Goal: Task Accomplishment & Management: Manage account settings

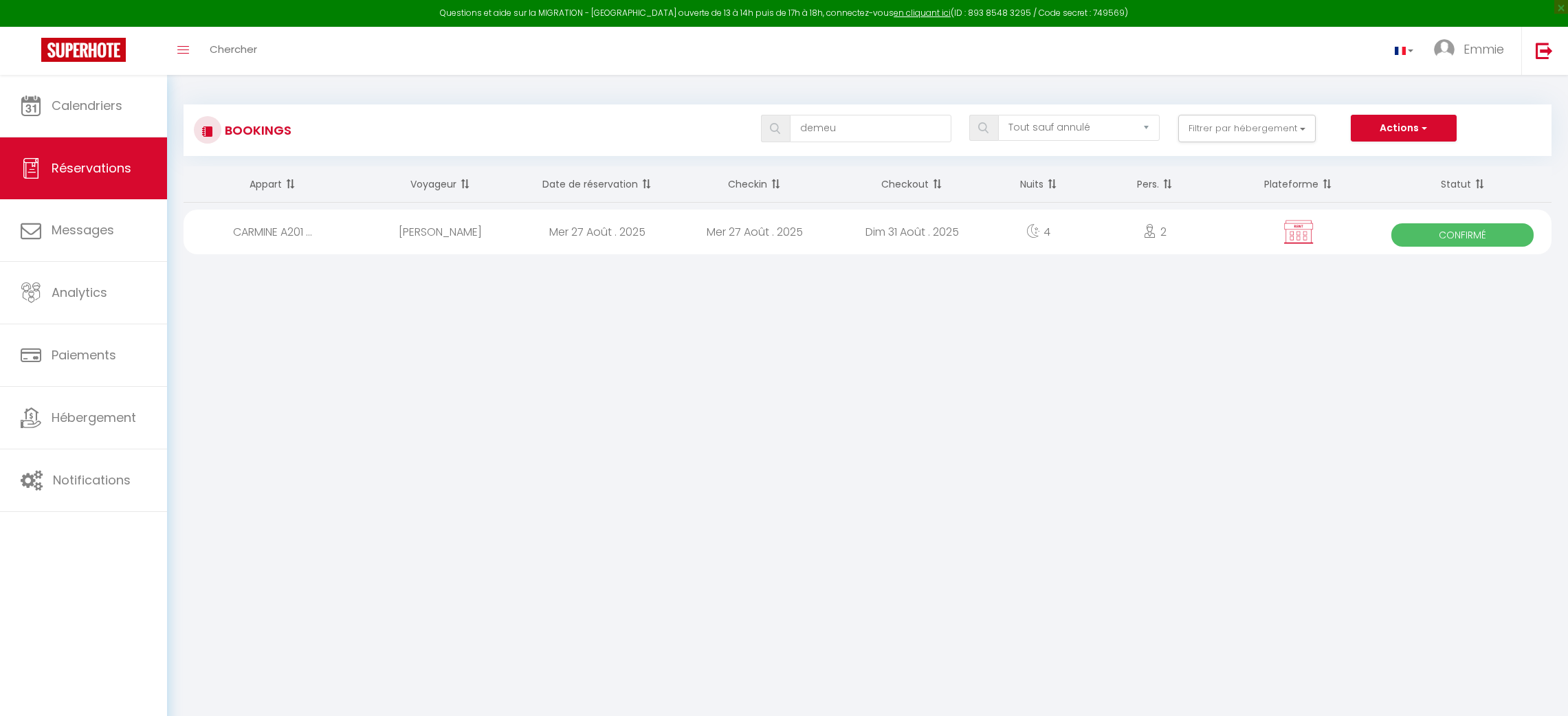
select select "not_cancelled"
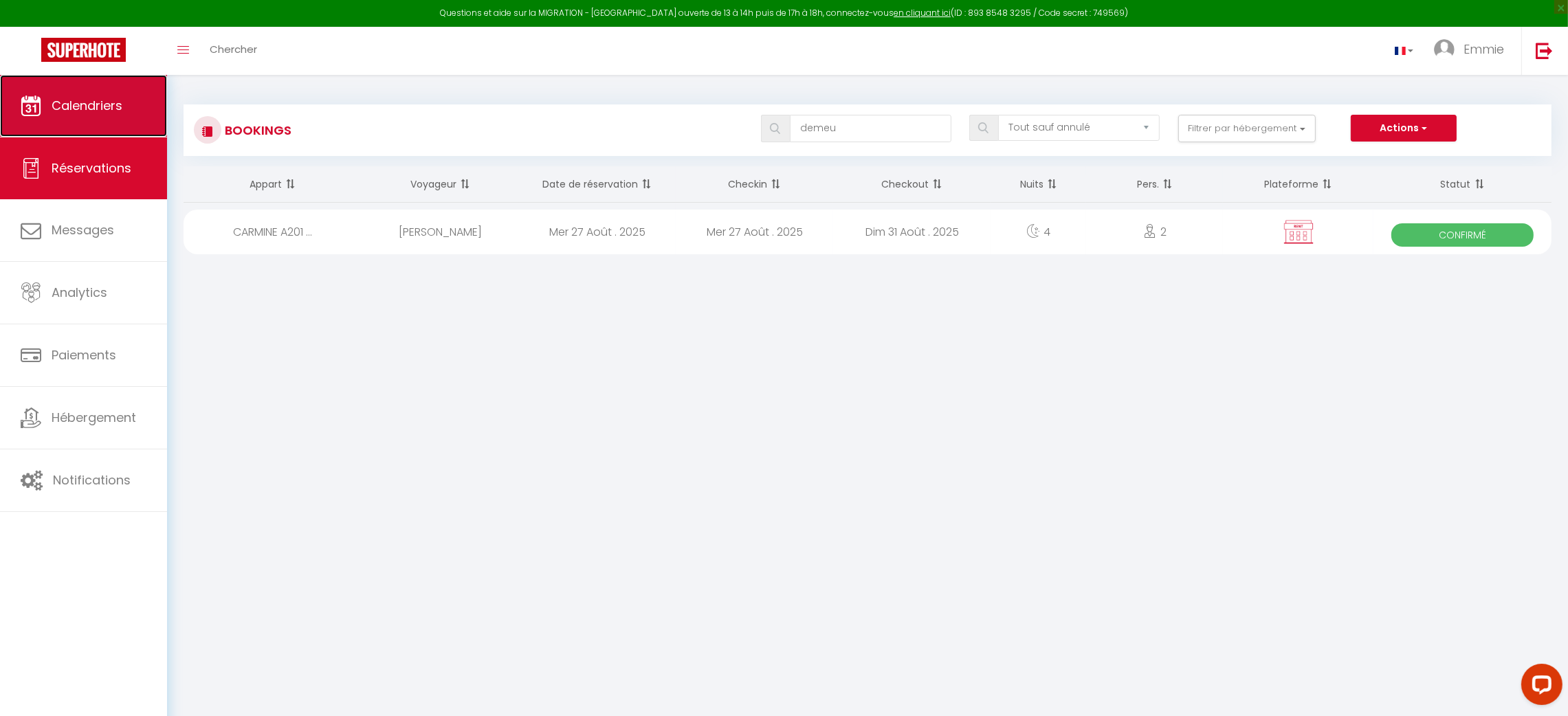
click at [120, 109] on span "Calendriers" at bounding box center [87, 105] width 71 height 17
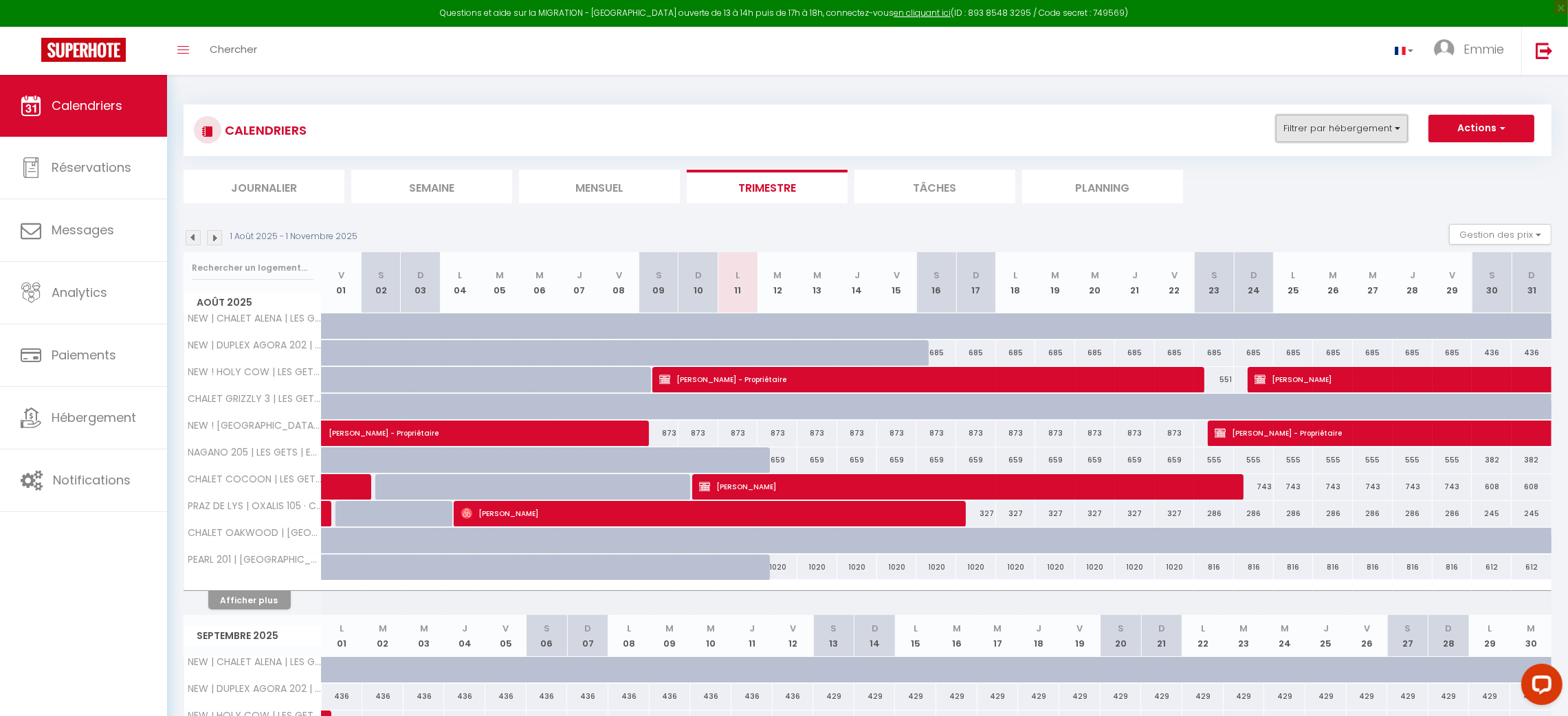
click at [1296, 135] on button "Filtrer par hébergement" at bounding box center [1342, 128] width 132 height 27
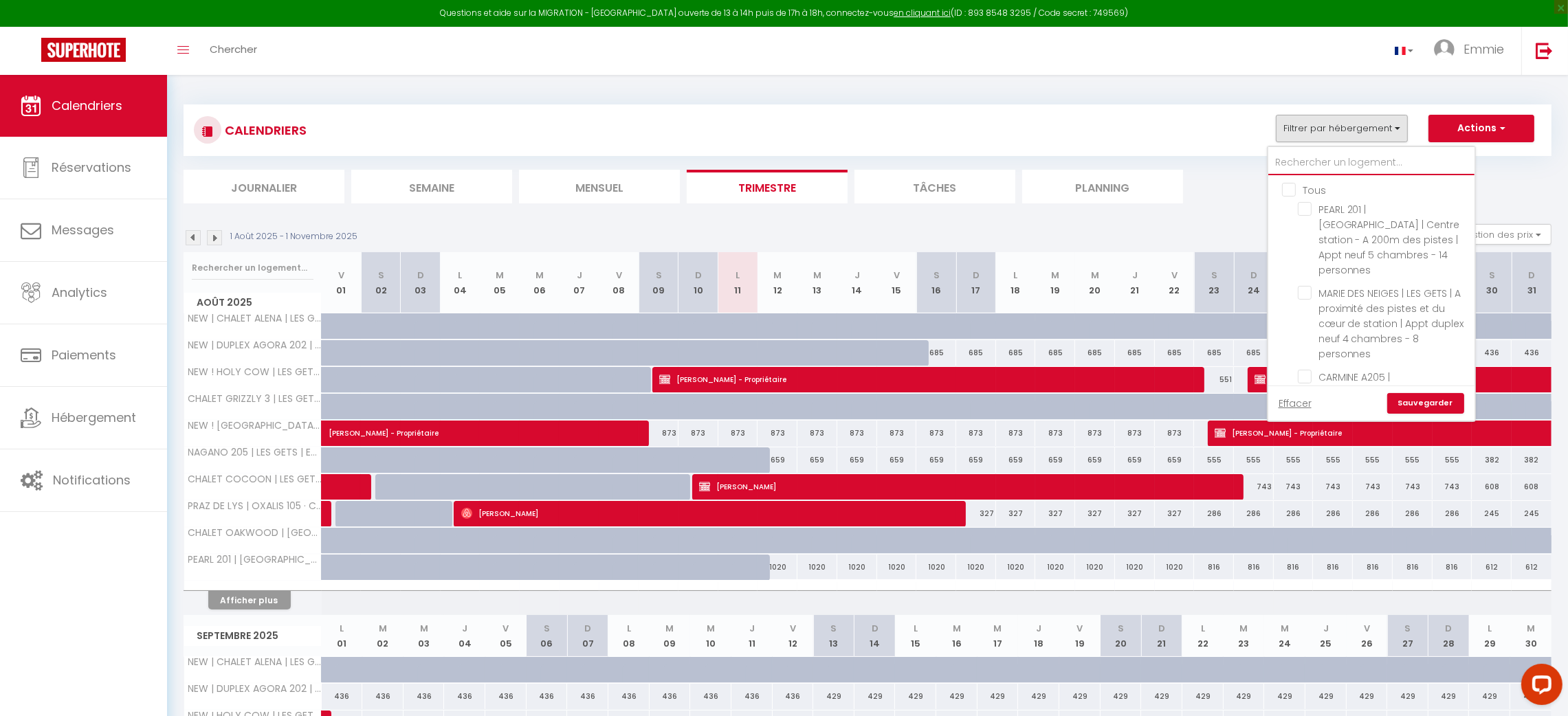
click at [1317, 158] on input "text" at bounding box center [1372, 163] width 206 height 25
type input "2"
checkbox input "false"
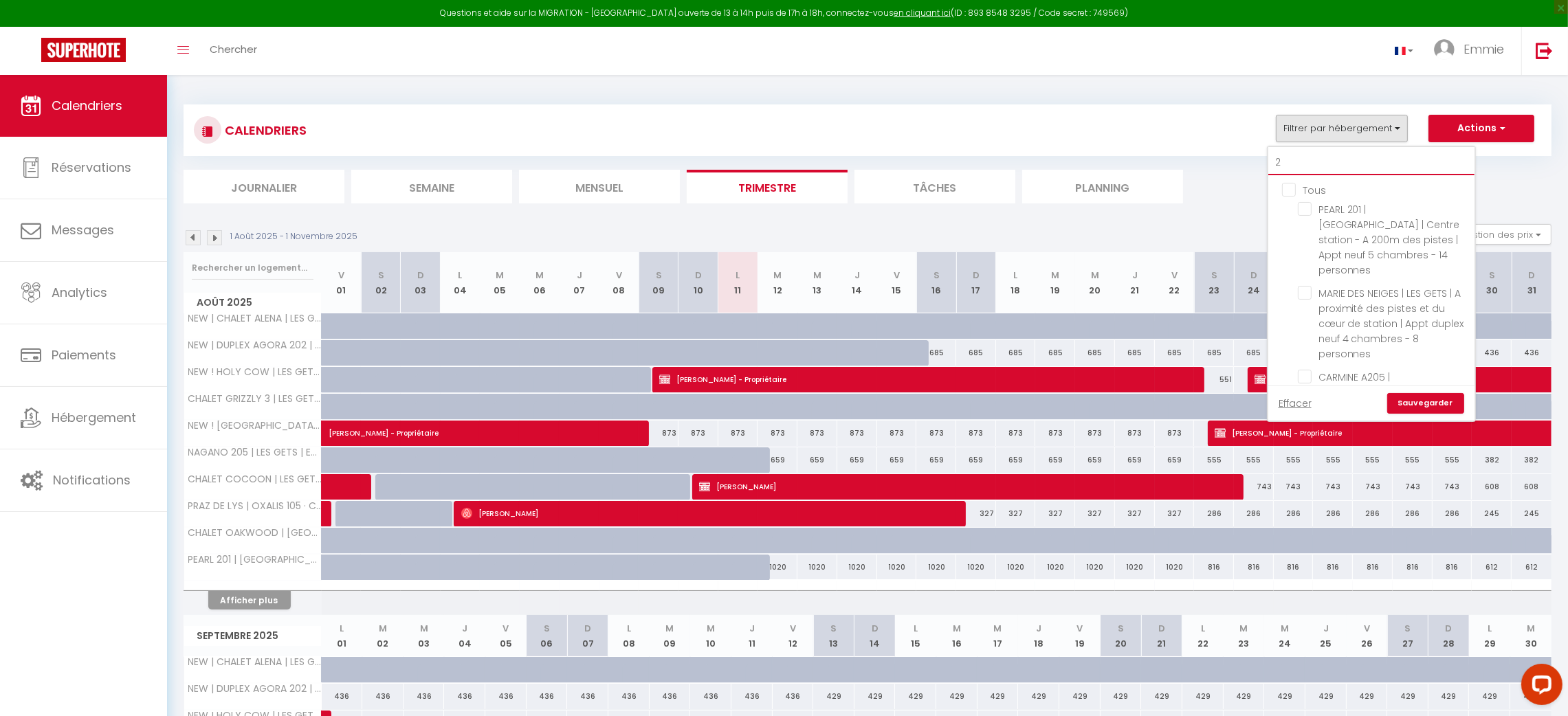
checkbox input "false"
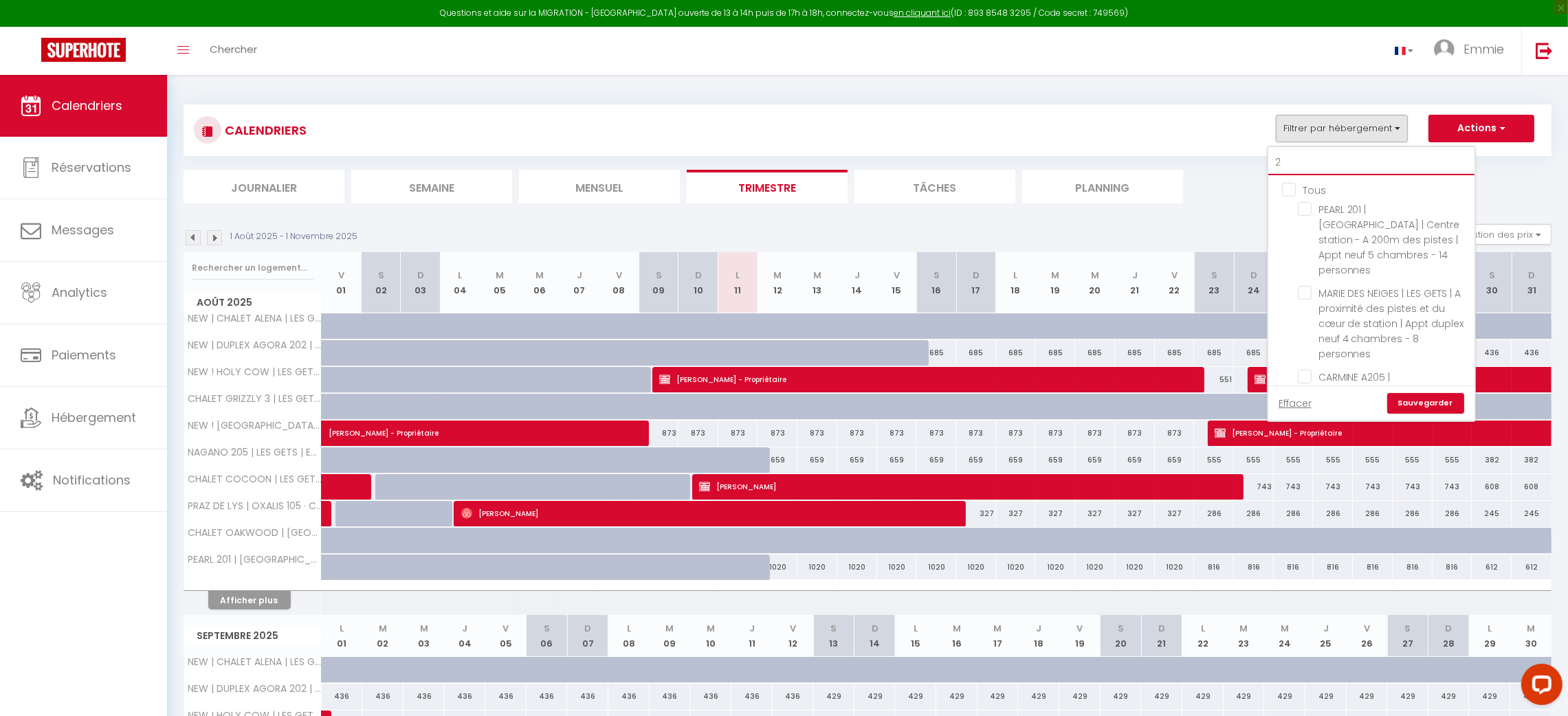
checkbox input "false"
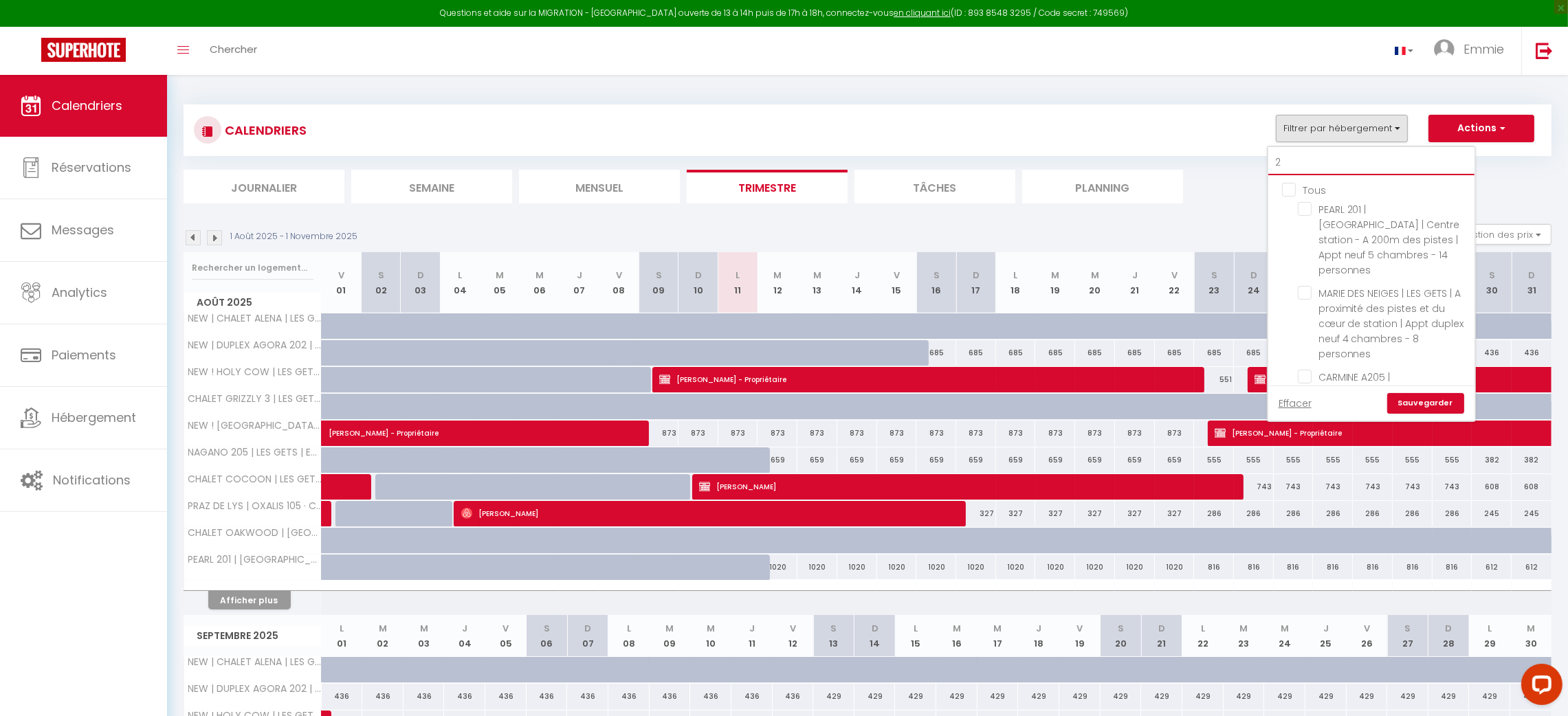
checkbox input "false"
type input "20"
checkbox input "false"
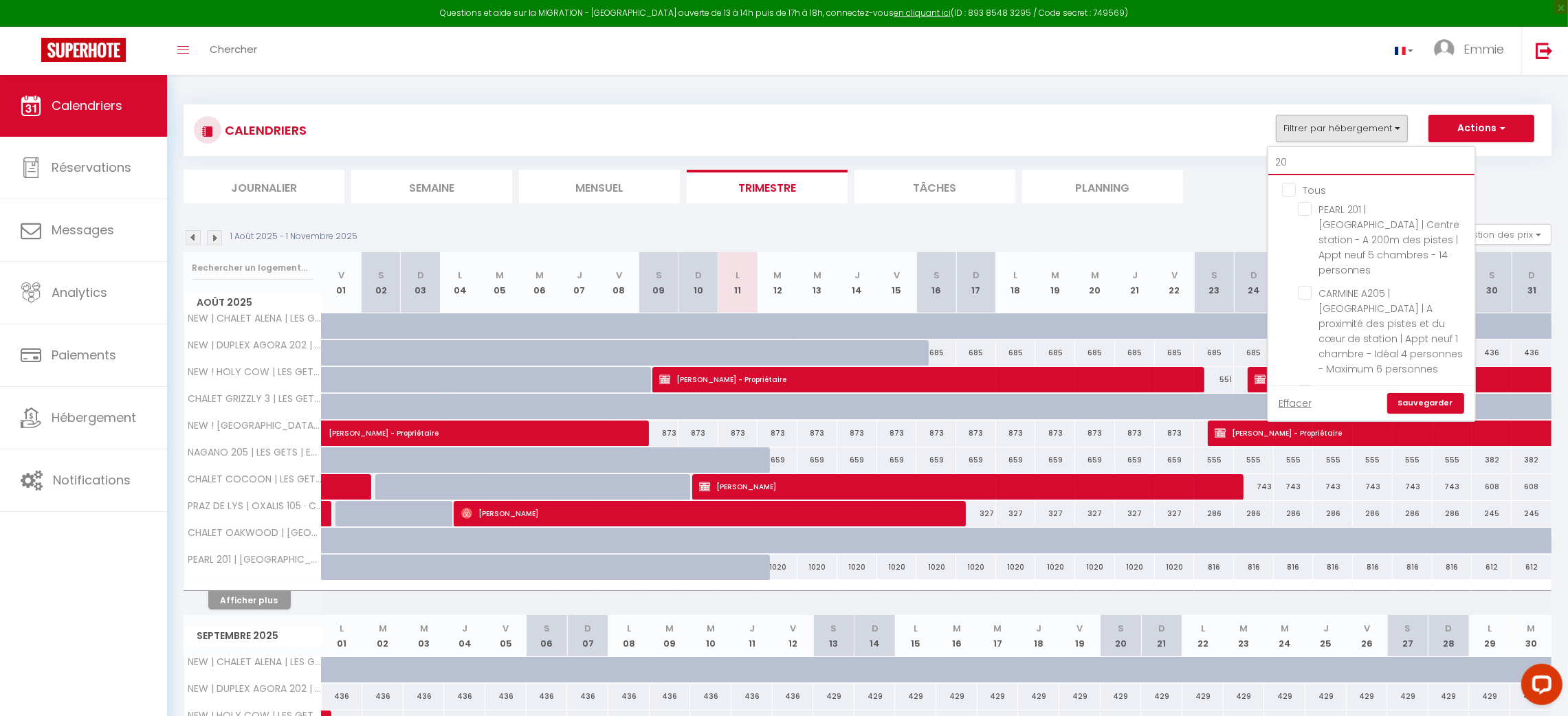
checkbox input "false"
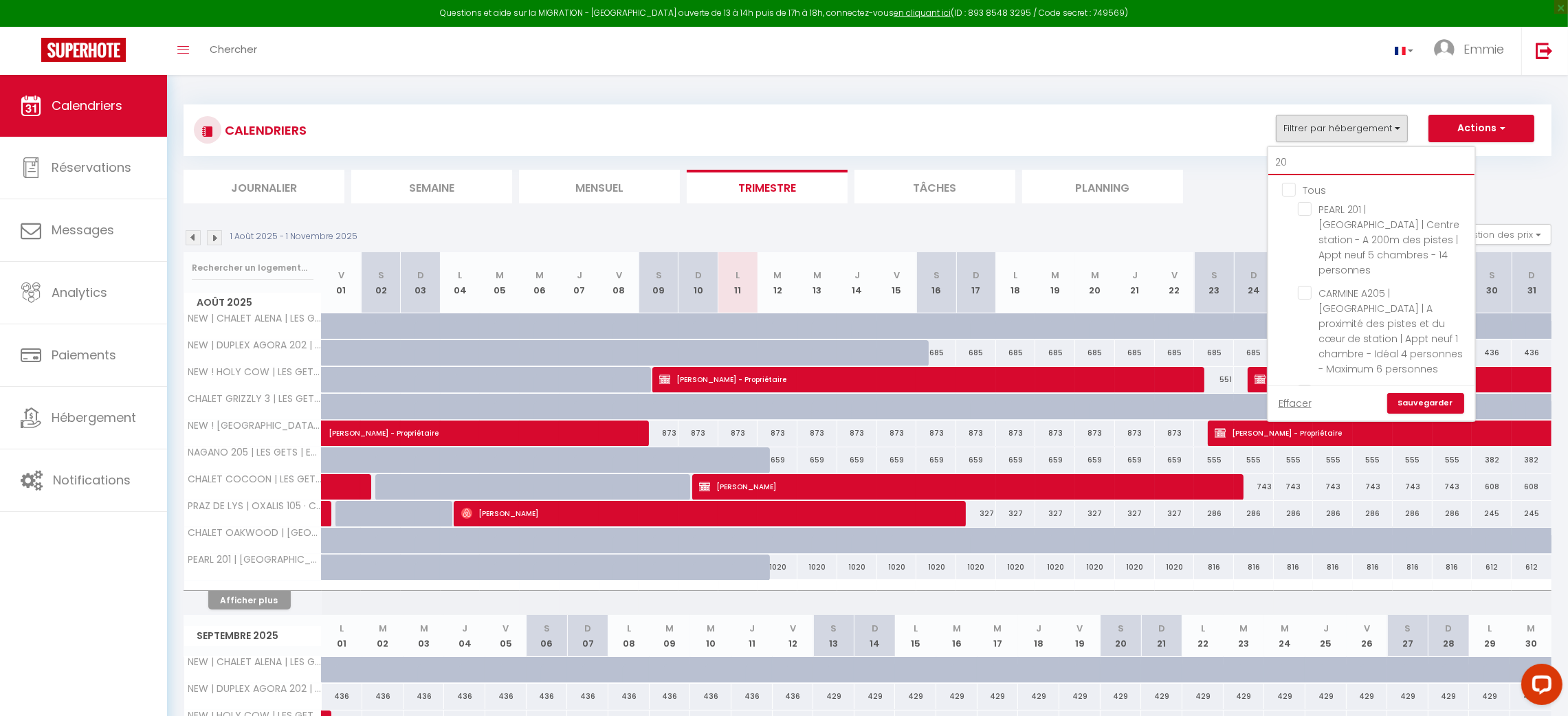
checkbox input "false"
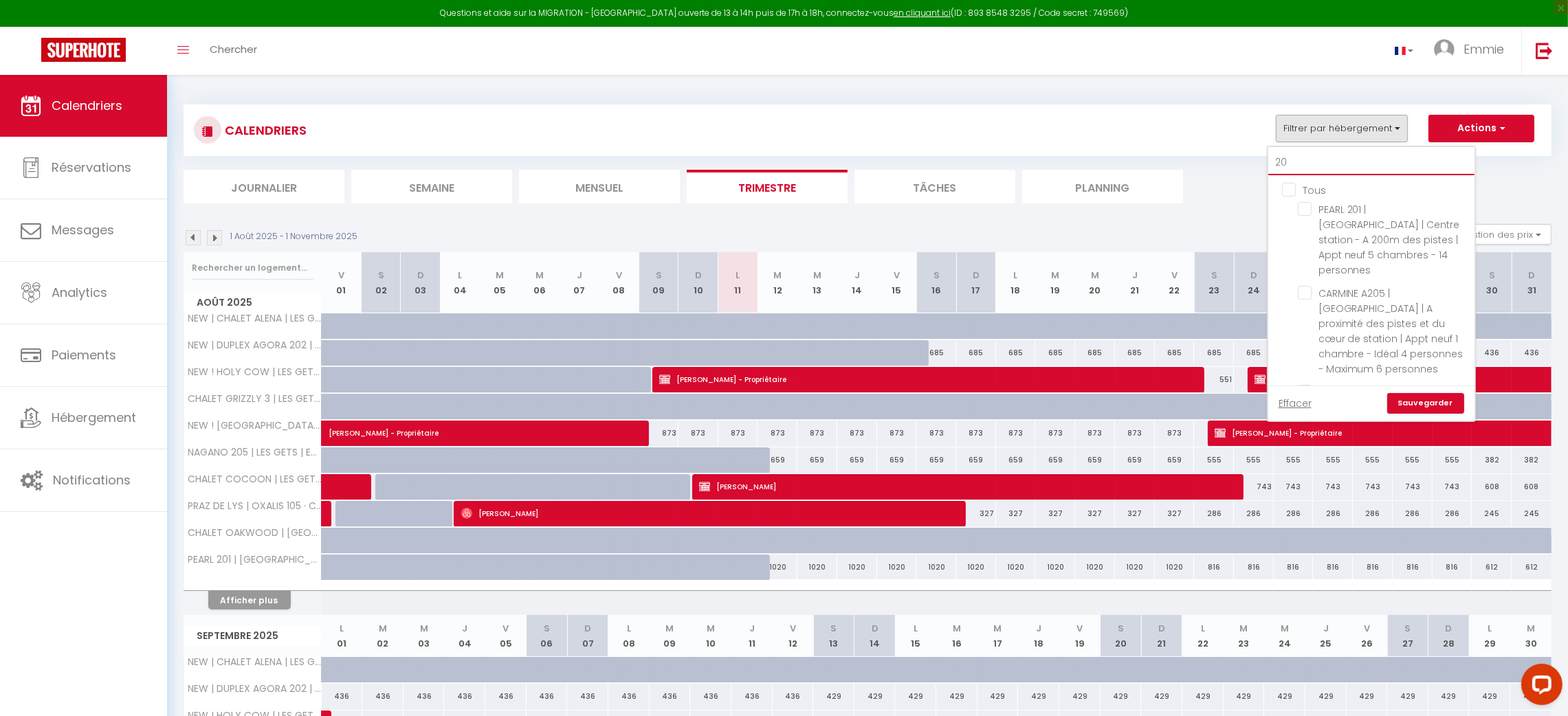
checkbox input "false"
type input "205"
checkbox input "false"
type input "205"
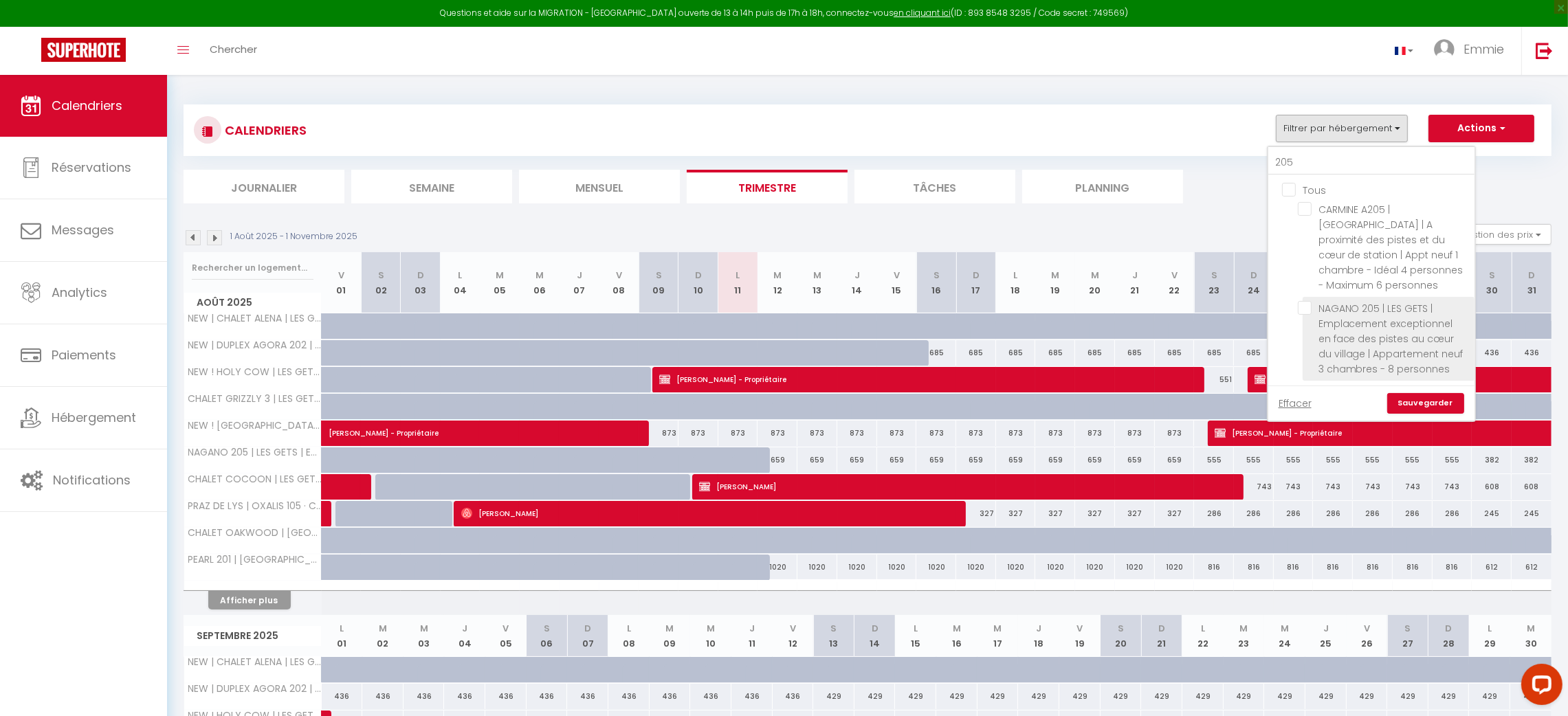
click at [1311, 301] on input "NAGANO 205 | LES GETS | Emplacement exceptionnel en face des pistes au cœur du …" at bounding box center [1384, 308] width 172 height 14
checkbox input "true"
checkbox input "false"
click at [1426, 395] on link "Sauvegarder" at bounding box center [1425, 403] width 77 height 21
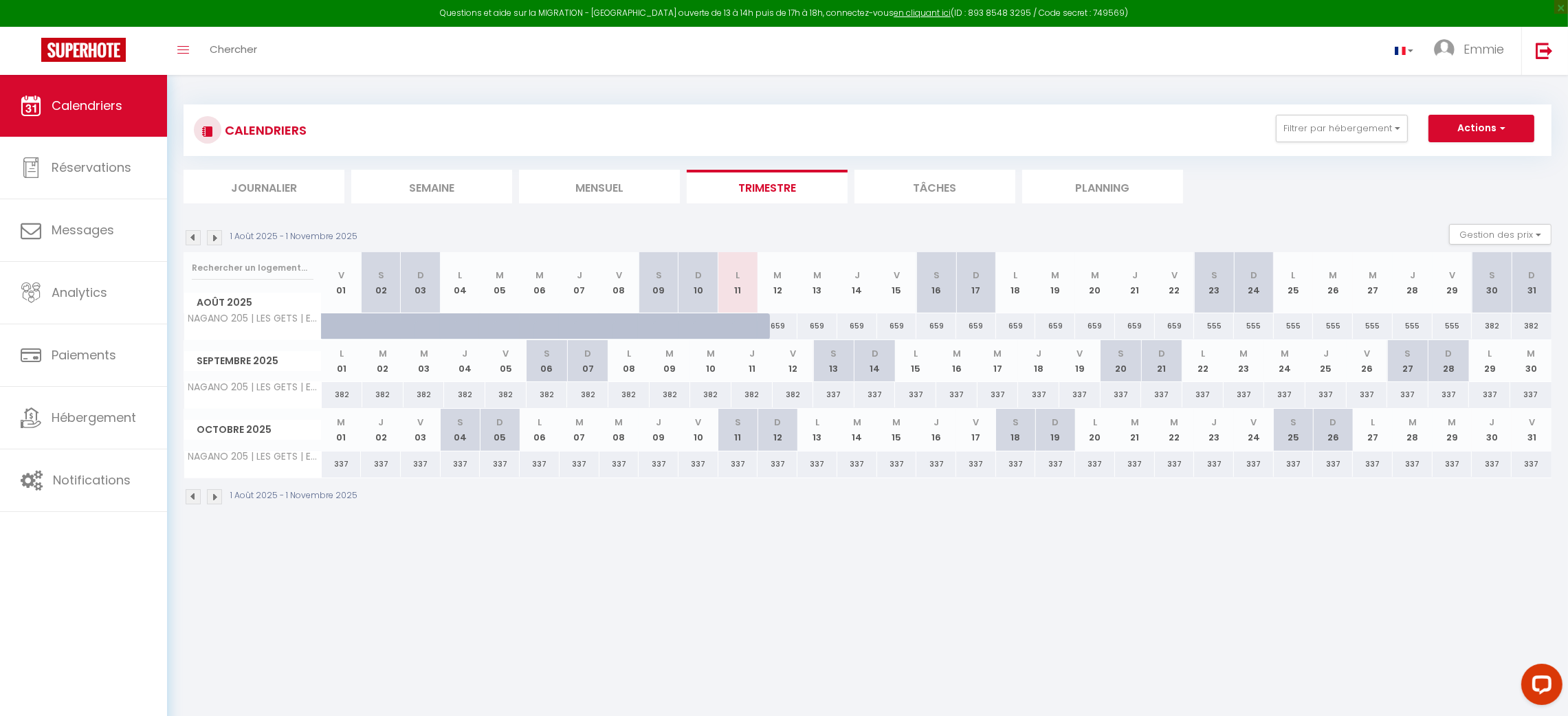
click at [782, 328] on div "659" at bounding box center [777, 326] width 40 height 26
type input "659"
type input "[DATE]"
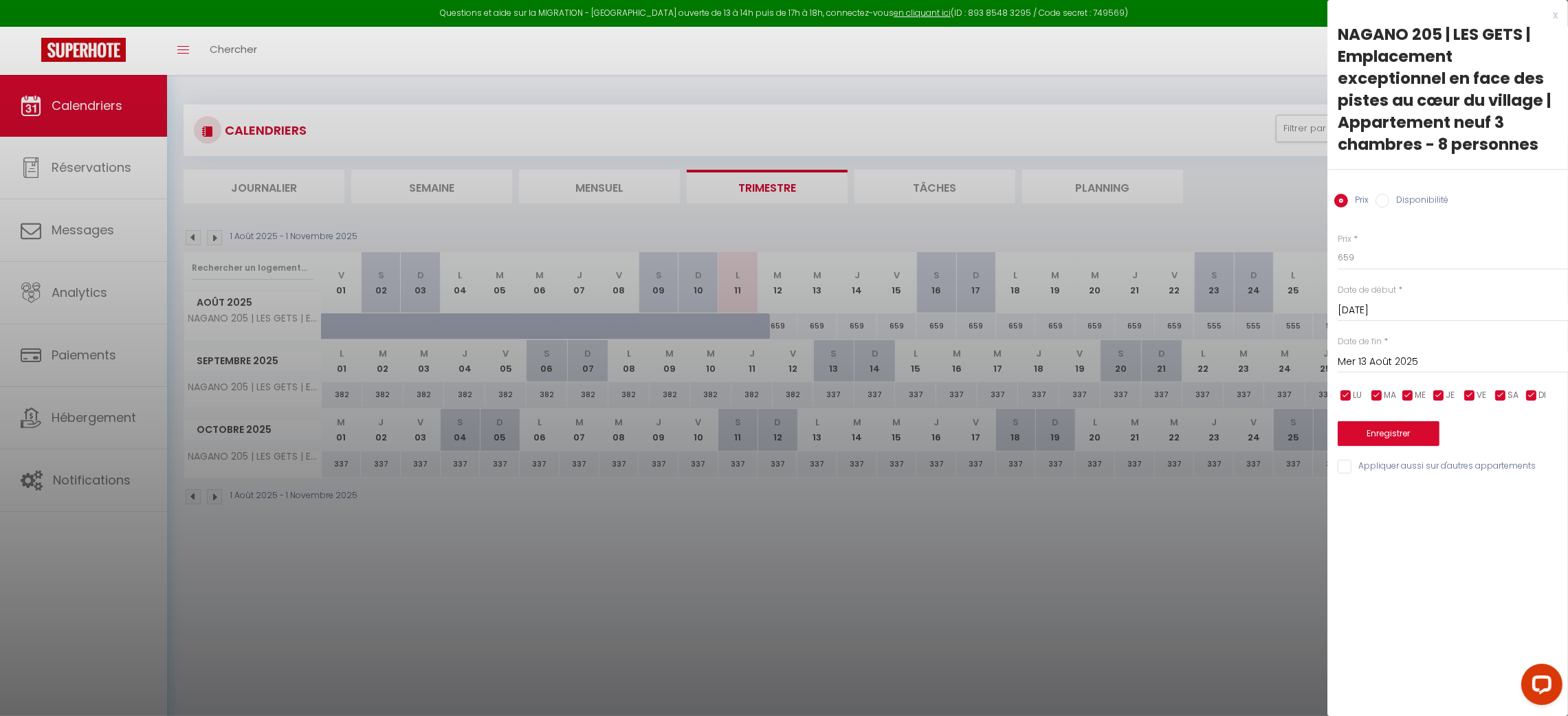
click at [1388, 361] on input "Mer 13 Août 2025" at bounding box center [1452, 362] width 230 height 18
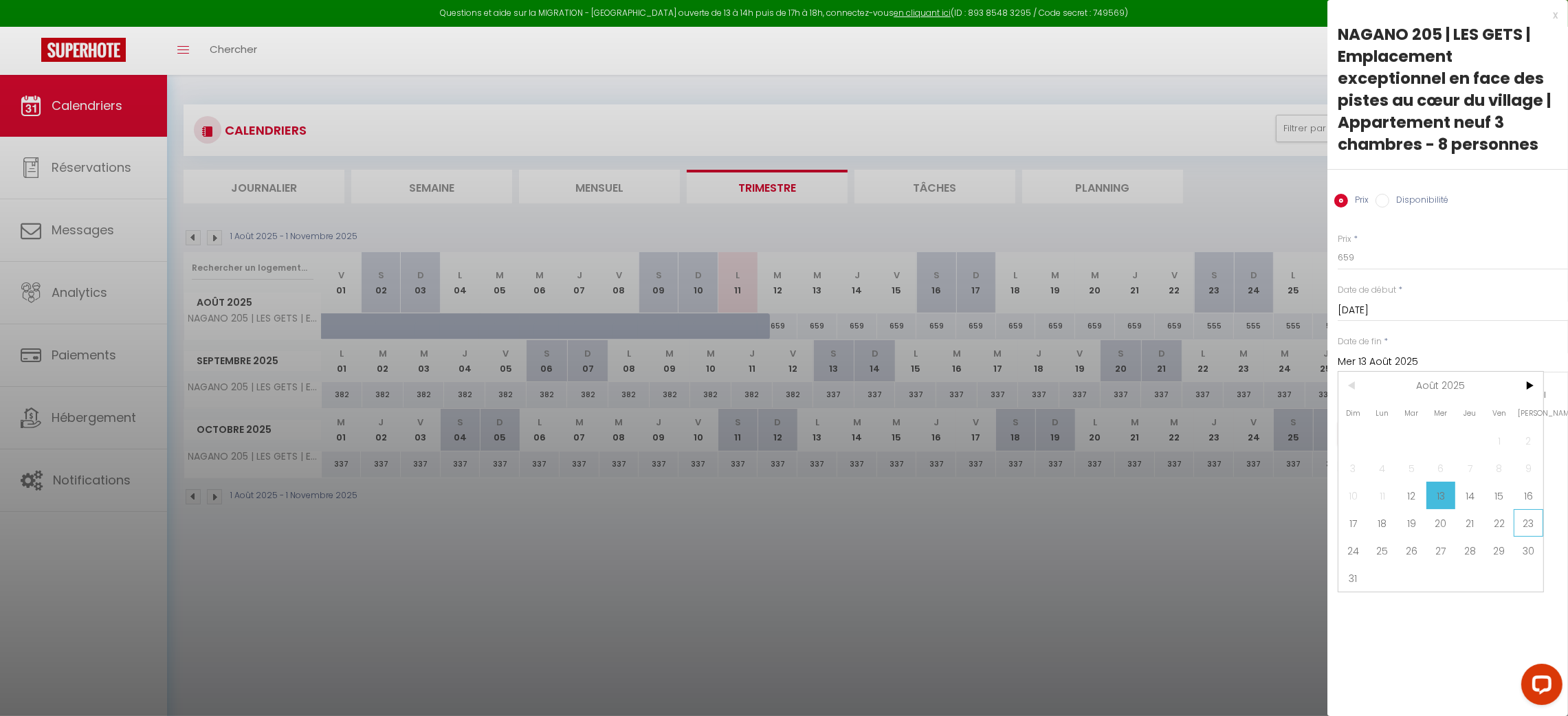
click at [1533, 524] on span "23" at bounding box center [1528, 522] width 30 height 27
type input "Sam 23 Août 2025"
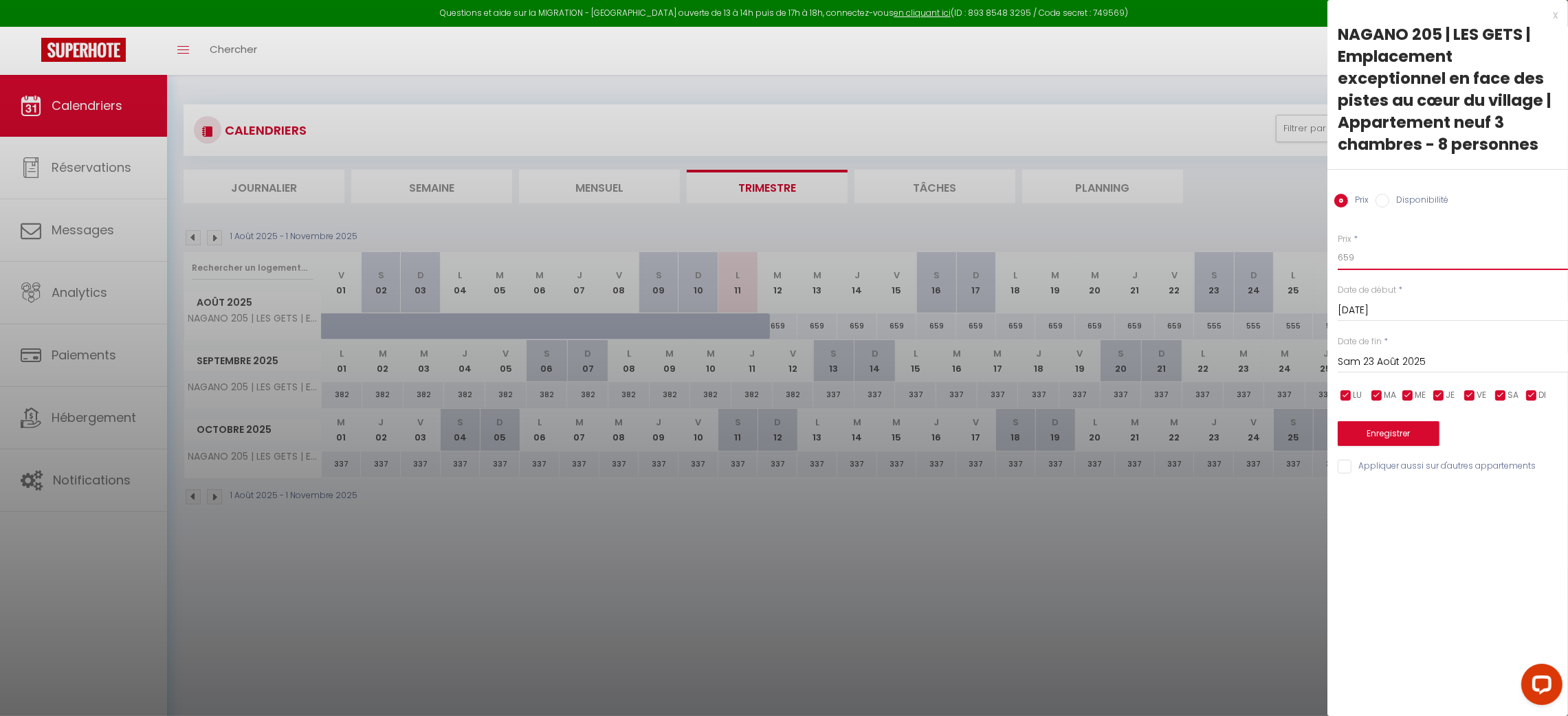
click at [1418, 257] on input "659" at bounding box center [1452, 257] width 230 height 25
type input "465"
click at [1405, 435] on button "Enregistrer" at bounding box center [1388, 434] width 102 height 25
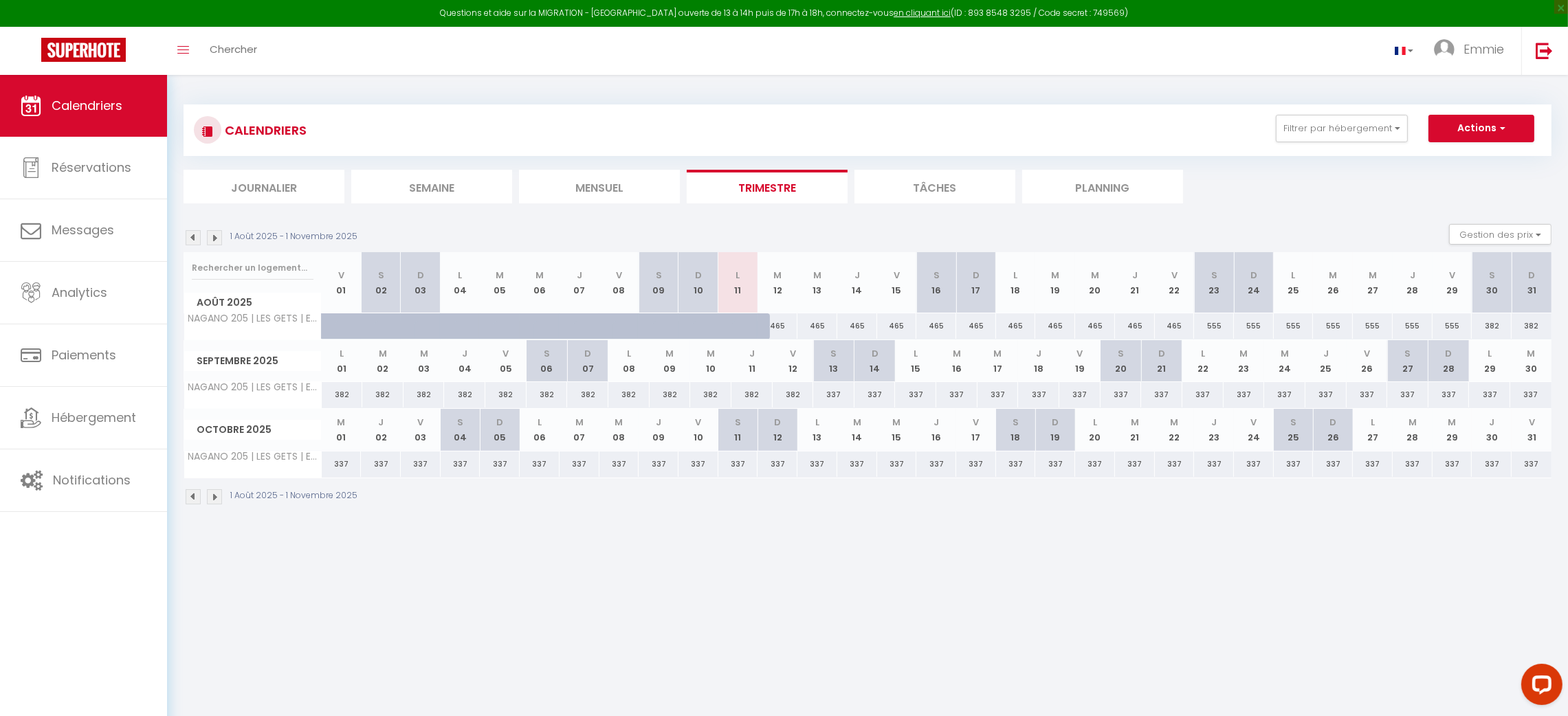
click at [1214, 327] on div "555" at bounding box center [1214, 326] width 40 height 26
type input "555"
type input "Sam 23 Août 2025"
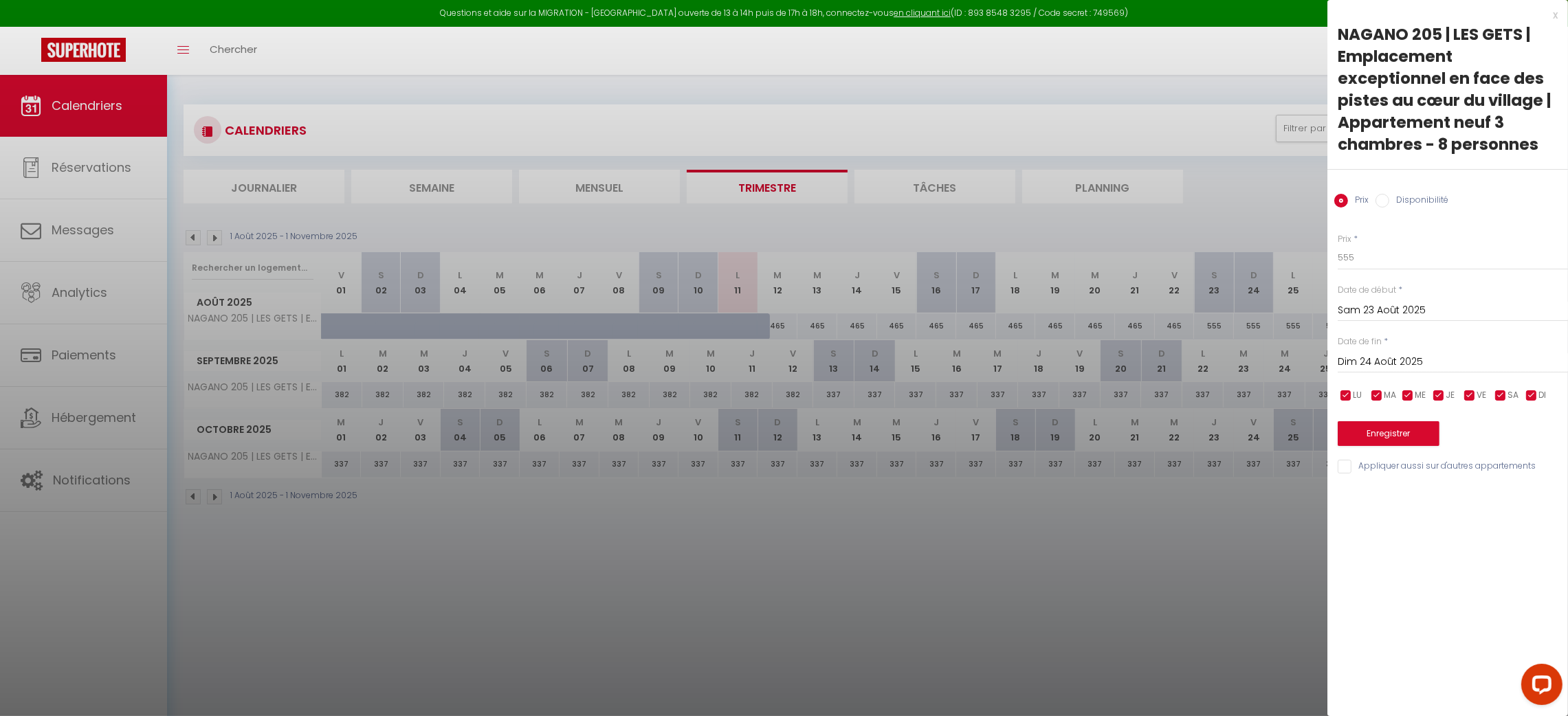
click at [1381, 357] on input "Dim 24 Août 2025" at bounding box center [1452, 362] width 230 height 18
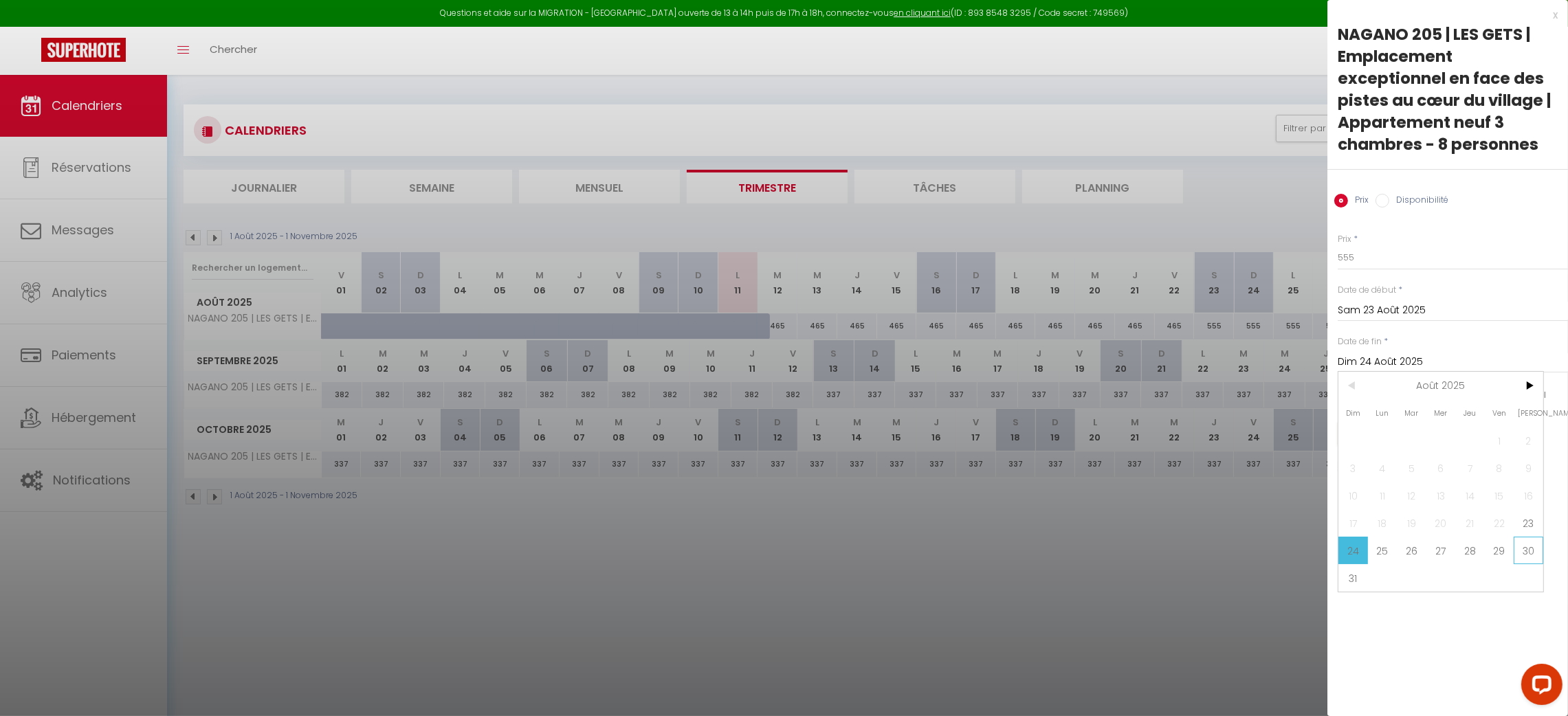
click at [1528, 541] on span "30" at bounding box center [1528, 550] width 30 height 27
type input "Sam 30 Août 2025"
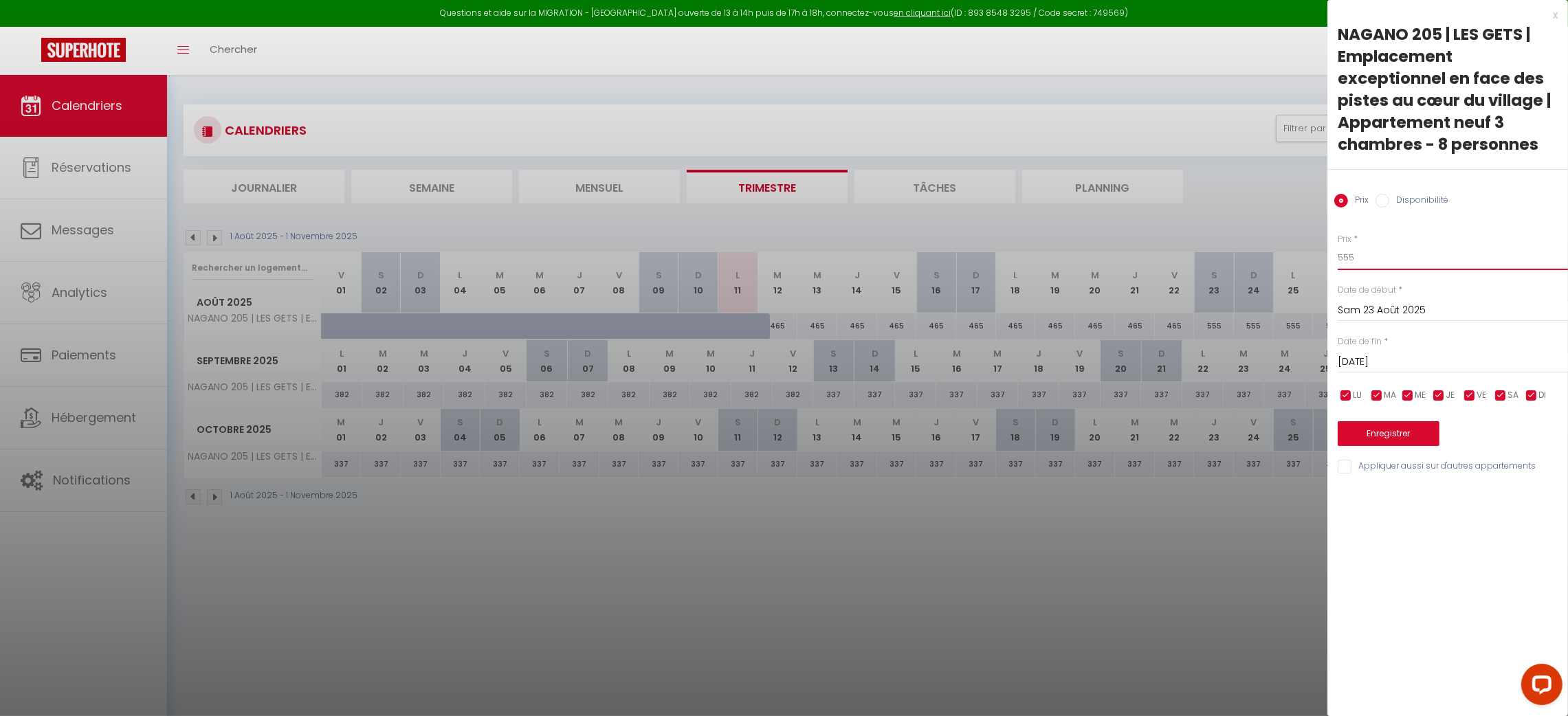
click at [1378, 257] on input "555" at bounding box center [1452, 257] width 230 height 25
type input "390"
click at [1389, 427] on button "Enregistrer" at bounding box center [1388, 434] width 102 height 25
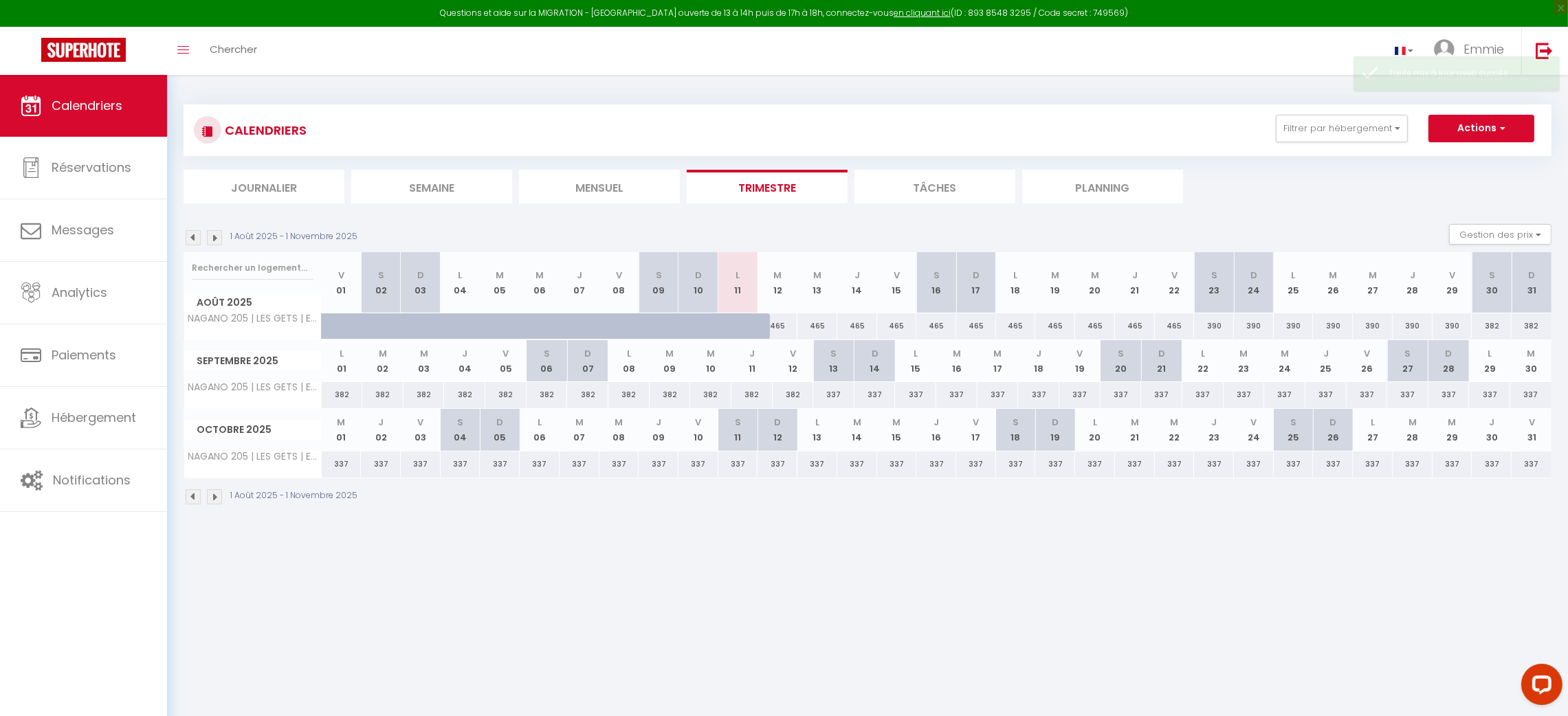
click at [1494, 326] on div "382" at bounding box center [1491, 326] width 40 height 26
type input "382"
type input "Sam 30 Août 2025"
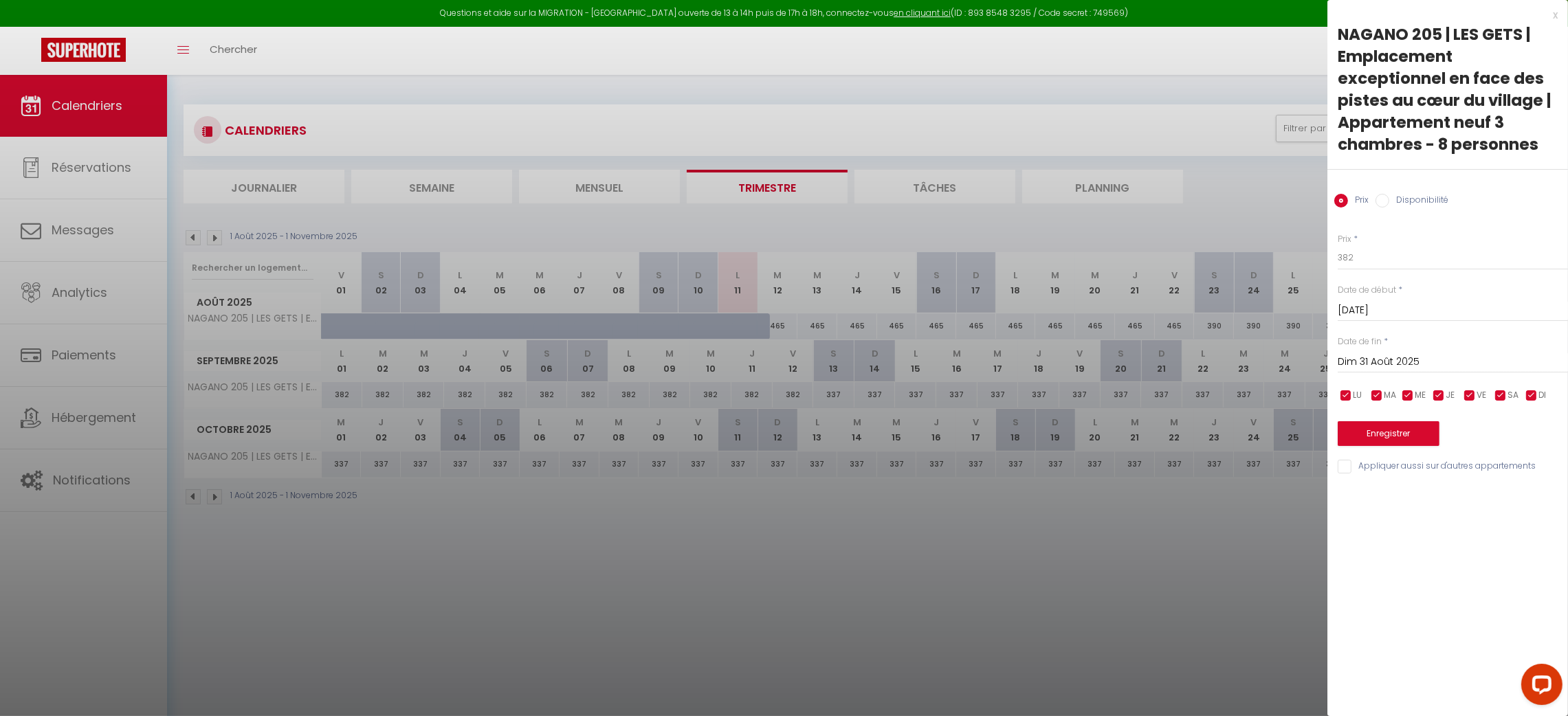
click at [1452, 366] on input "Dim 31 Août 2025" at bounding box center [1452, 362] width 230 height 18
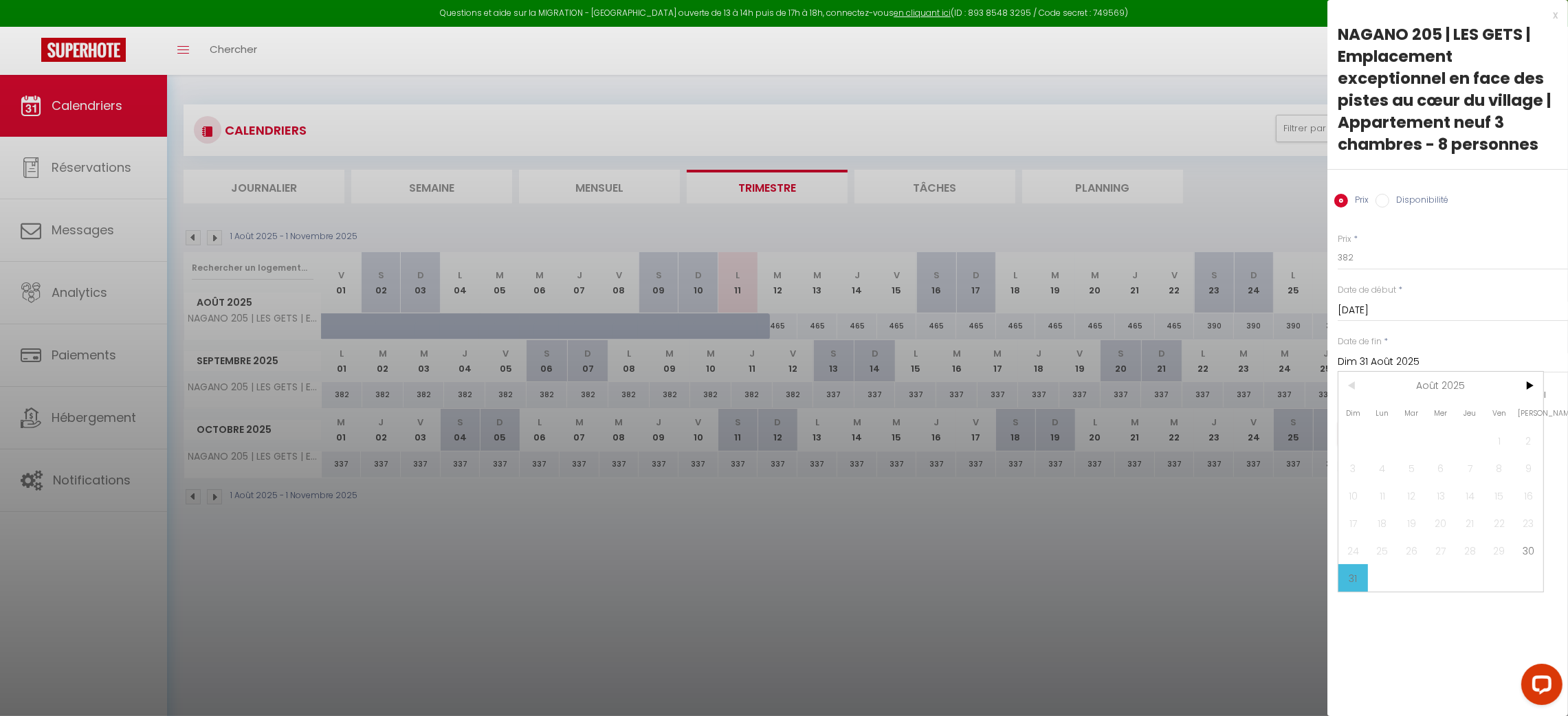
click at [1532, 371] on div "< Août 2025 > Dim Lun Mar Mer Jeu Ven Sam 1 2 3 4 5 6 7 8 9 10 11 12 13 14 15 1…" at bounding box center [1441, 482] width 206 height 221
click at [1529, 384] on span ">" at bounding box center [1528, 385] width 30 height 27
click at [1531, 469] on span "13" at bounding box center [1528, 468] width 30 height 27
type input "Sam 13 Septembre 2025"
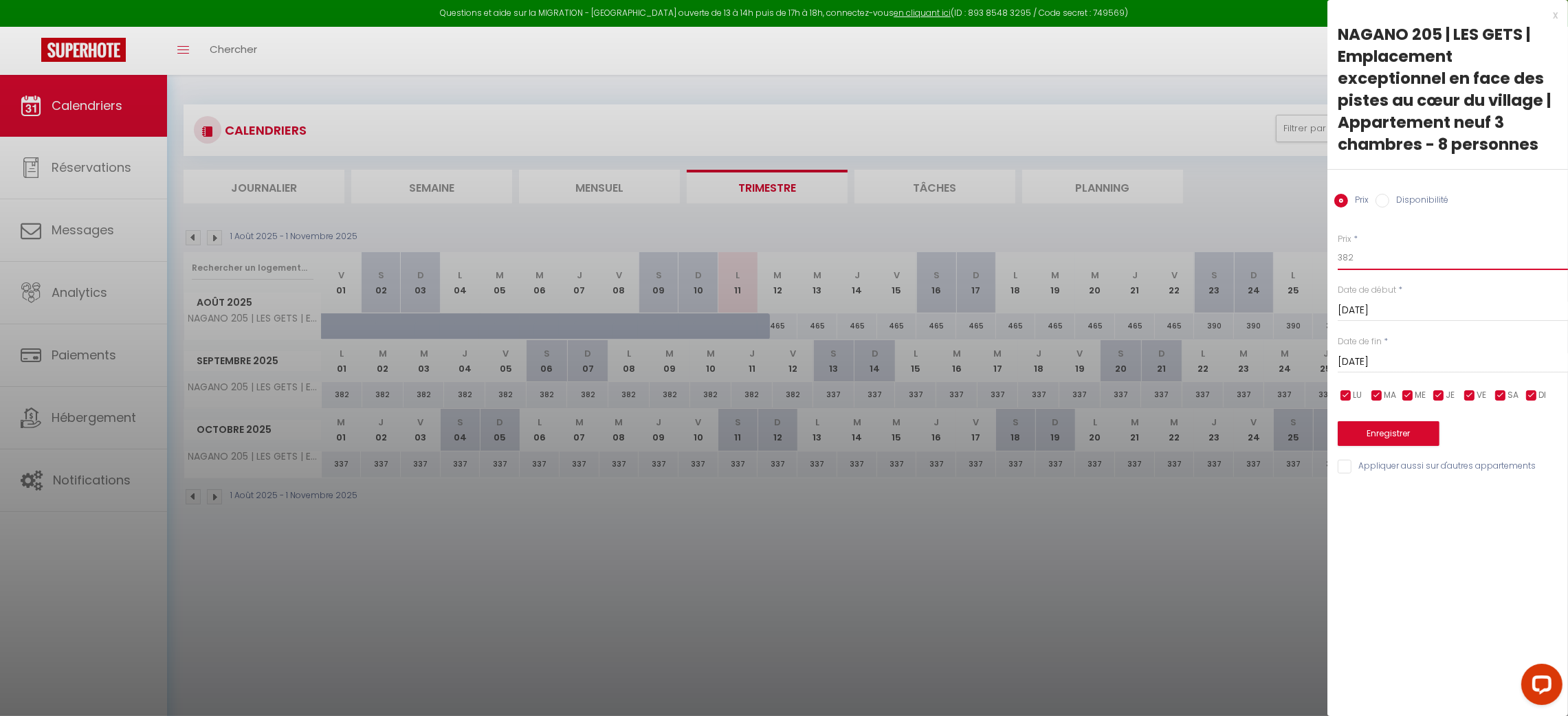
click at [1409, 262] on input "382" at bounding box center [1452, 257] width 230 height 25
type input "270"
click at [1386, 430] on button "Enregistrer" at bounding box center [1388, 434] width 102 height 25
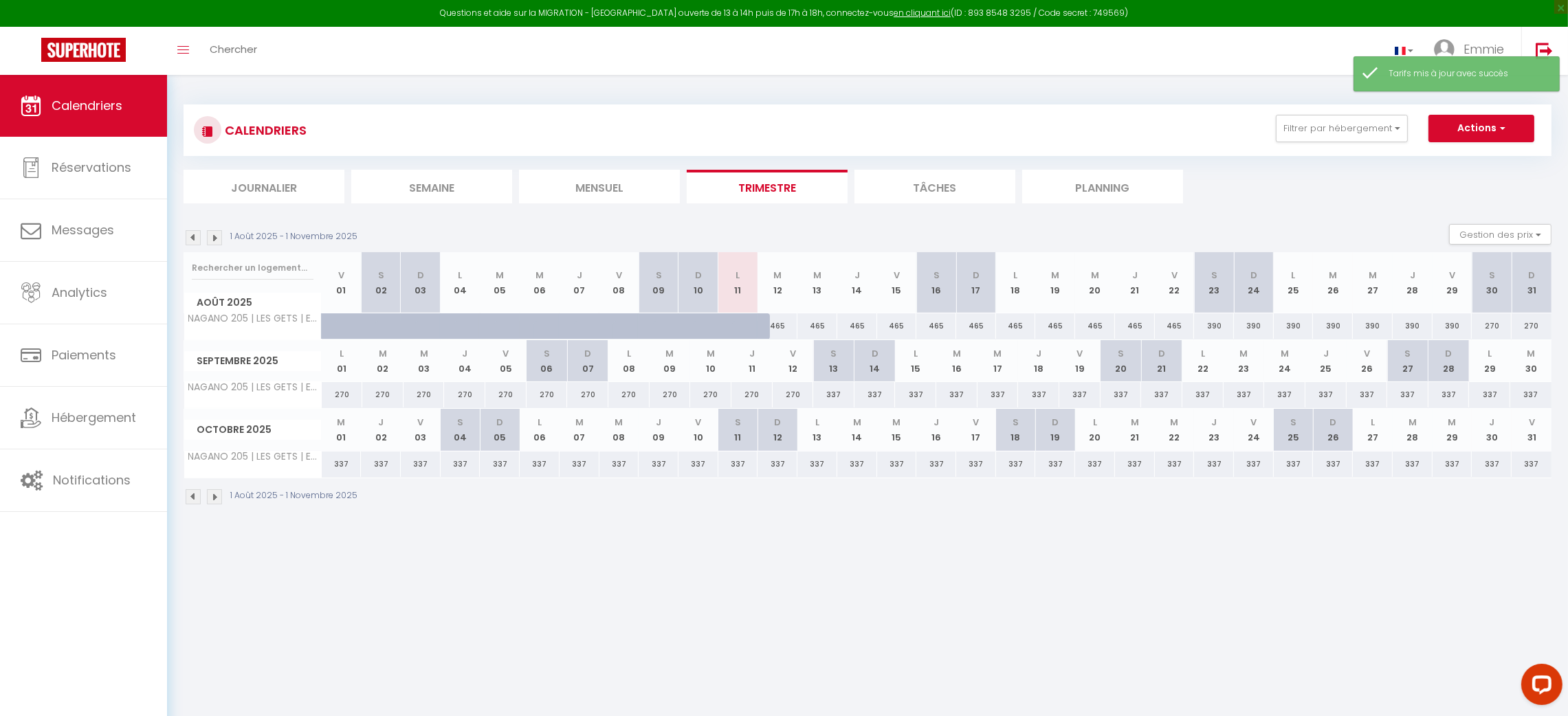
click at [833, 391] on div "337" at bounding box center [834, 394] width 41 height 26
type input "337"
type input "Sam 13 Septembre 2025"
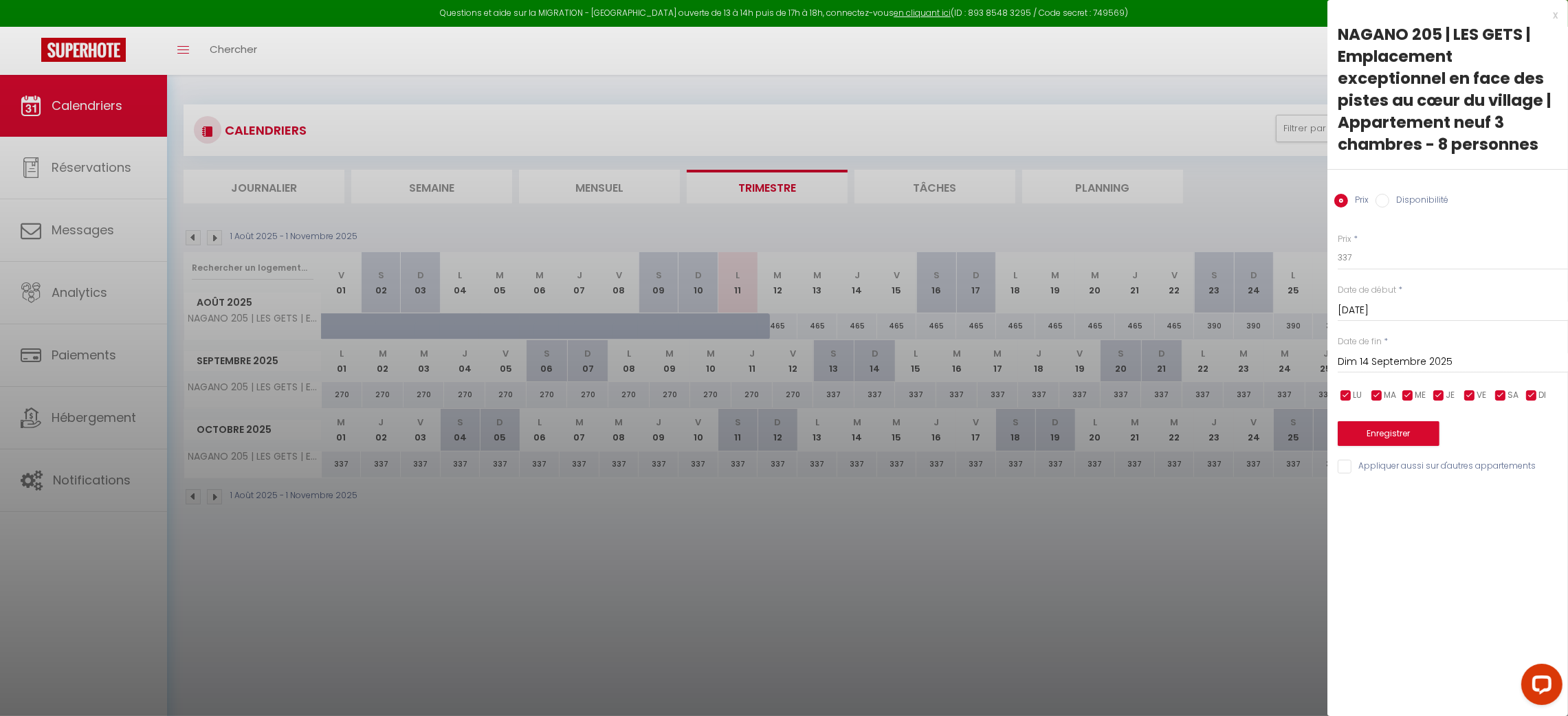
click at [1446, 354] on input "Dim 14 Septembre 2025" at bounding box center [1452, 362] width 230 height 18
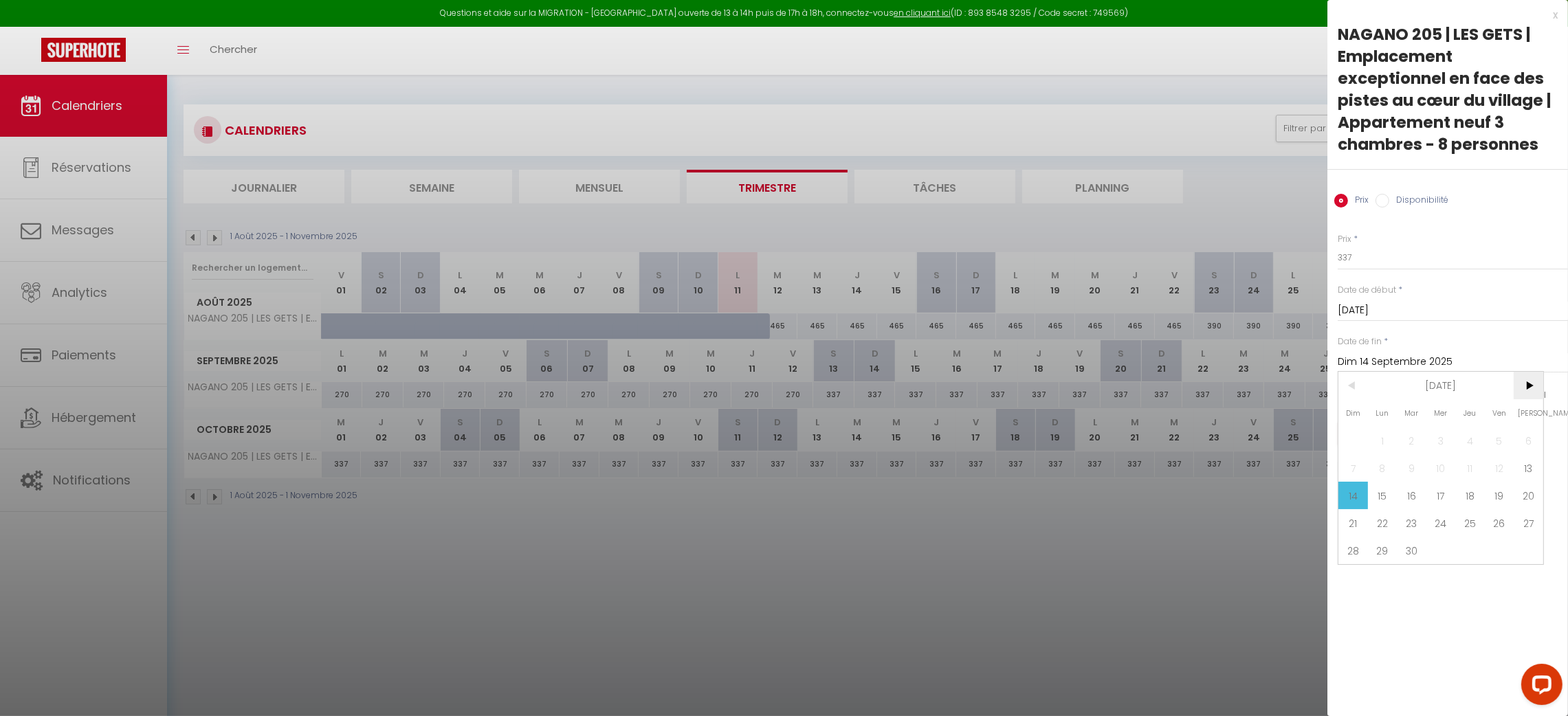
click at [1535, 384] on span ">" at bounding box center [1528, 385] width 30 height 27
click at [1529, 501] on span "20" at bounding box center [1528, 495] width 30 height 27
type input "Sam 20 Décembre 2025"
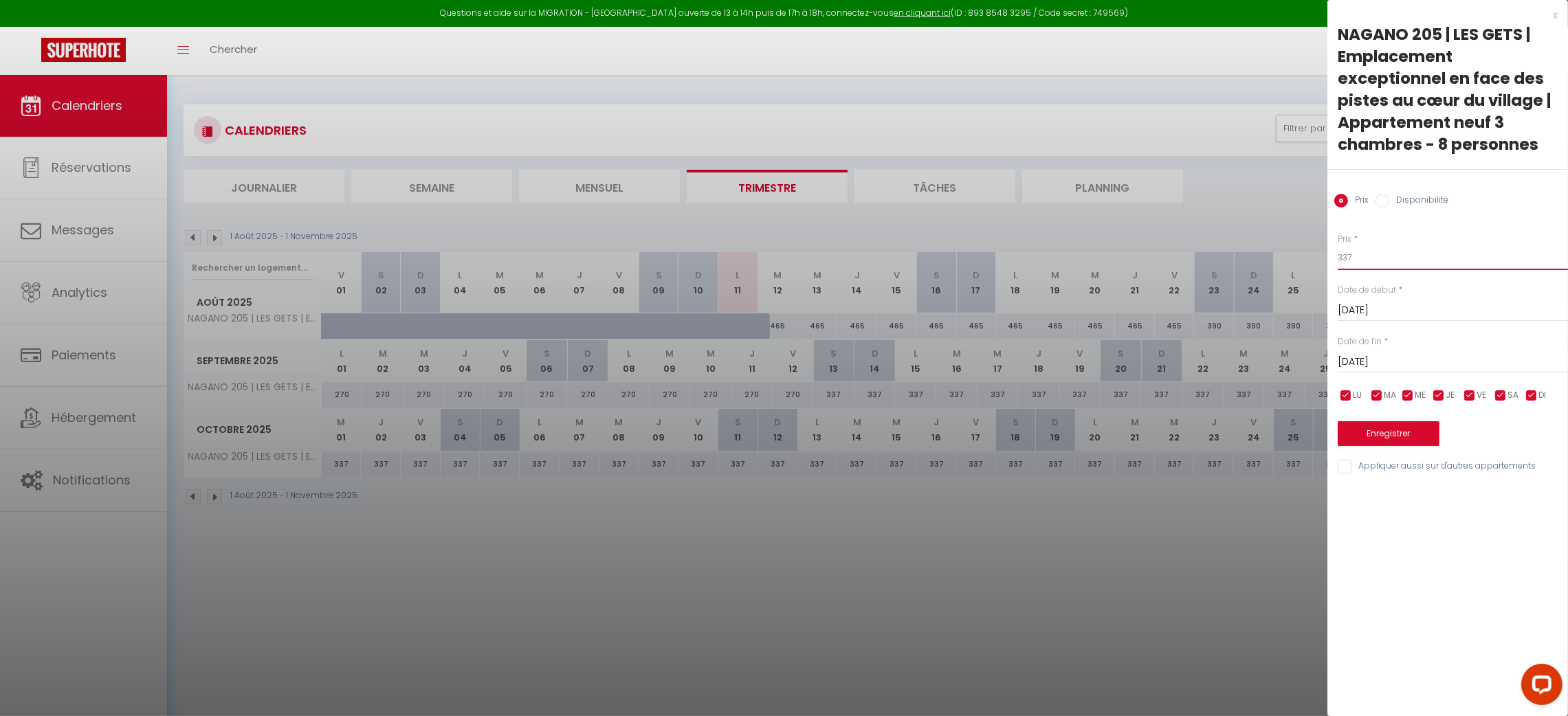
click at [1424, 266] on input "337" at bounding box center [1452, 257] width 230 height 25
type input "240"
click at [1405, 427] on button "Enregistrer" at bounding box center [1388, 434] width 102 height 25
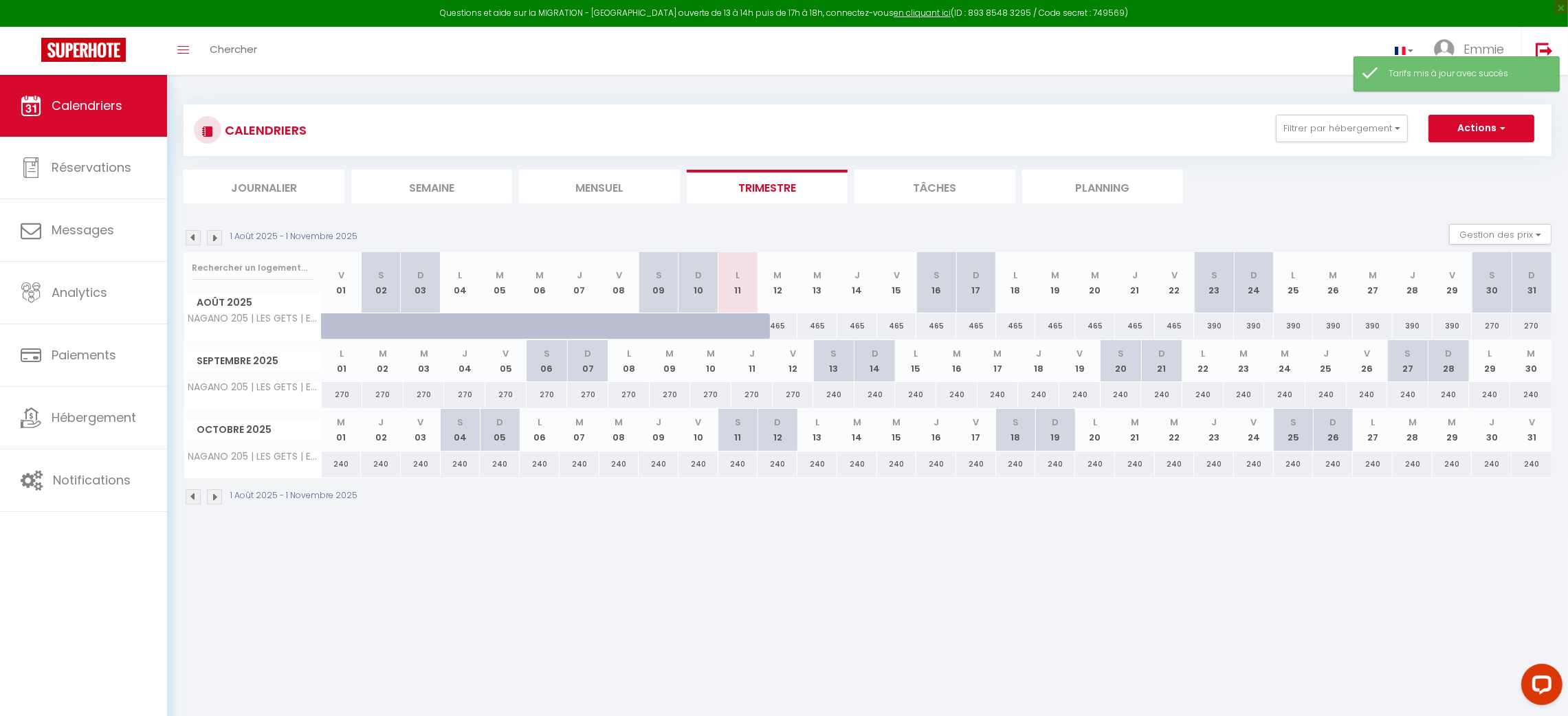
click at [215, 241] on img at bounding box center [215, 238] width 15 height 15
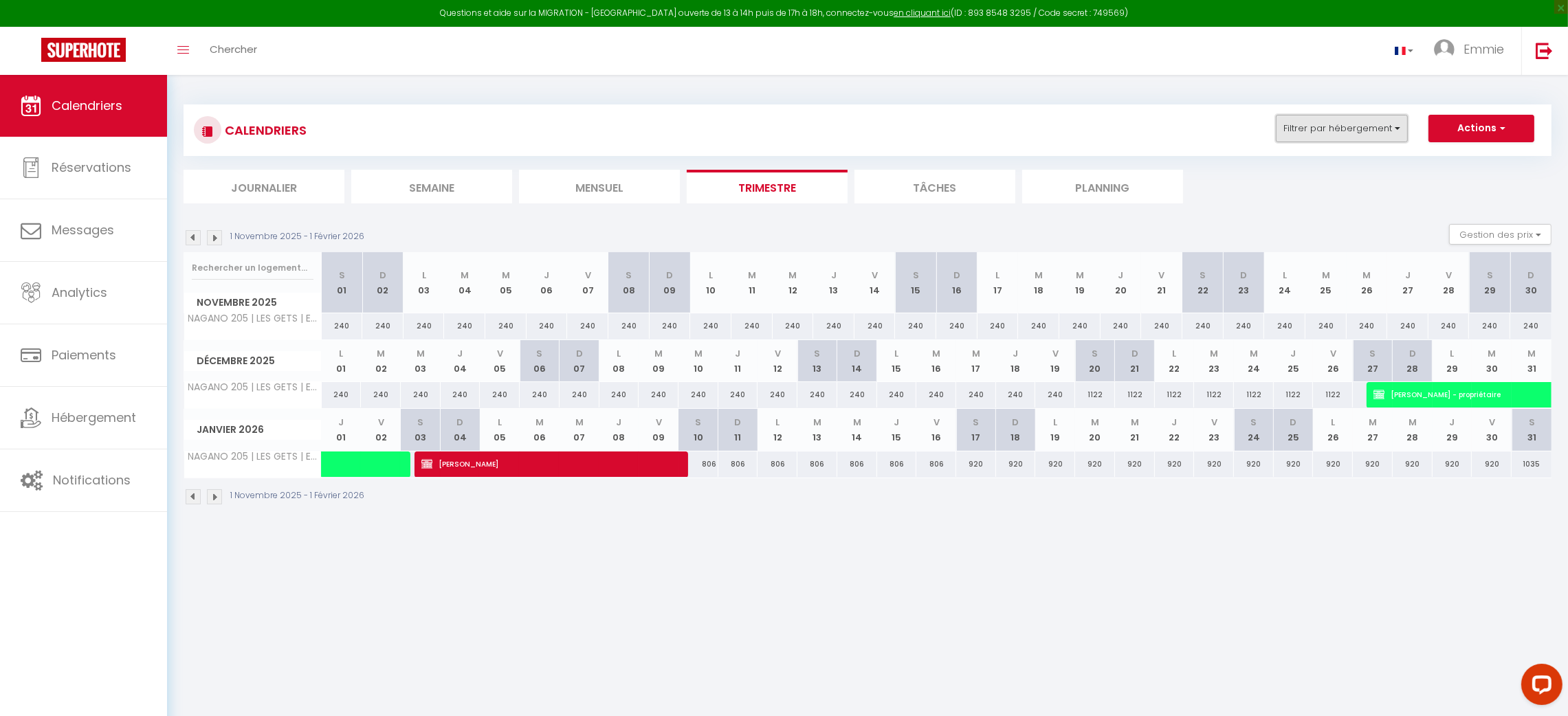
click at [1306, 134] on button "Filtrer par hébergement" at bounding box center [1342, 128] width 132 height 27
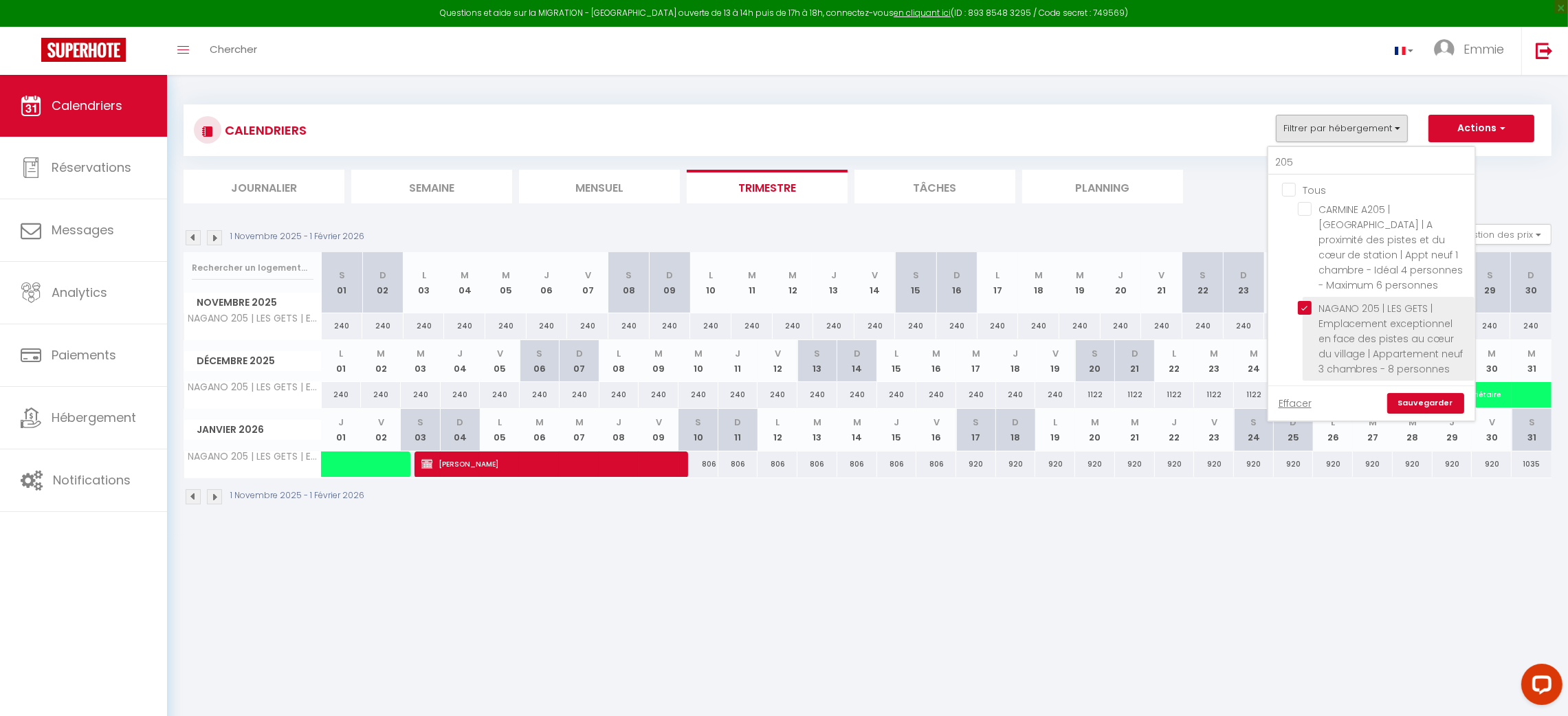
click at [1306, 301] on input "NAGANO 205 | LES GETS | Emplacement exceptionnel en face des pistes au cœur du …" at bounding box center [1384, 308] width 172 height 14
checkbox input "false"
click at [1093, 119] on div "CALENDRIERS Filtrer par hébergement 205 Tous CARMINE A205 | Les Gets | A proxim…" at bounding box center [867, 130] width 1348 height 31
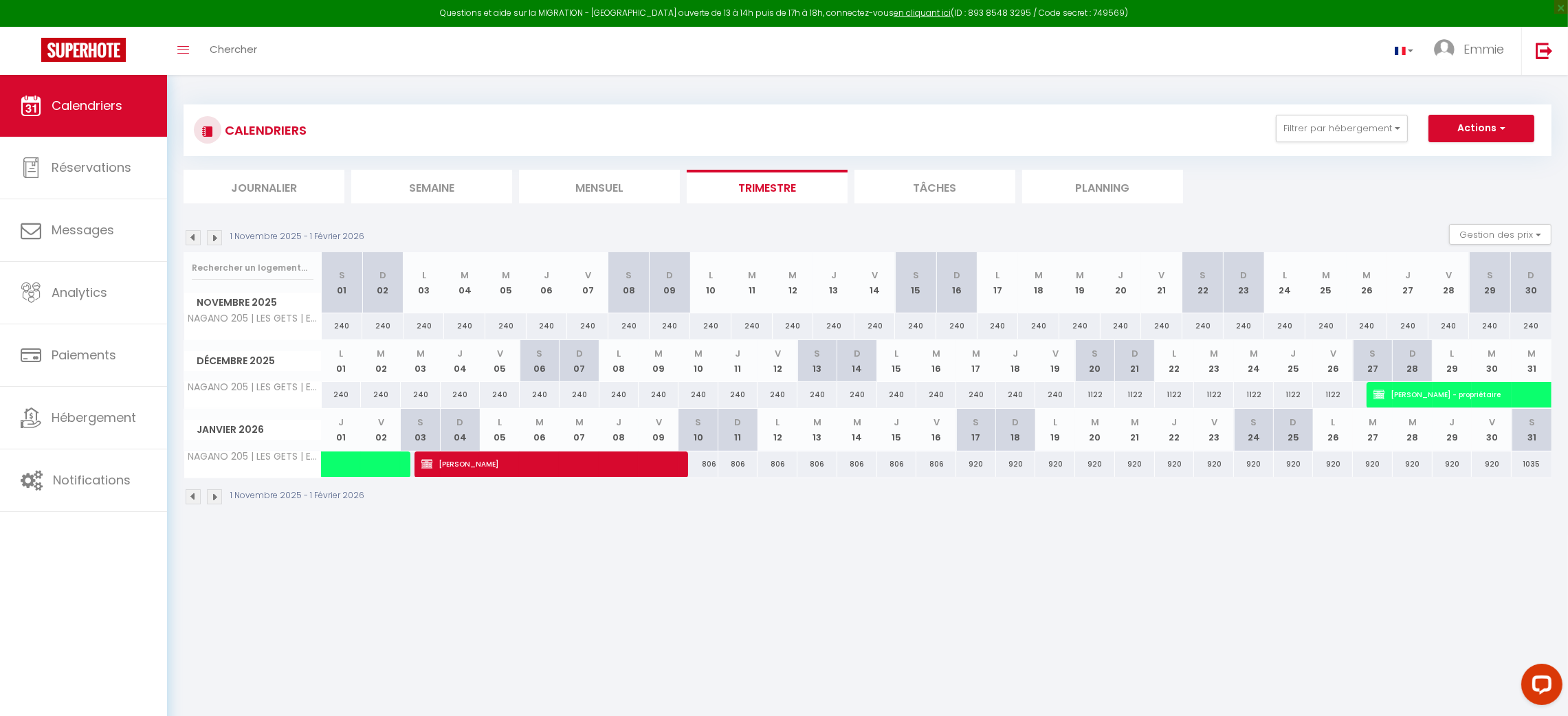
scroll to position [20, 0]
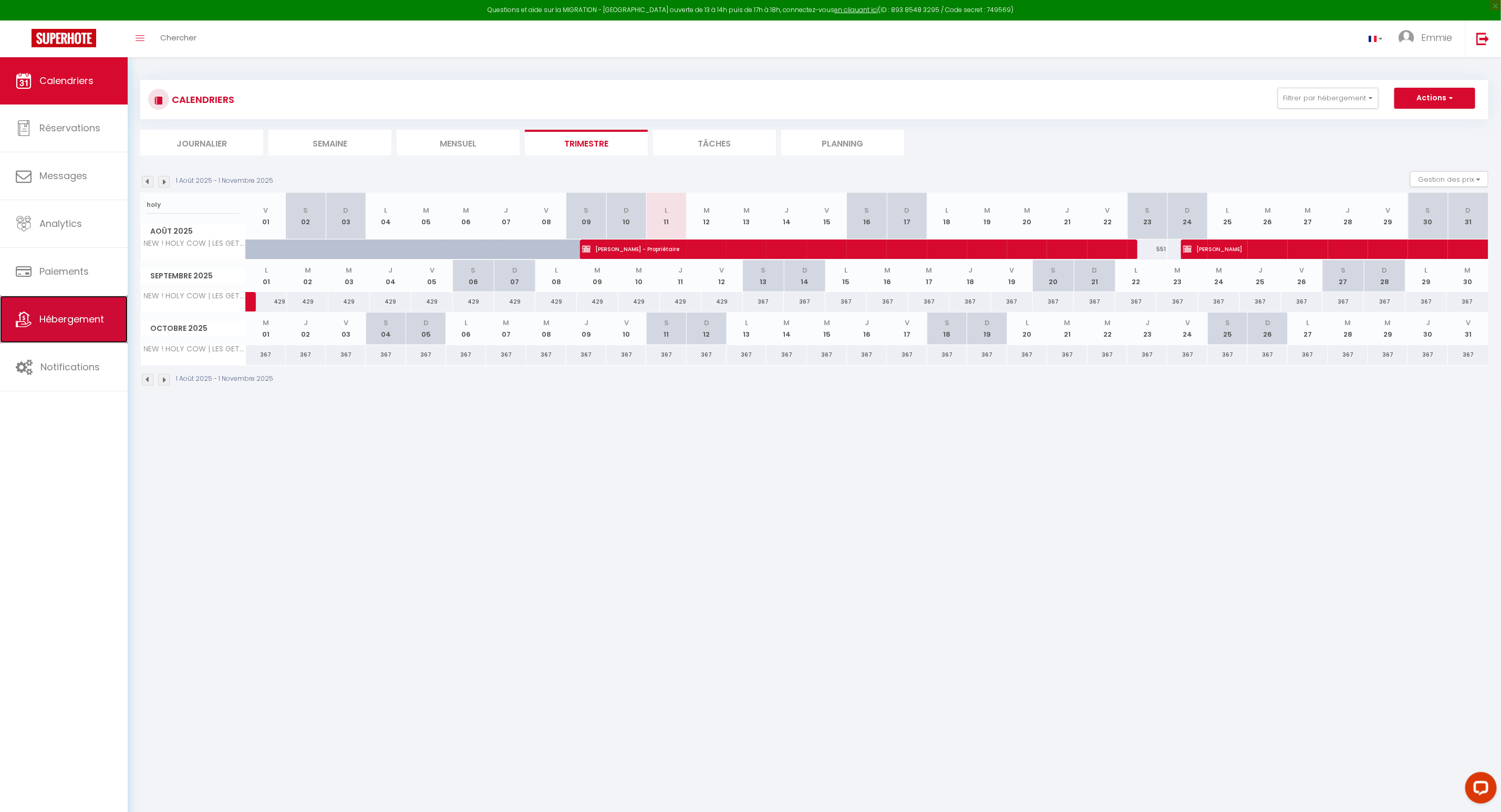
click at [64, 320] on span "Hébergement" at bounding box center [71, 319] width 64 height 13
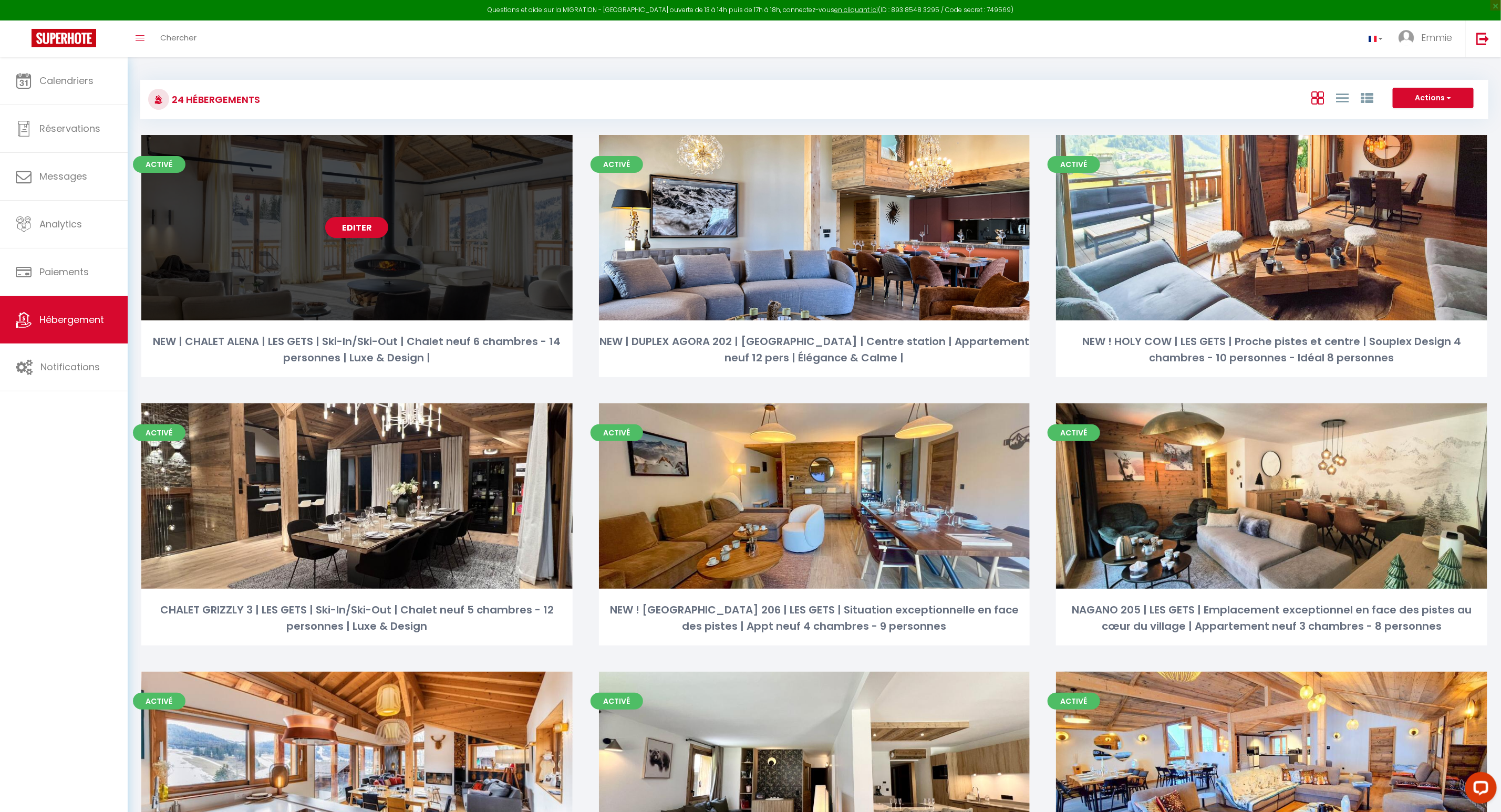
click at [284, 243] on div "Editer" at bounding box center [357, 228] width 431 height 185
click at [345, 235] on link "Editer" at bounding box center [357, 227] width 63 height 21
select select "3"
select select "2"
select select "1"
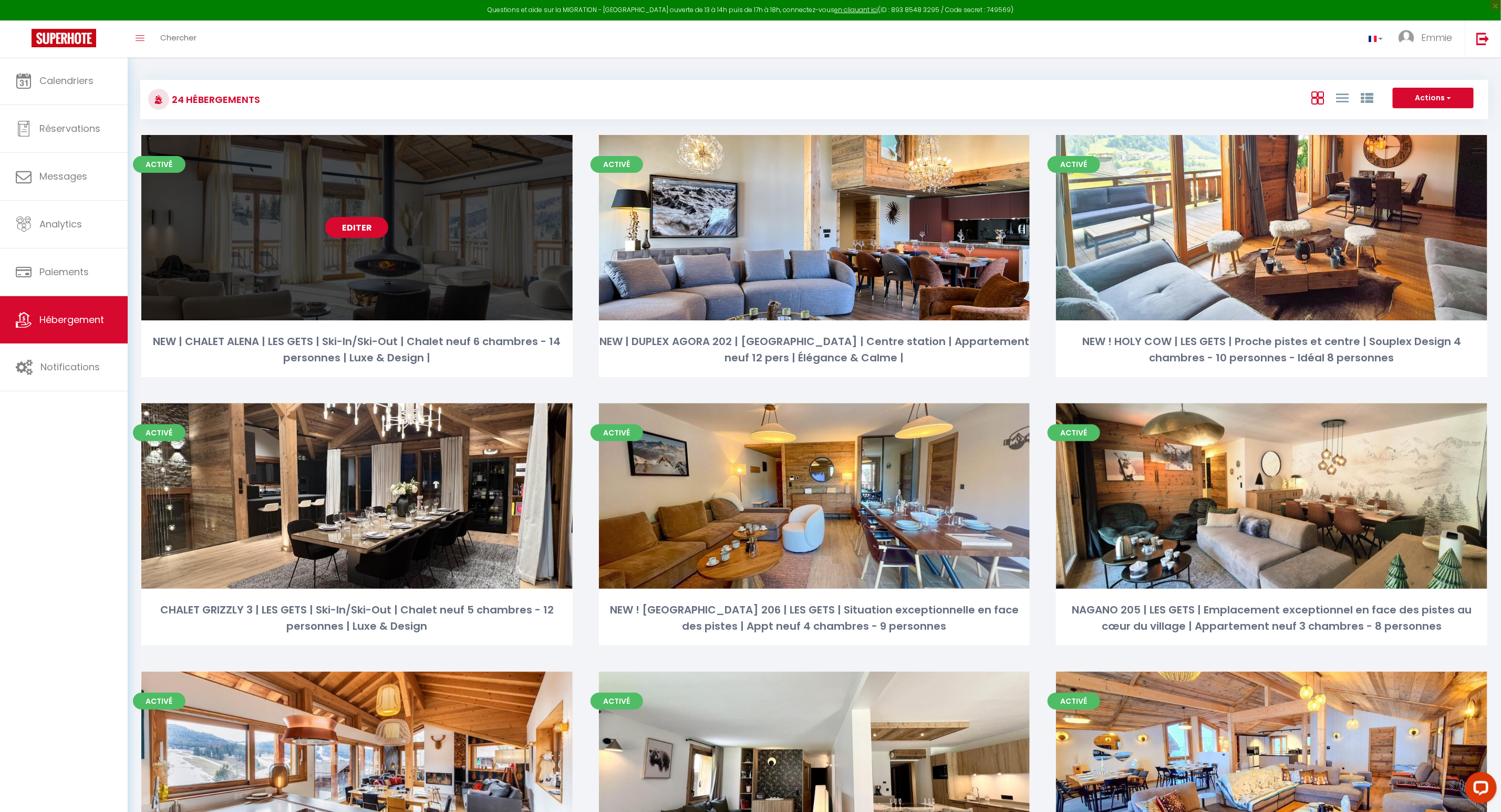
select select "1"
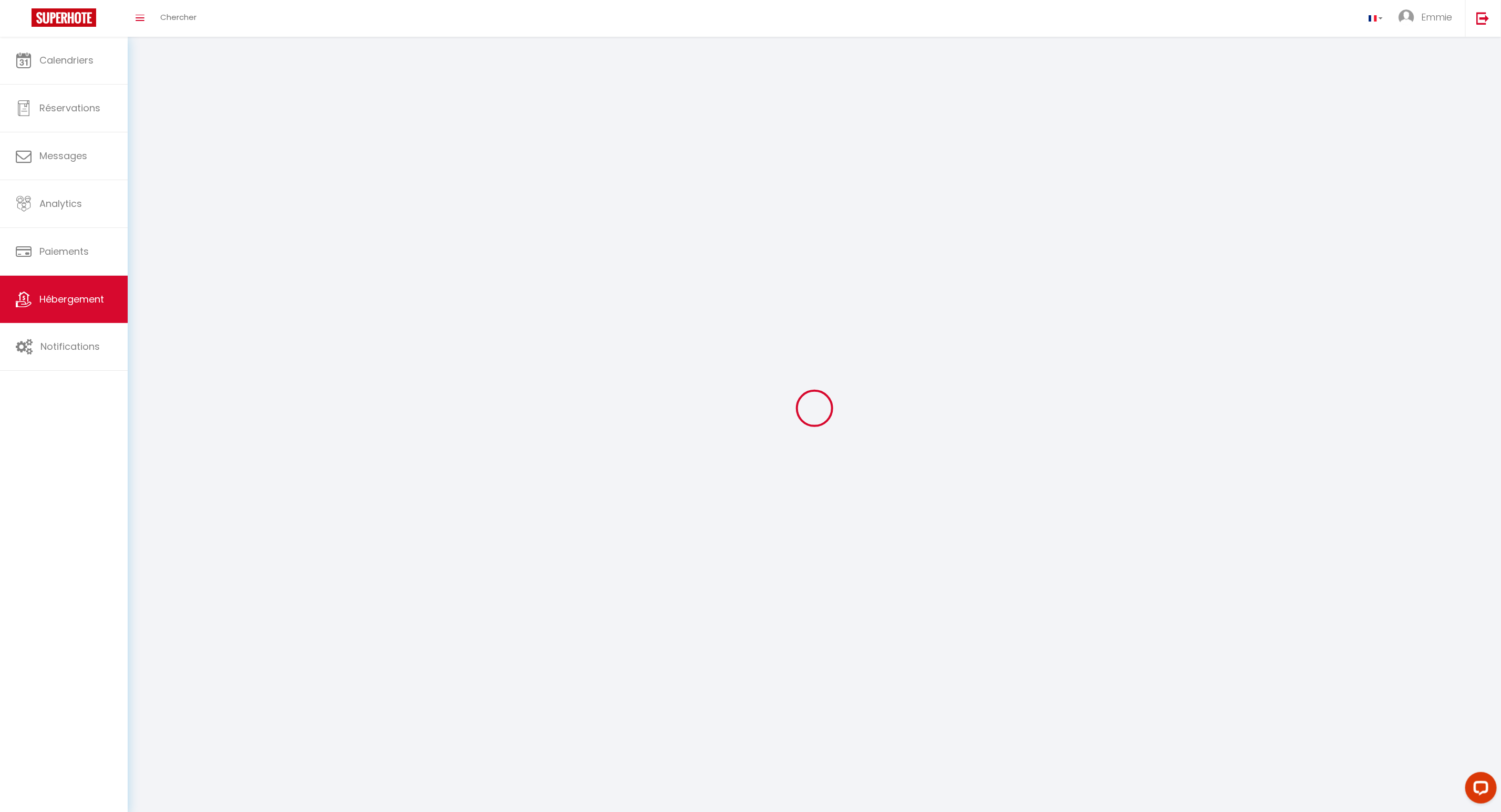
select select
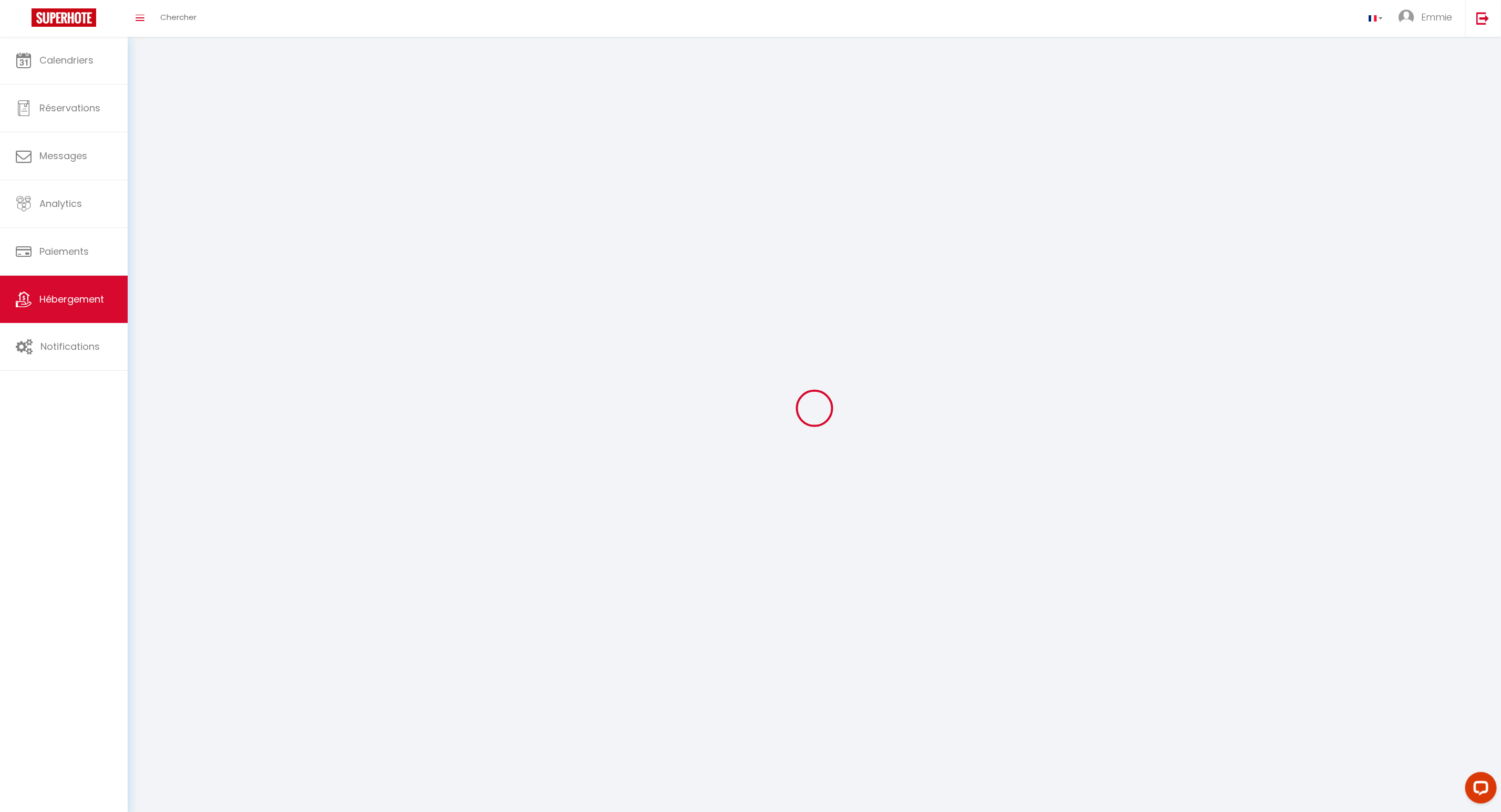
select select
checkbox input "false"
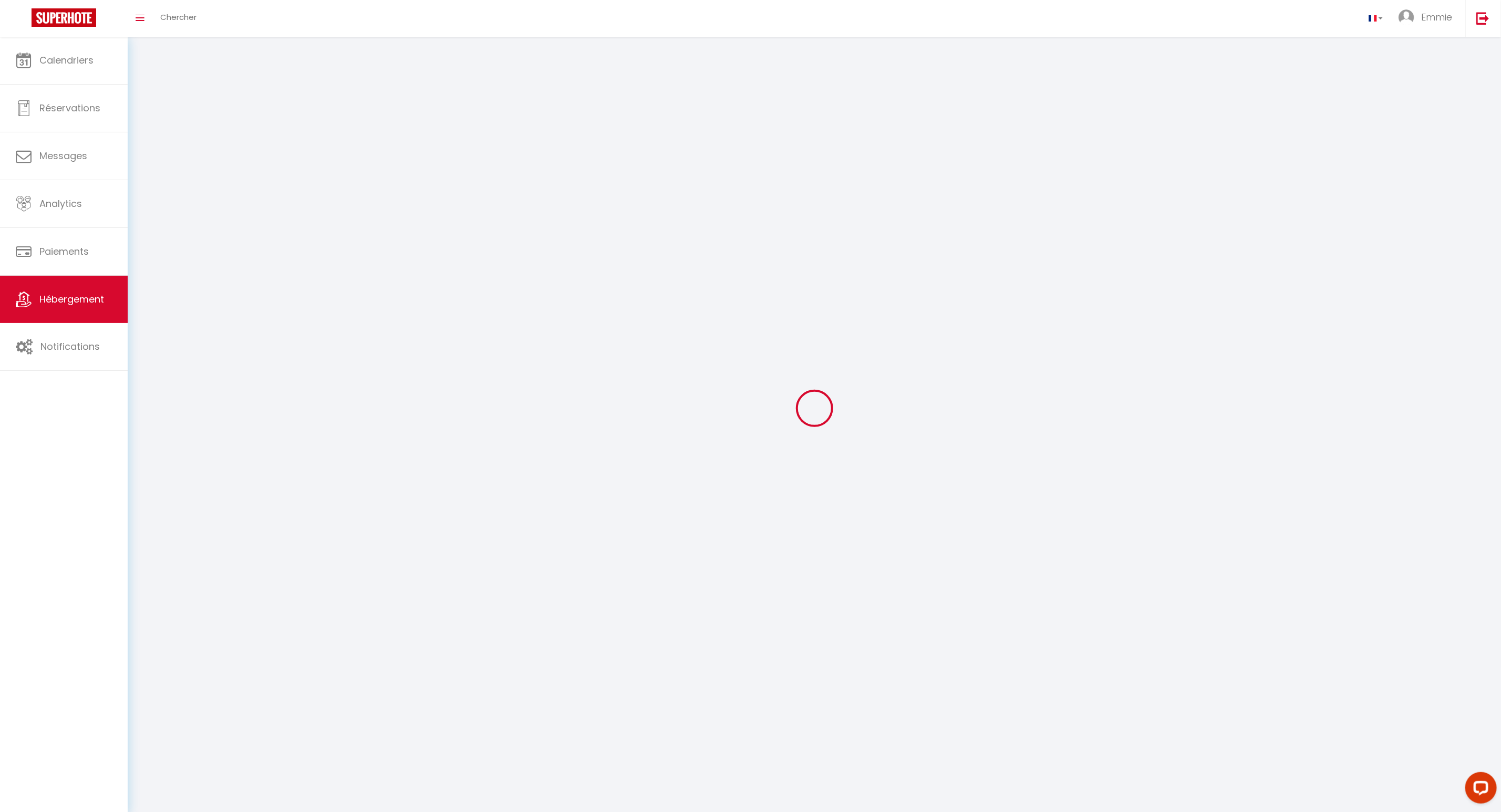
checkbox input "false"
select select
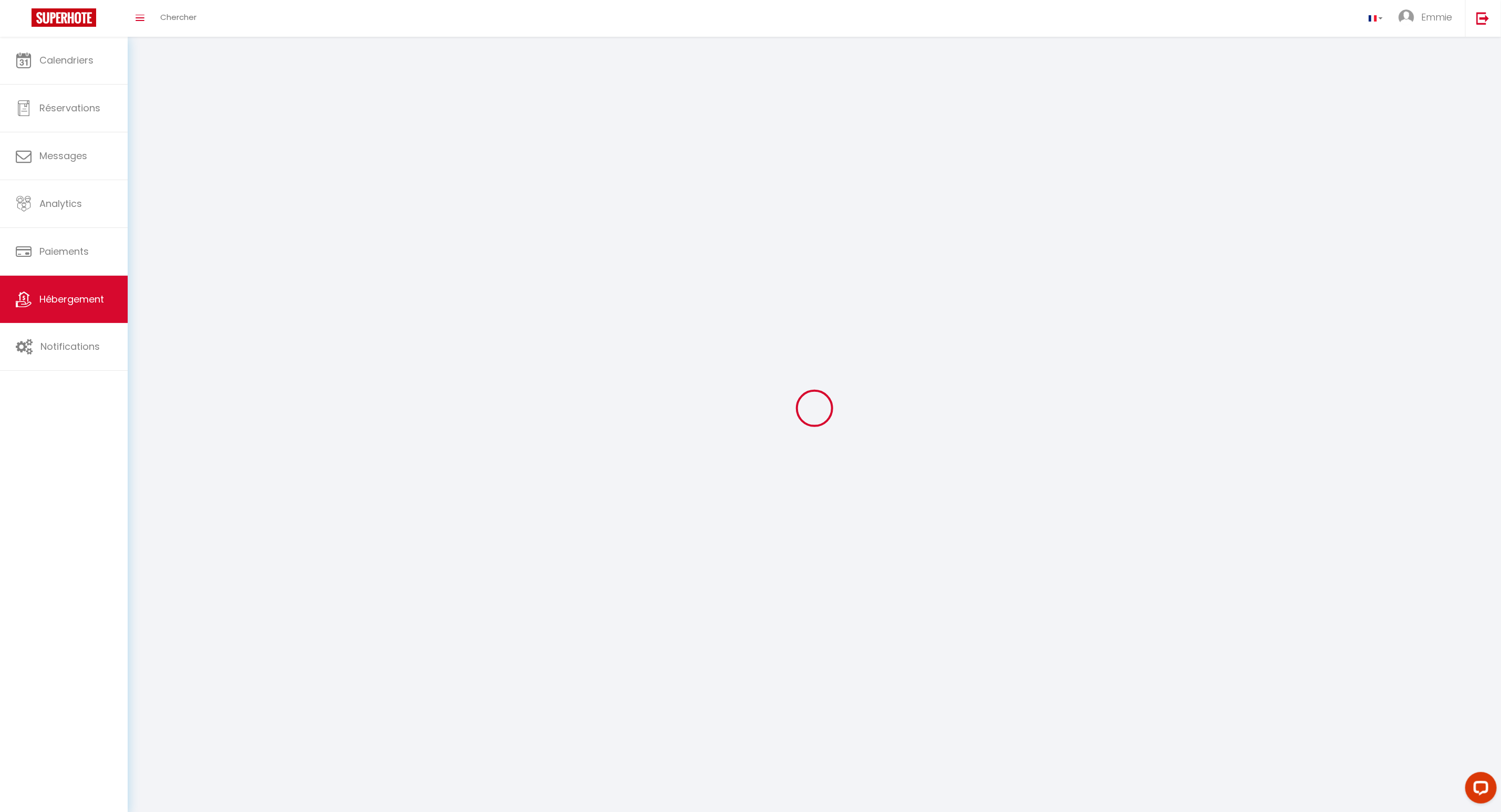
select select
checkbox input "false"
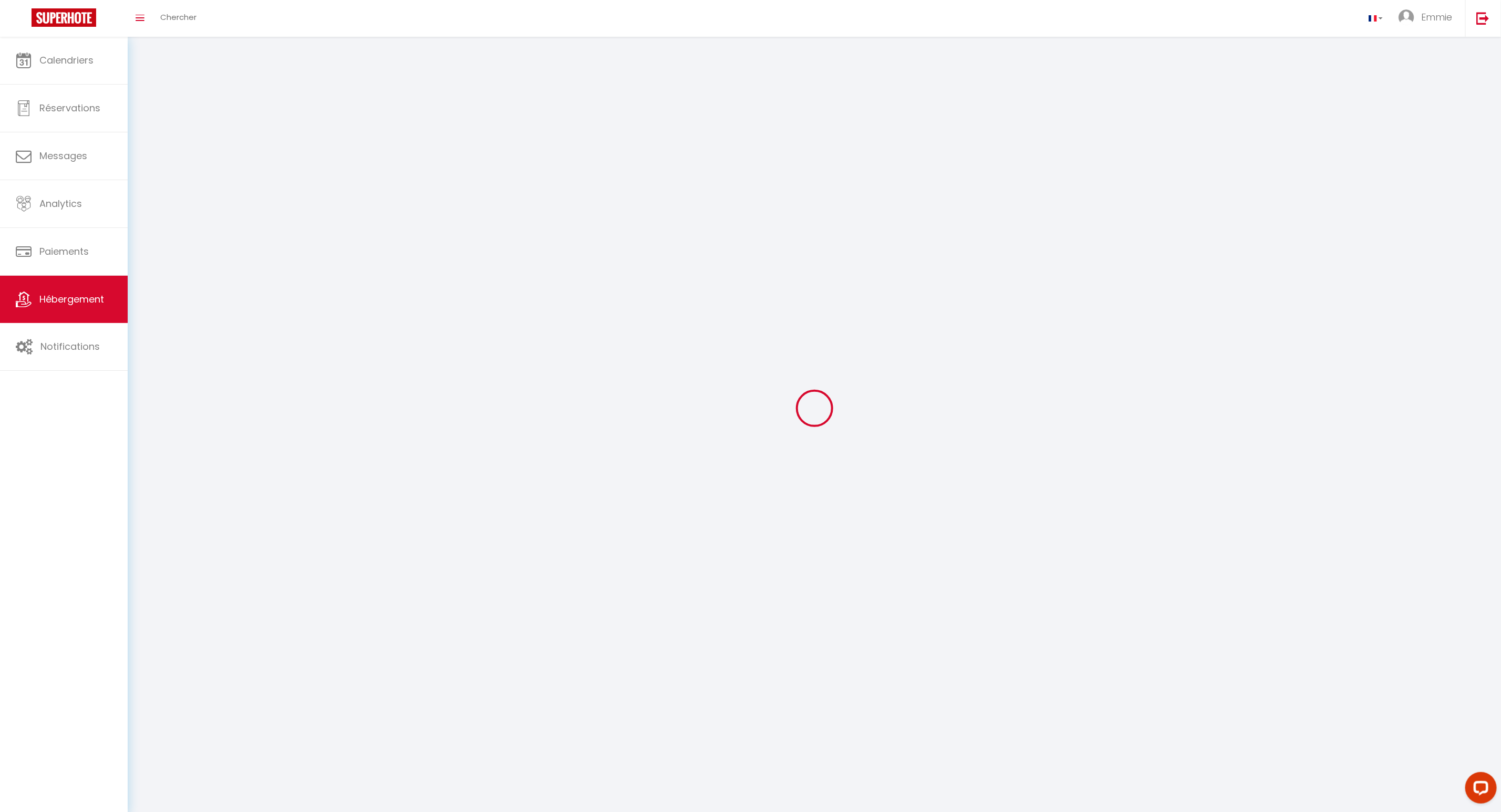
checkbox input "false"
select select
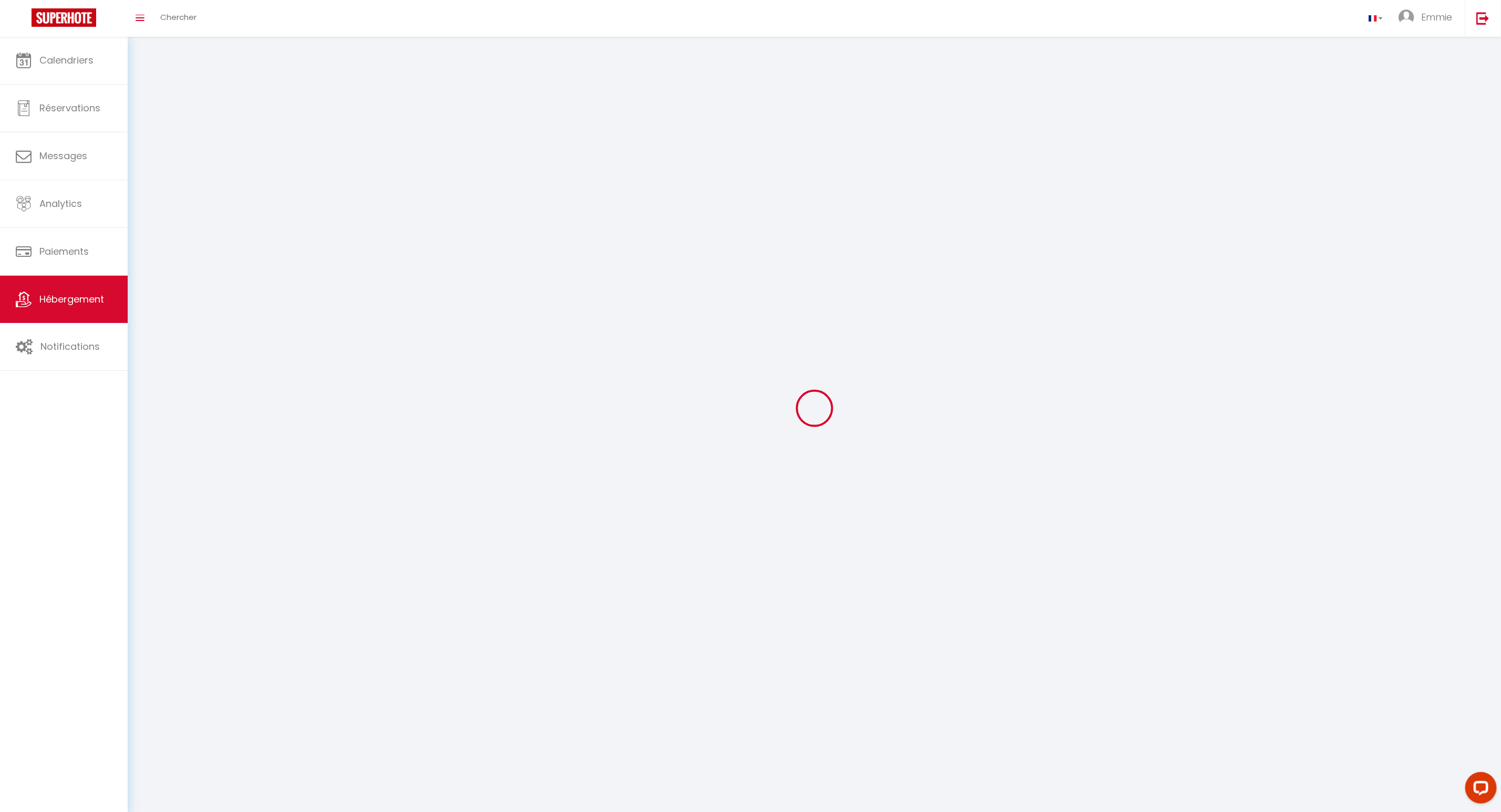
select select
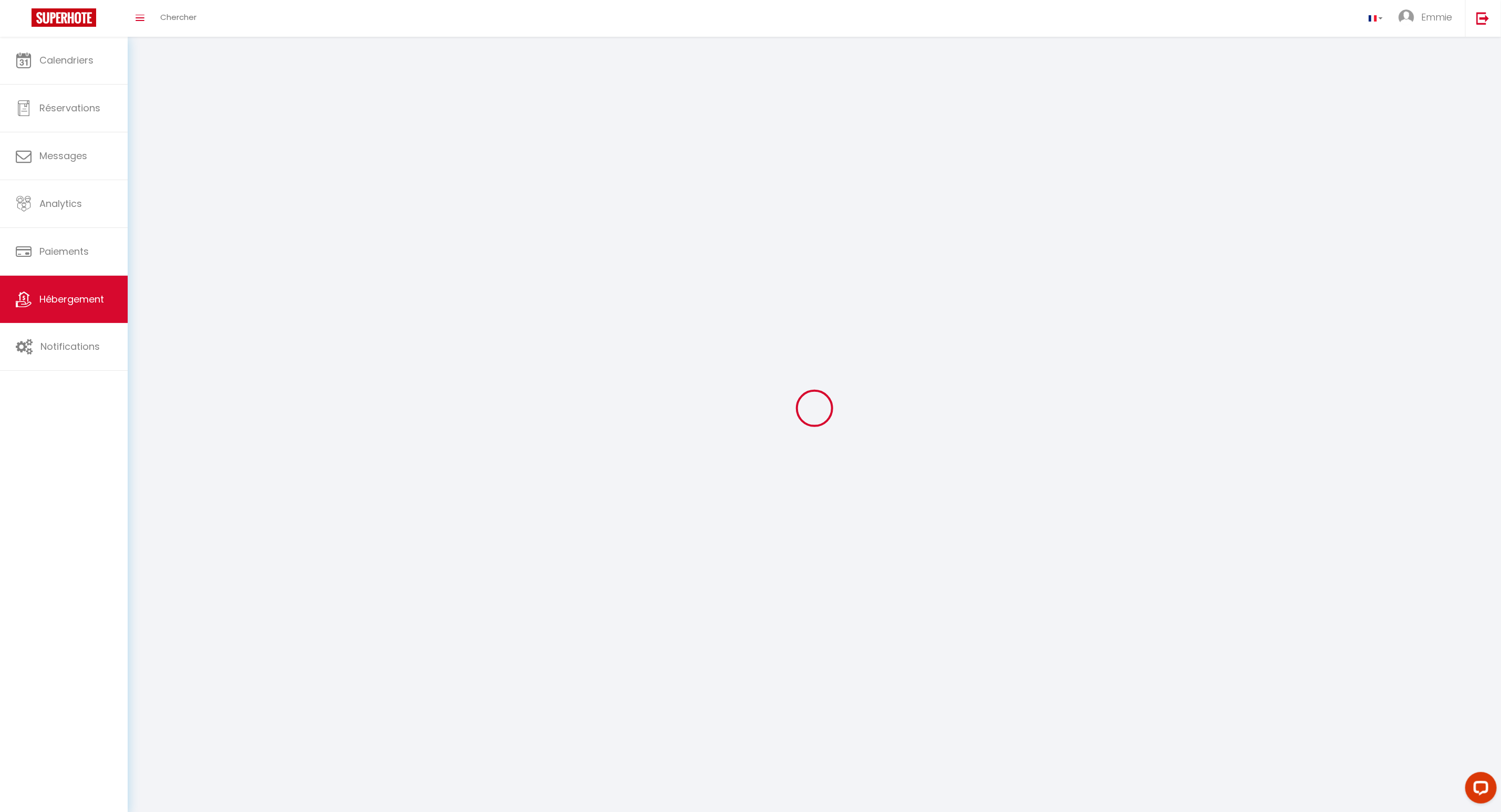
checkbox input "false"
select select
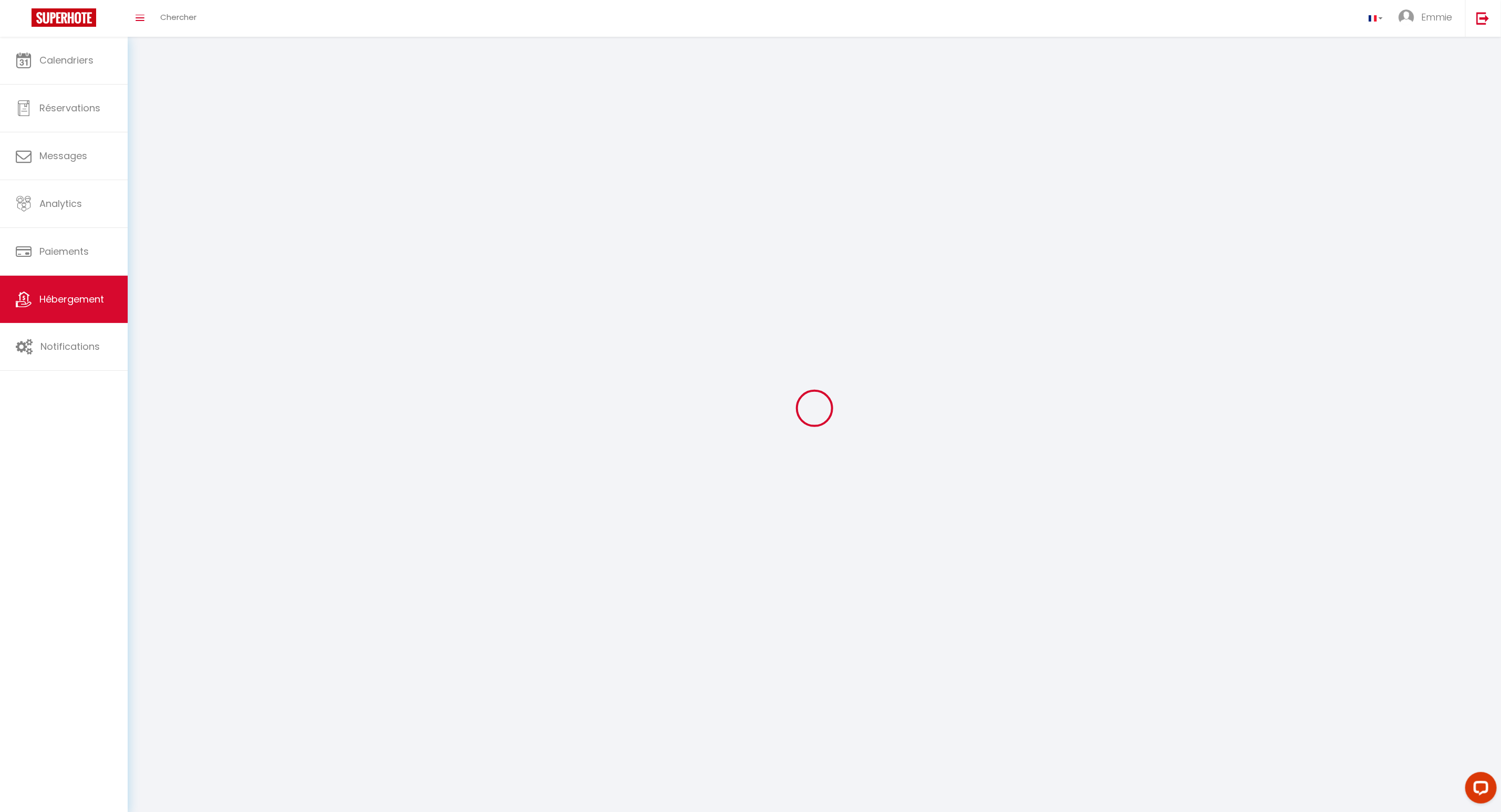
select select
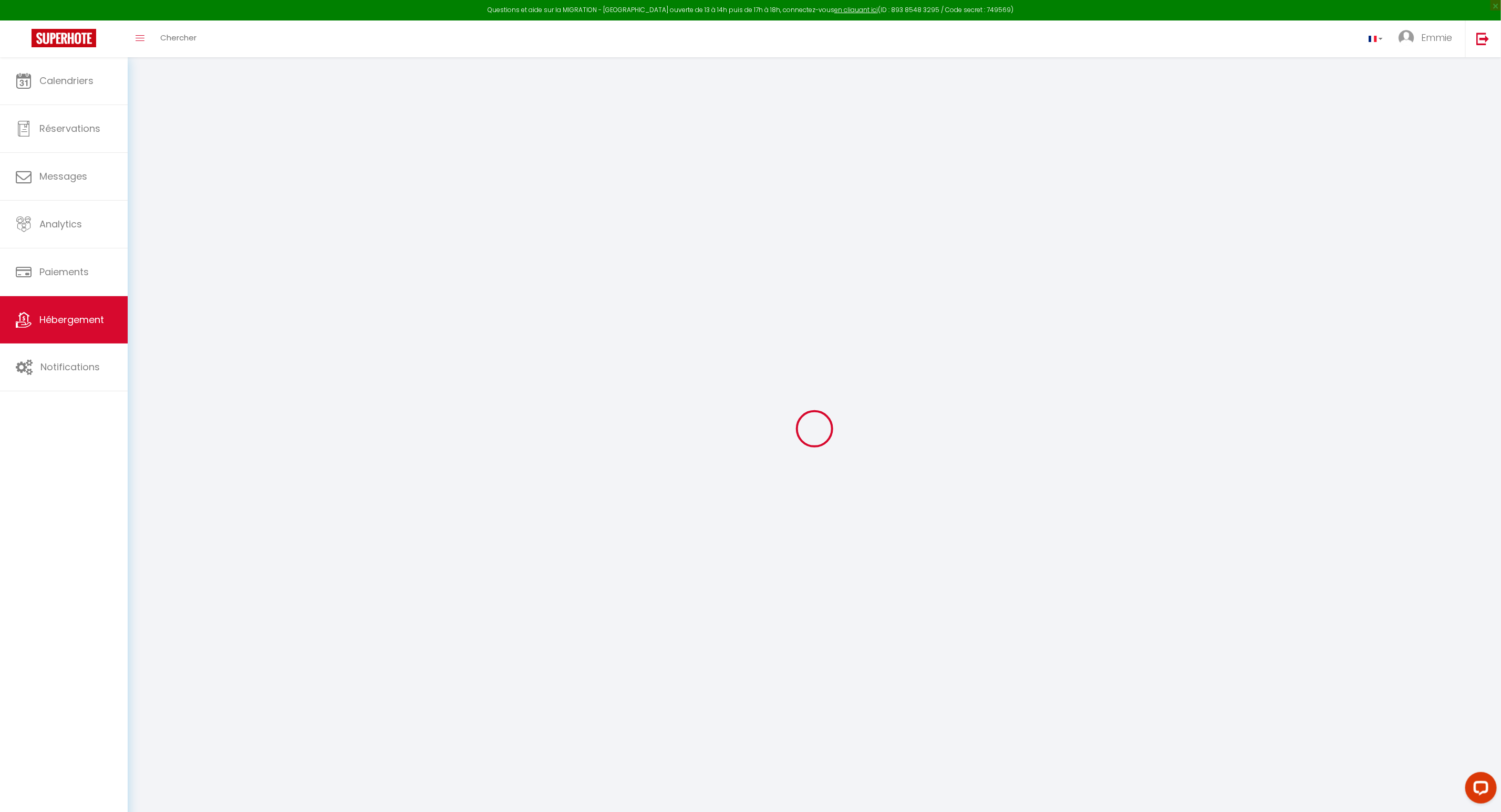
select select "+ 3 %"
select select "+ 17 %"
select select "+ 1 %"
select select "+ 7 %"
select select
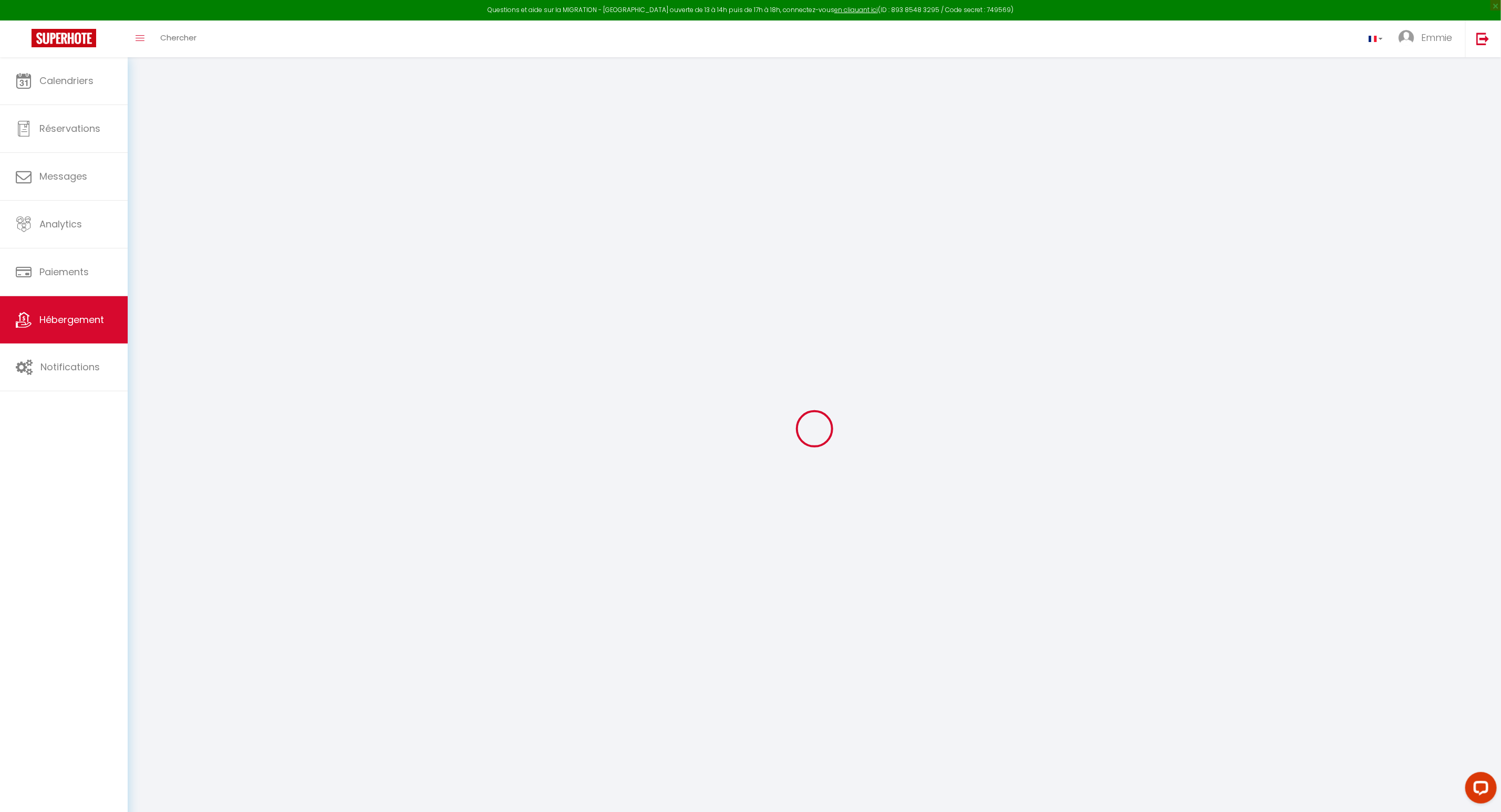
checkbox input "false"
select select
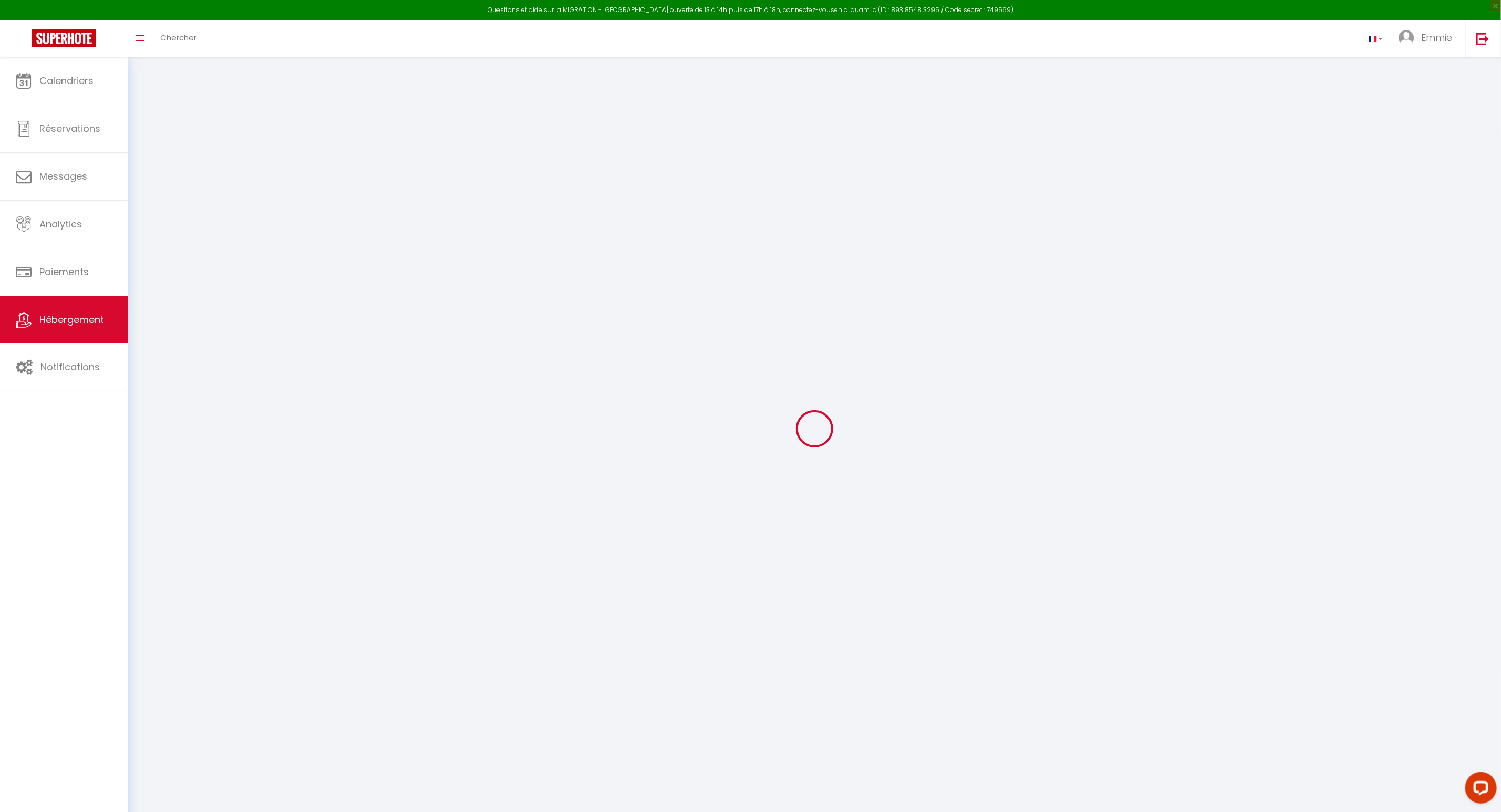
select select
select select "3679-1409435918417380654"
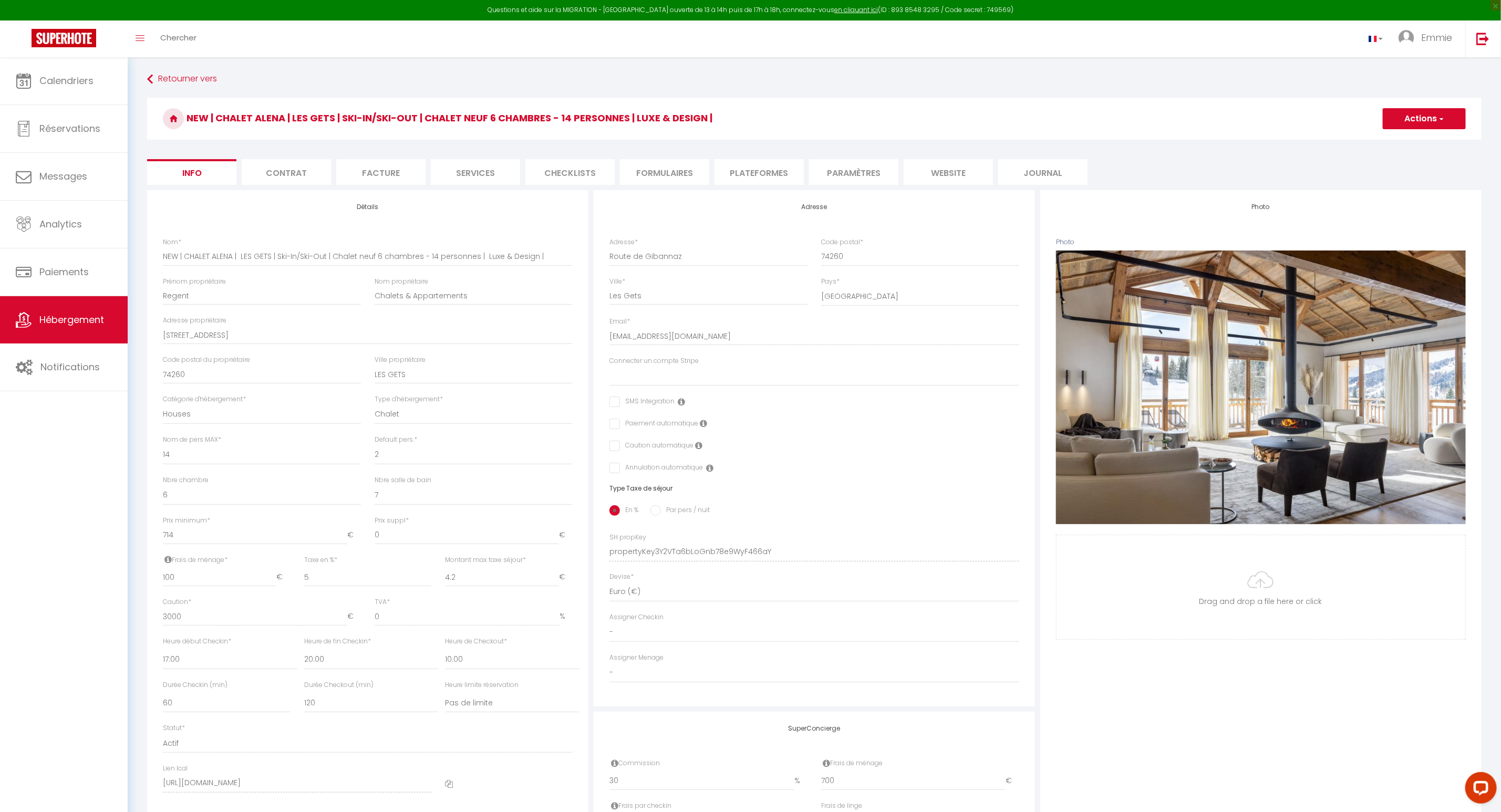
click at [755, 172] on li "Plateformes" at bounding box center [759, 171] width 90 height 26
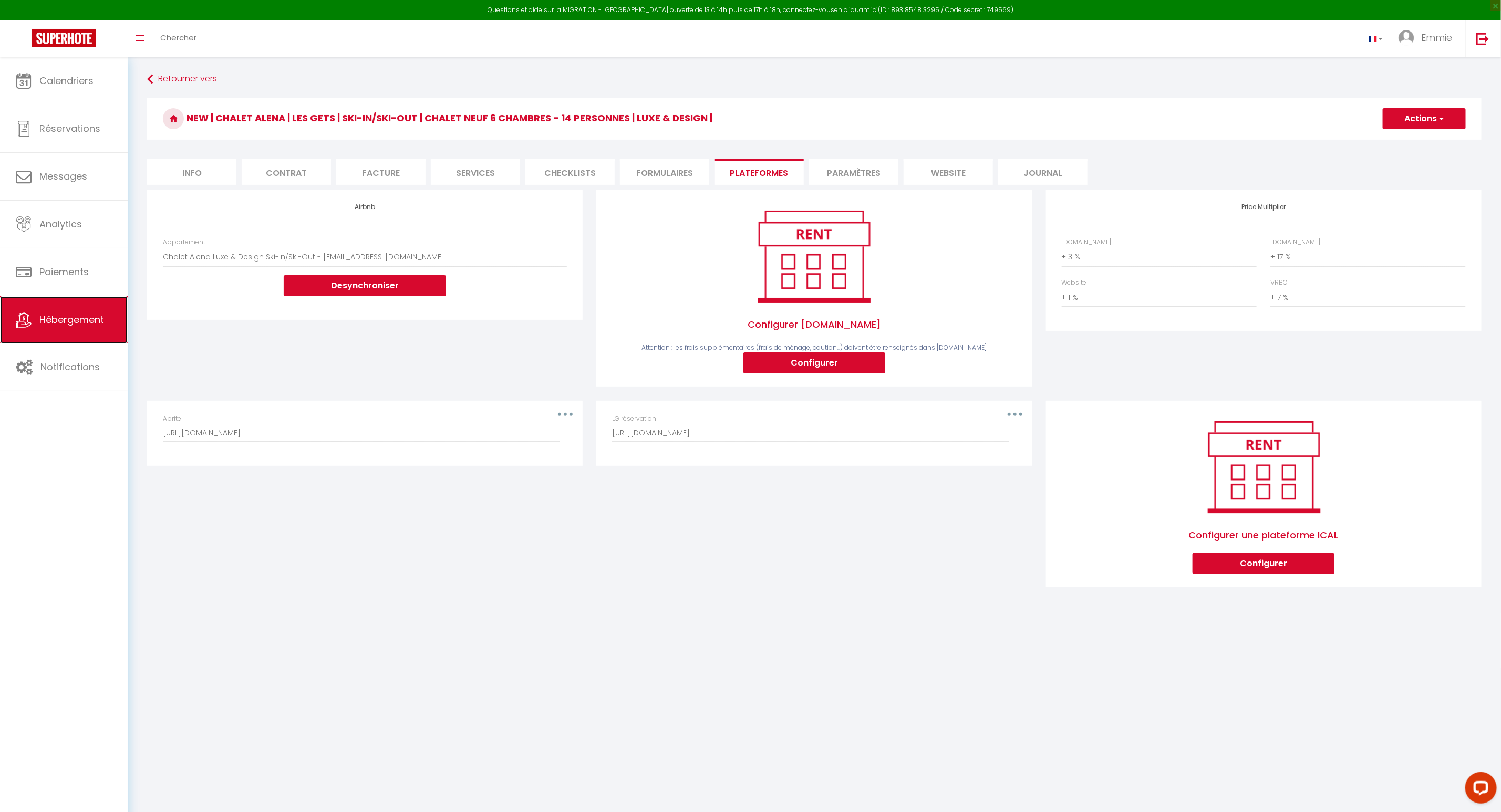
click at [71, 316] on span "Hébergement" at bounding box center [71, 319] width 64 height 13
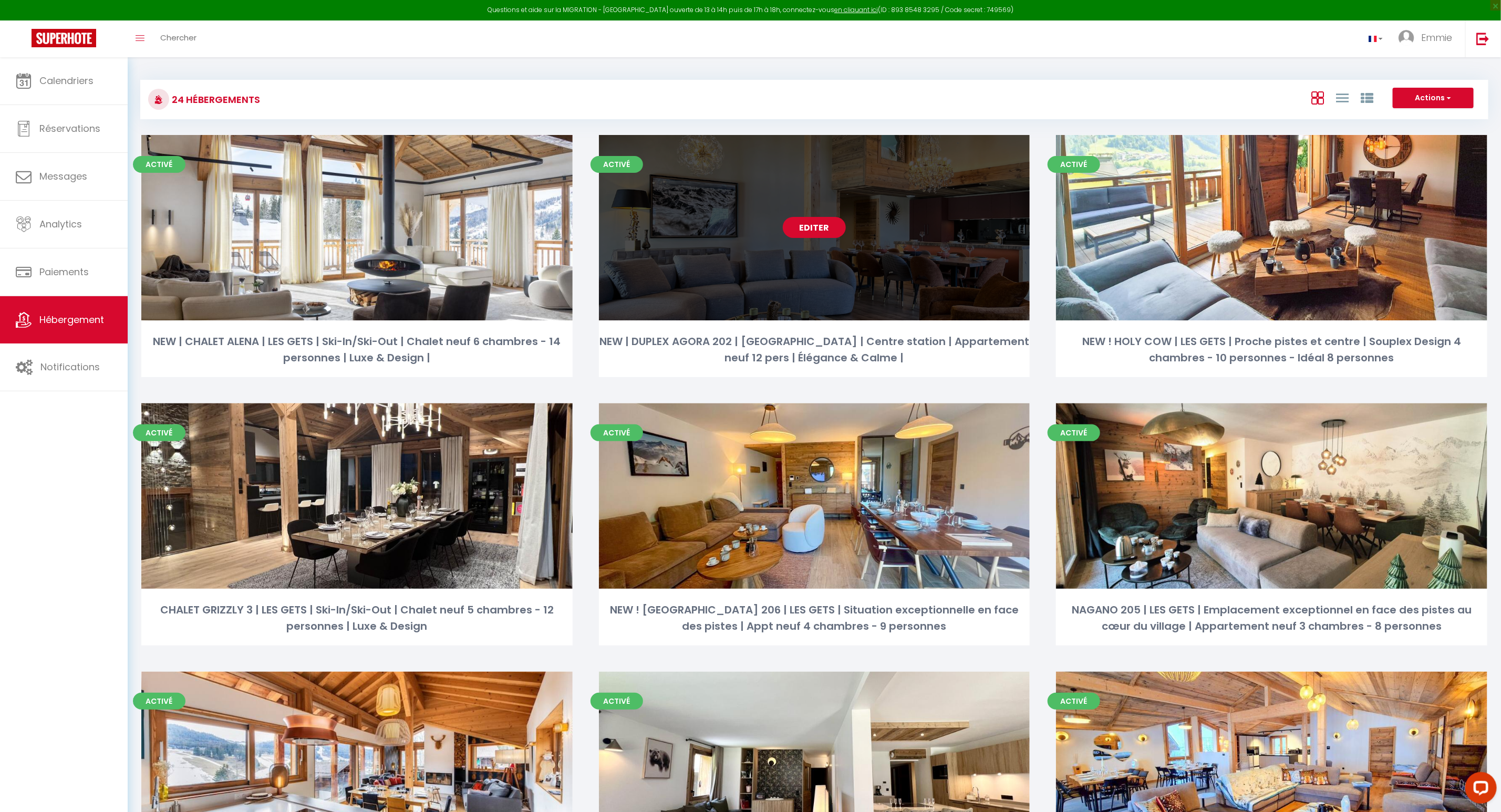
click at [804, 230] on link "Editer" at bounding box center [814, 227] width 63 height 21
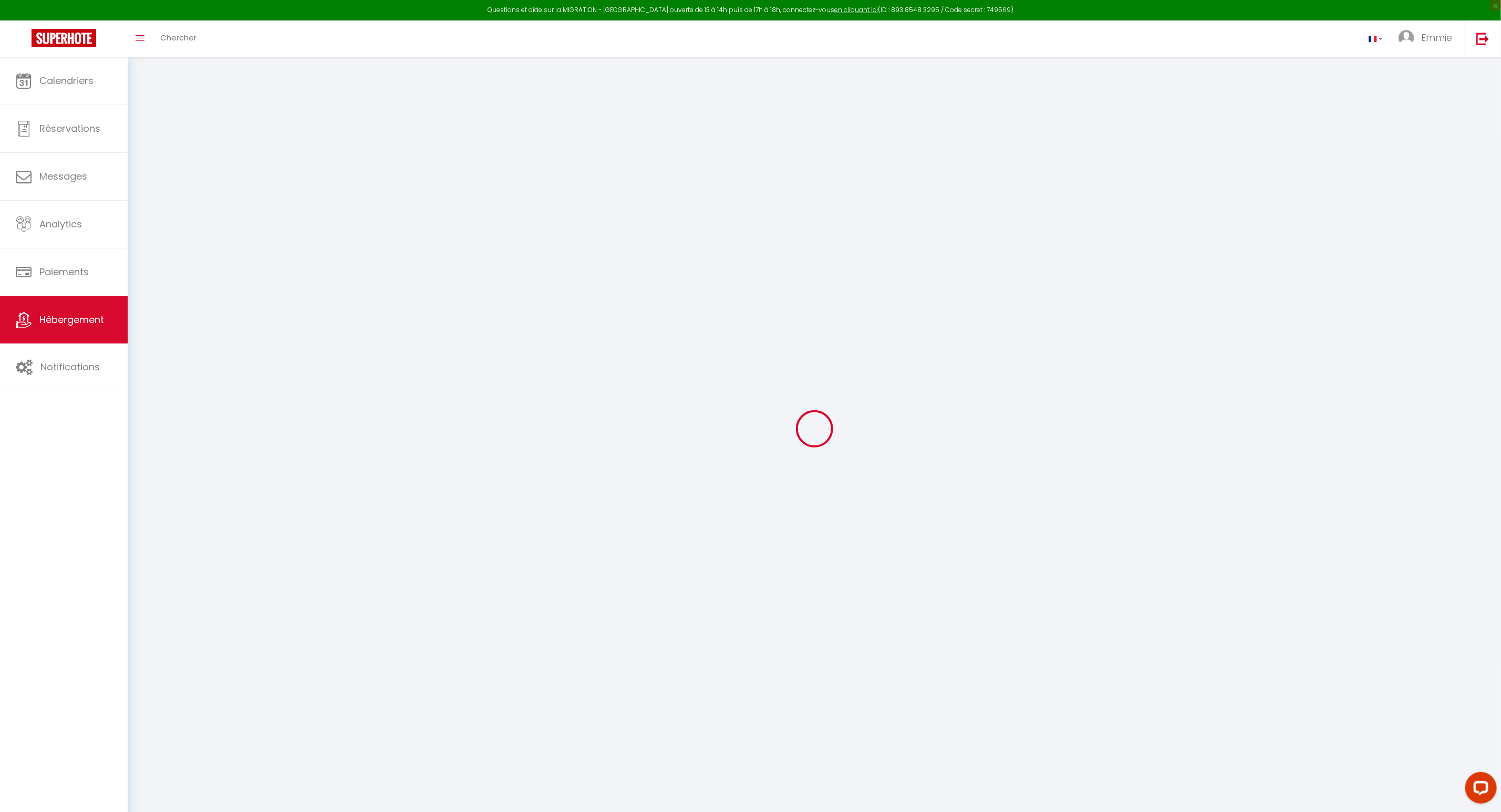
type input "Oups ! Les dates sélectionnées sont indisponibles."
type textarea "Malheureusement les dates sélectionnées sont indisponibles. Nous vous invitons …"
type input "46.1602082"
type input "6.6701251"
checkbox input "true"
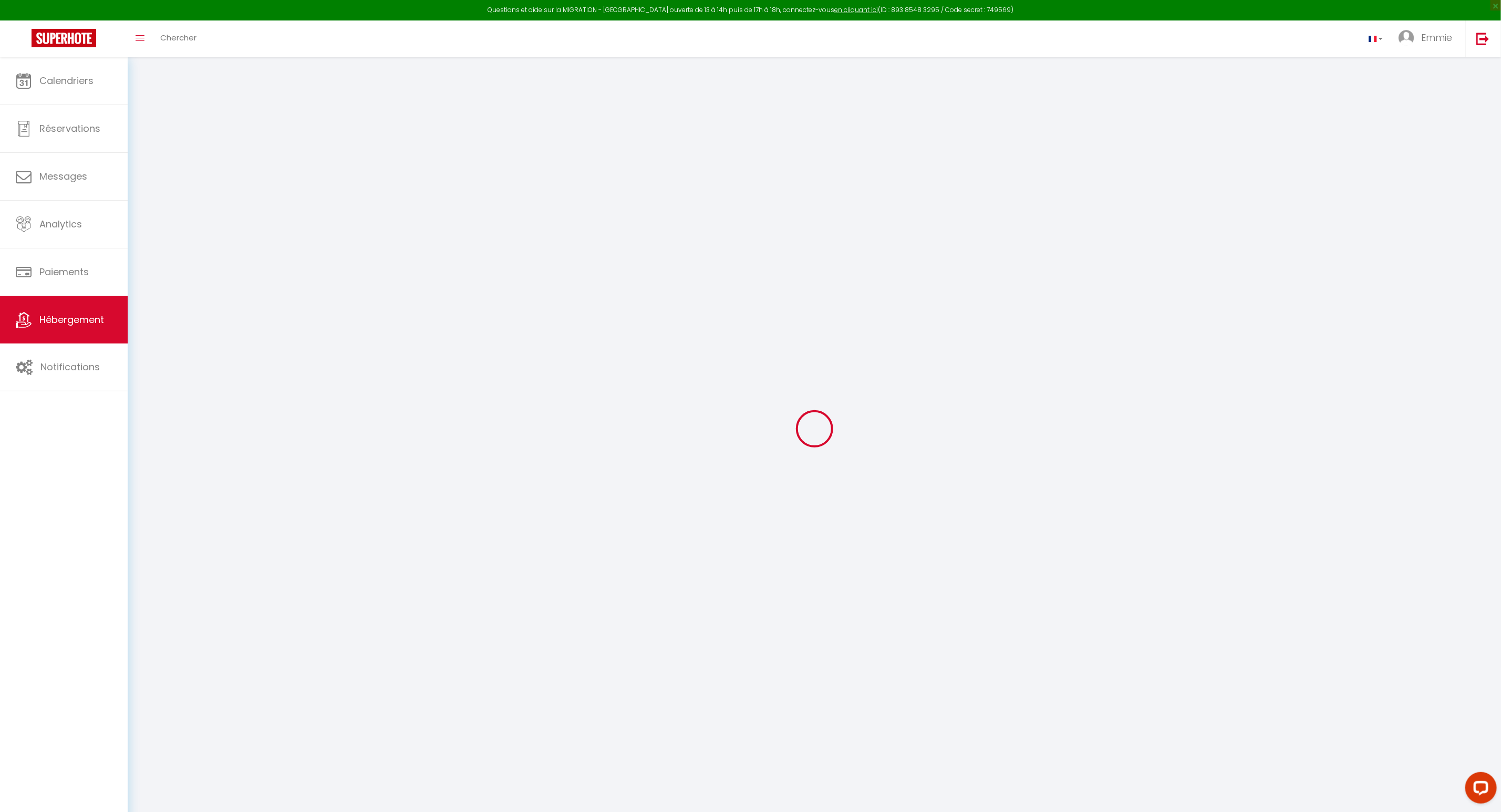
checkbox input "false"
checkbox input "true"
select select
checkbox input "false"
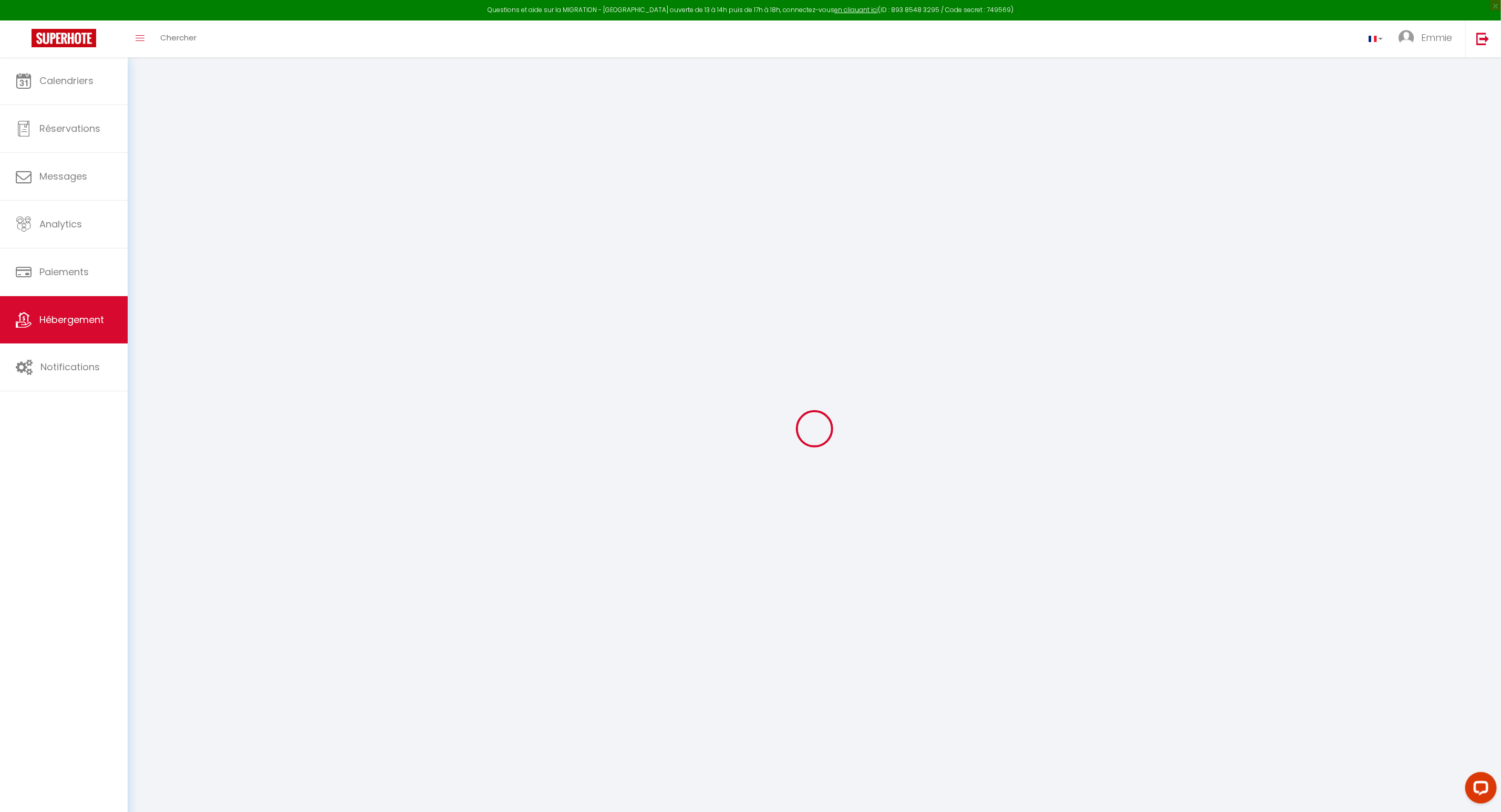
checkbox input "false"
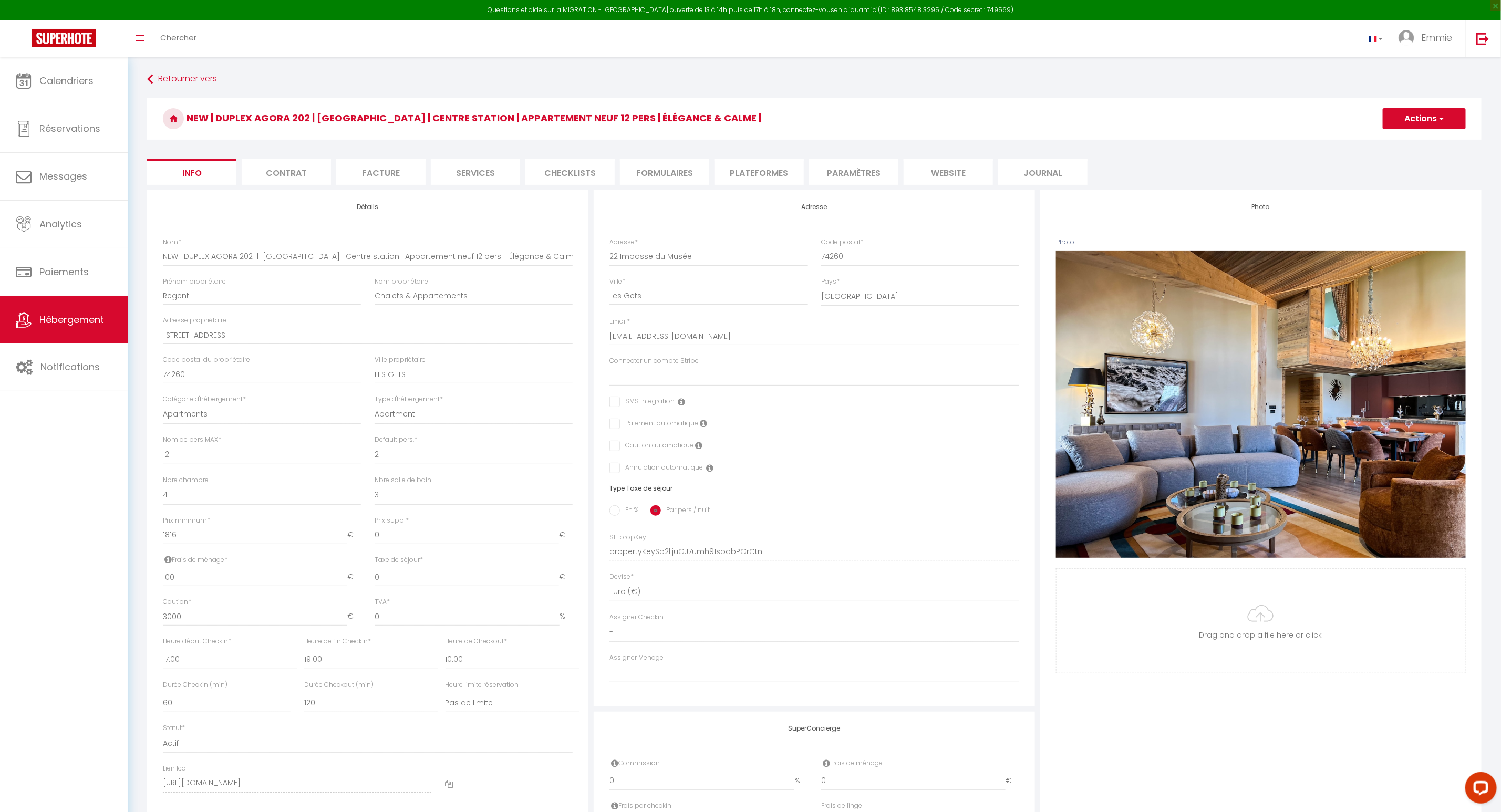
click at [937, 168] on li "website" at bounding box center [949, 171] width 90 height 26
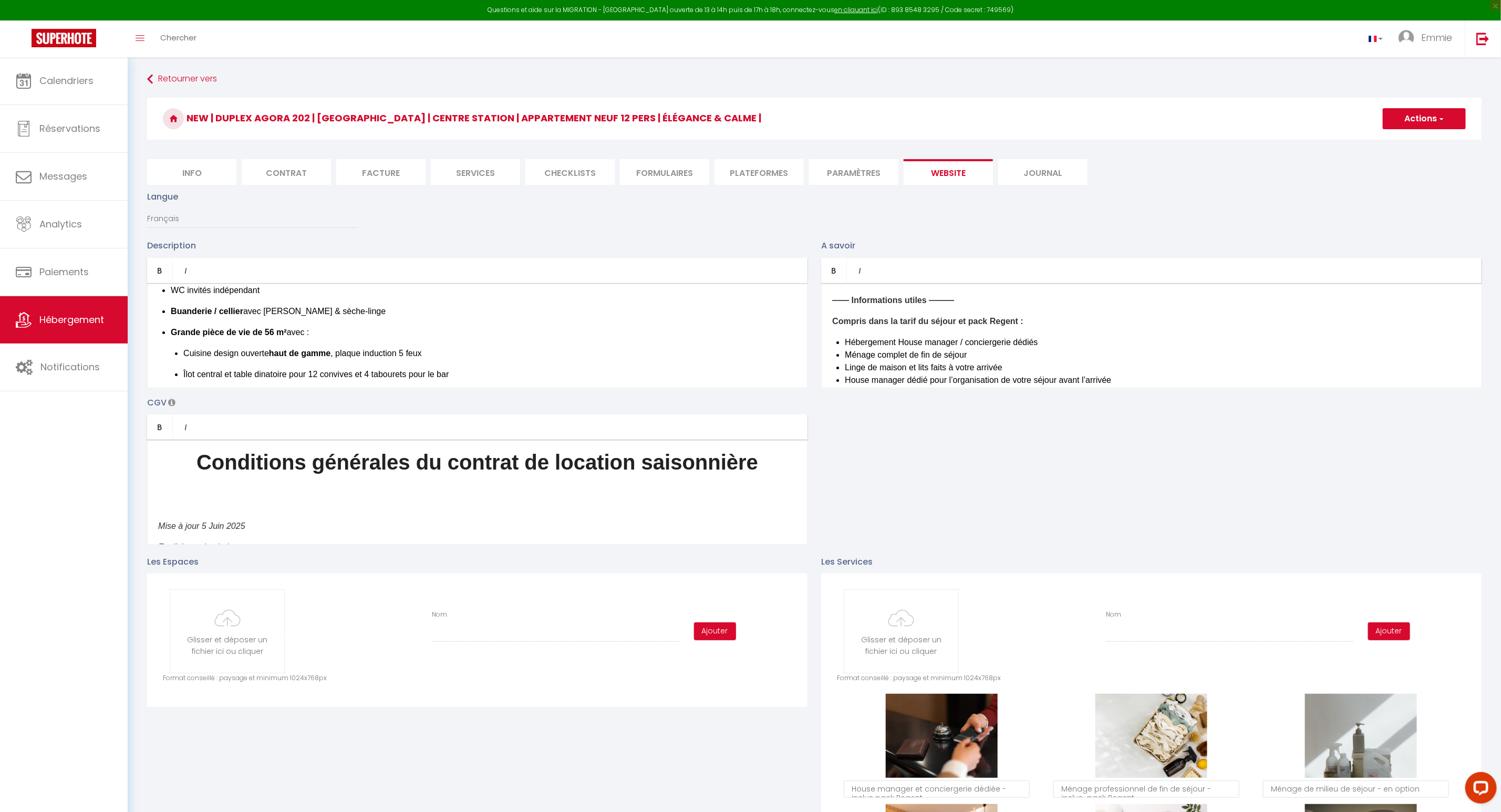
scroll to position [208, 0]
drag, startPoint x: 162, startPoint y: 333, endPoint x: 155, endPoint y: 335, distance: 7.3
click at [155, 335] on div "Situé au cœur du vieux village des Gets, dans une impasse discrète et paisible,…" at bounding box center [477, 335] width 660 height 105
click at [228, 337] on strong "Grande pièce de vie de 56 m²" at bounding box center [229, 334] width 116 height 9
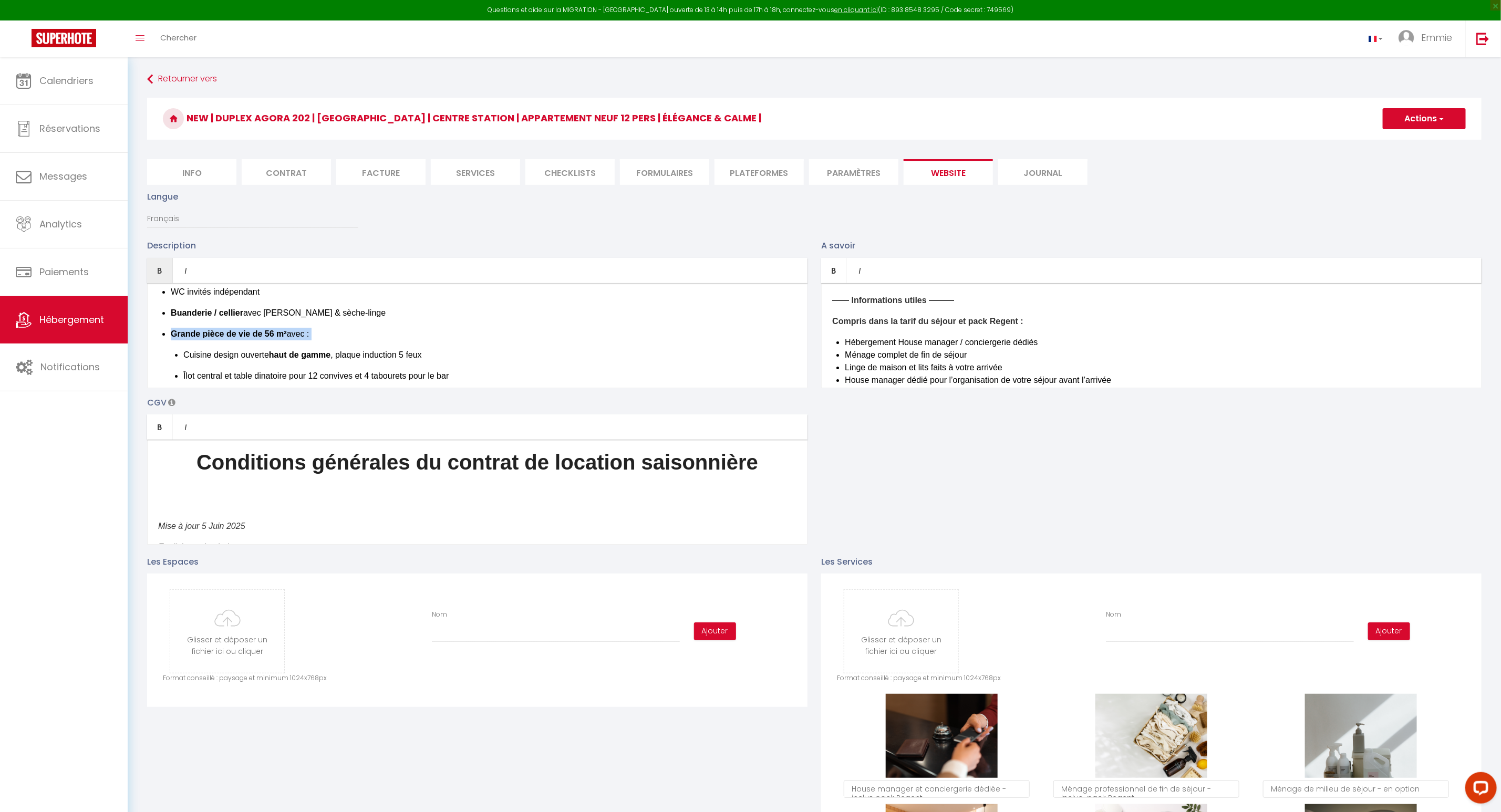
click at [228, 337] on strong "Grande pièce de vie de 56 m²" at bounding box center [229, 334] width 116 height 9
copy li "Grande pièce de vie de 56 m² avec :"
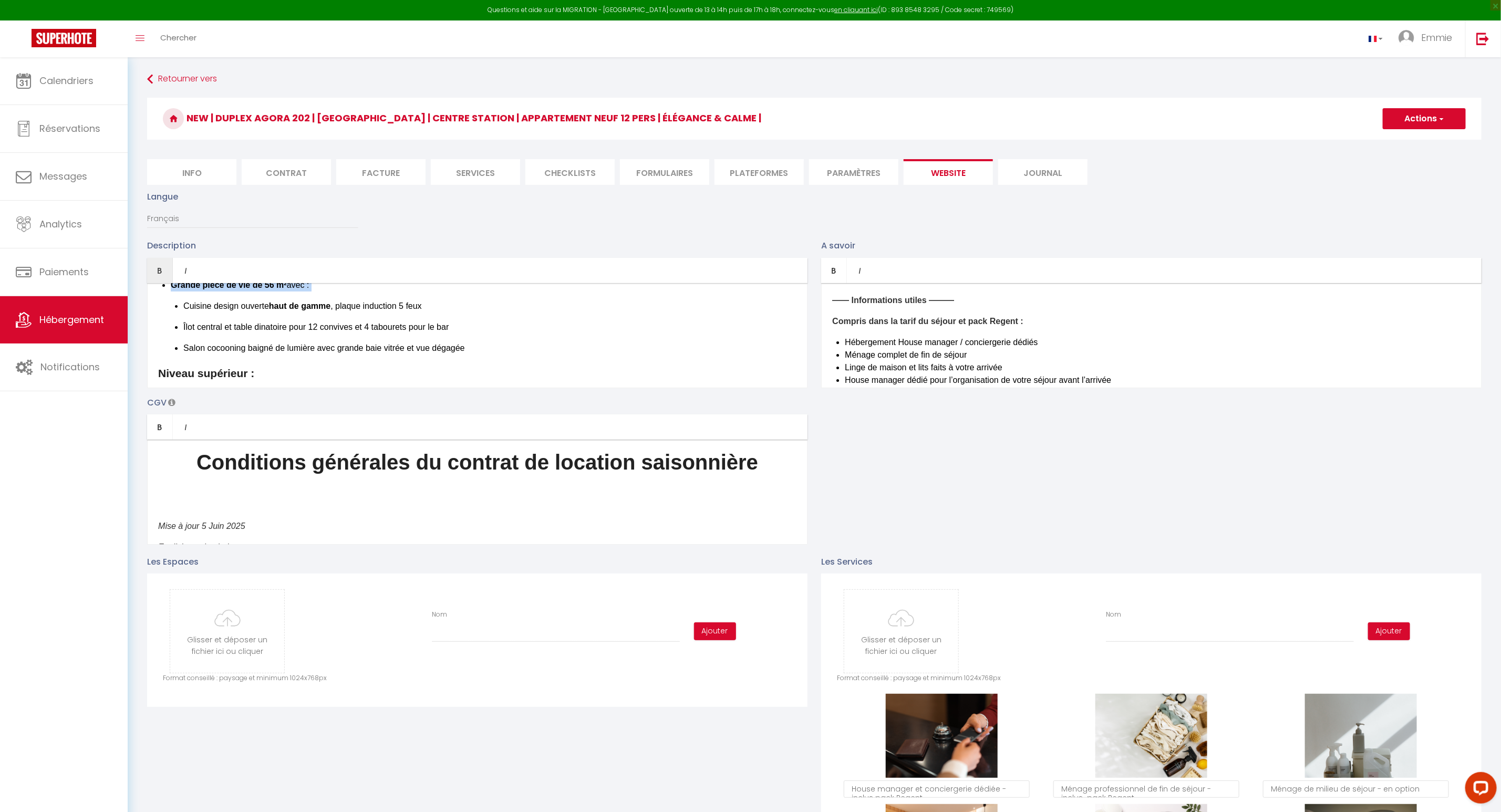
scroll to position [257, 0]
click at [481, 349] on p "Salon cocooning baigné de lumière avec grande baie vitrée et vue dégagée" at bounding box center [490, 347] width 613 height 13
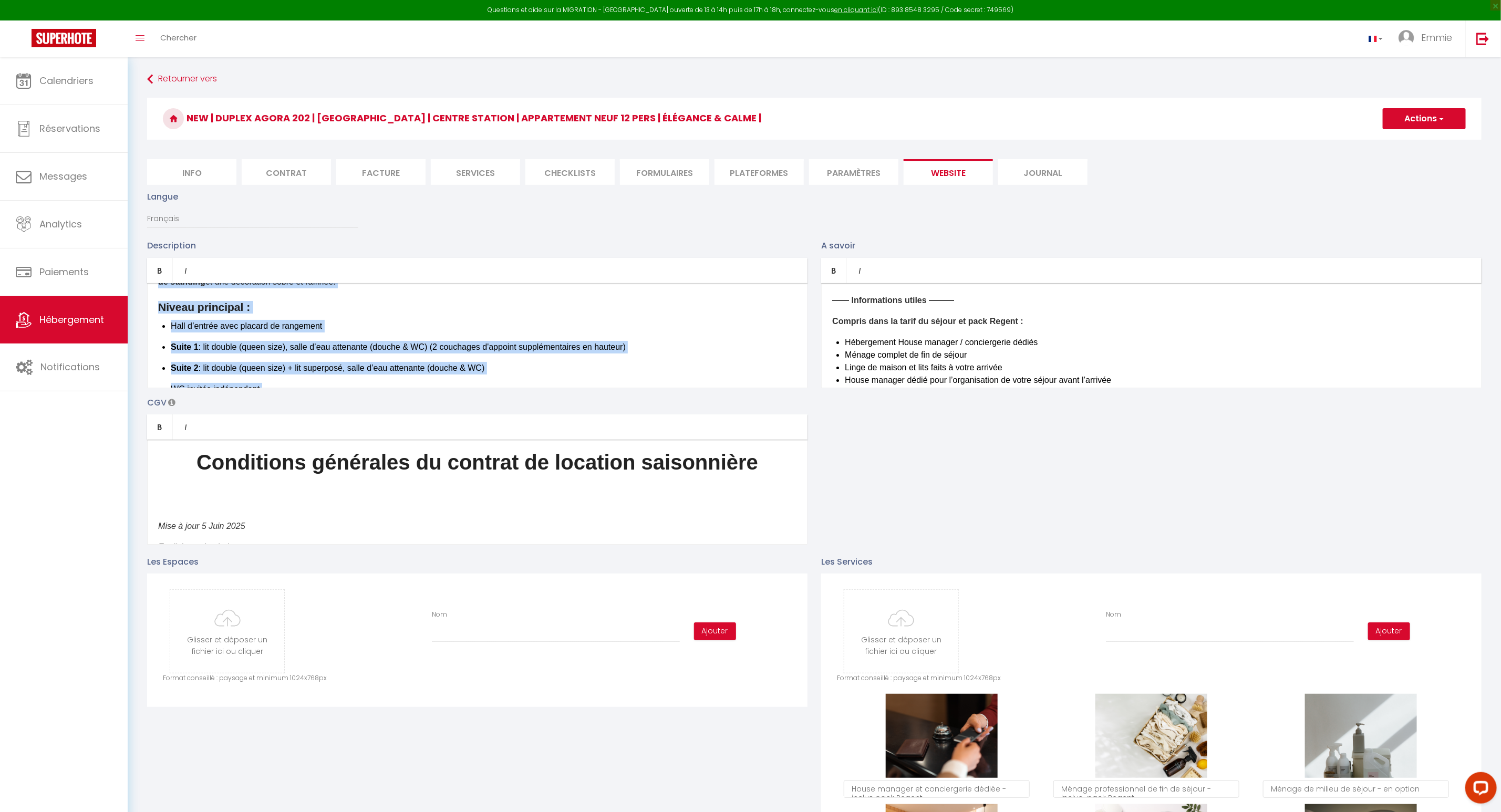
scroll to position [0, 0]
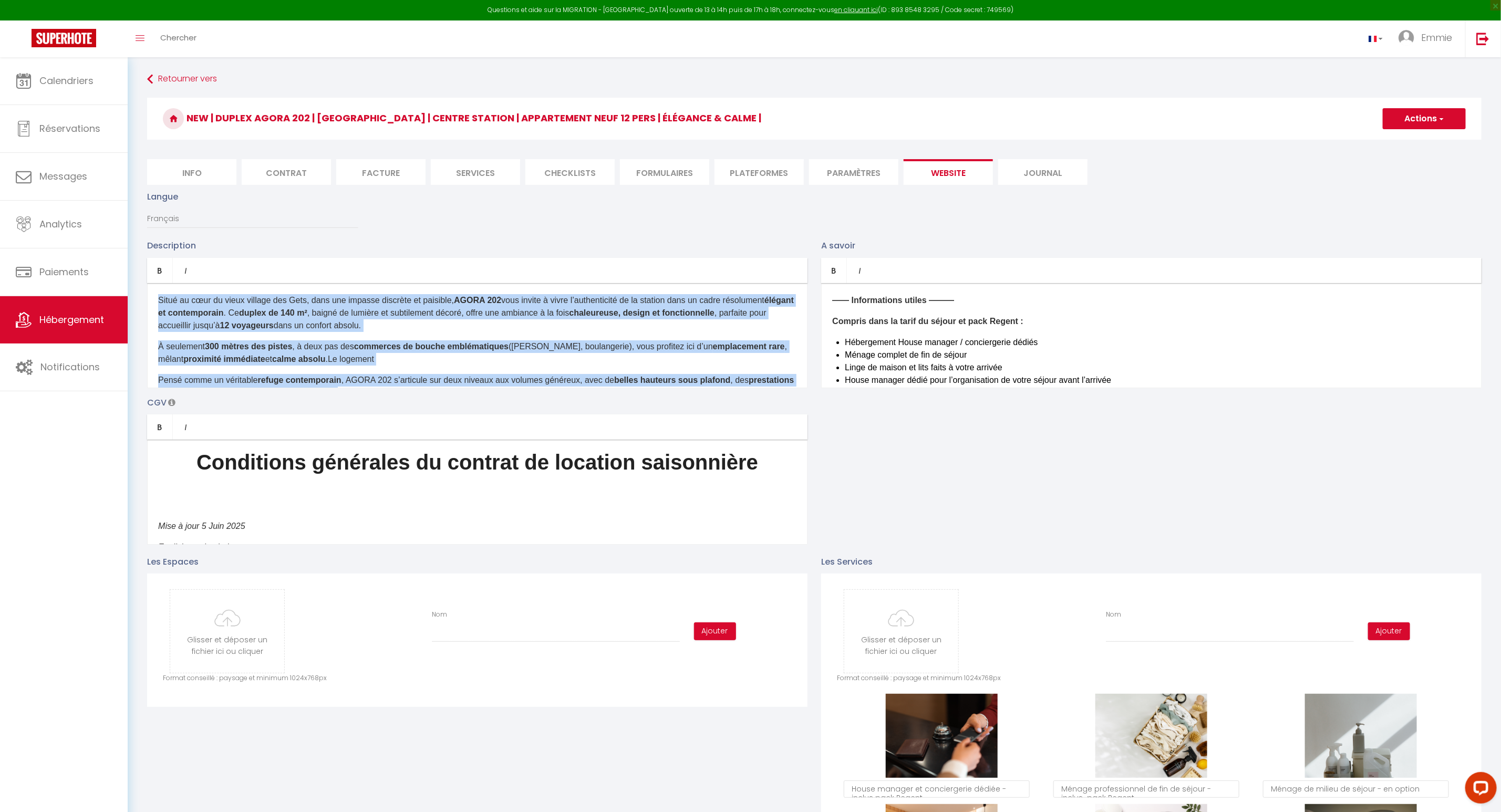
drag, startPoint x: 481, startPoint y: 352, endPoint x: 132, endPoint y: 265, distance: 359.7
click at [256, 350] on strong "300 mètres des pistes" at bounding box center [248, 346] width 87 height 9
copy div "Situé au cœur du vieux village des Gets, dans une impasse discrète et paisible,…"
click at [411, 359] on p "À seulement 300 mètres des pistes , à deux pas des commerces de bouche emblémat…" at bounding box center [477, 353] width 638 height 25
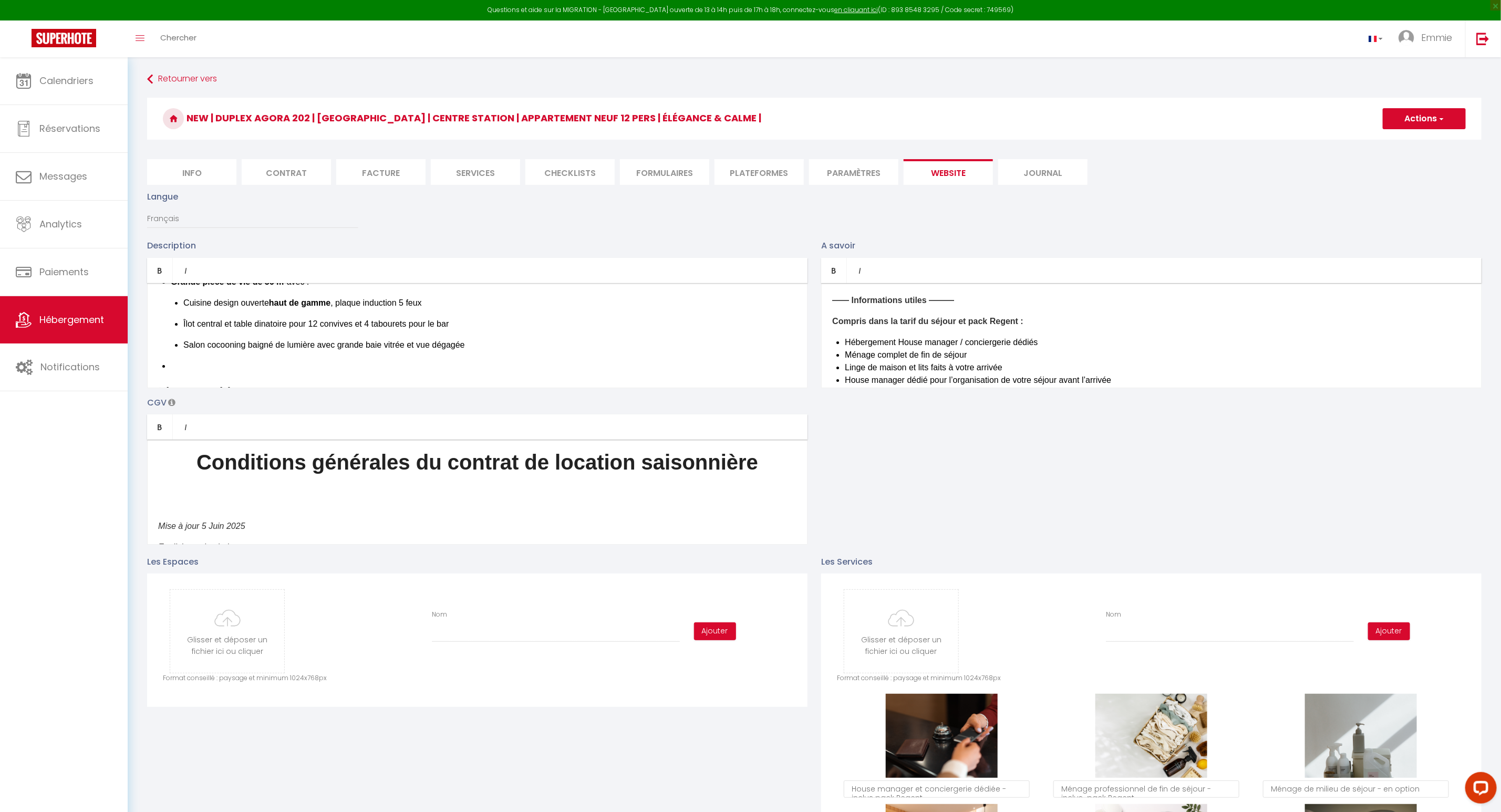
scroll to position [260, 0]
click at [347, 361] on li at bounding box center [484, 366] width 626 height 13
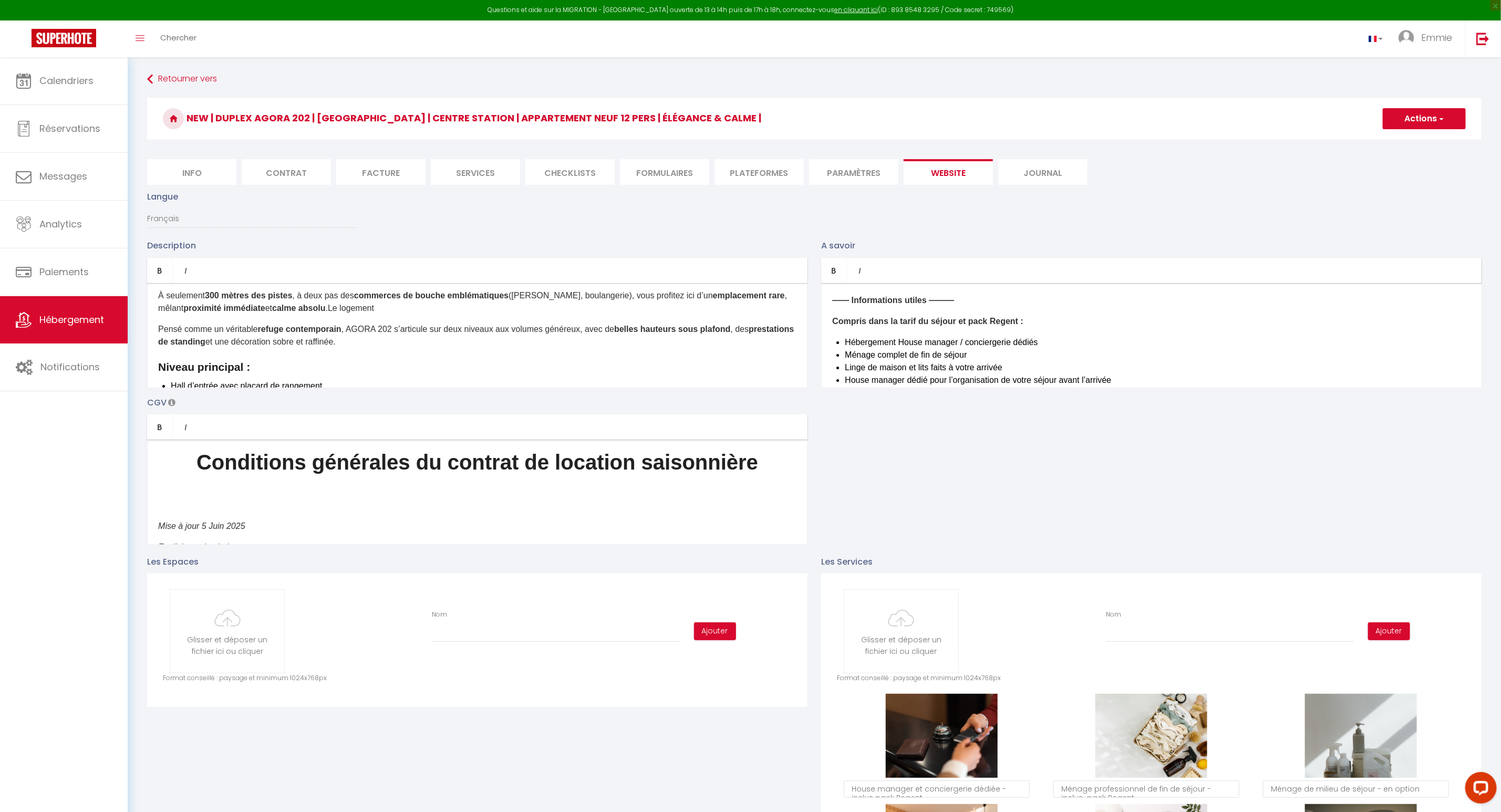
scroll to position [54, 0]
click at [404, 338] on p "Pensé comme un véritable refuge contemporain , AGORA 202 s’articule sur deux ni…" at bounding box center [477, 333] width 638 height 25
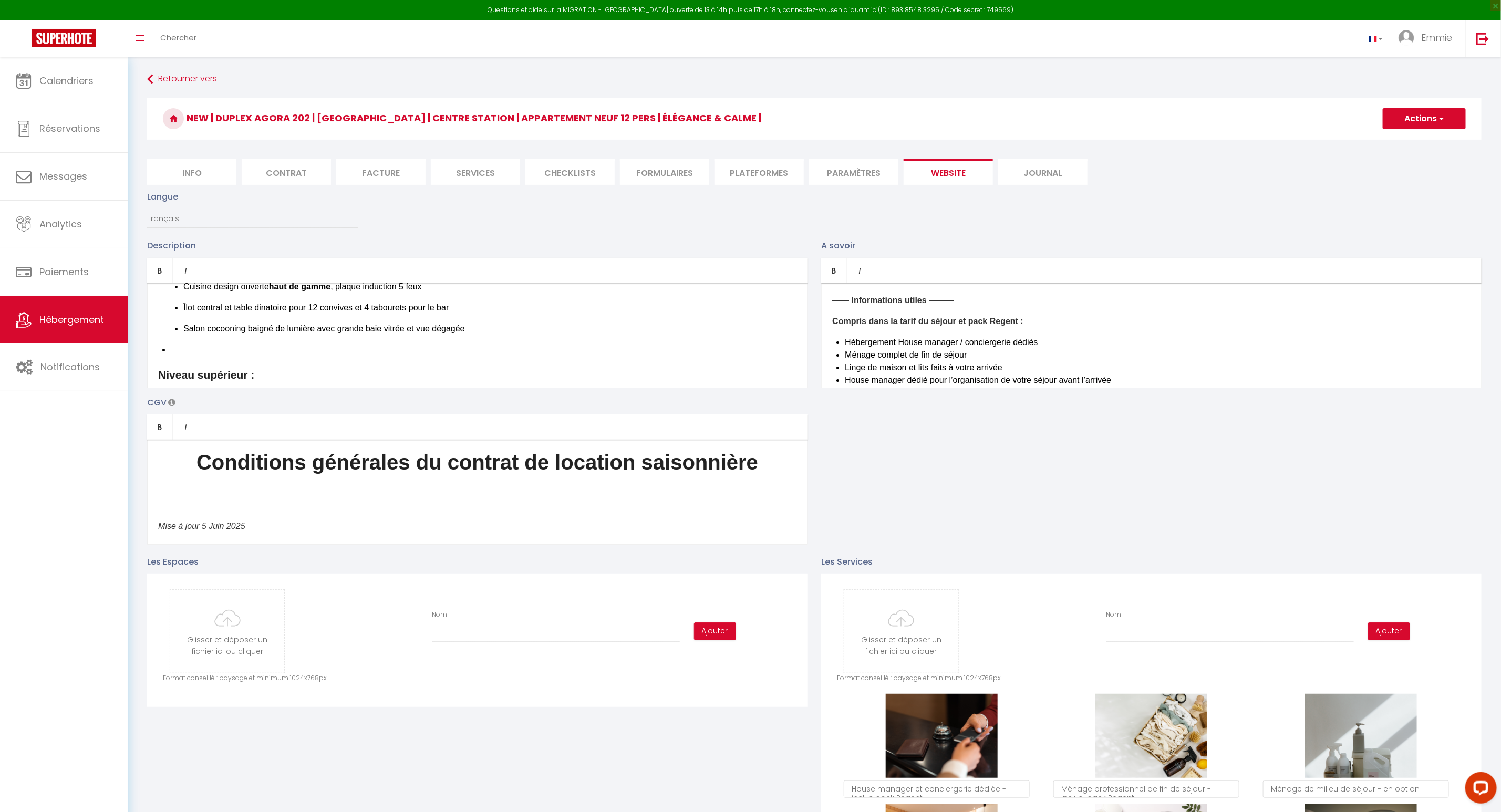
scroll to position [278, 0]
click at [330, 345] on li at bounding box center [484, 348] width 626 height 13
drag, startPoint x: 382, startPoint y: 350, endPoint x: 238, endPoint y: 342, distance: 144.2
click at [238, 342] on li "Spacieux balcon : Le spacieux balcon du premier étage, décoré avec soin, offre …" at bounding box center [484, 354] width 626 height 25
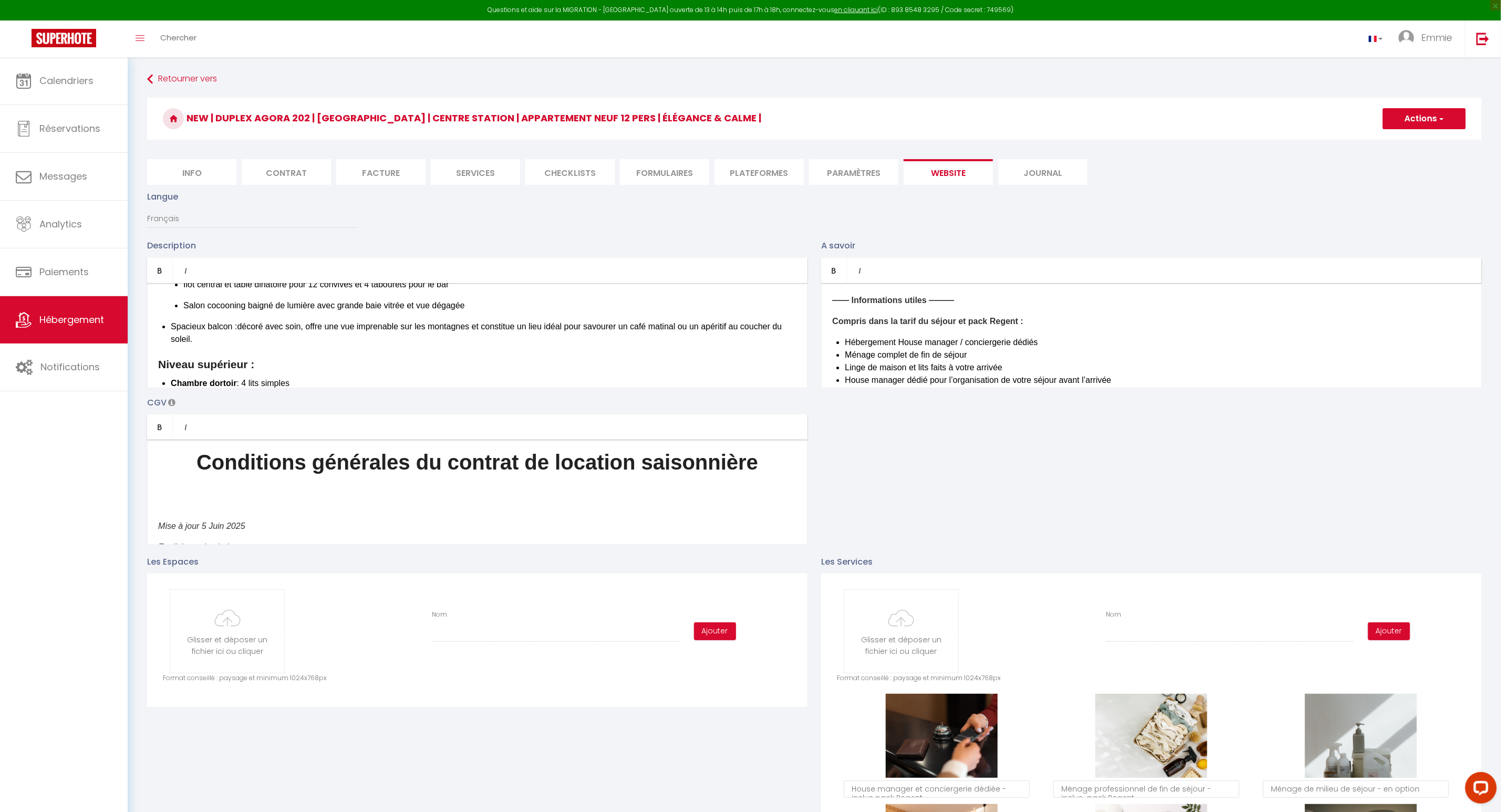
click at [307, 323] on li "Spacieux balcon : décoré avec soin, offre une vue imprenable sur les montagnes …" at bounding box center [484, 333] width 626 height 25
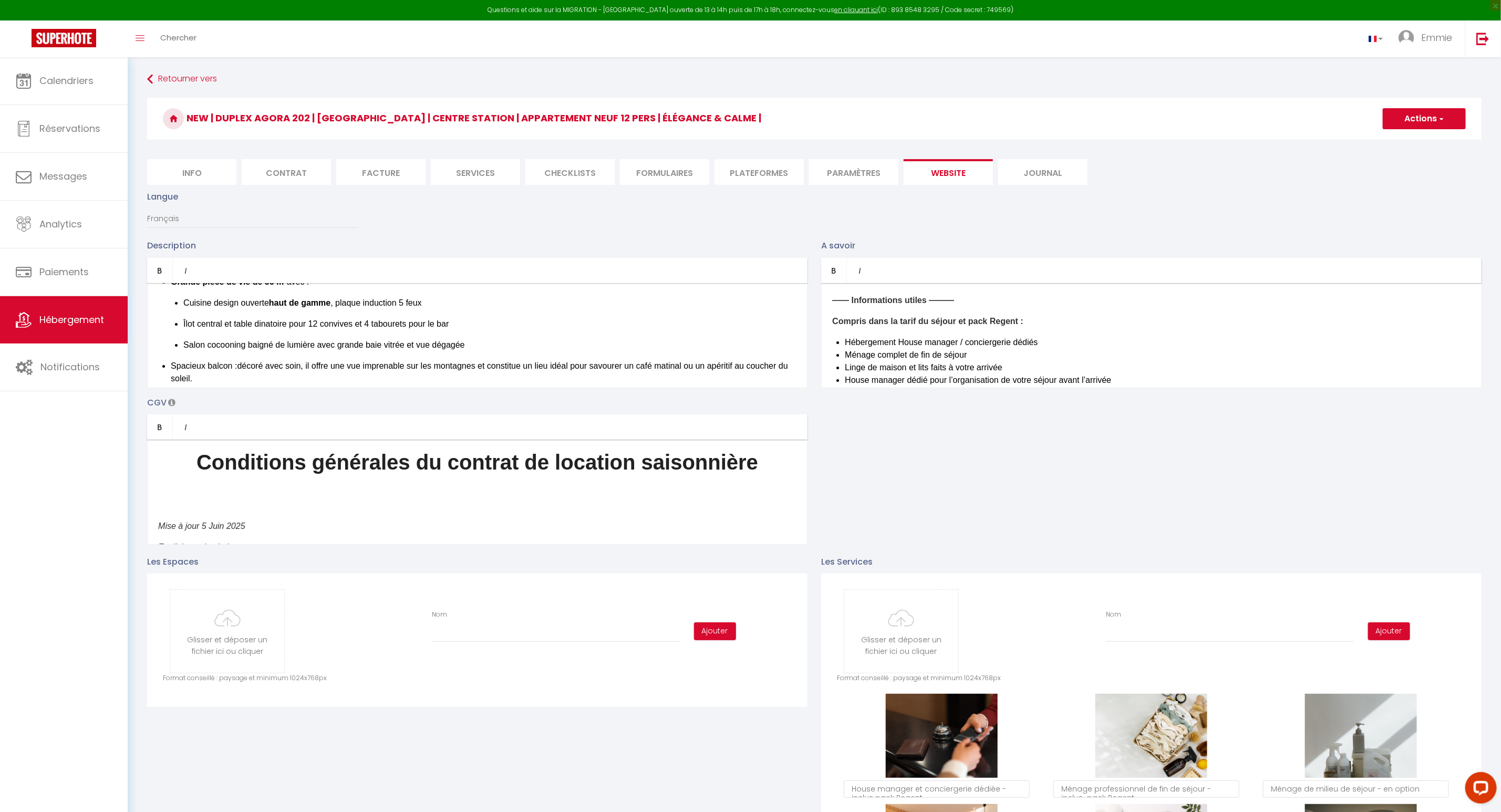
scroll to position [298, 0]
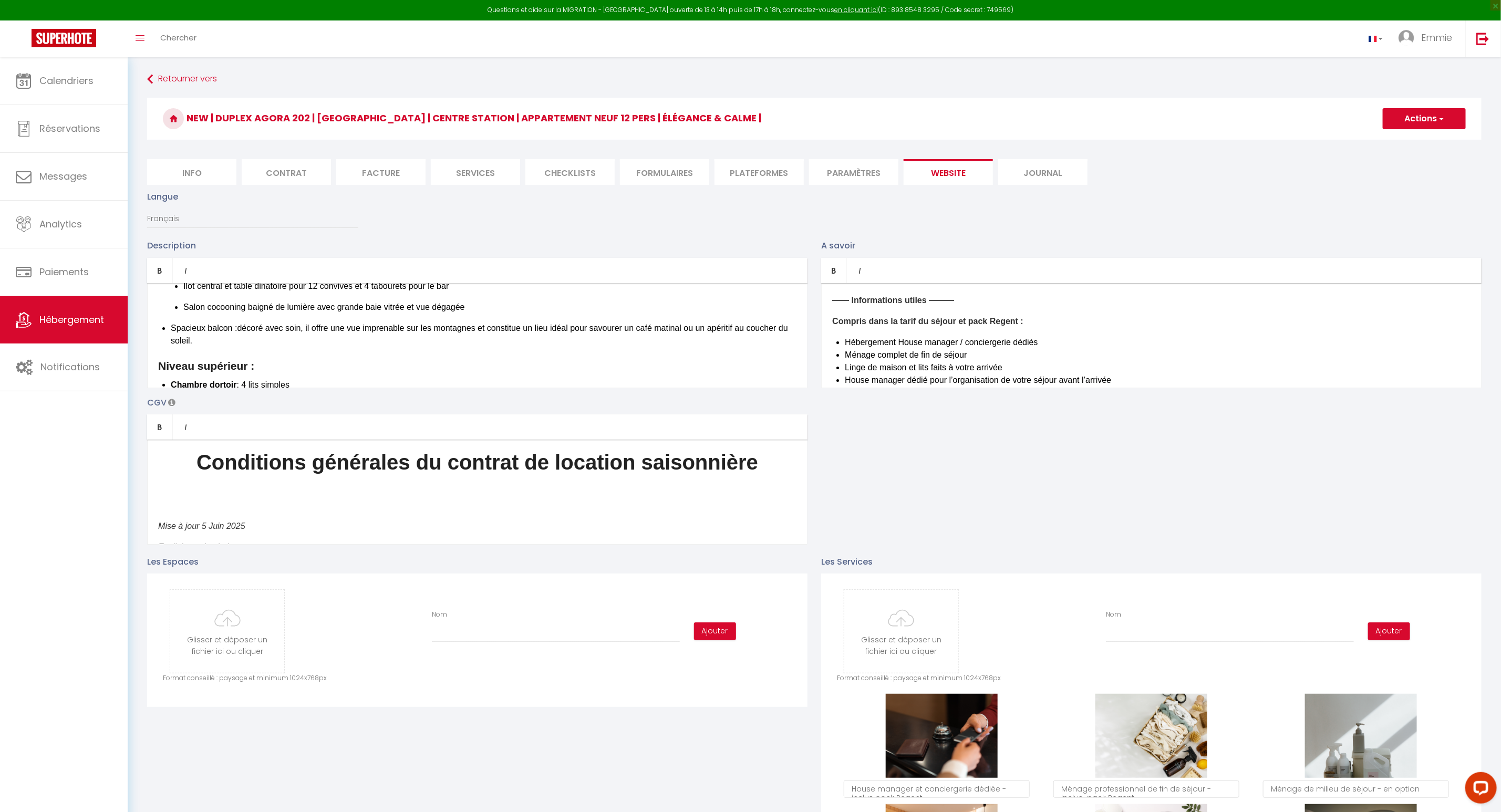
drag, startPoint x: 243, startPoint y: 339, endPoint x: 158, endPoint y: 328, distance: 85.7
click at [158, 328] on div "Situé au cœur du vieux village des Gets, dans une impasse discrète et paisible,…" at bounding box center [477, 335] width 660 height 105
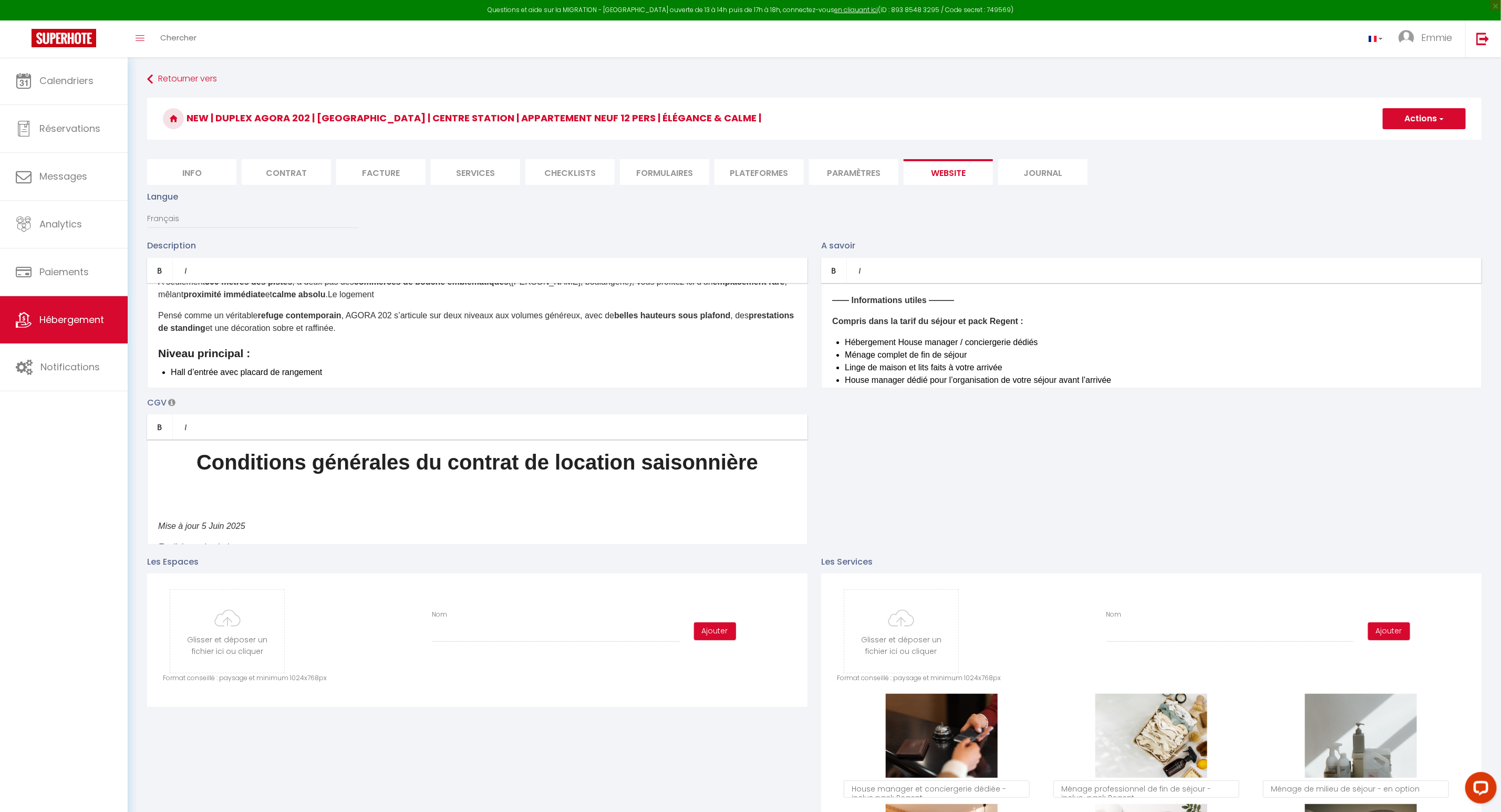
scroll to position [38, 0]
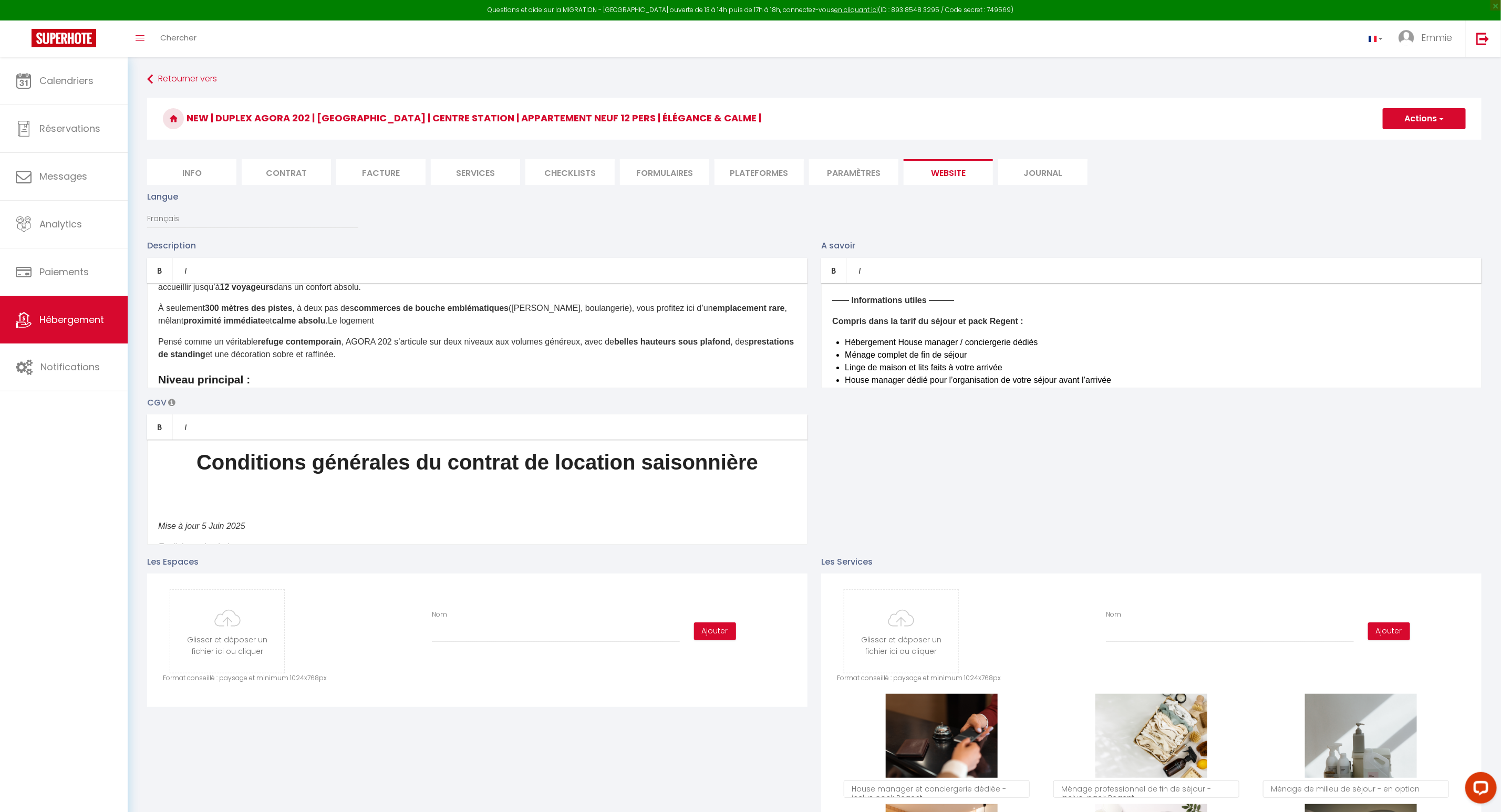
click at [419, 354] on p "Pensé comme un véritable refuge contemporain , AGORA 202 s’articule sur deux ni…" at bounding box center [477, 348] width 638 height 25
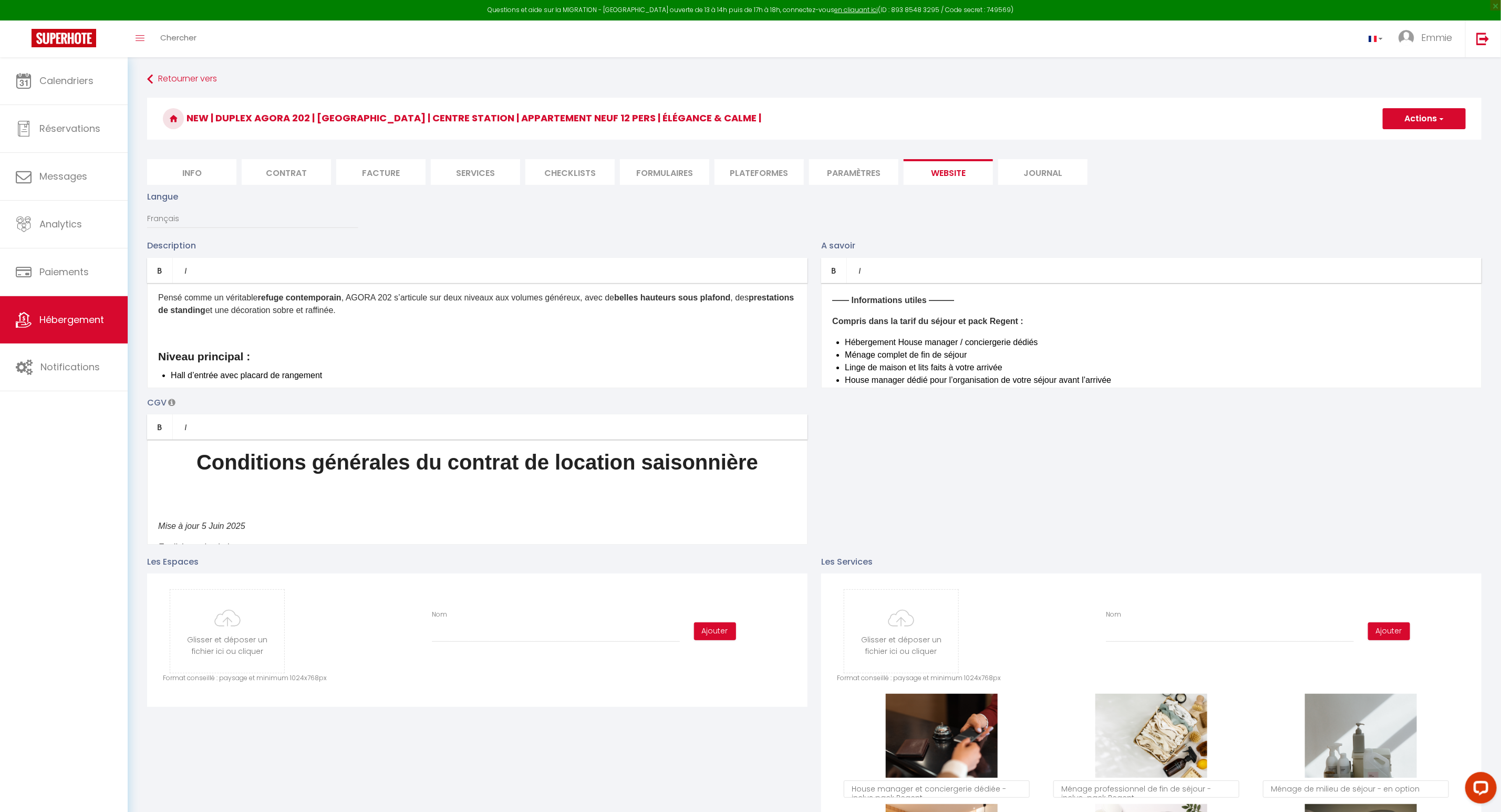
scroll to position [85, 0]
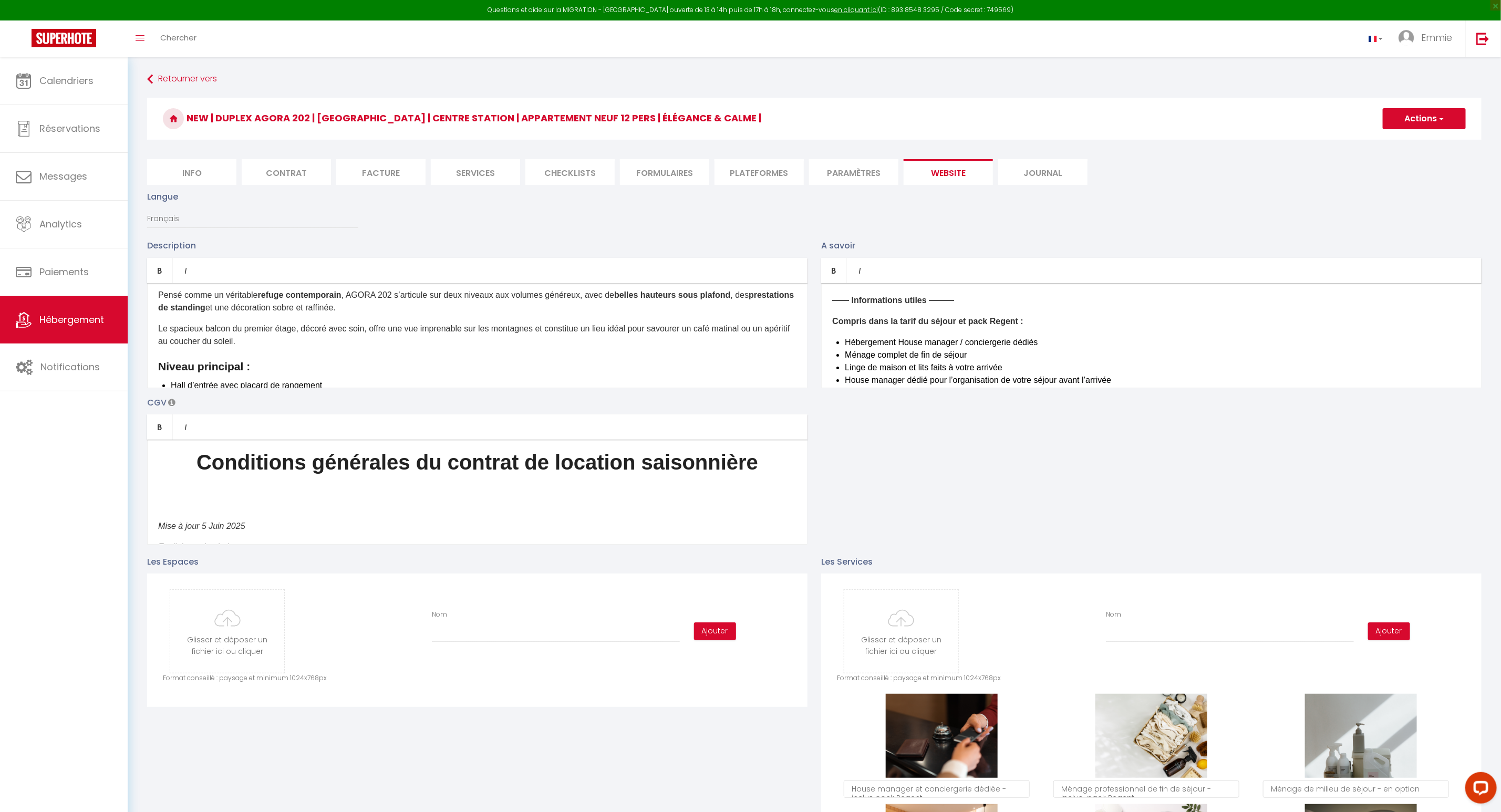
click at [286, 327] on p "Le spacieux balcon du premier étage, décoré avec soin, offre une vue imprenable…" at bounding box center [477, 335] width 638 height 25
click at [298, 345] on p "Le spacieux balcon du niveau principal, décoré avec soin, offre une vue imprena…" at bounding box center [477, 335] width 638 height 25
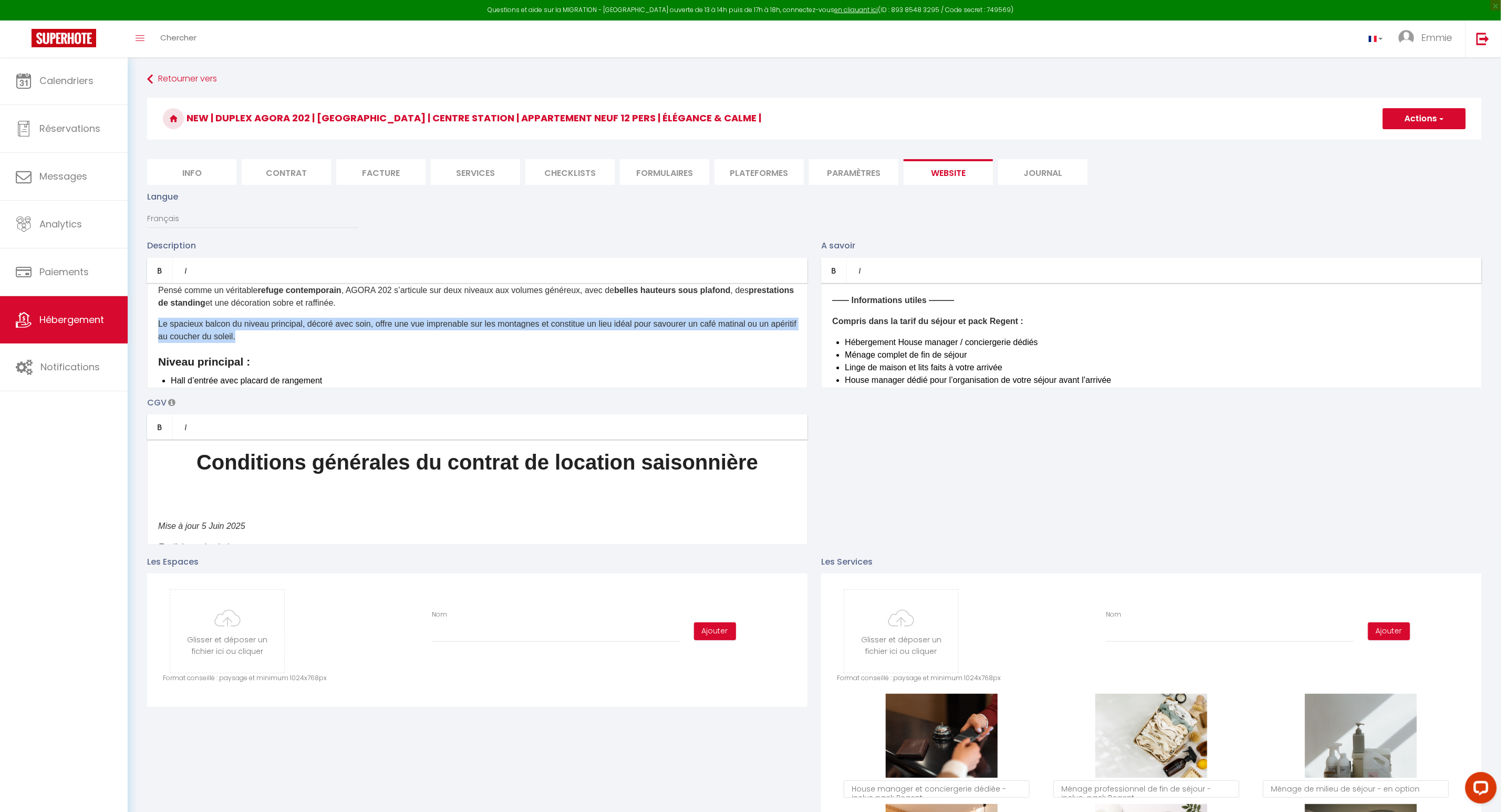
drag, startPoint x: 276, startPoint y: 336, endPoint x: 152, endPoint y: 328, distance: 124.3
click at [152, 328] on div "Situé au cœur du vieux village des Gets, dans une impasse discrète et paisible,…" at bounding box center [477, 335] width 660 height 105
copy p "Le spacieux balcon du niveau principal, décoré avec soin, offre une vue imprena…"
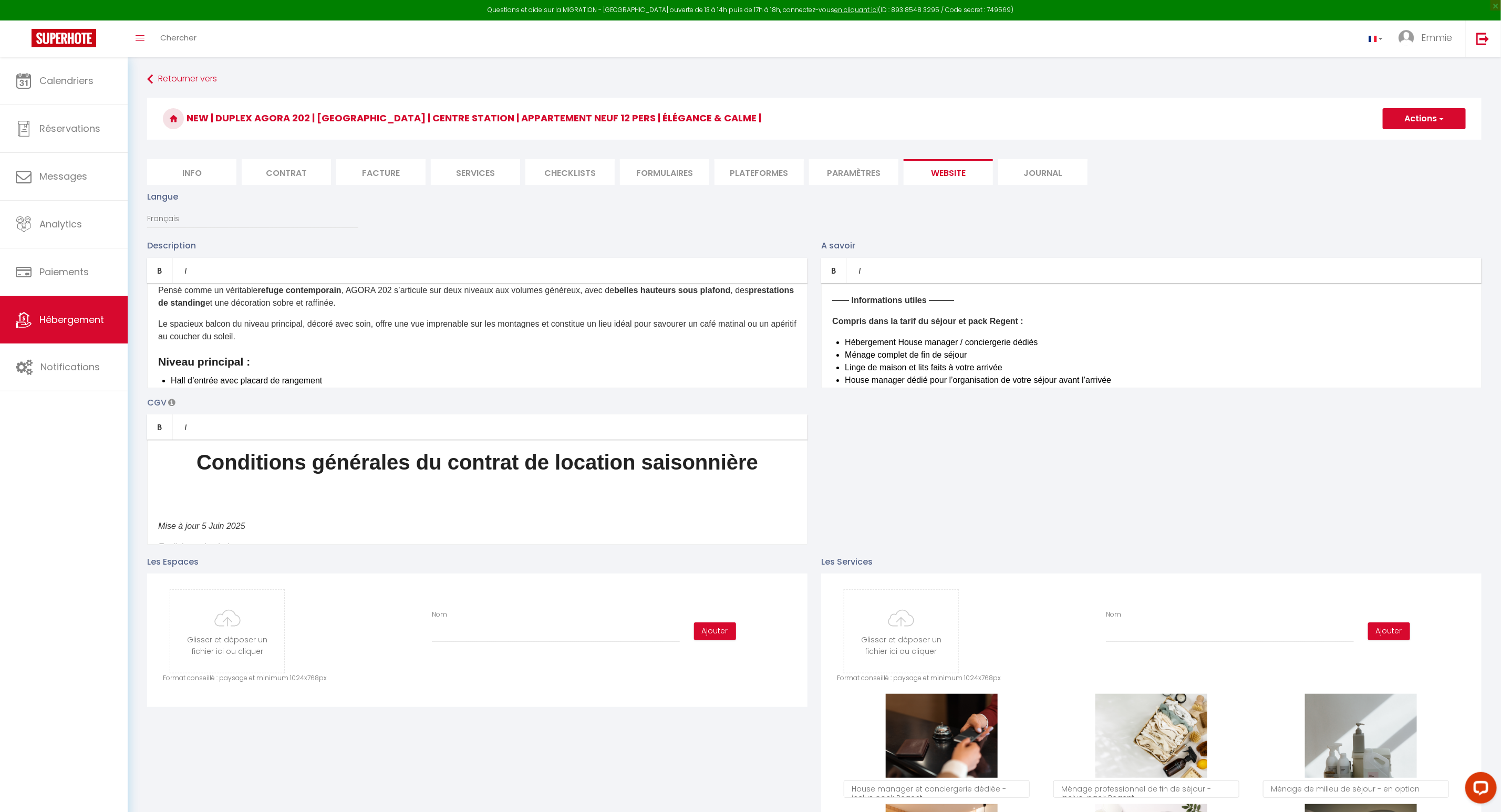
click at [1266, 161] on ul "Info Contrat Facture Services Checklists Formulaires Plateformes Paramètres web…" at bounding box center [814, 171] width 1335 height 26
click at [1436, 119] on button "Actions" at bounding box center [1424, 119] width 83 height 21
click at [1422, 141] on input "Enregistrer" at bounding box center [1412, 142] width 39 height 11
checkbox input "true"
checkbox input "false"
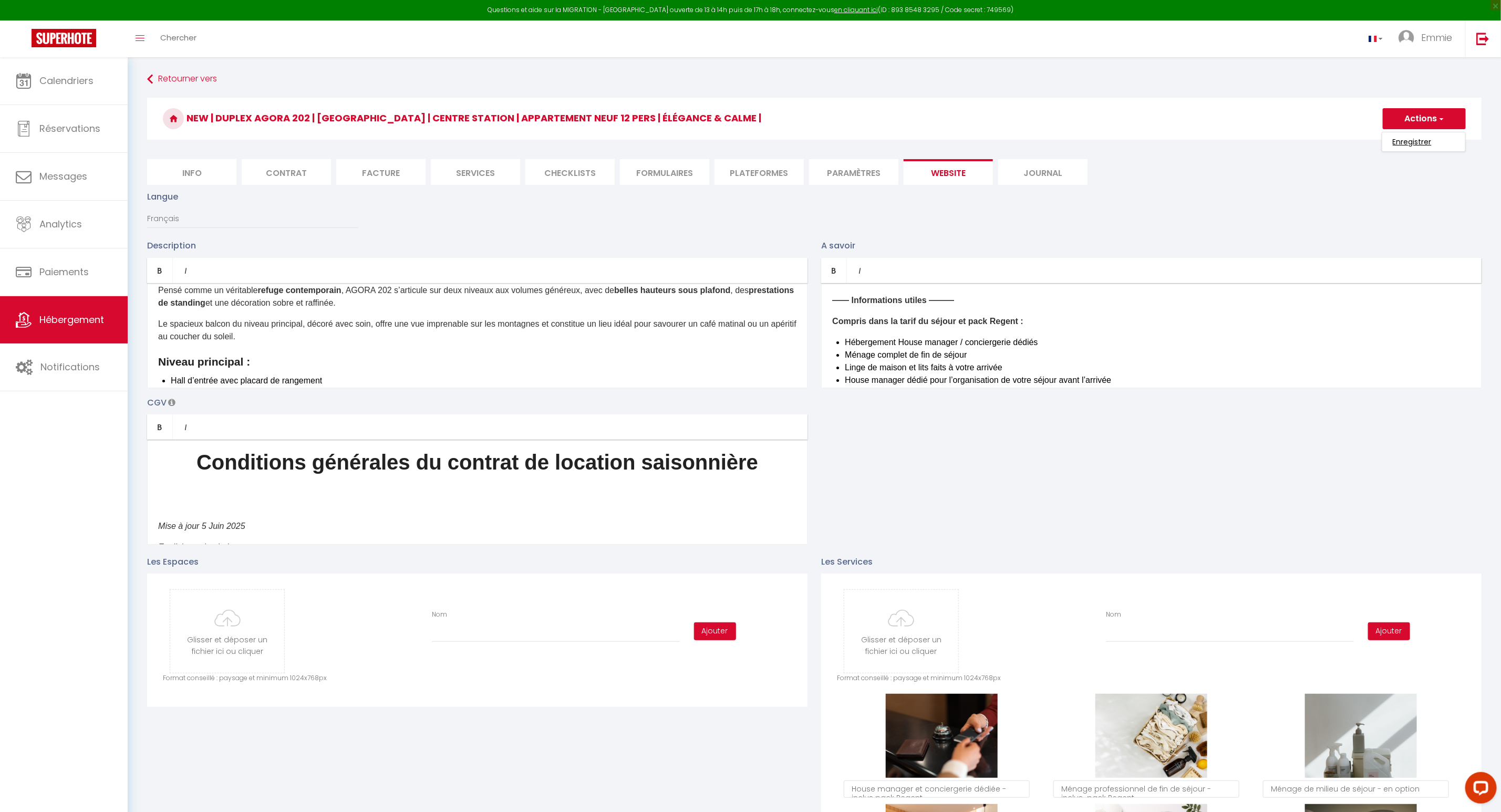
checkbox input "true"
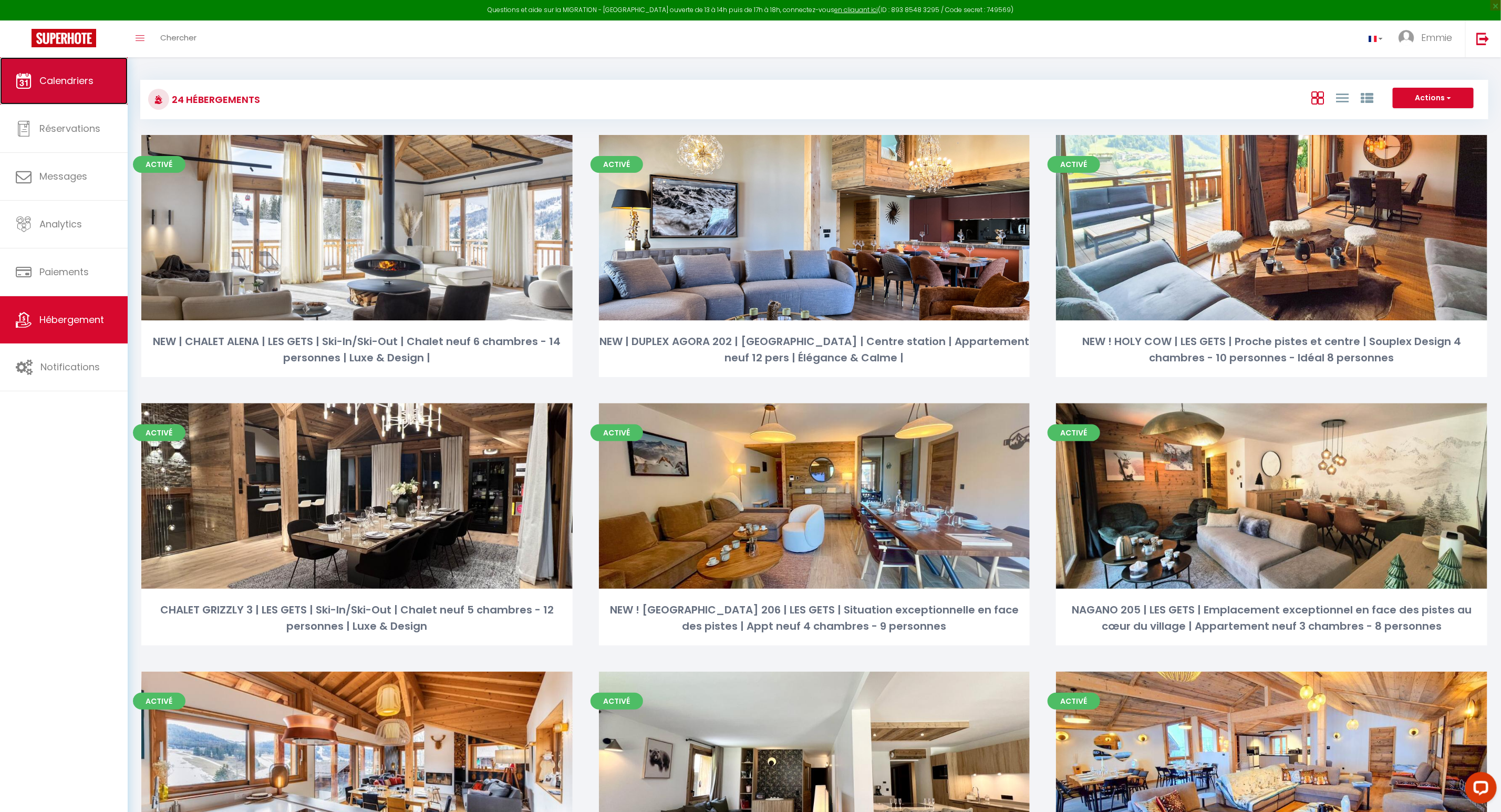
click at [80, 86] on span "Calendriers" at bounding box center [66, 80] width 54 height 13
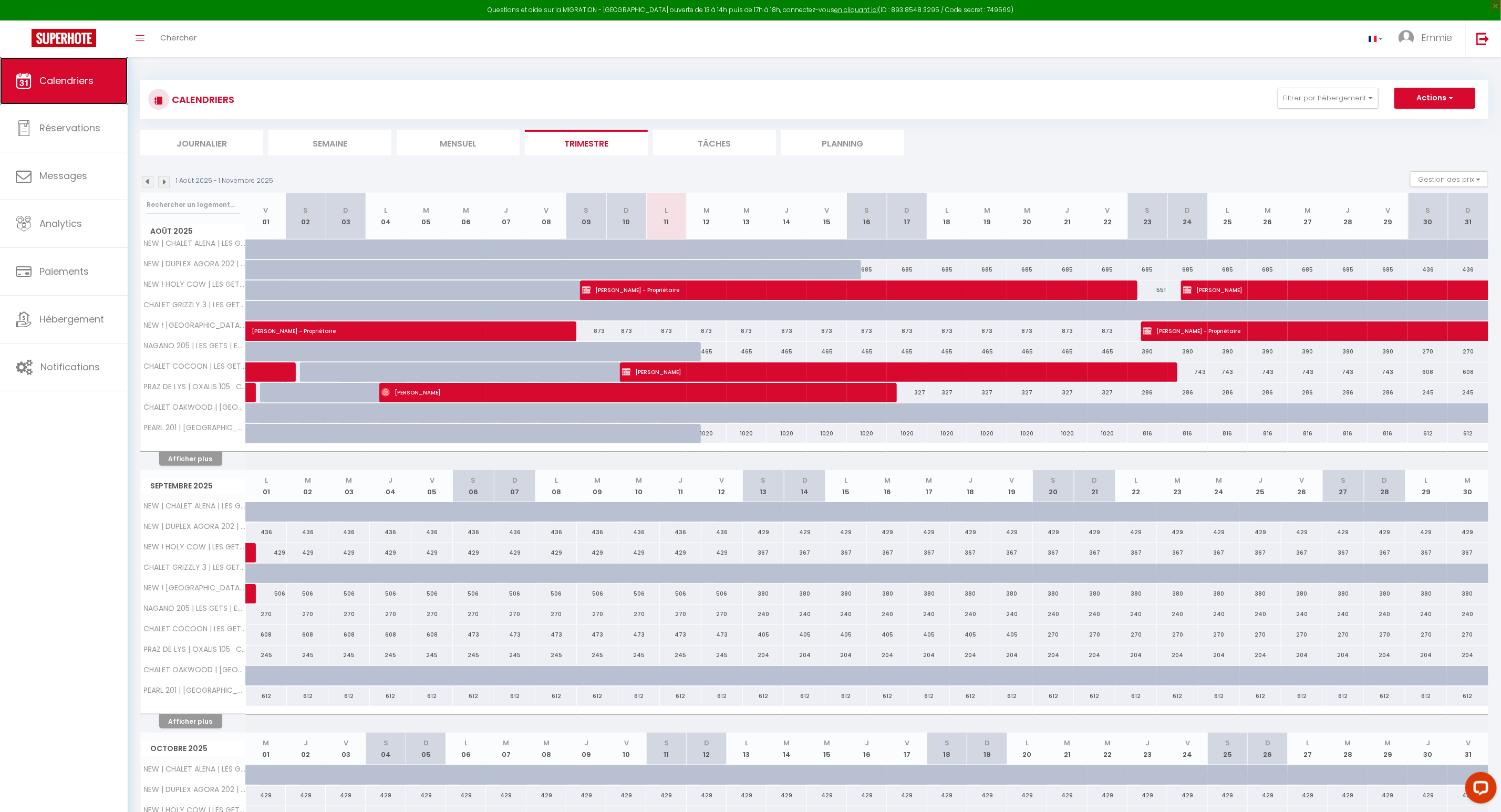
click at [83, 80] on span "Calendriers" at bounding box center [66, 80] width 54 height 13
click at [203, 461] on button "Afficher plus" at bounding box center [190, 458] width 63 height 14
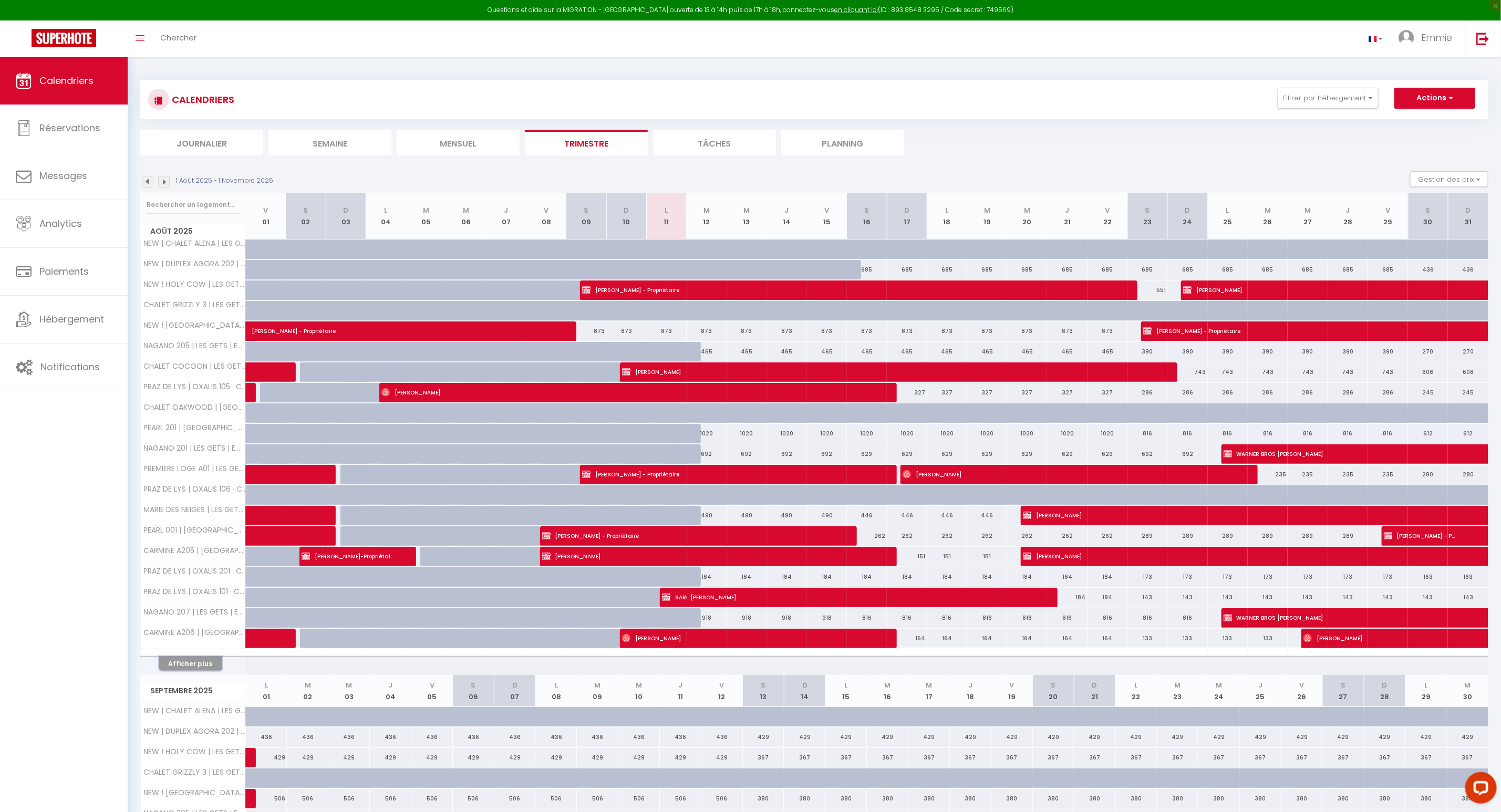
click at [191, 670] on button "Afficher plus" at bounding box center [190, 663] width 63 height 14
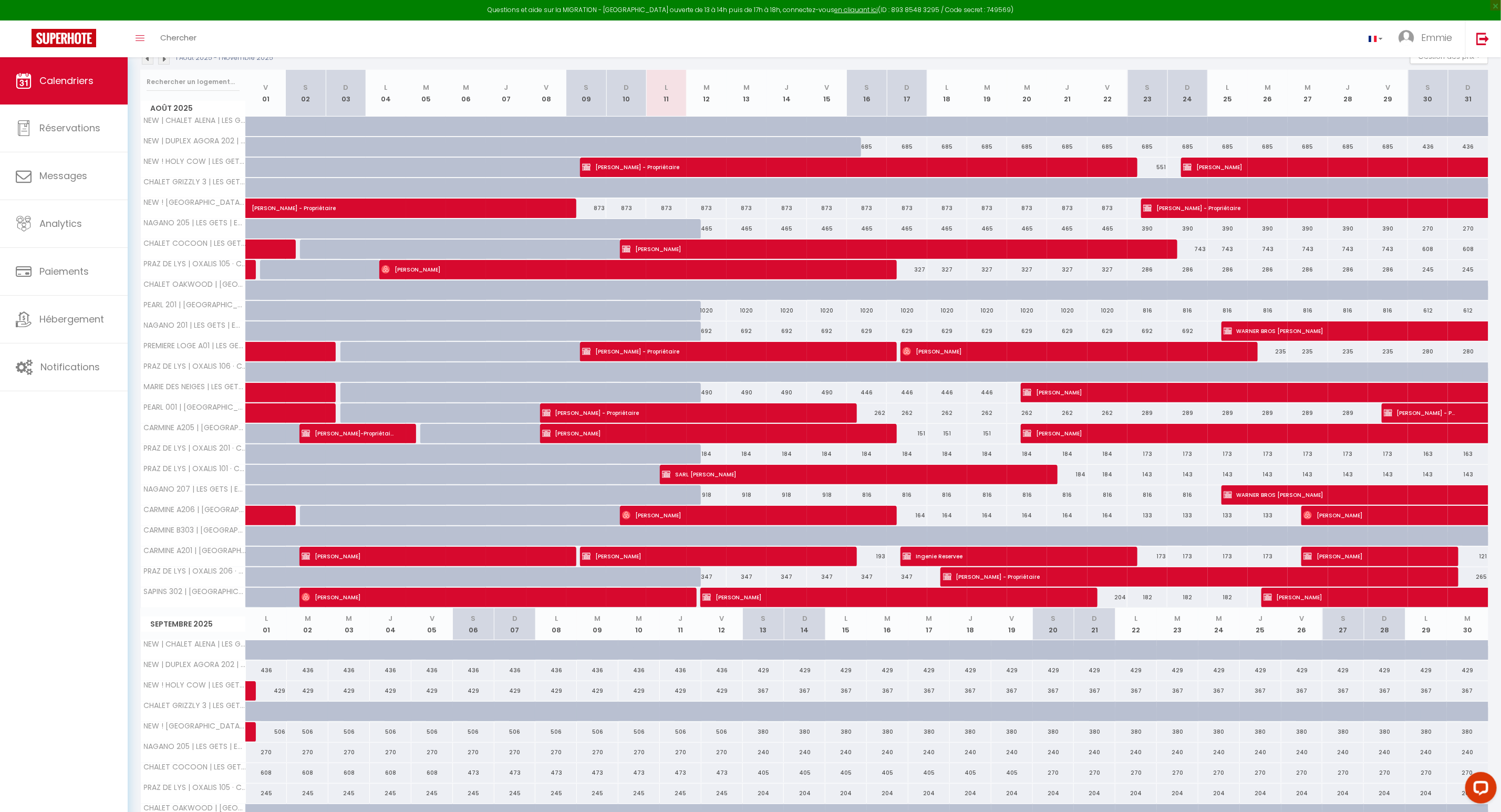
scroll to position [127, 0]
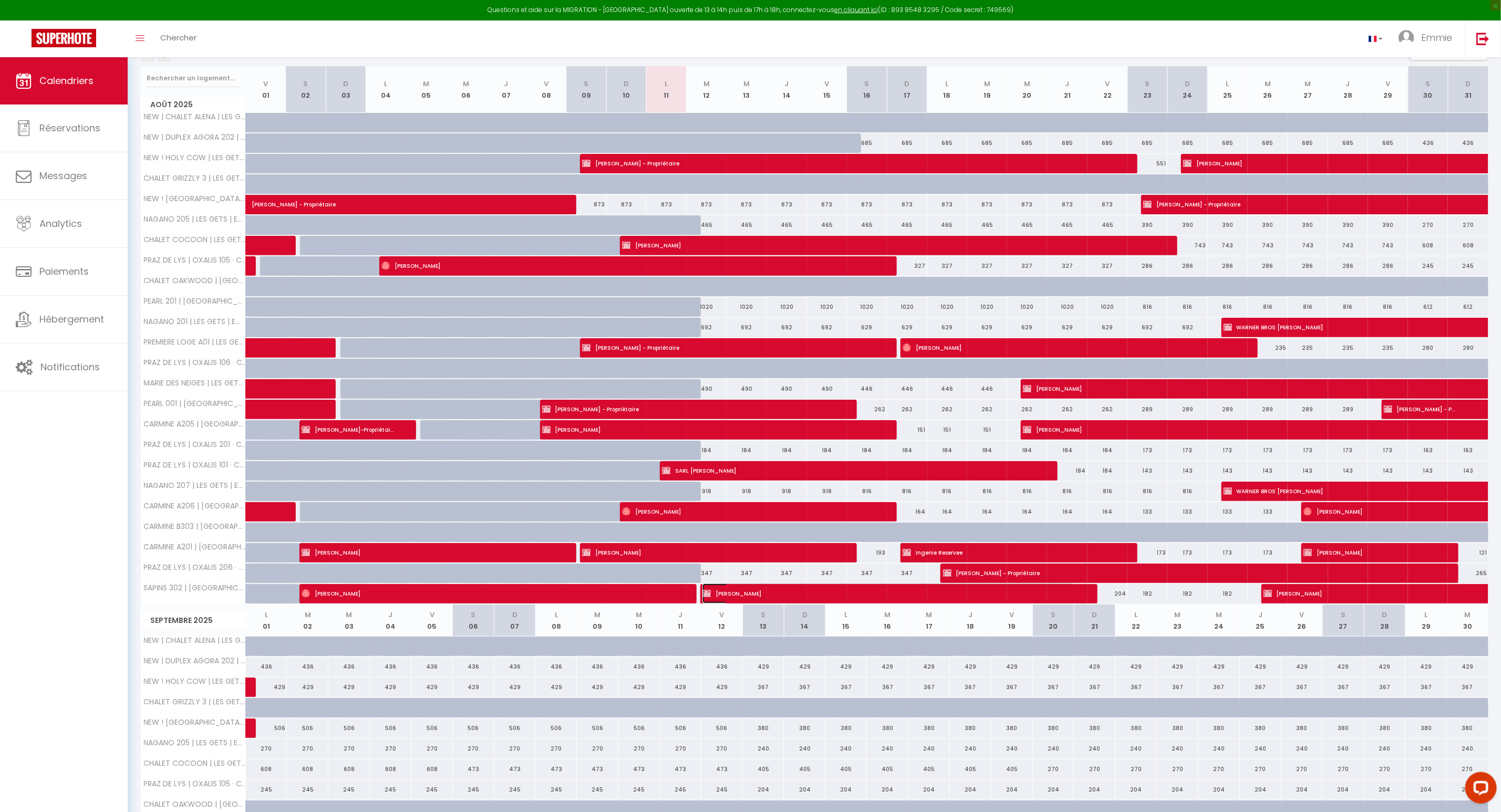
click at [725, 600] on span "[PERSON_NAME]" at bounding box center [889, 593] width 373 height 20
select select "OK"
select select "KO"
select select "1"
select select "0"
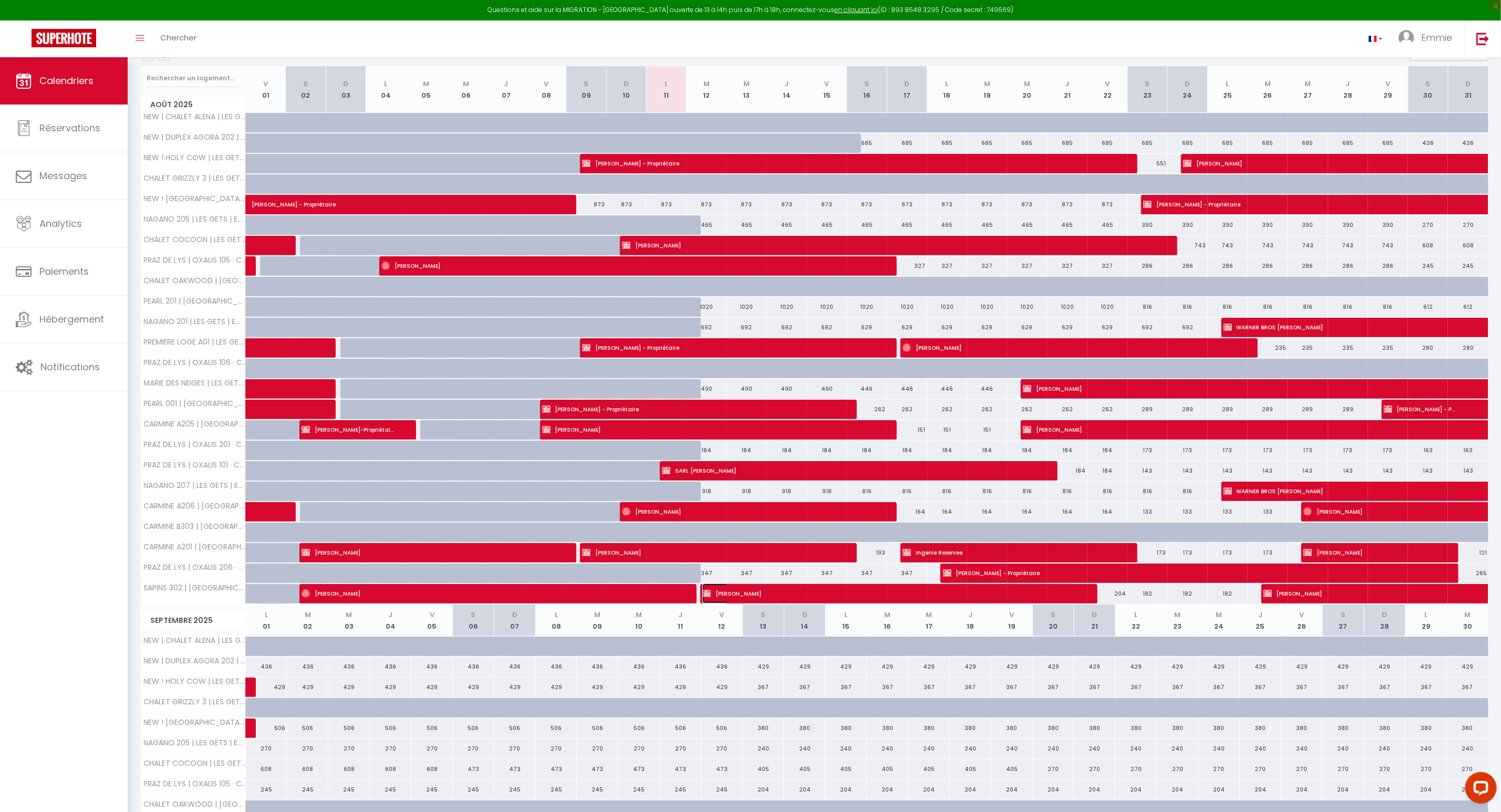
select select "1"
select select
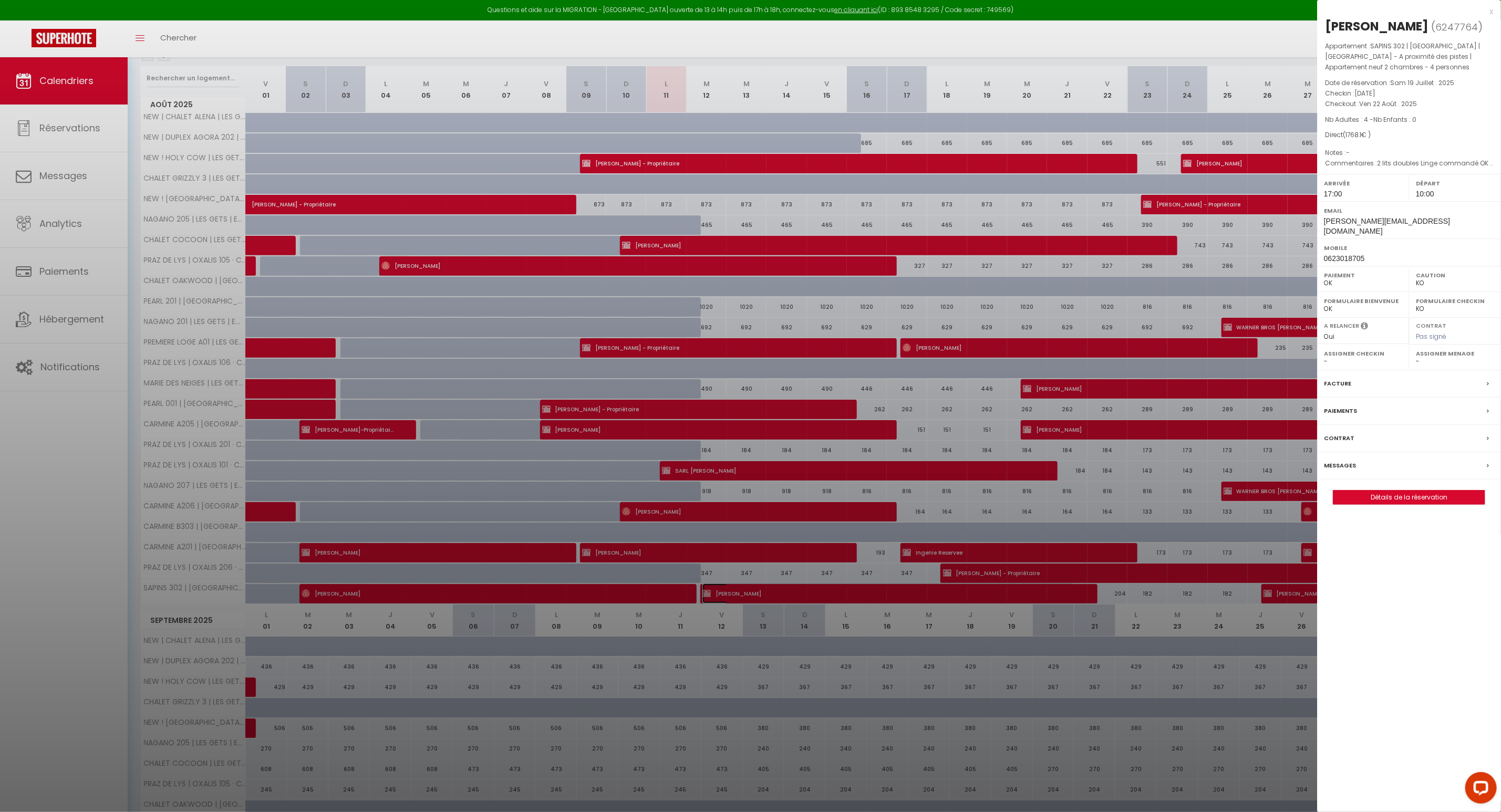
select select "37195"
select select "33595"
click at [1360, 492] on link "Détails de la réservation" at bounding box center [1409, 497] width 151 height 14
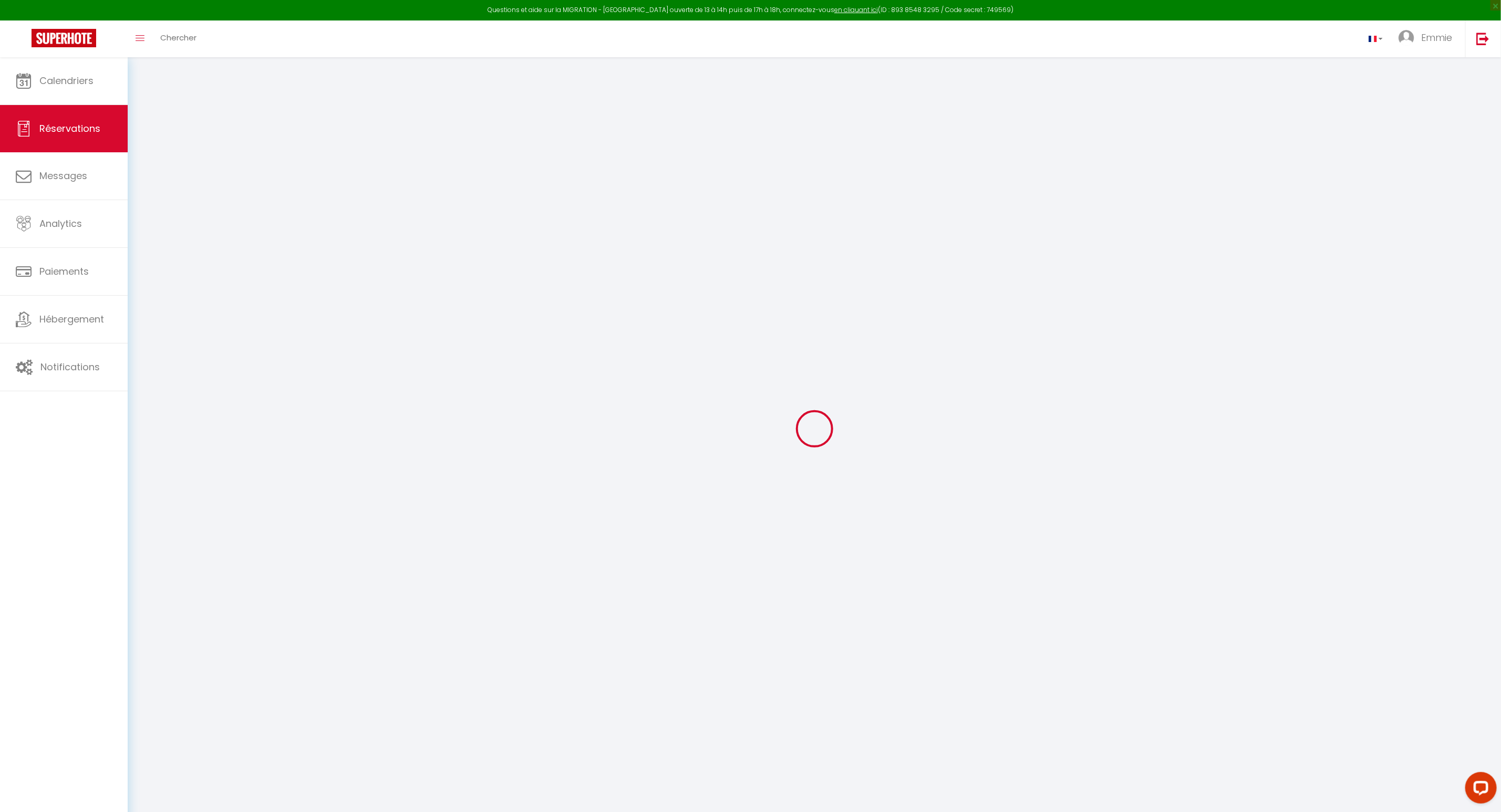
type input "Yannick"
type input "Dolou"
type input "yannick.dolou@orange.fr"
type input "0623018705"
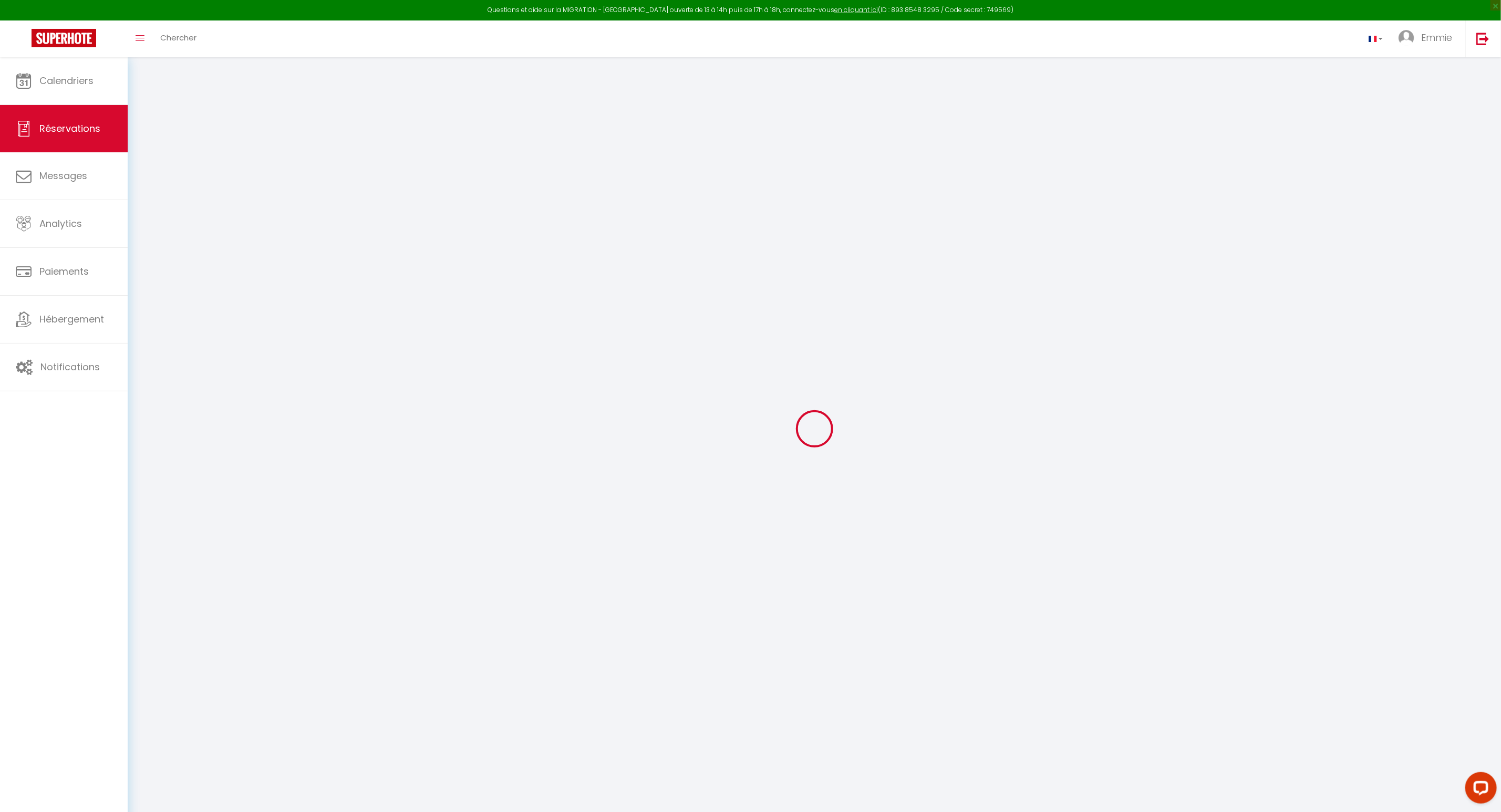
type input "0649143235"
select select "FR"
select select "50687"
select select "1"
type input "[DATE]"
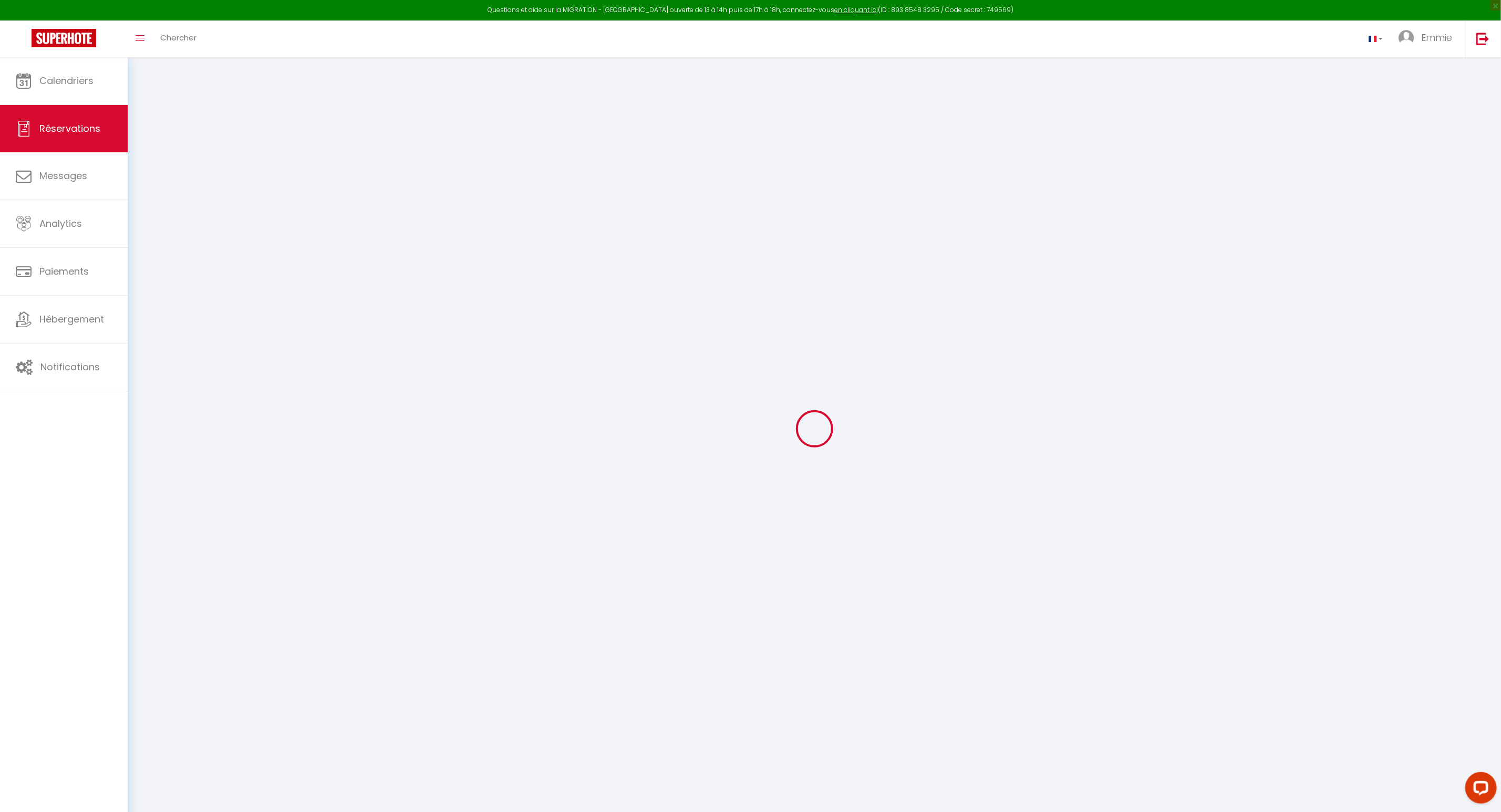
select select
type input "Ven 22 Août 2025"
select select
type input "4"
select select "12"
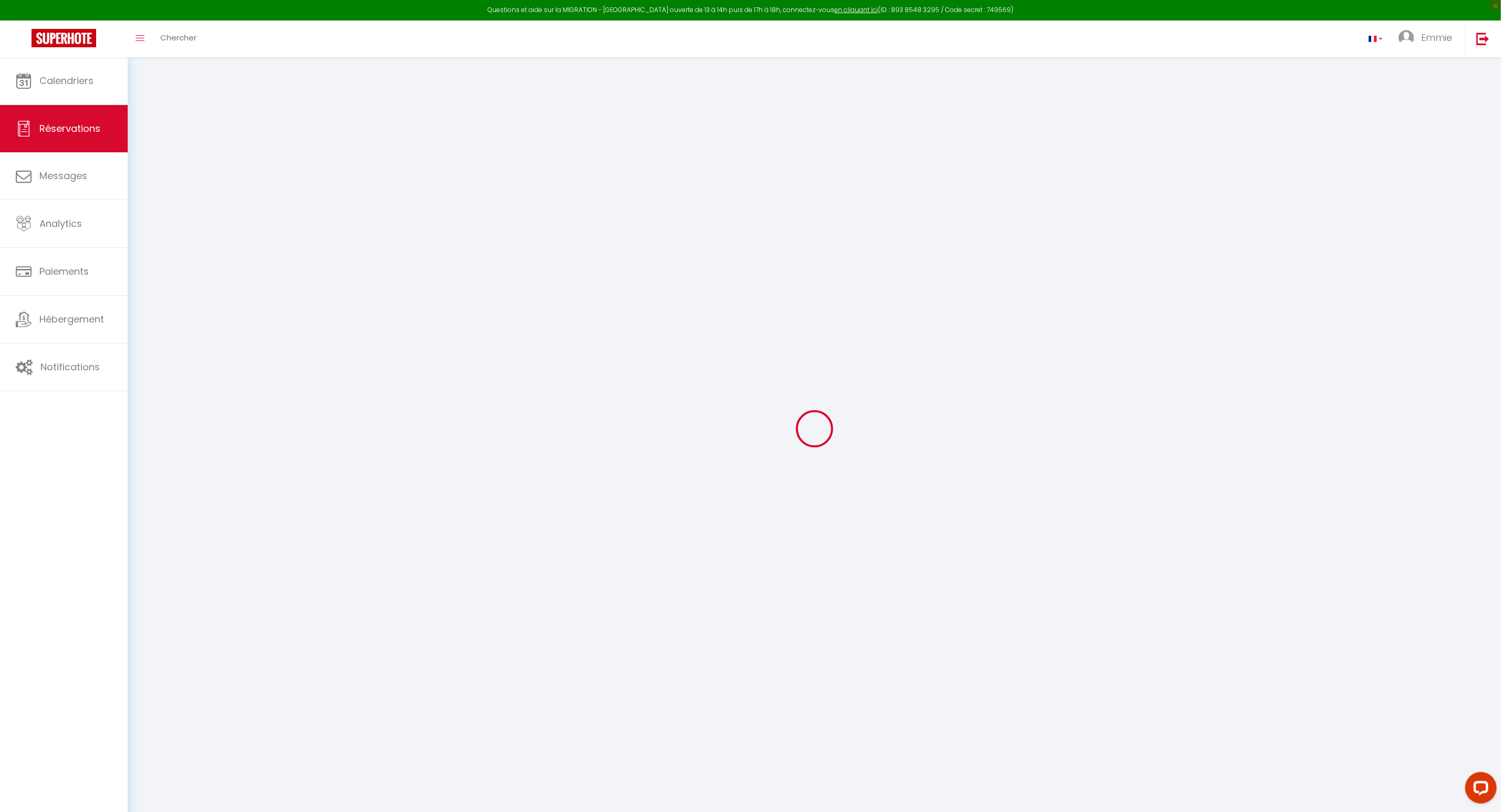
select select
type input "1428.1"
checkbox input "false"
type input "180"
type input "0"
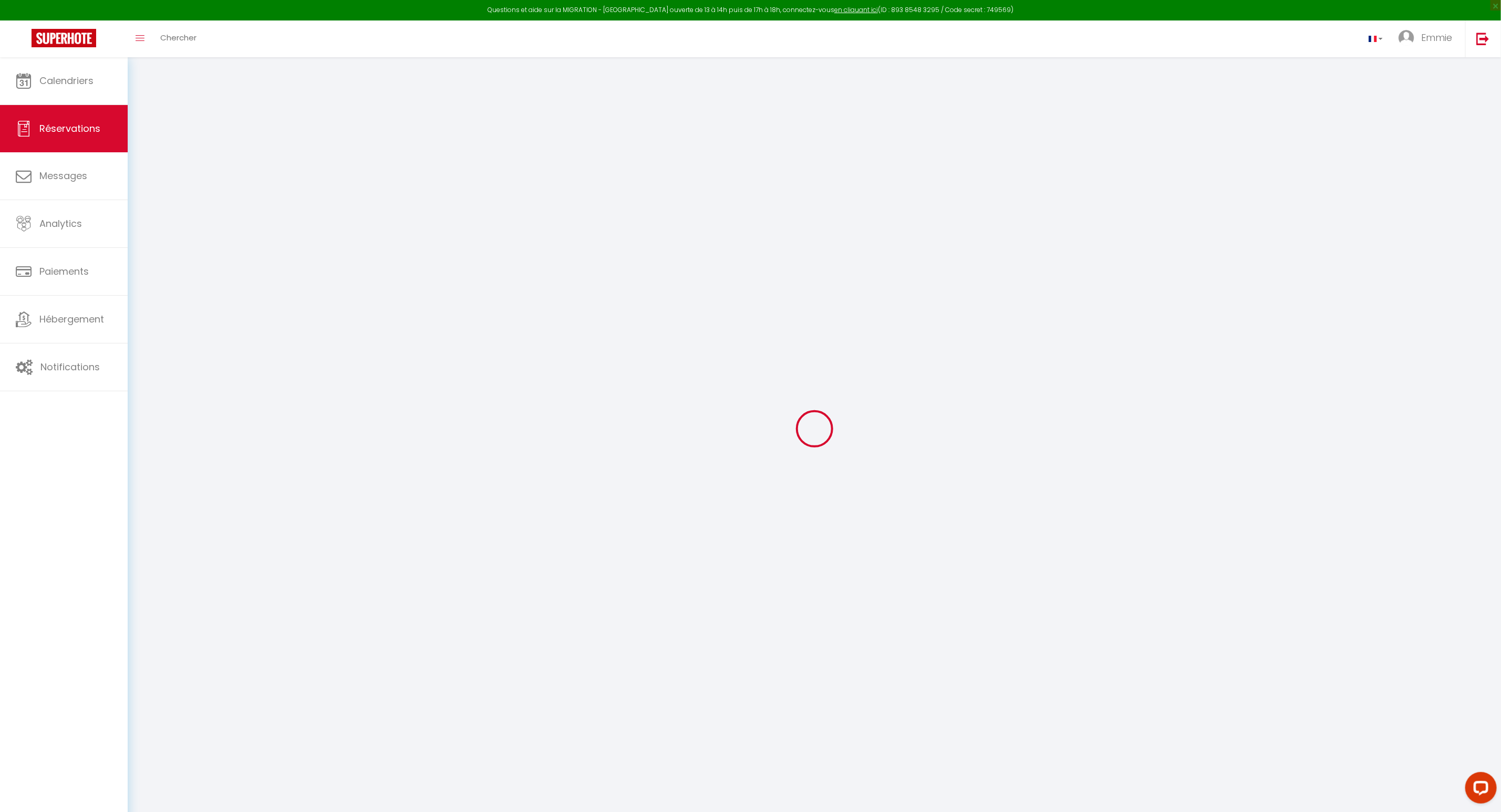
type input "0"
select select
select select "14"
checkbox input "false"
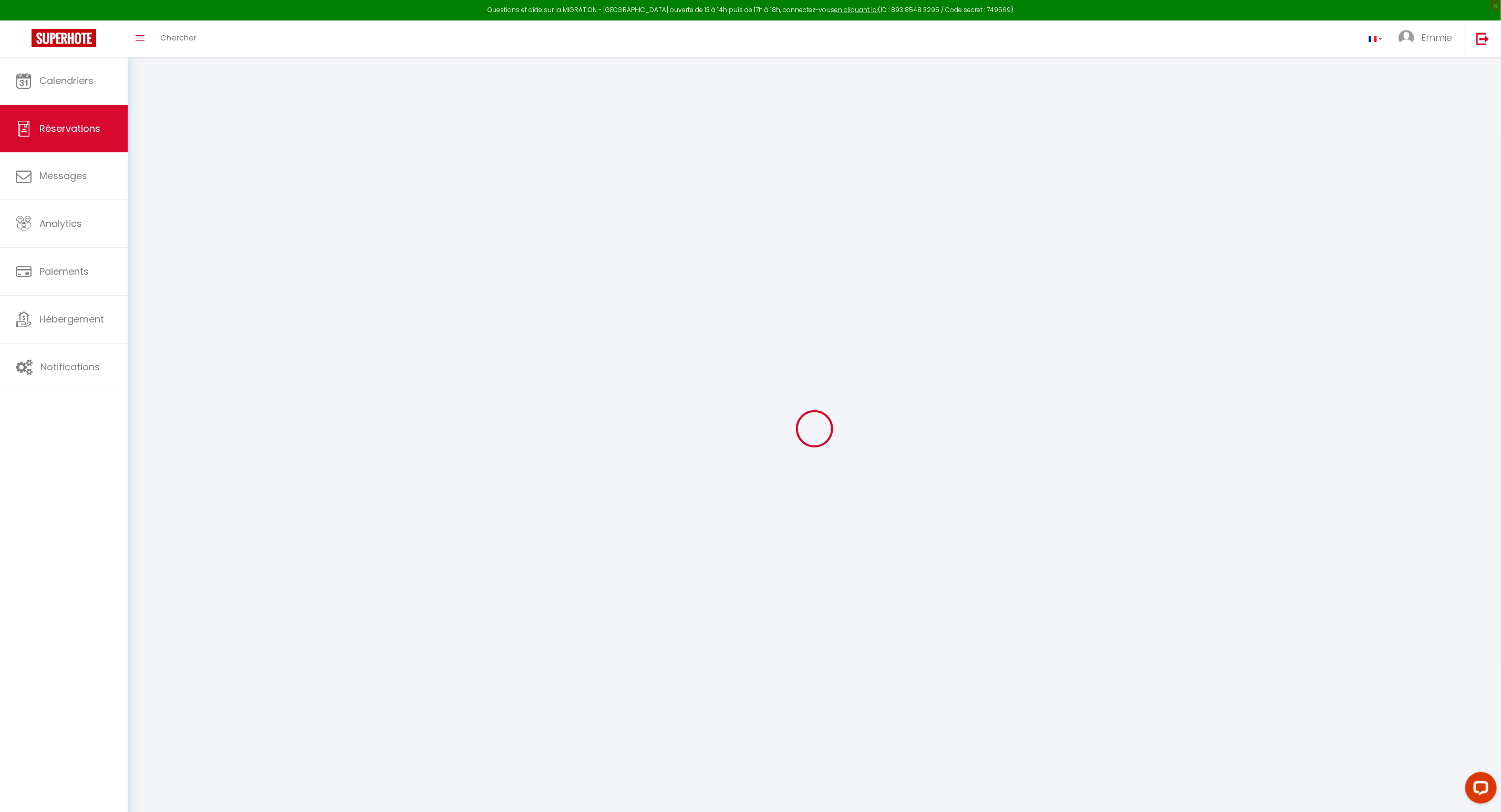
select select
checkbox input "false"
select select
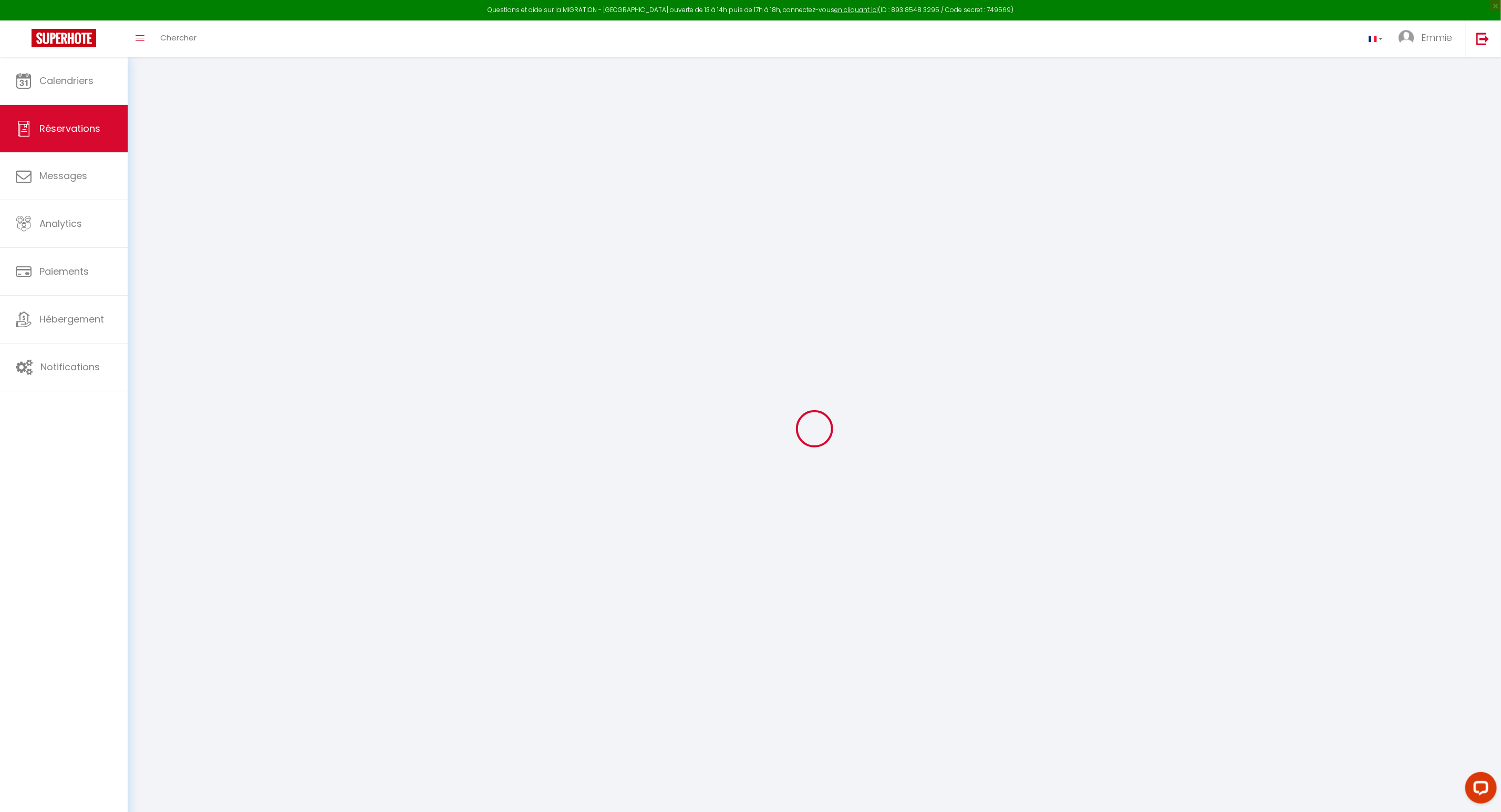
checkbox input "false"
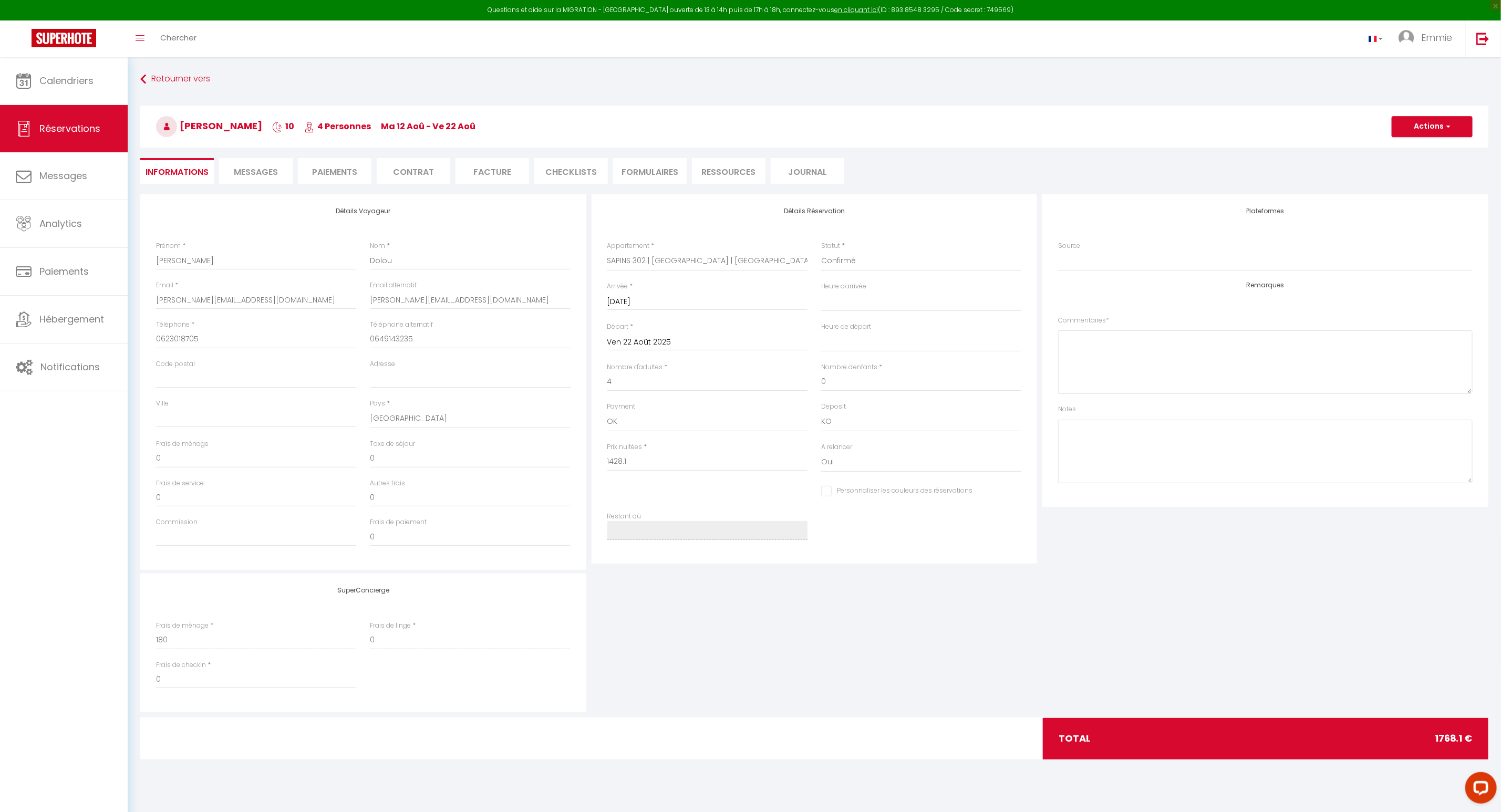
select select
checkbox input "false"
type textarea "2 lits doubles Linge commandé OK Bonjour, voici no infos à confirmer pour notre…"
type input "340"
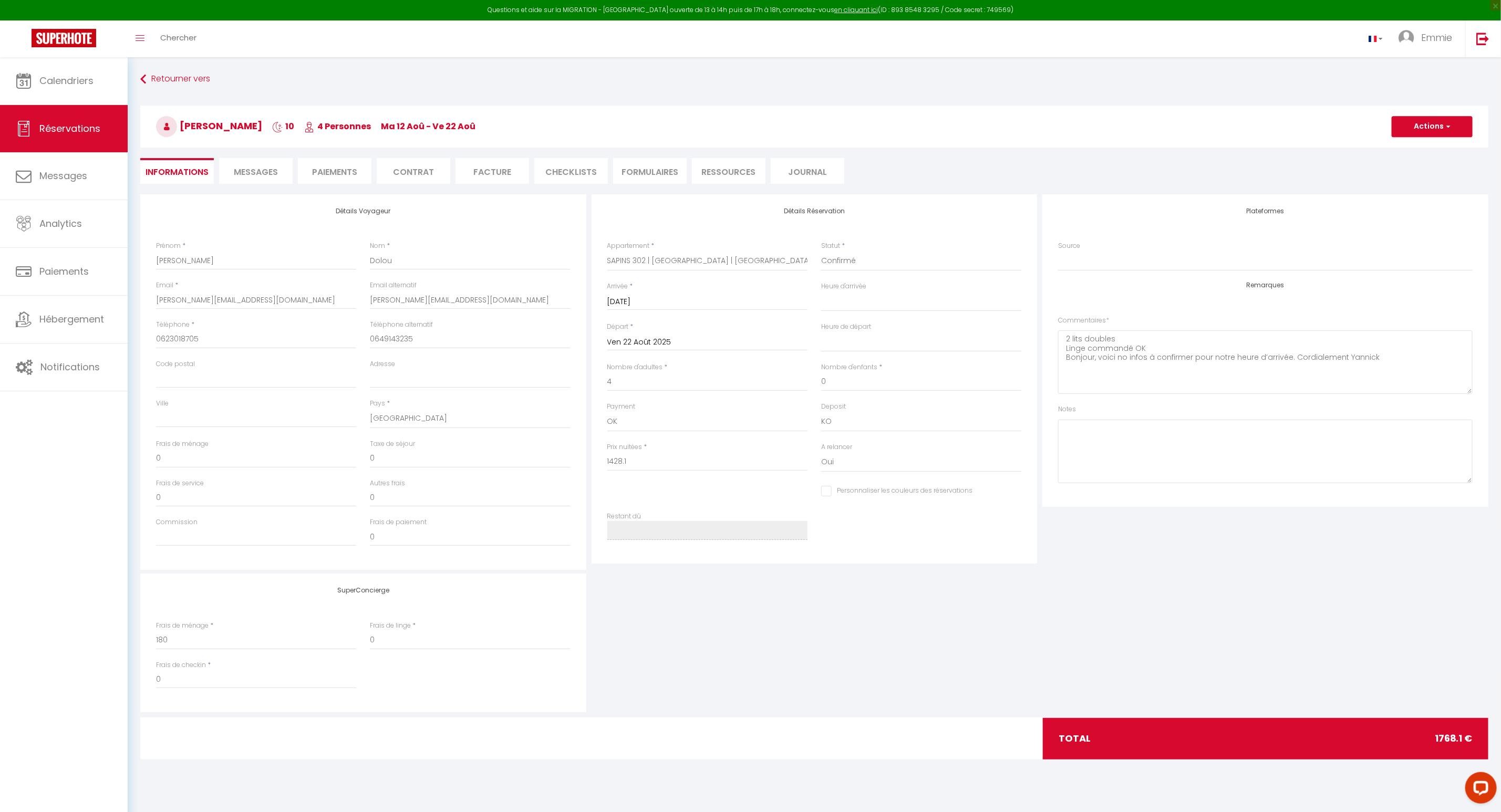
select select
checkbox input "false"
select select "17:00"
select select "10:00"
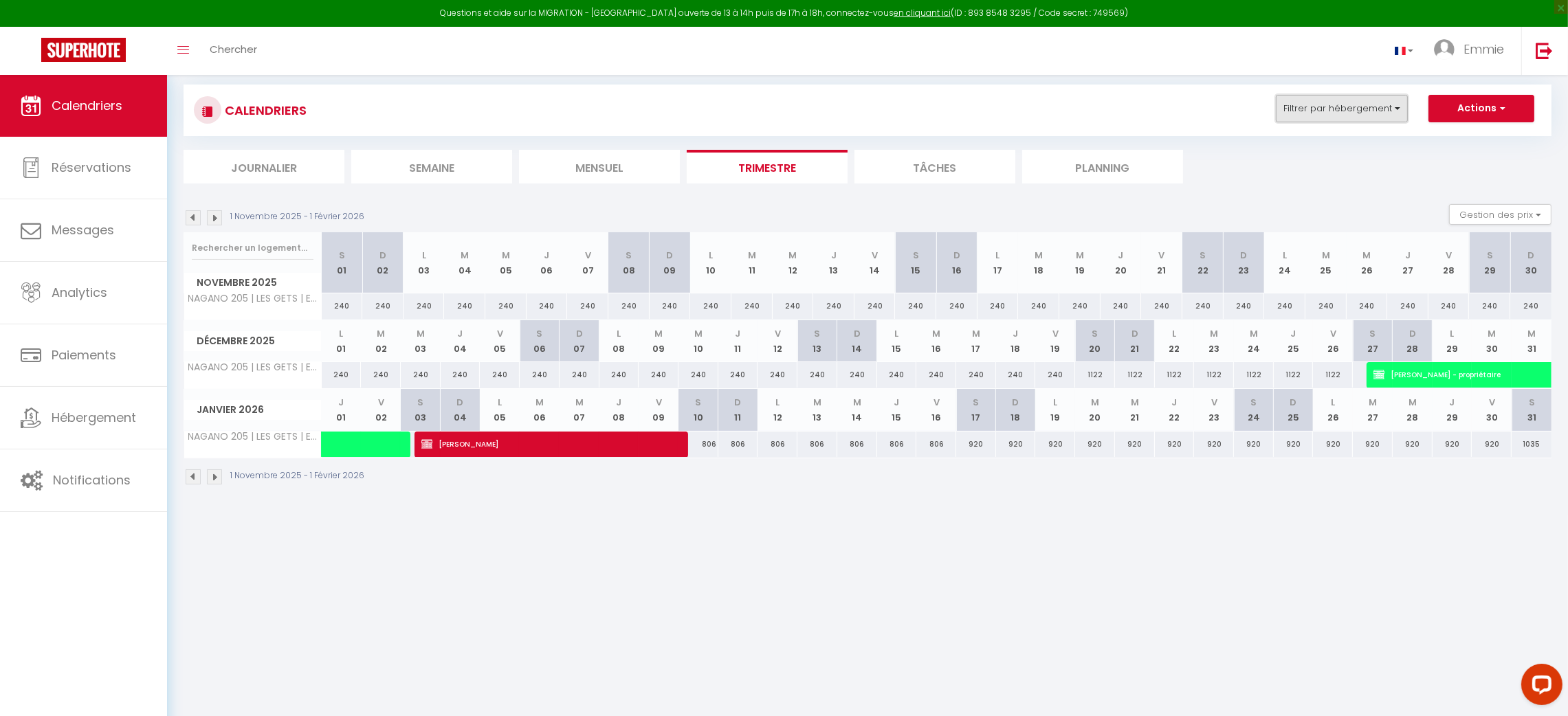
click at [1347, 101] on button "Filtrer par hébergement" at bounding box center [1342, 108] width 132 height 27
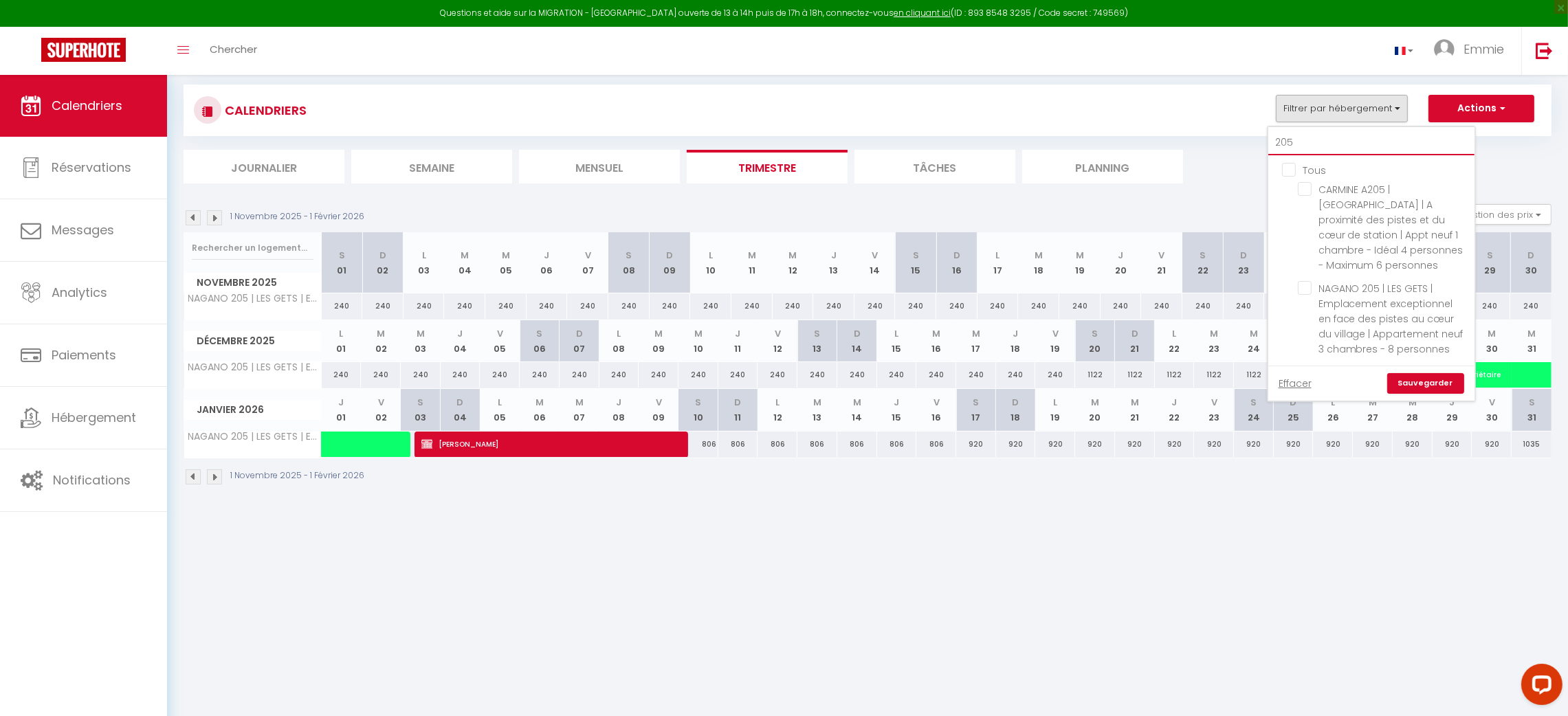
click at [1325, 139] on input "205" at bounding box center [1372, 143] width 206 height 25
type input "a"
checkbox input "false"
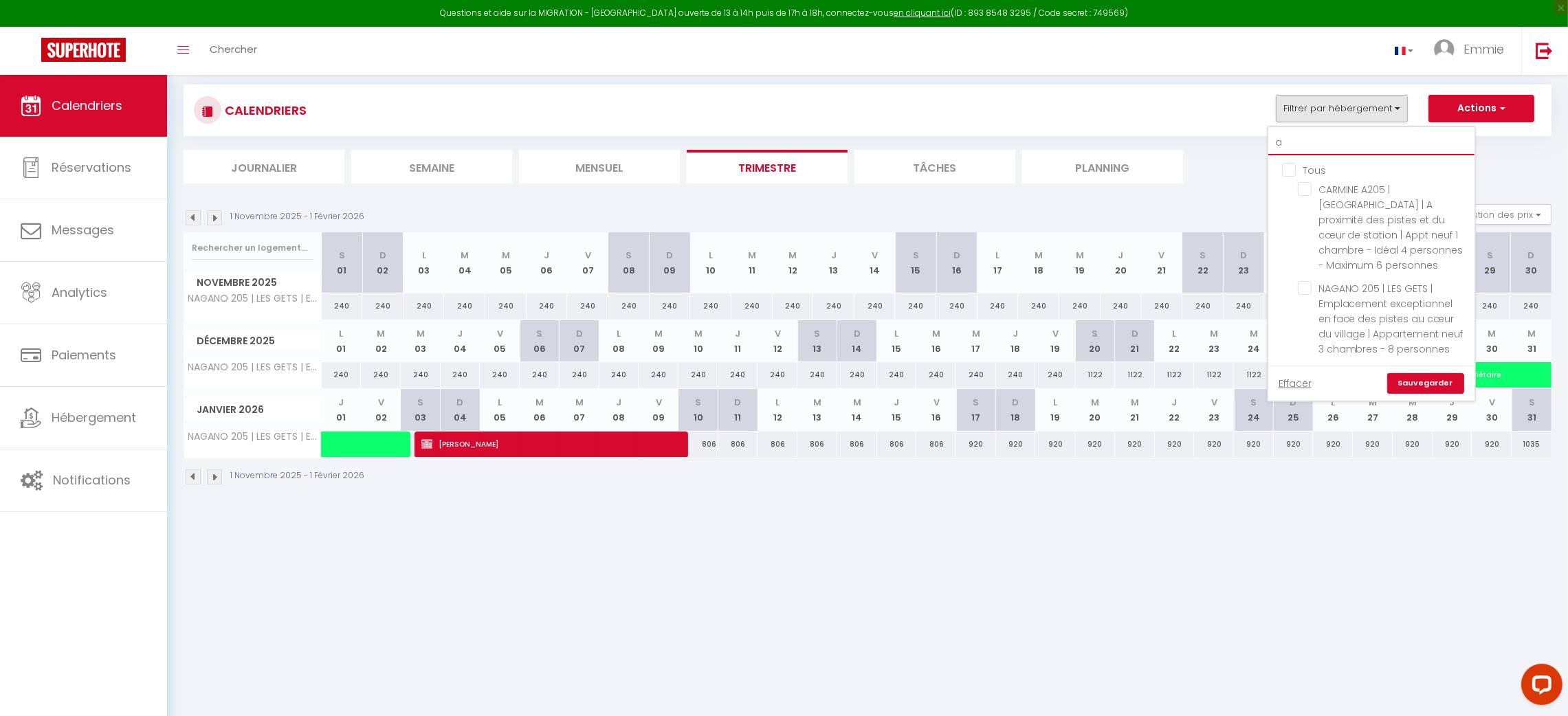
type input "ag"
checkbox input "false"
type input "ago"
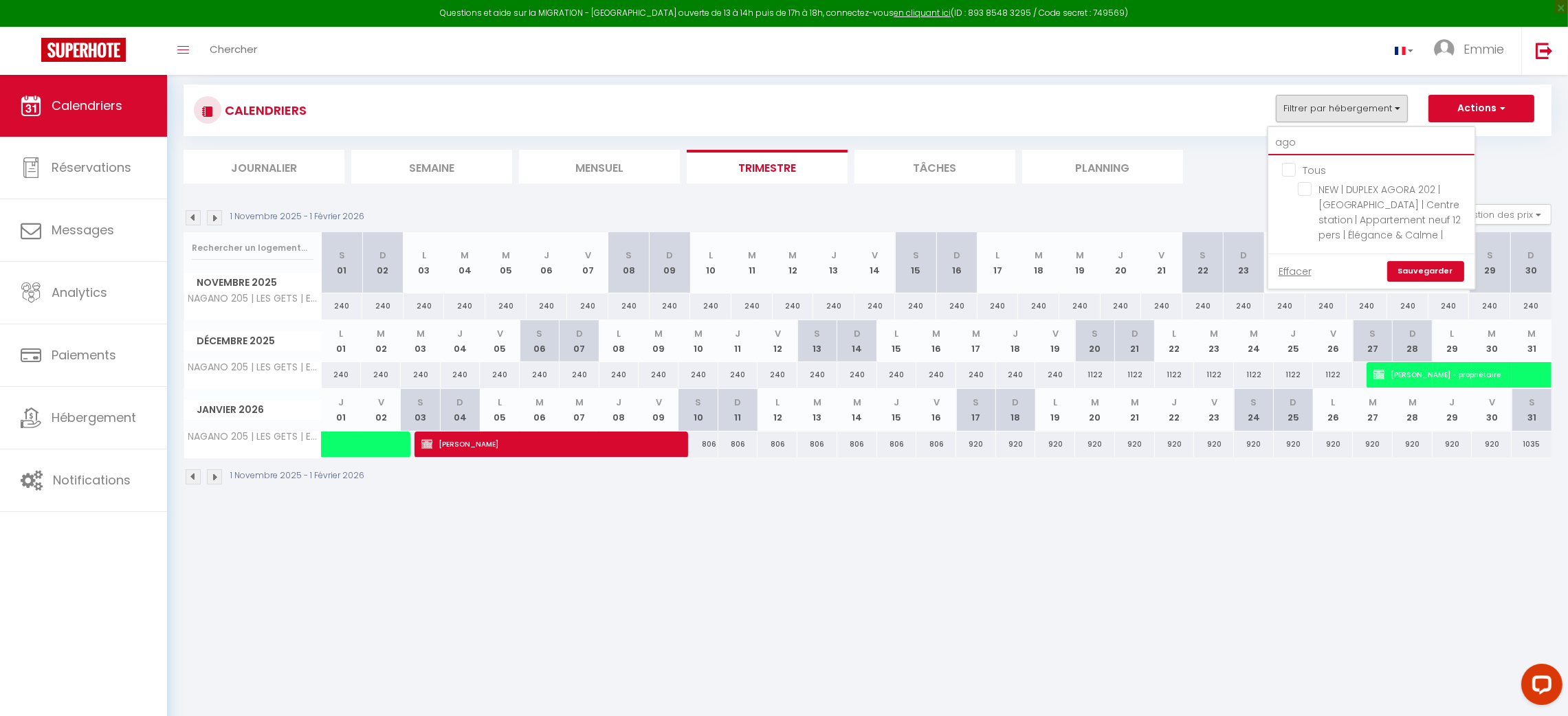
checkbox input "false"
type input "agor"
checkbox input "false"
type input "agor"
click at [1308, 189] on input "NEW | DUPLEX AGORA 202 | [GEOGRAPHIC_DATA] | Centre station | Appartement neuf …" at bounding box center [1384, 189] width 172 height 14
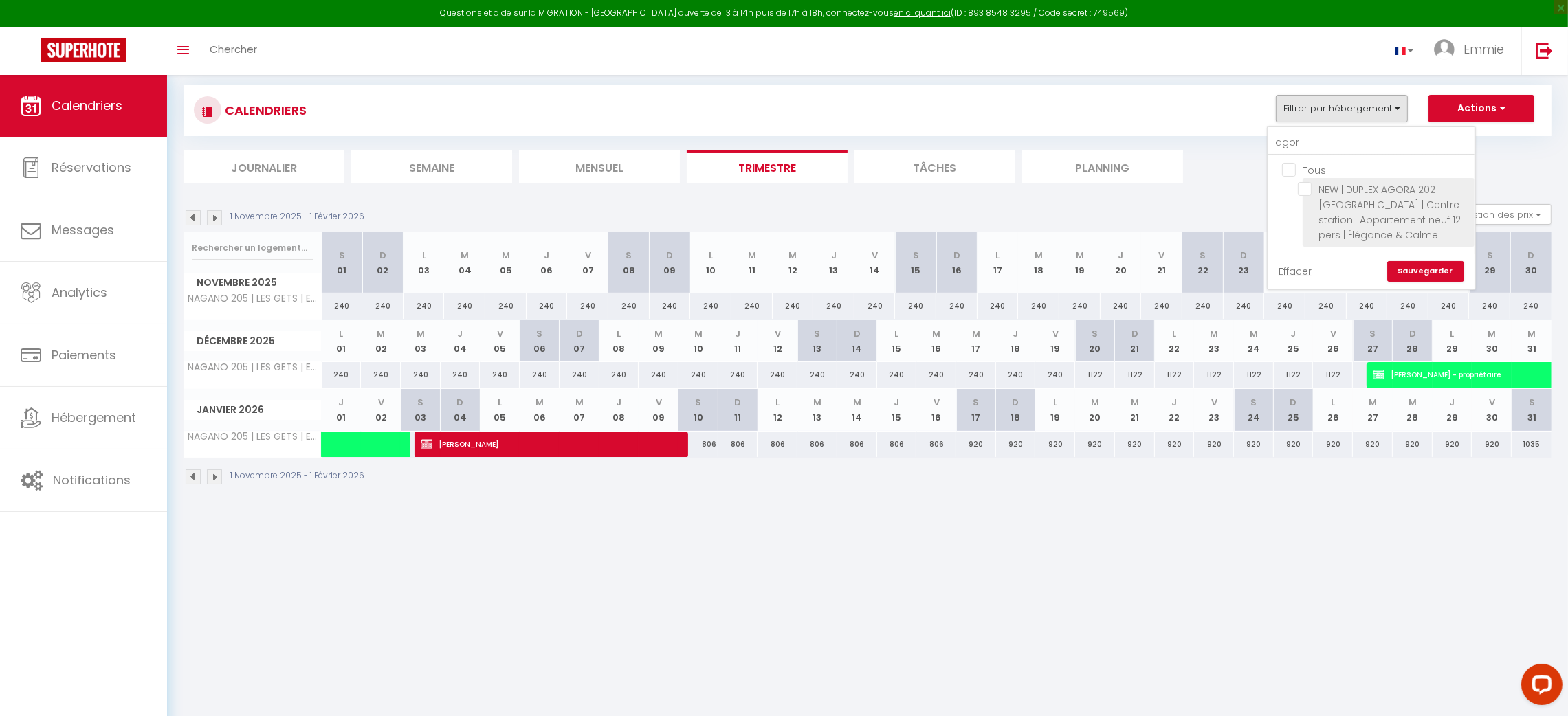
checkbox input "true"
click at [1426, 272] on link "Sauvegarder" at bounding box center [1425, 271] width 77 height 21
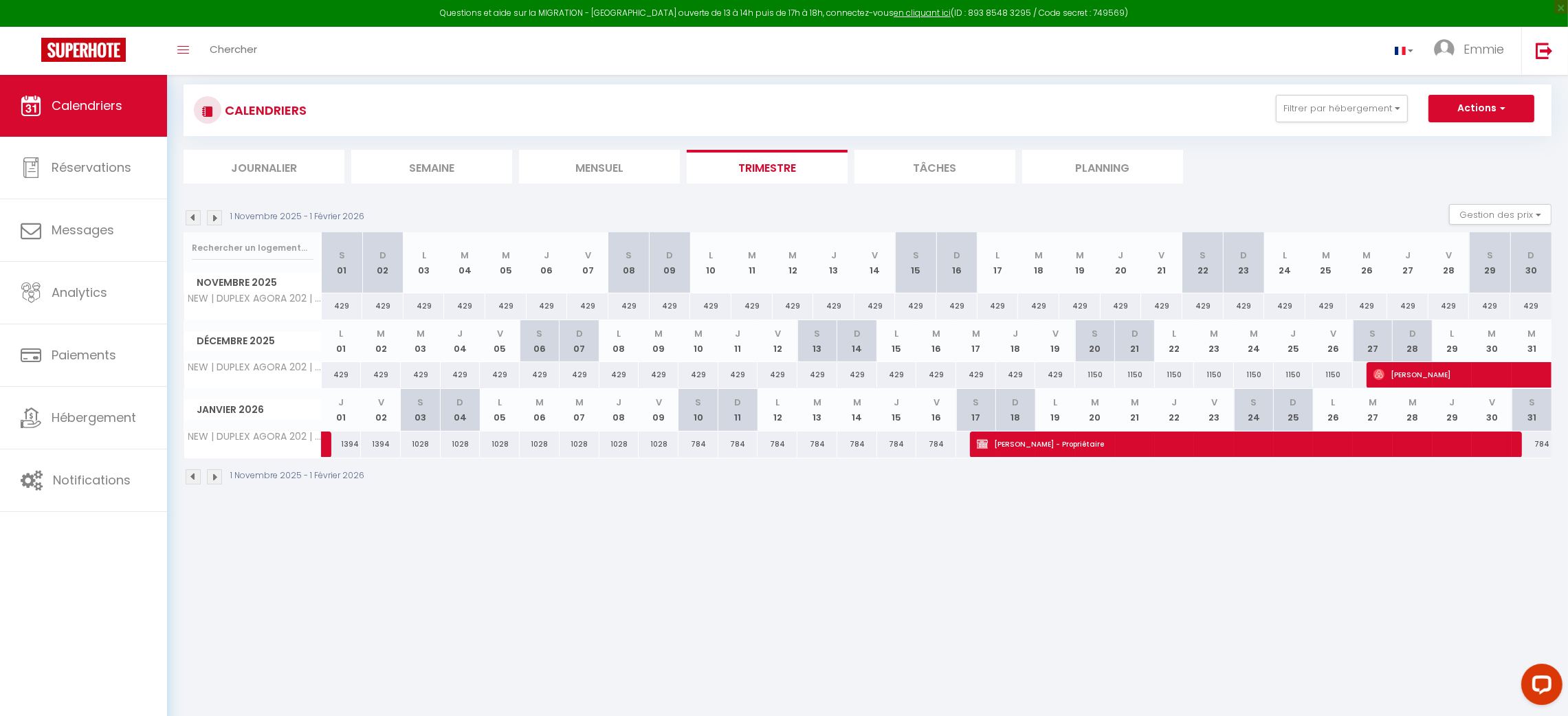
click at [1539, 441] on div "784" at bounding box center [1532, 444] width 40 height 26
type input "784"
type input "Sam 31 Janvier 2026"
type input "Dim 01 Février 2026"
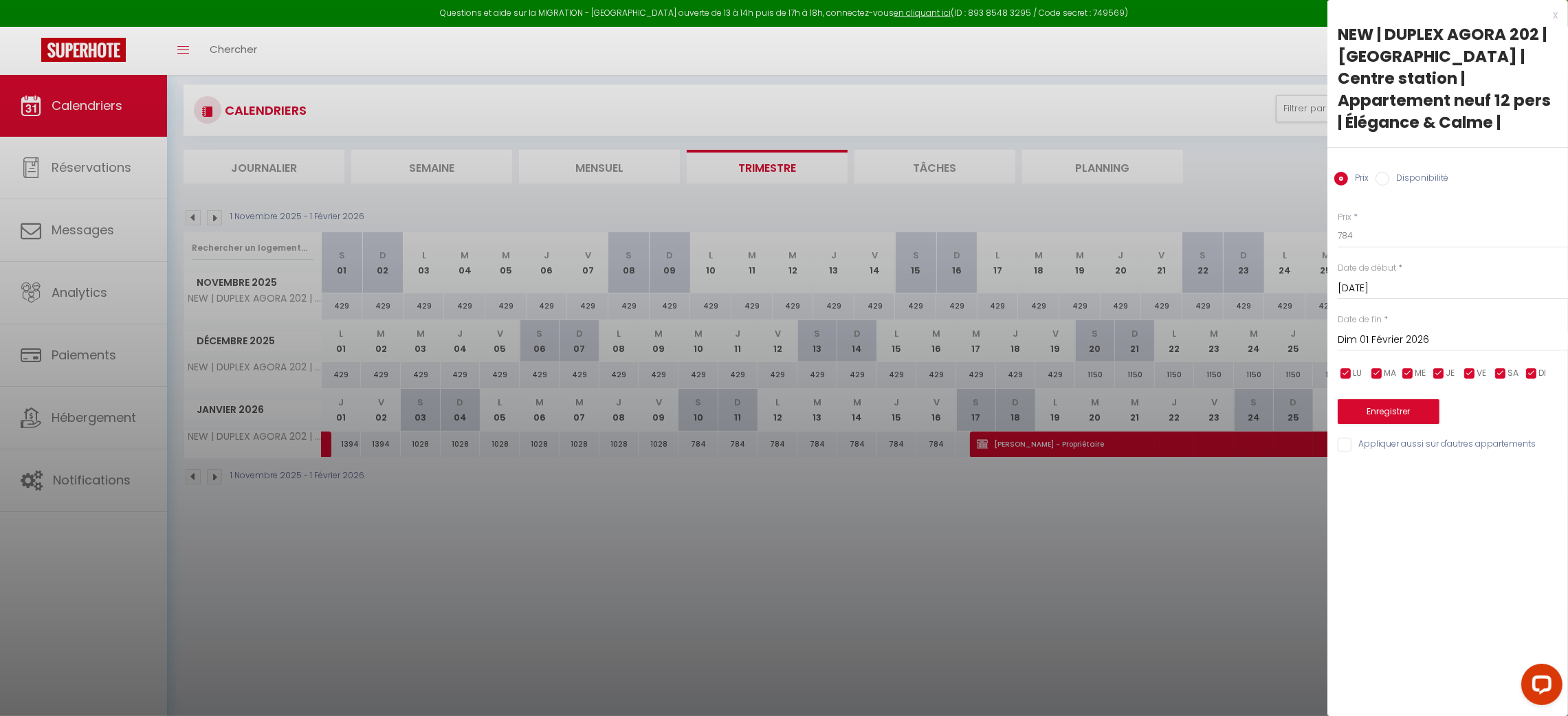
click at [1252, 543] on div at bounding box center [784, 358] width 1568 height 716
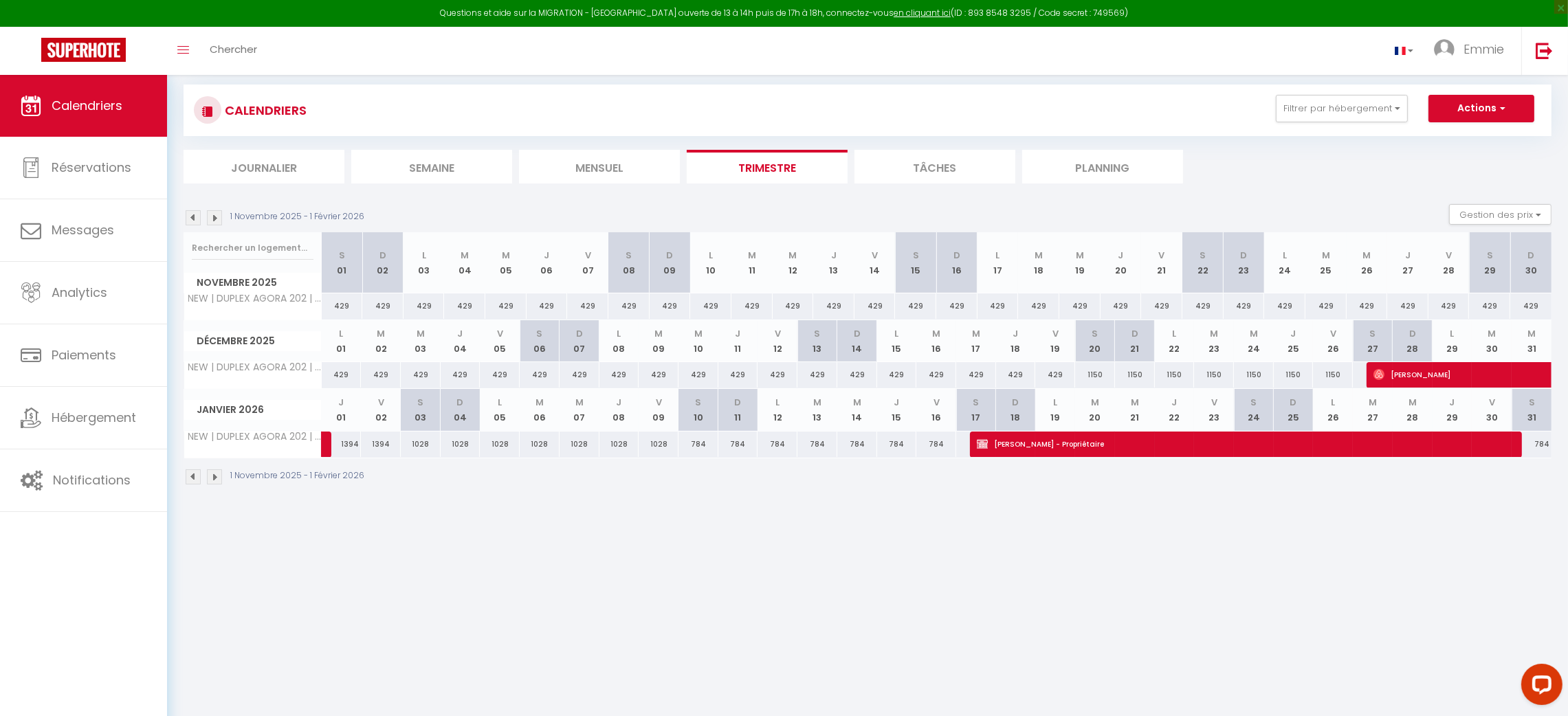
click at [211, 478] on img at bounding box center [215, 477] width 15 height 15
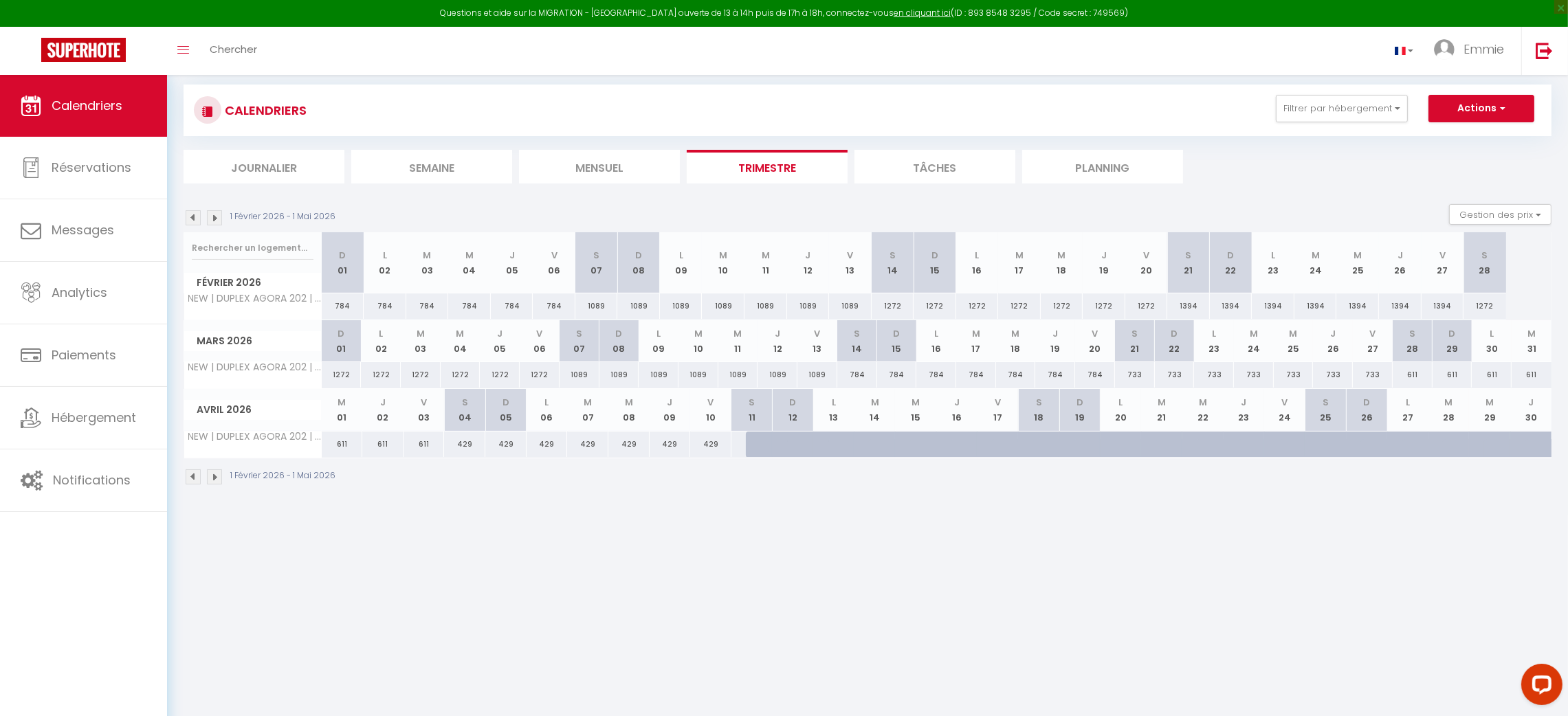
click at [548, 303] on div "784" at bounding box center [555, 306] width 43 height 26
type input "784"
type input "Ven 06 Février 2026"
type input "Sam 07 Février 2026"
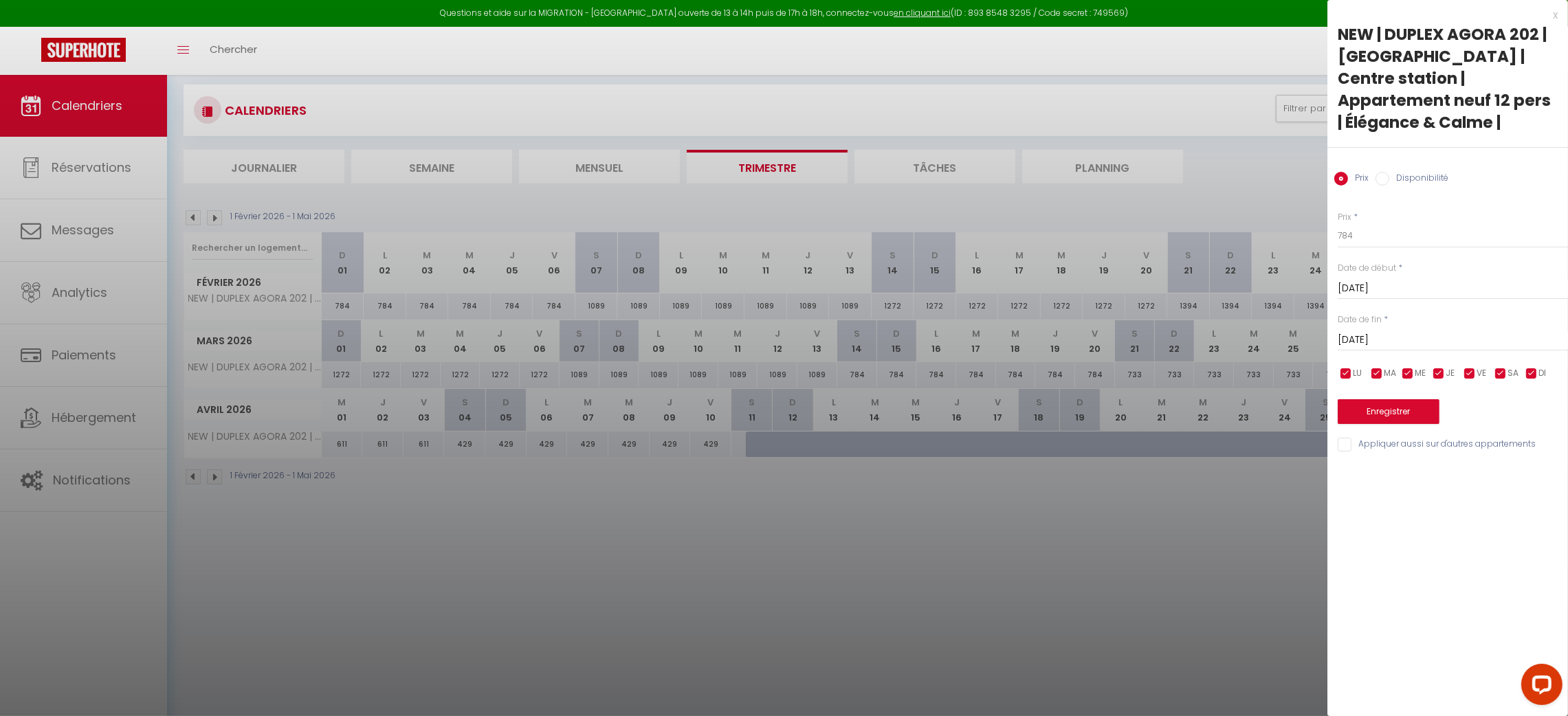
click at [1386, 280] on input "Ven 06 Février 2026" at bounding box center [1452, 289] width 230 height 18
click at [1348, 299] on span "<" at bounding box center [1353, 312] width 30 height 27
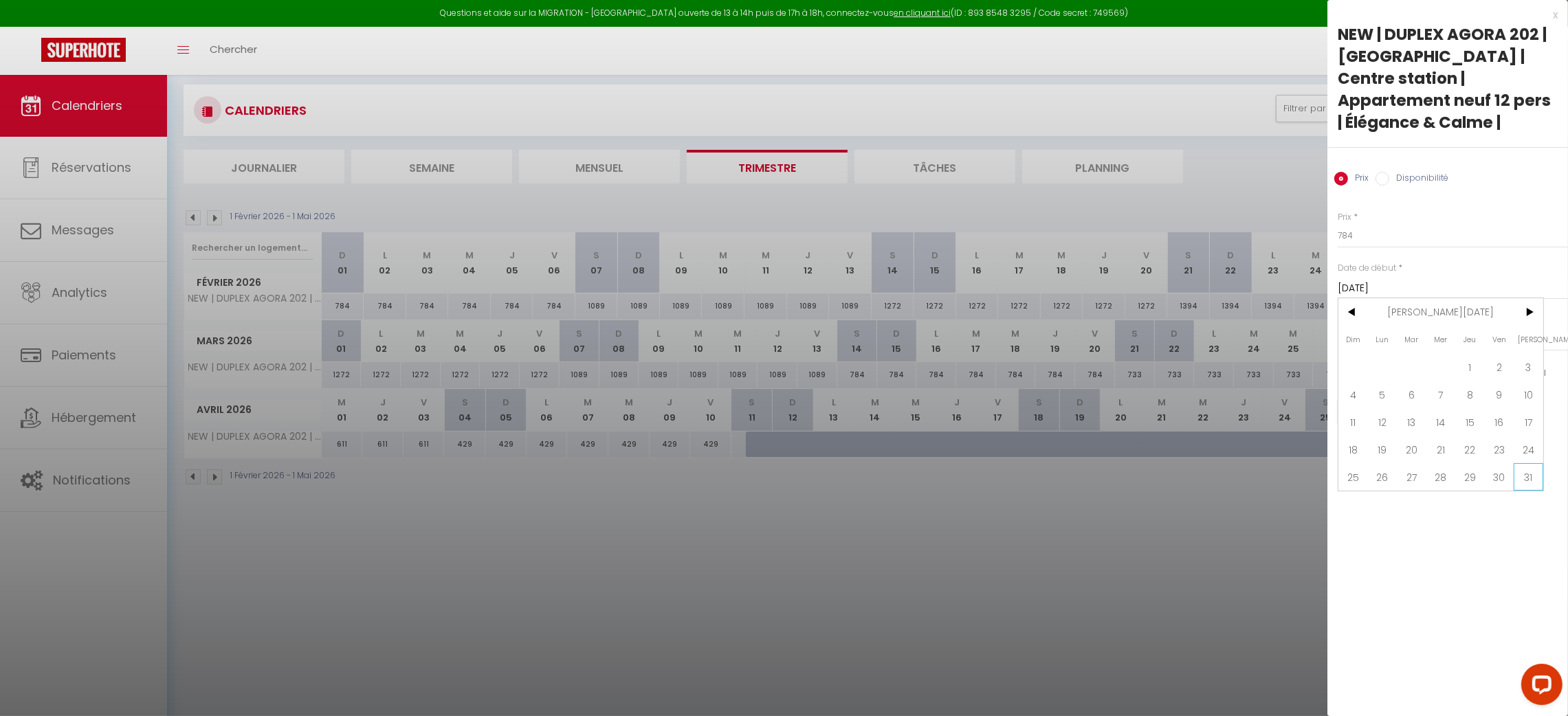
click at [1532, 463] on span "31" at bounding box center [1528, 476] width 30 height 27
type input "Sam 31 Janvier 2026"
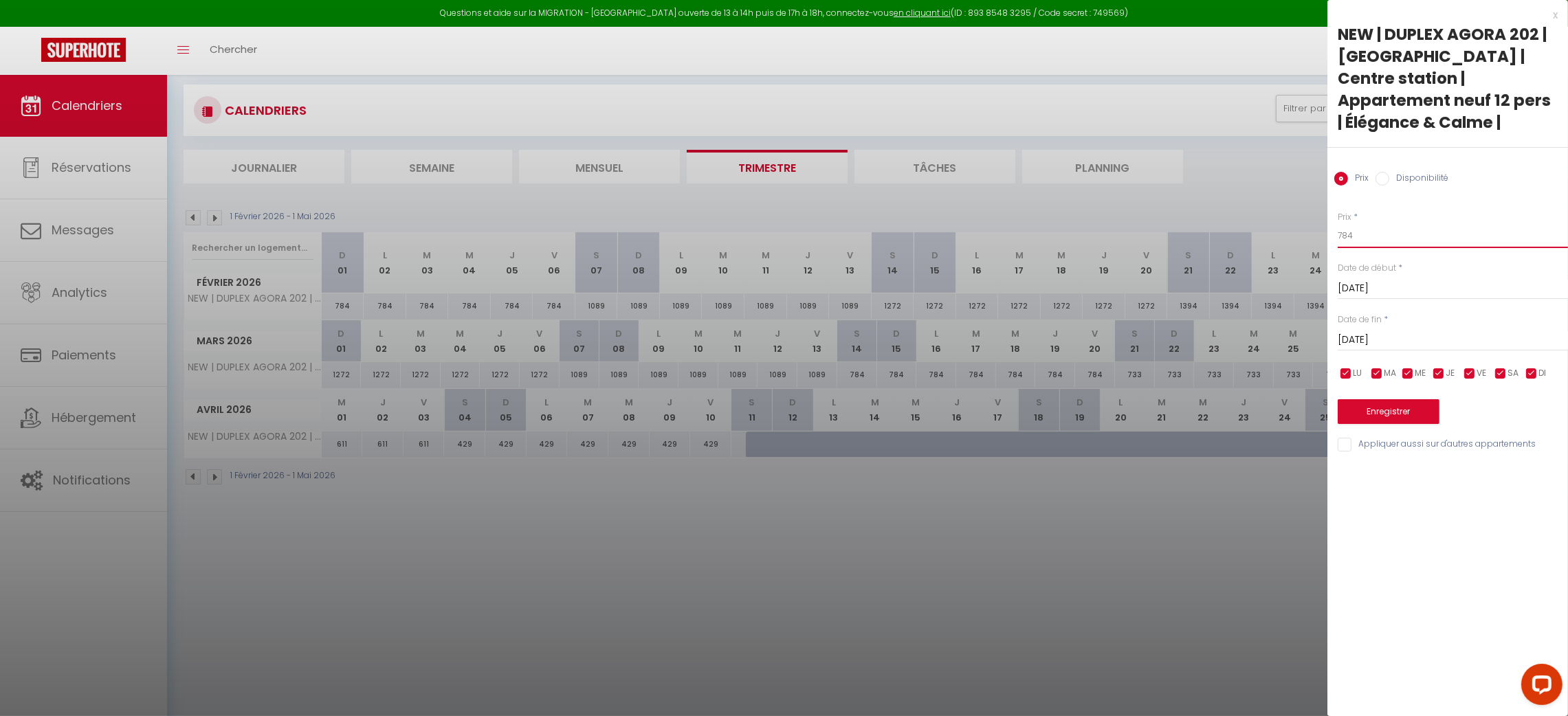
click at [1377, 224] on input "784" at bounding box center [1452, 236] width 230 height 25
type input "886"
click at [1392, 399] on button "Enregistrer" at bounding box center [1388, 412] width 102 height 25
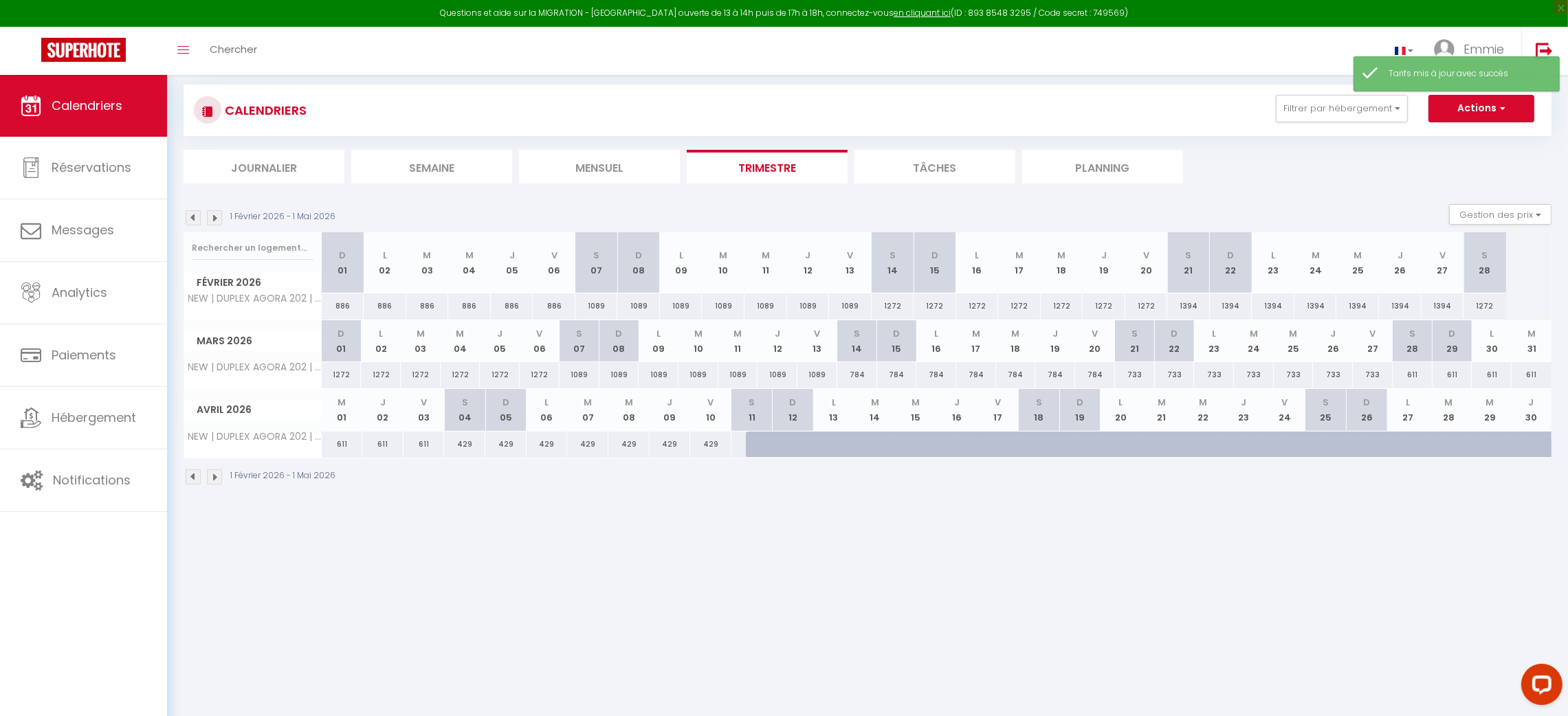
click at [597, 307] on div "1089" at bounding box center [597, 306] width 43 height 26
type input "1089"
type input "Sam 07 Février 2026"
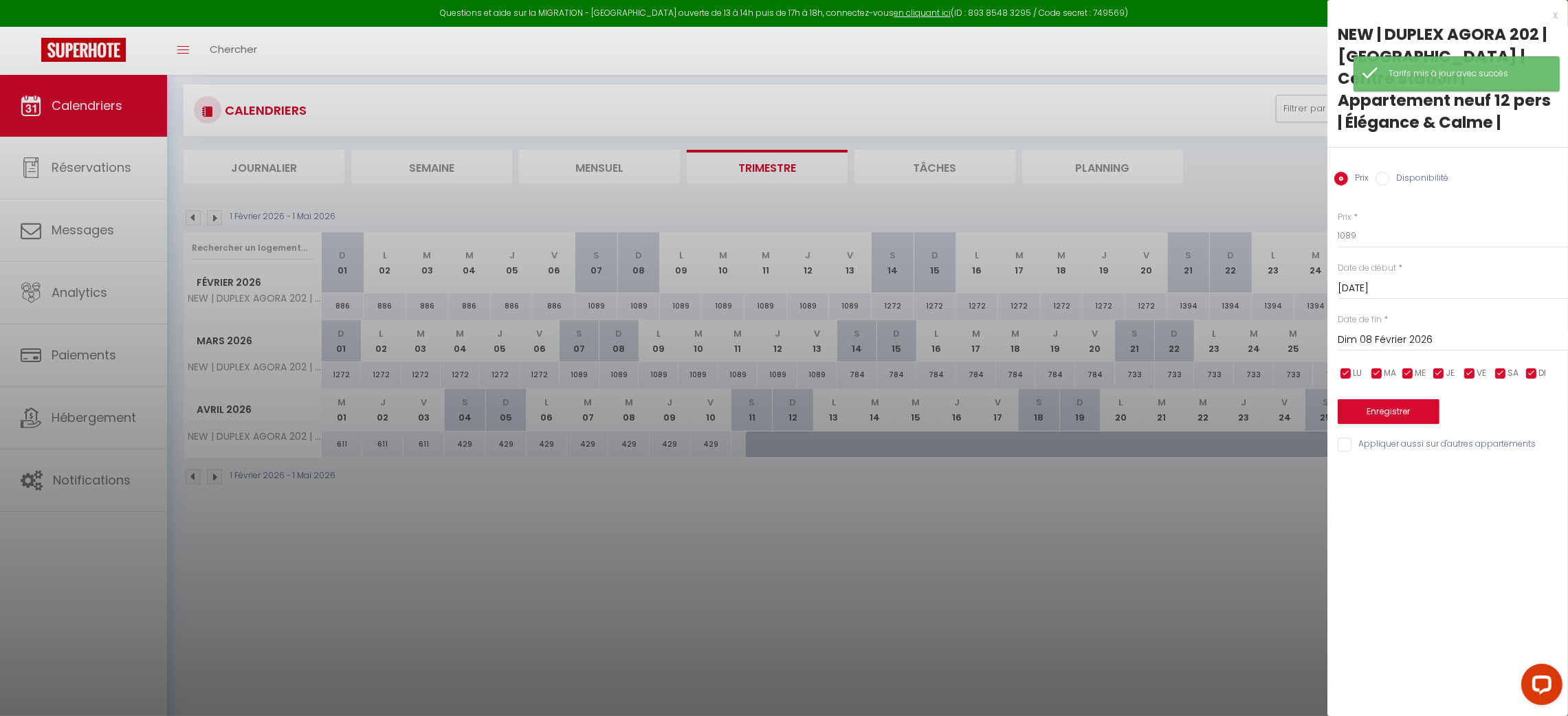
click at [1360, 332] on input "Dim 08 Février 2026" at bounding box center [1452, 341] width 230 height 18
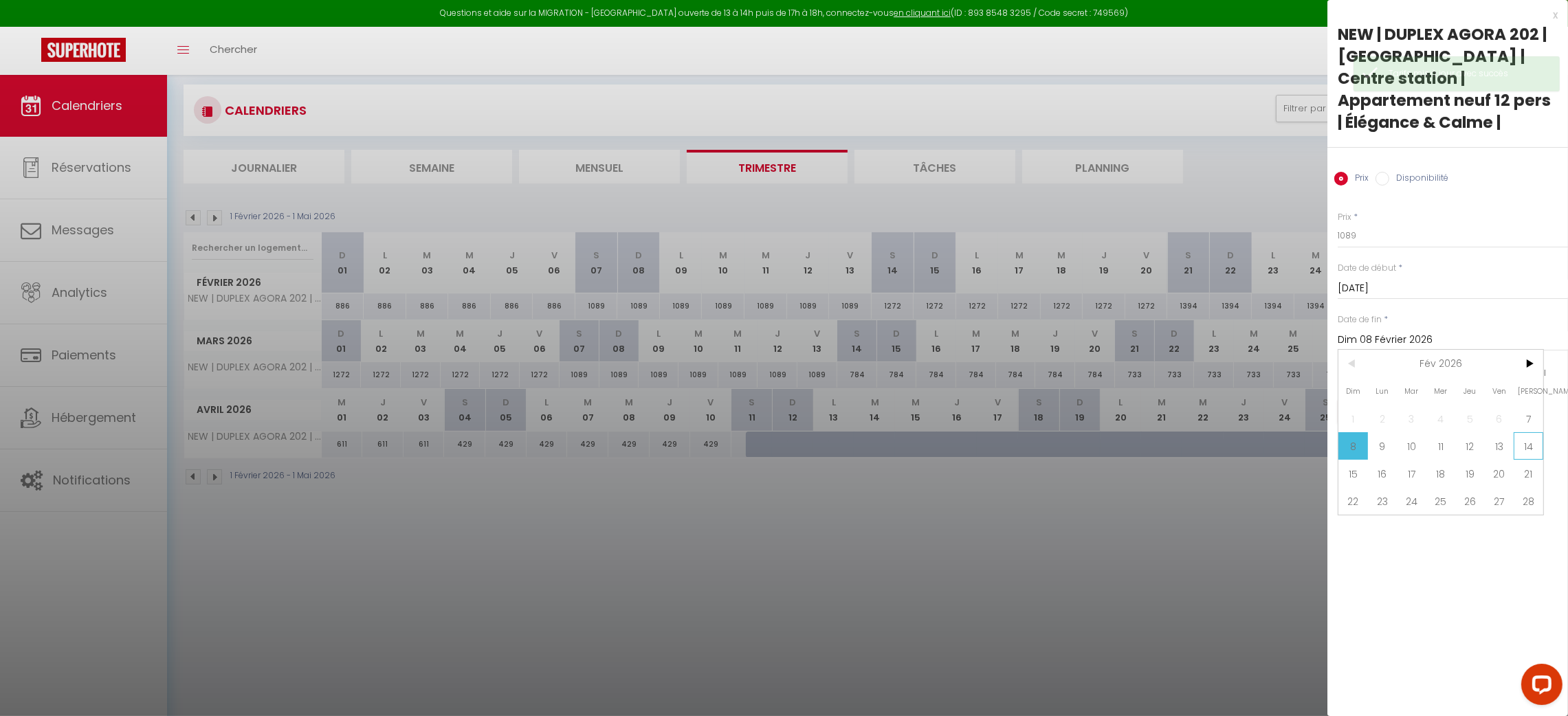
click at [1533, 432] on span "14" at bounding box center [1528, 445] width 30 height 27
type input "Sam 14 Février 2026"
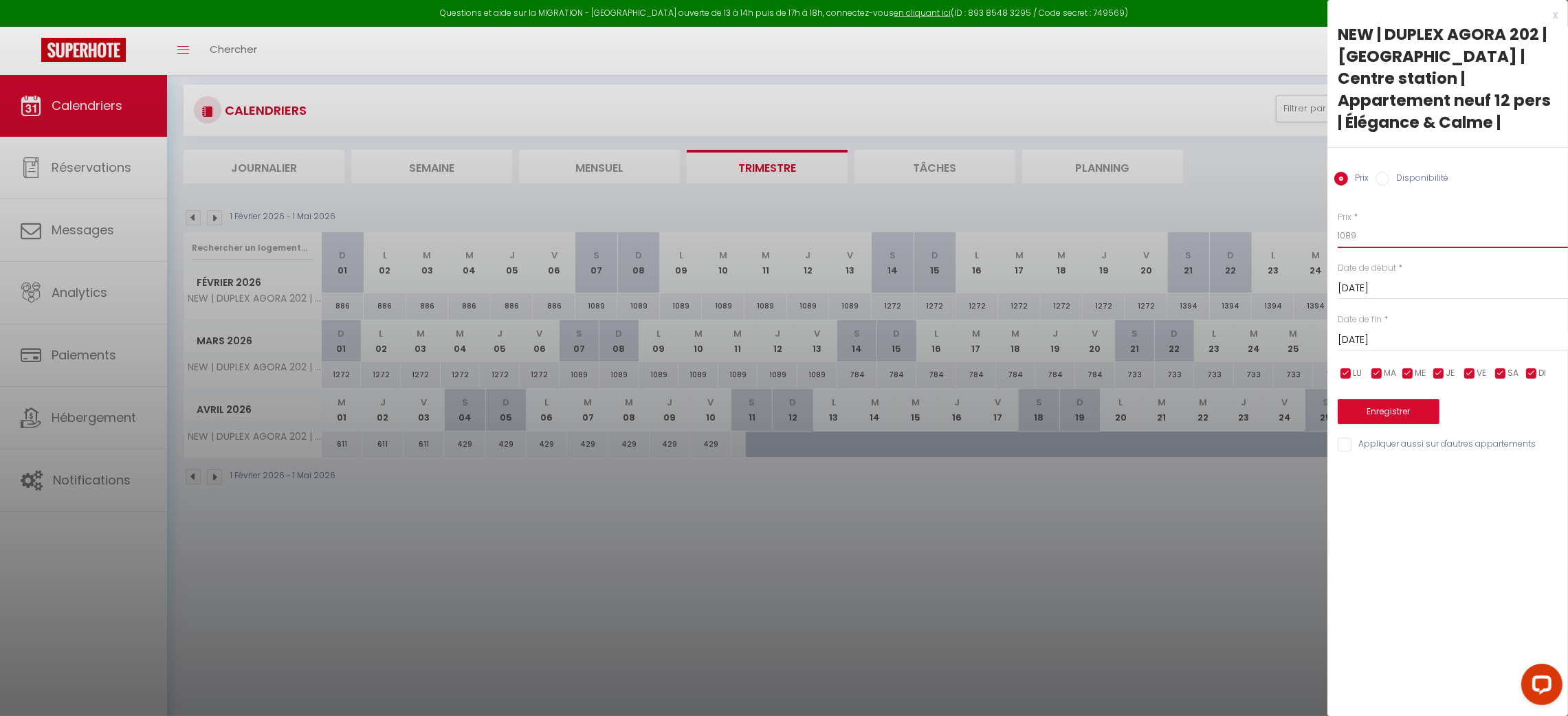
click at [1386, 224] on input "1089" at bounding box center [1452, 236] width 230 height 25
type input "1191"
click at [1390, 399] on button "Enregistrer" at bounding box center [1388, 412] width 102 height 25
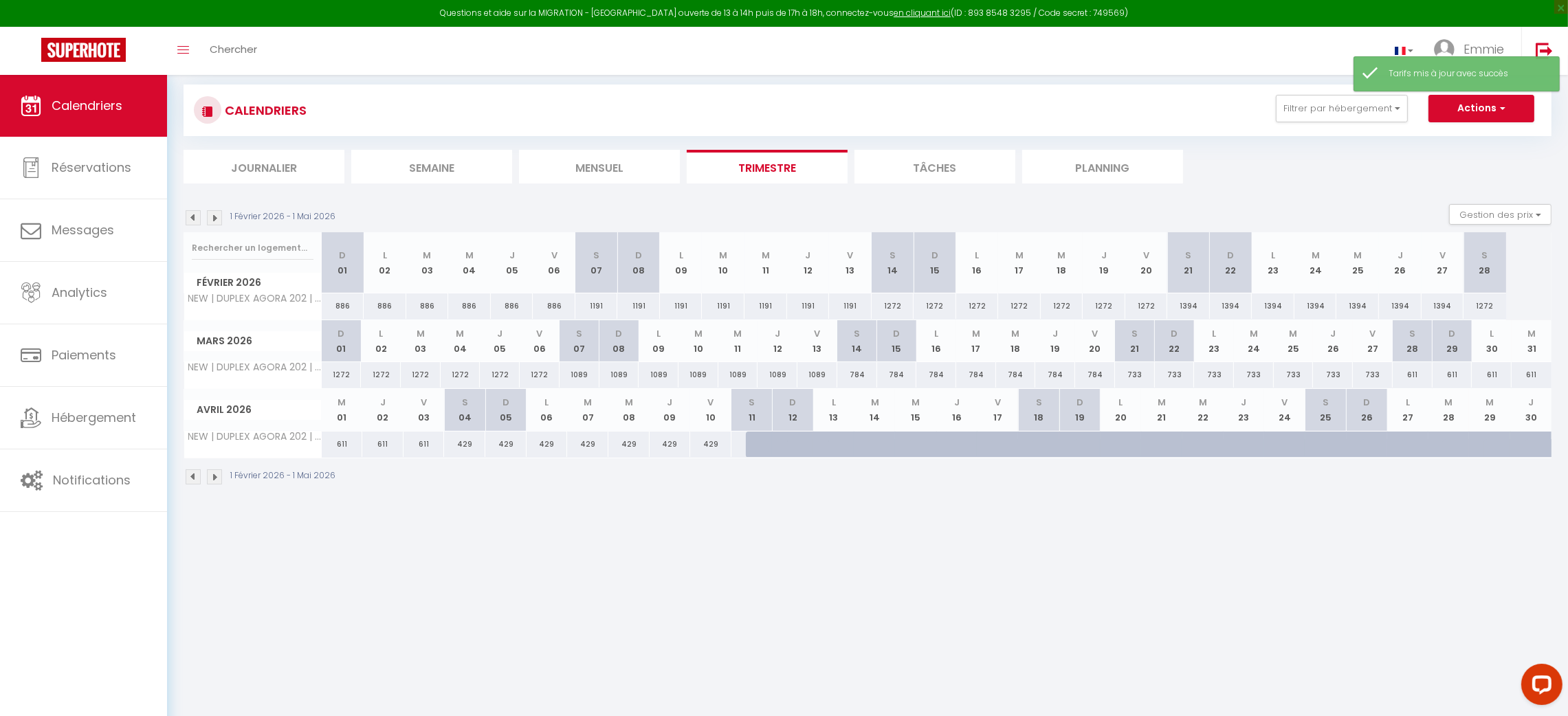
click at [886, 305] on div "1272" at bounding box center [893, 306] width 43 height 26
type input "1272"
type input "Sam 14 Février 2026"
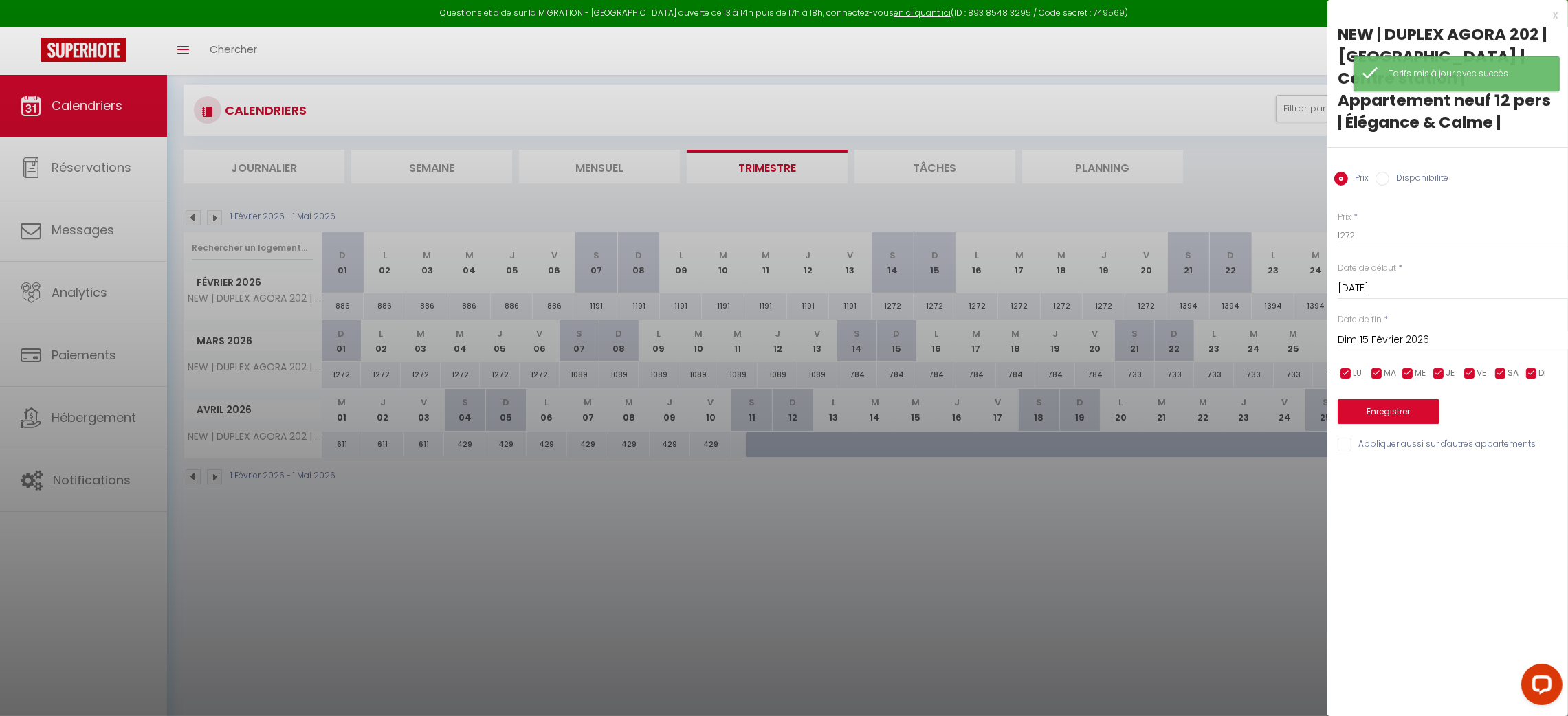
click at [1394, 332] on input "Dim 15 Février 2026" at bounding box center [1452, 341] width 230 height 18
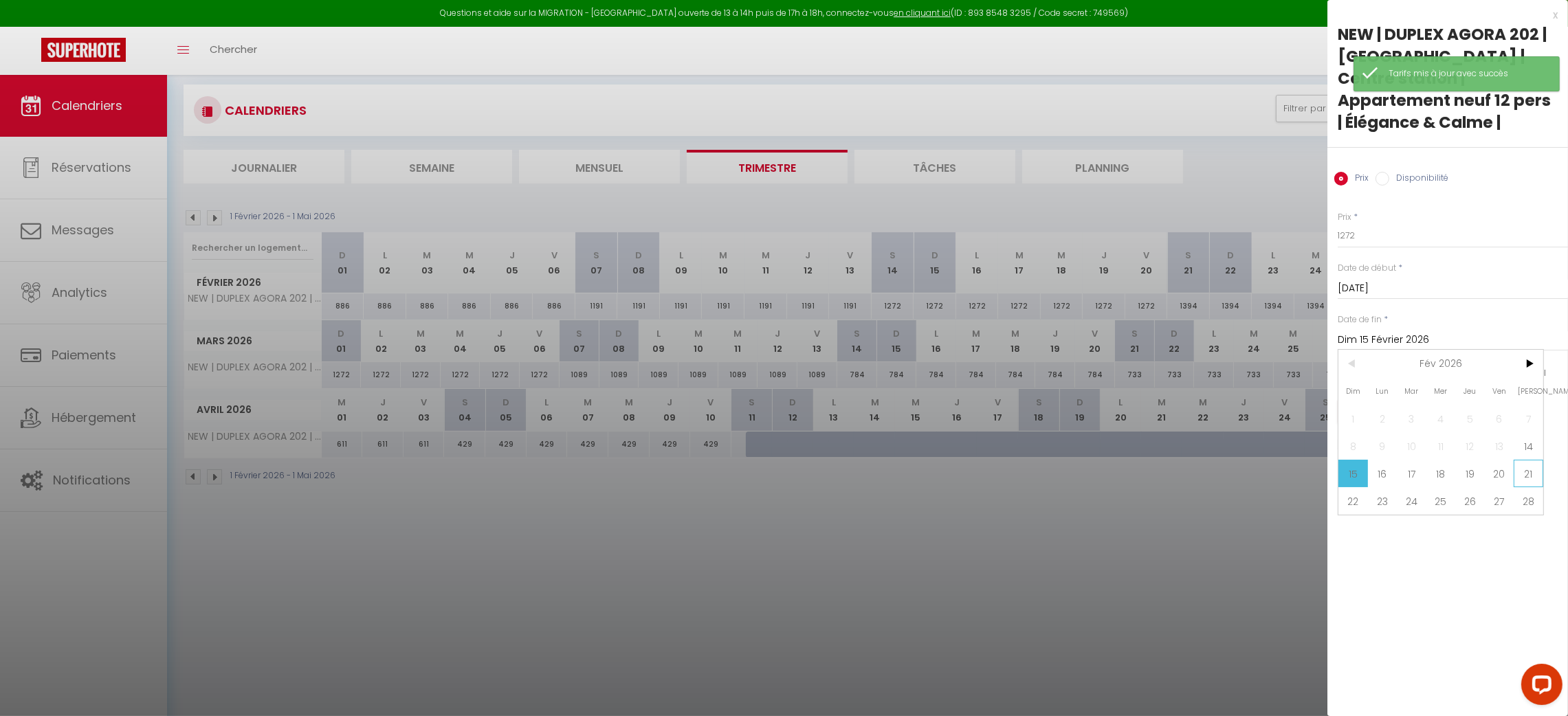
click at [1525, 459] on span "21" at bounding box center [1528, 473] width 30 height 27
type input "Sam 21 Février 2026"
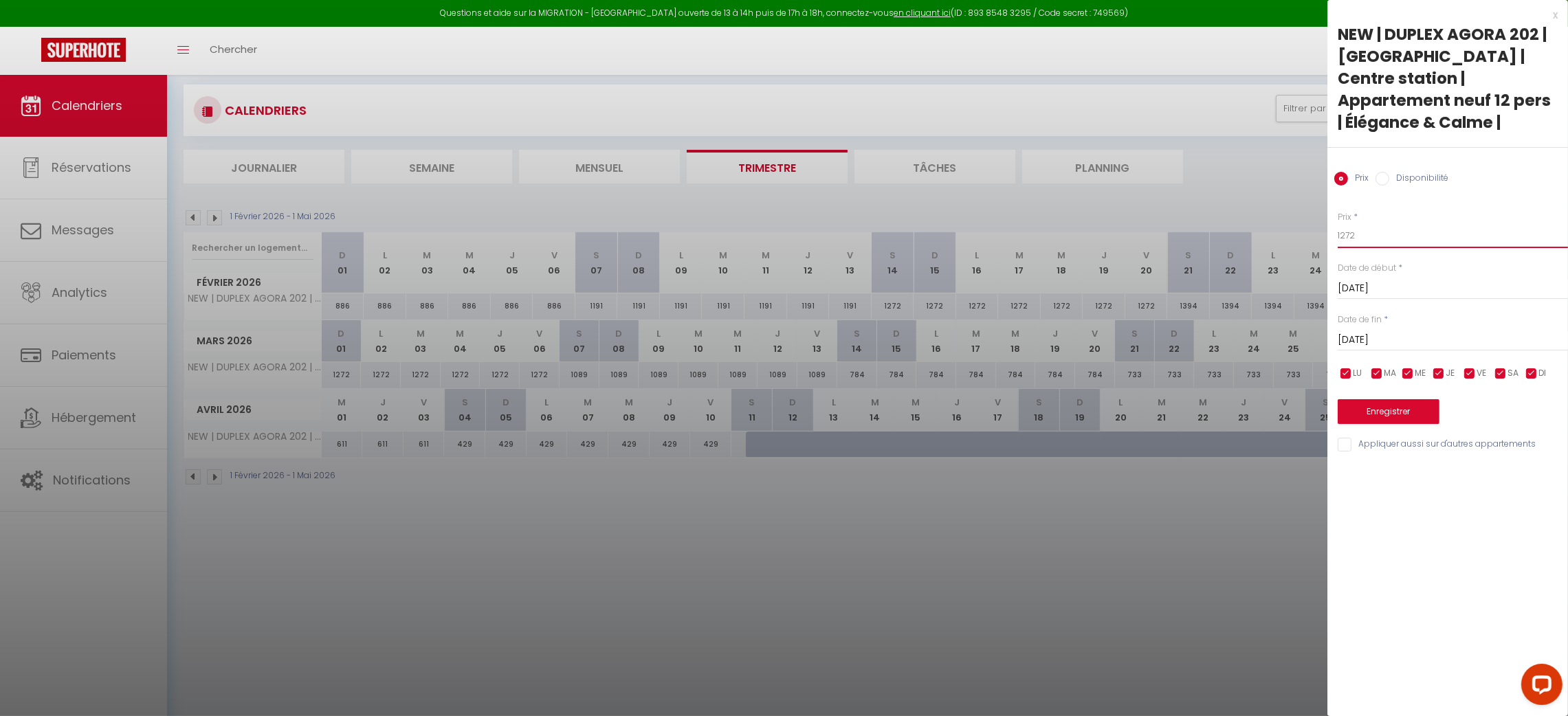
click at [1374, 224] on input "1272" at bounding box center [1452, 236] width 230 height 25
type input "1374"
click at [1394, 399] on button "Enregistrer" at bounding box center [1388, 412] width 102 height 25
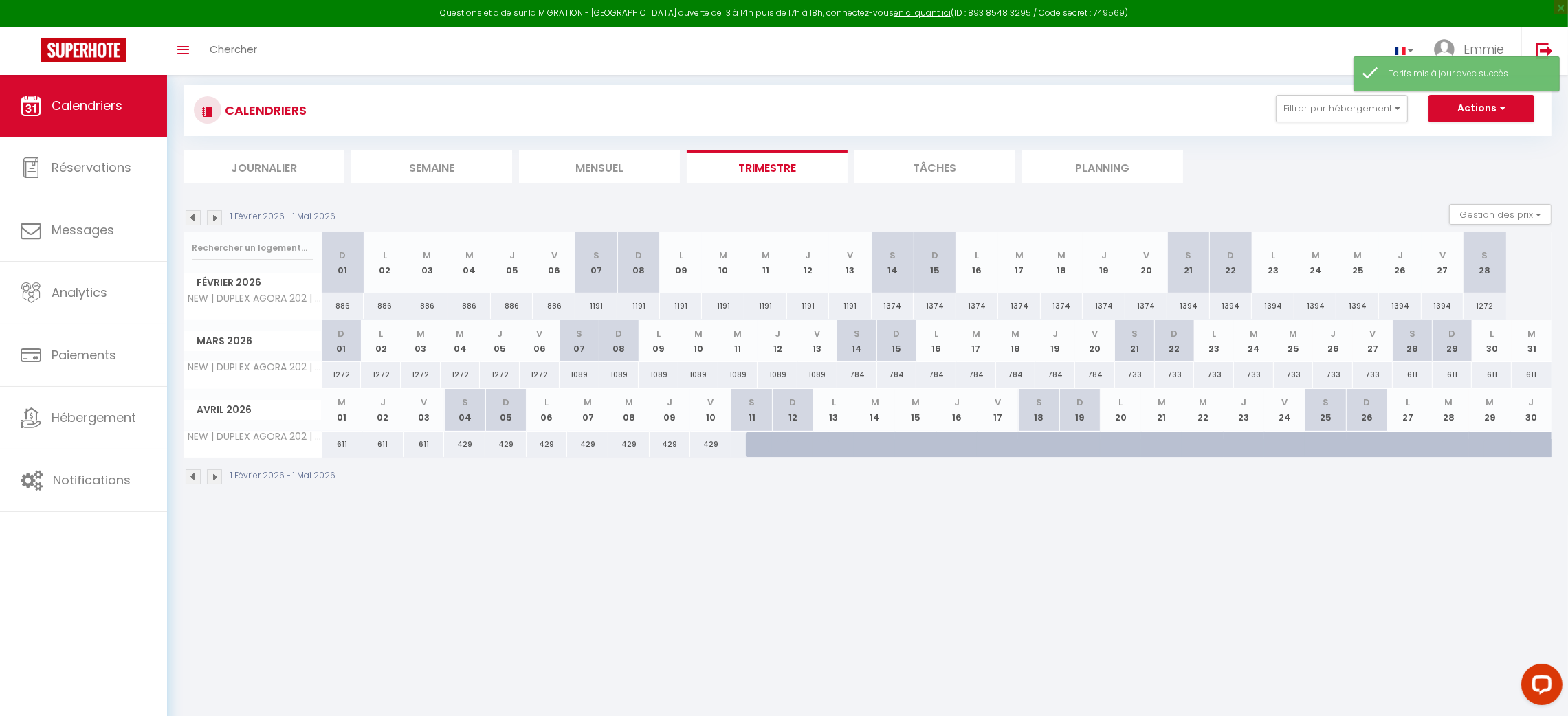
click at [1181, 304] on div "1394" at bounding box center [1188, 306] width 43 height 26
type input "1394"
type input "Sam 21 Février 2026"
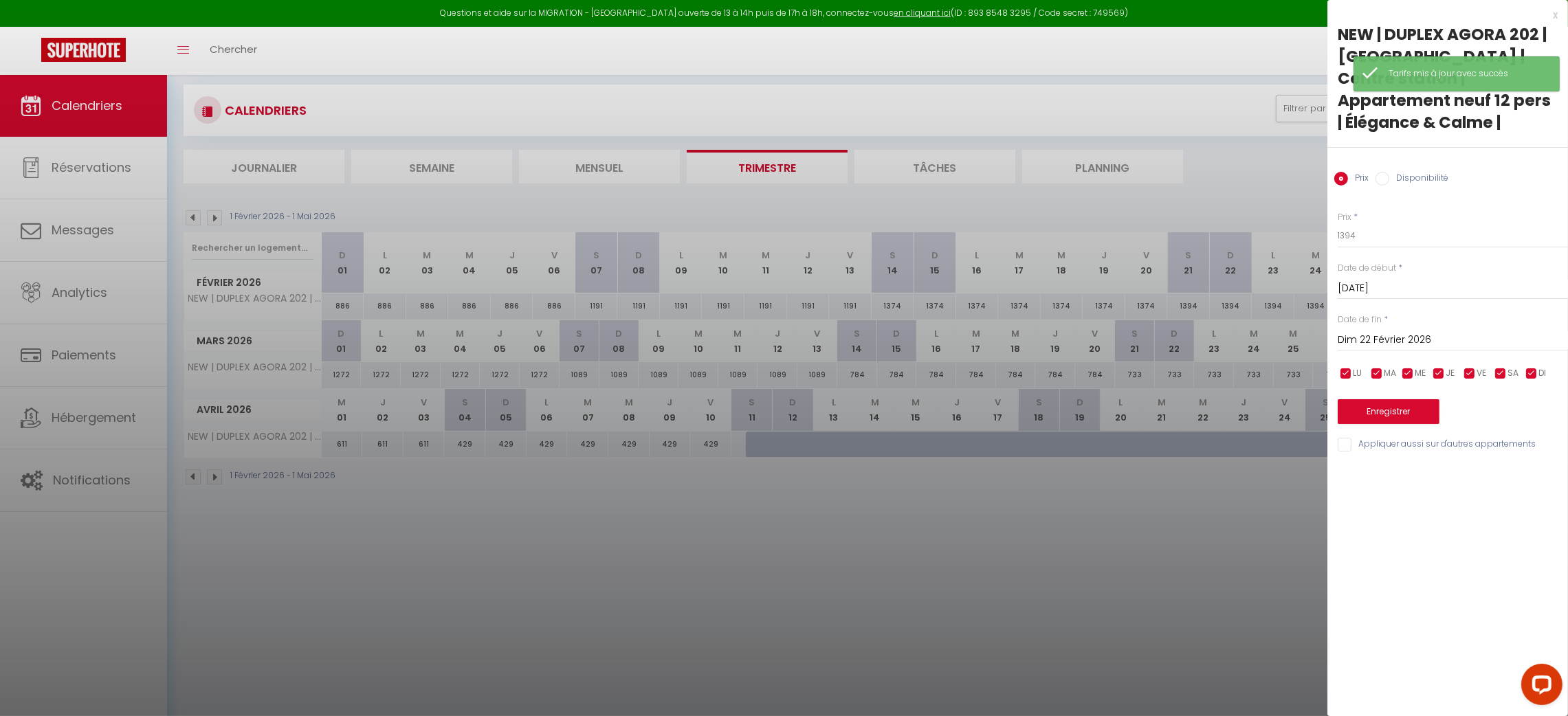
click at [1358, 332] on input "Dim 22 Février 2026" at bounding box center [1452, 341] width 230 height 18
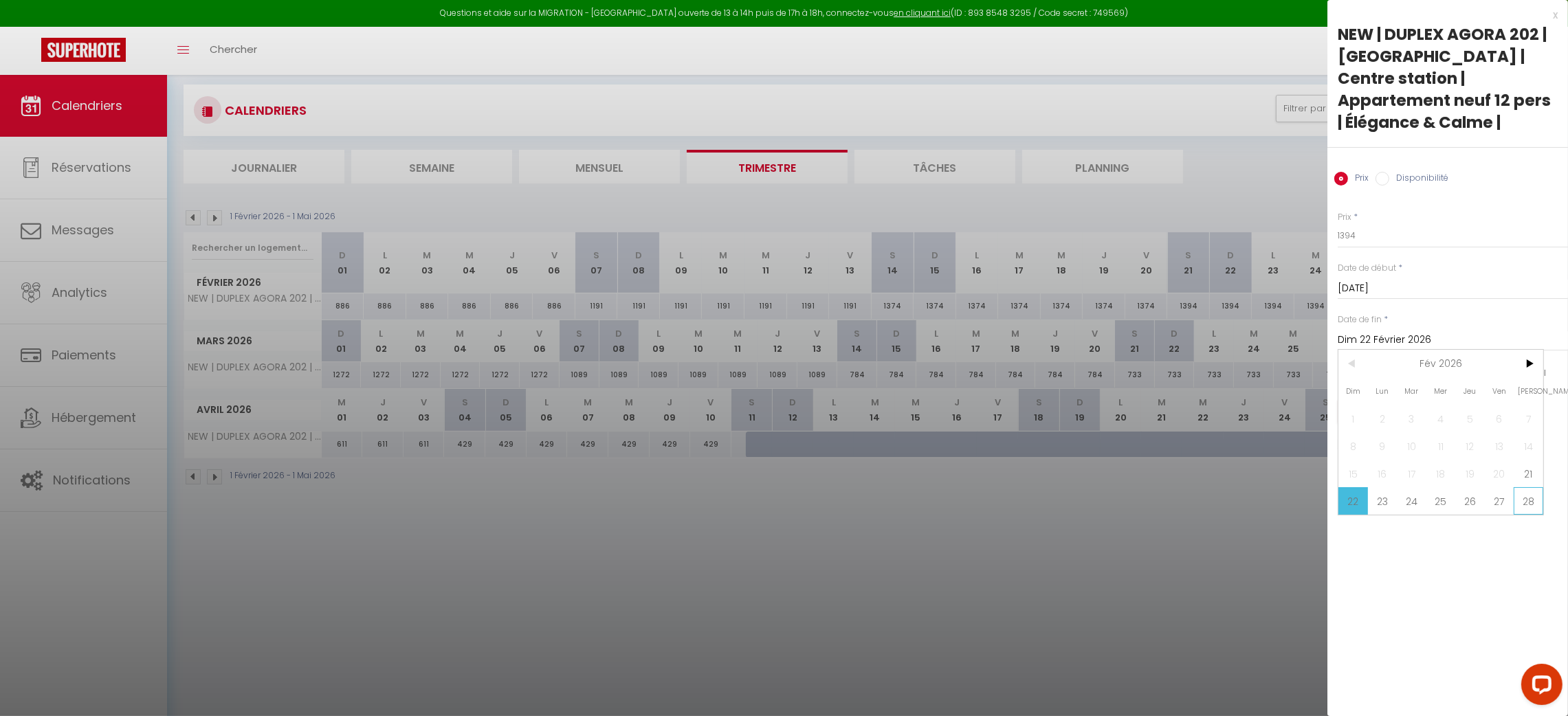
click at [1528, 488] on span "28" at bounding box center [1528, 501] width 30 height 27
type input "Sam 28 Février 2026"
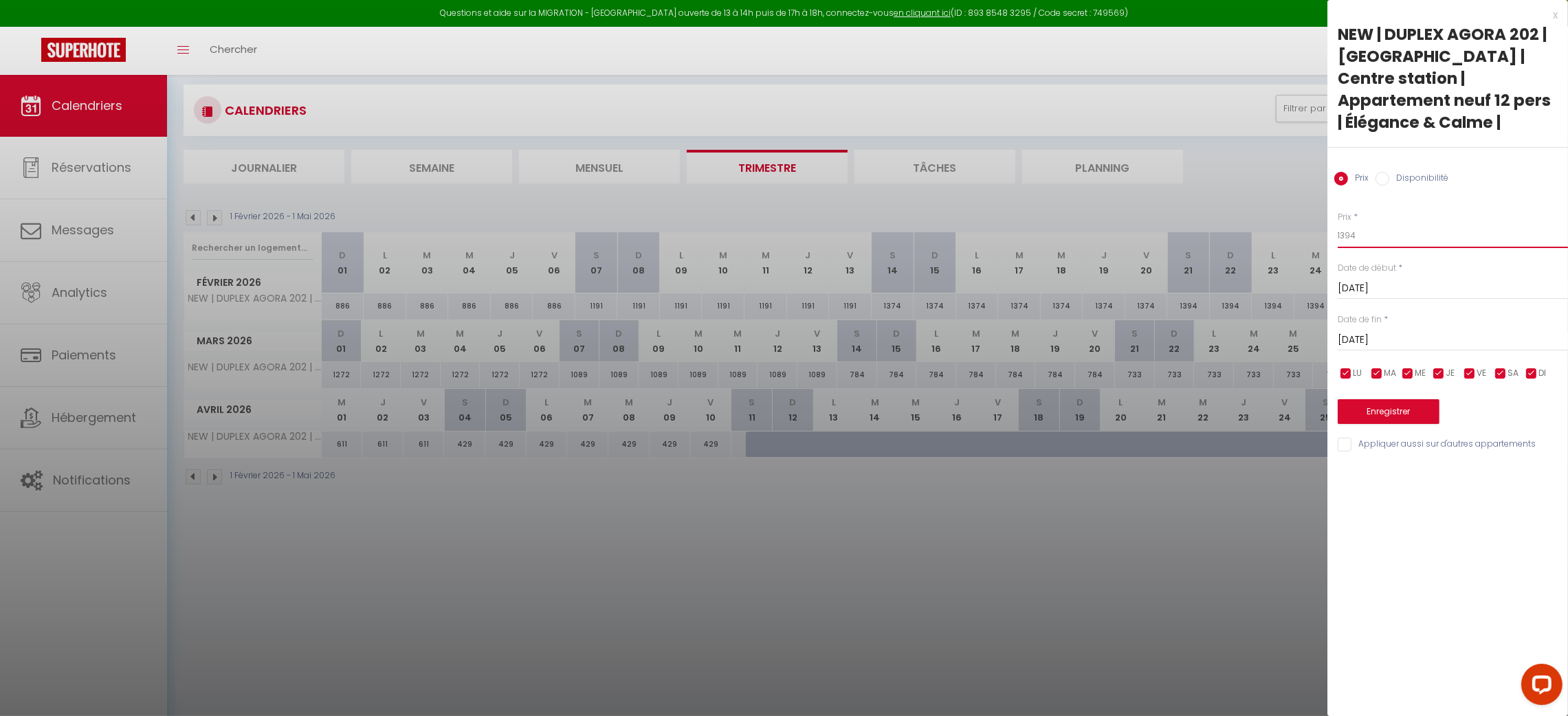
click at [1374, 224] on input "1394" at bounding box center [1452, 236] width 230 height 25
type input "1496"
click at [1400, 399] on button "Enregistrer" at bounding box center [1388, 412] width 102 height 25
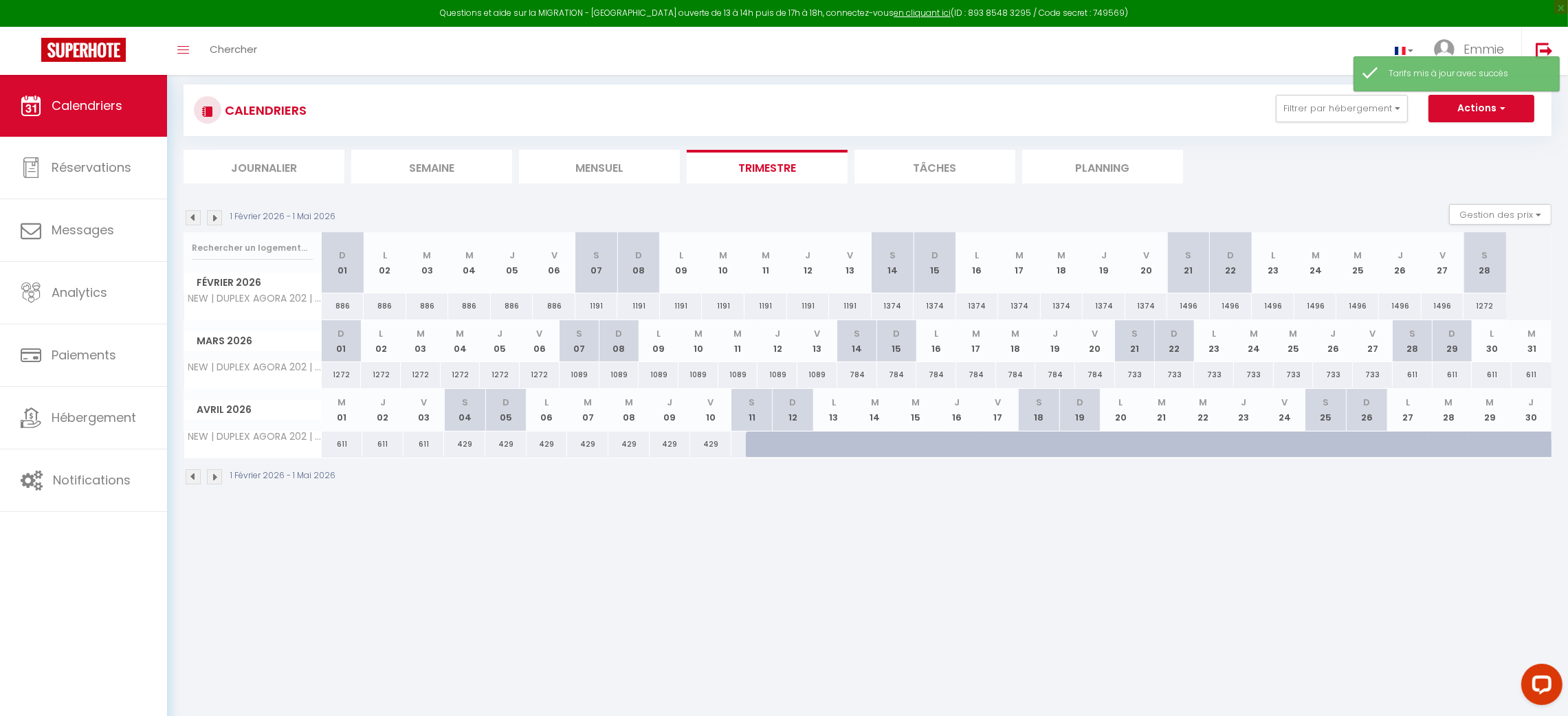
click at [1481, 304] on div "1272" at bounding box center [1485, 306] width 43 height 26
type input "1272"
type input "Sam 28 Février 2026"
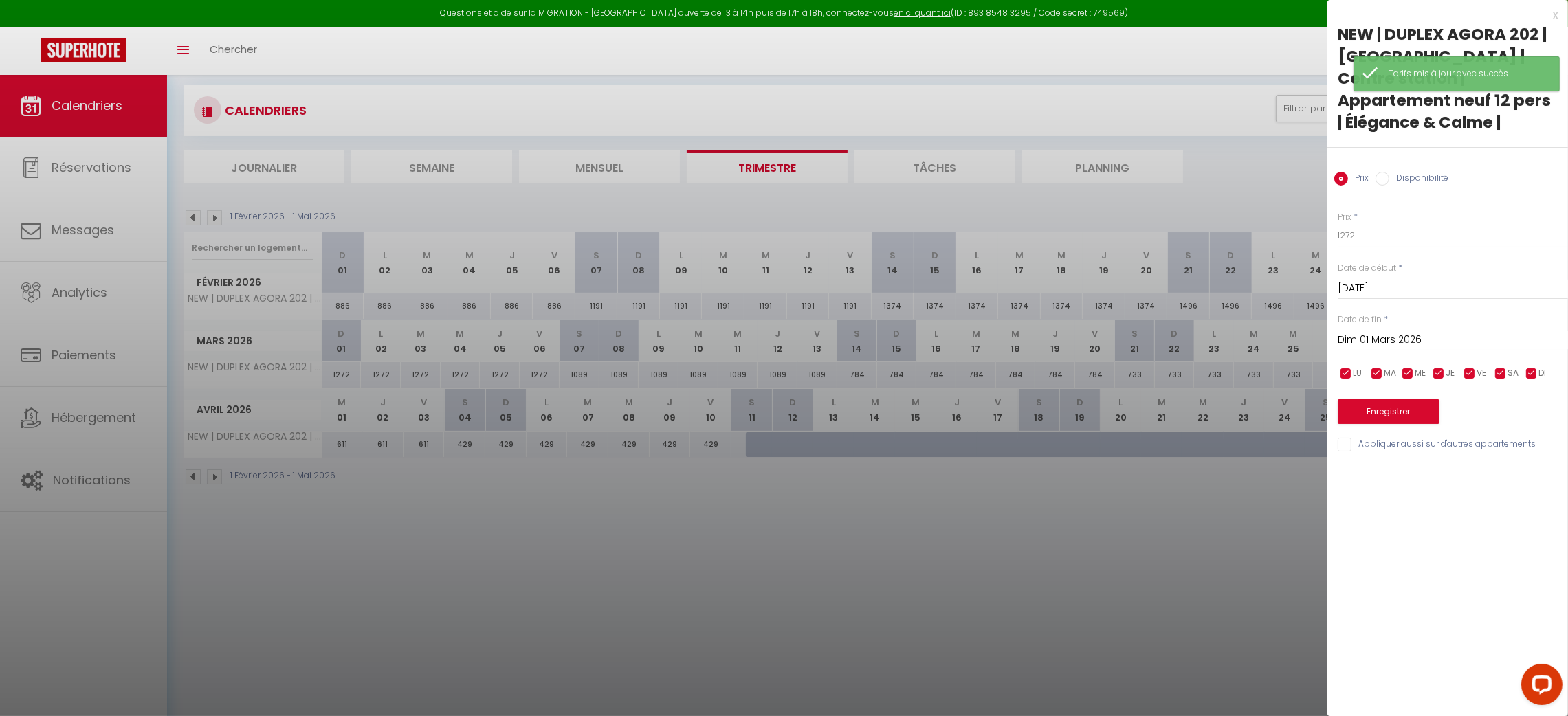
click at [1405, 332] on input "Dim 01 Mars 2026" at bounding box center [1452, 341] width 230 height 18
click at [1521, 405] on span "7" at bounding box center [1528, 418] width 30 height 27
type input "Sam 07 Mars 2026"
click at [1377, 224] on input "1272" at bounding box center [1452, 236] width 230 height 25
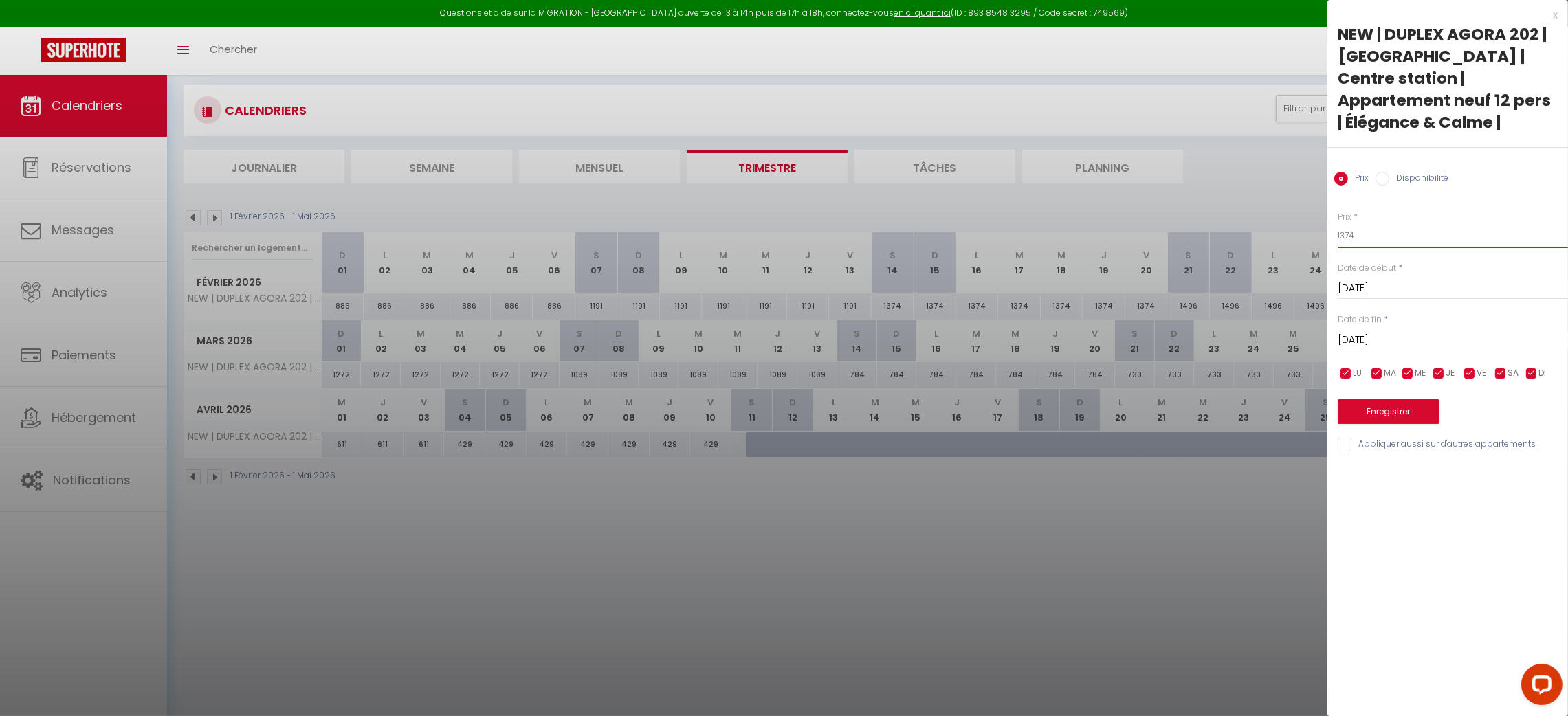
type input "1374"
click at [1404, 399] on button "Enregistrer" at bounding box center [1388, 412] width 102 height 25
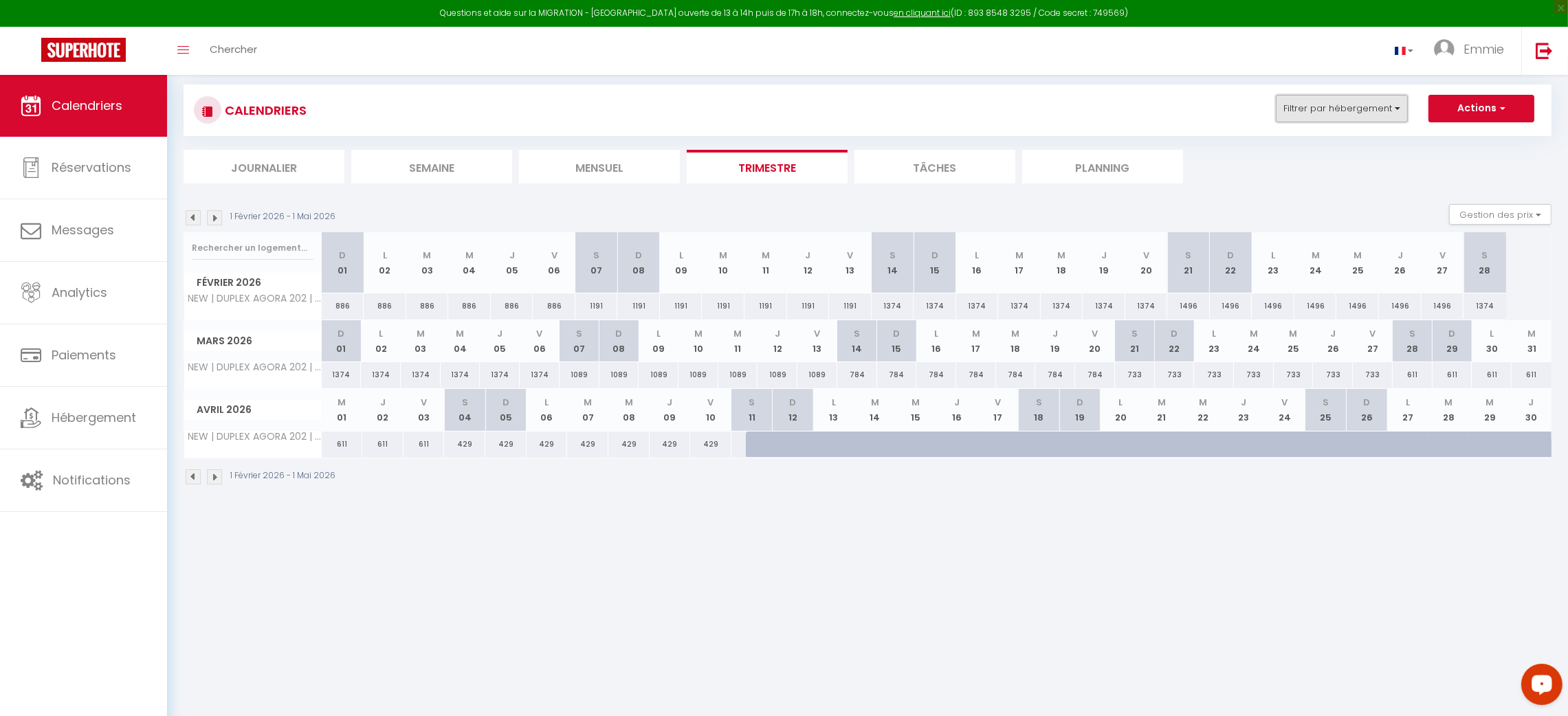
click at [1325, 109] on button "Filtrer par hébergement" at bounding box center [1342, 108] width 132 height 27
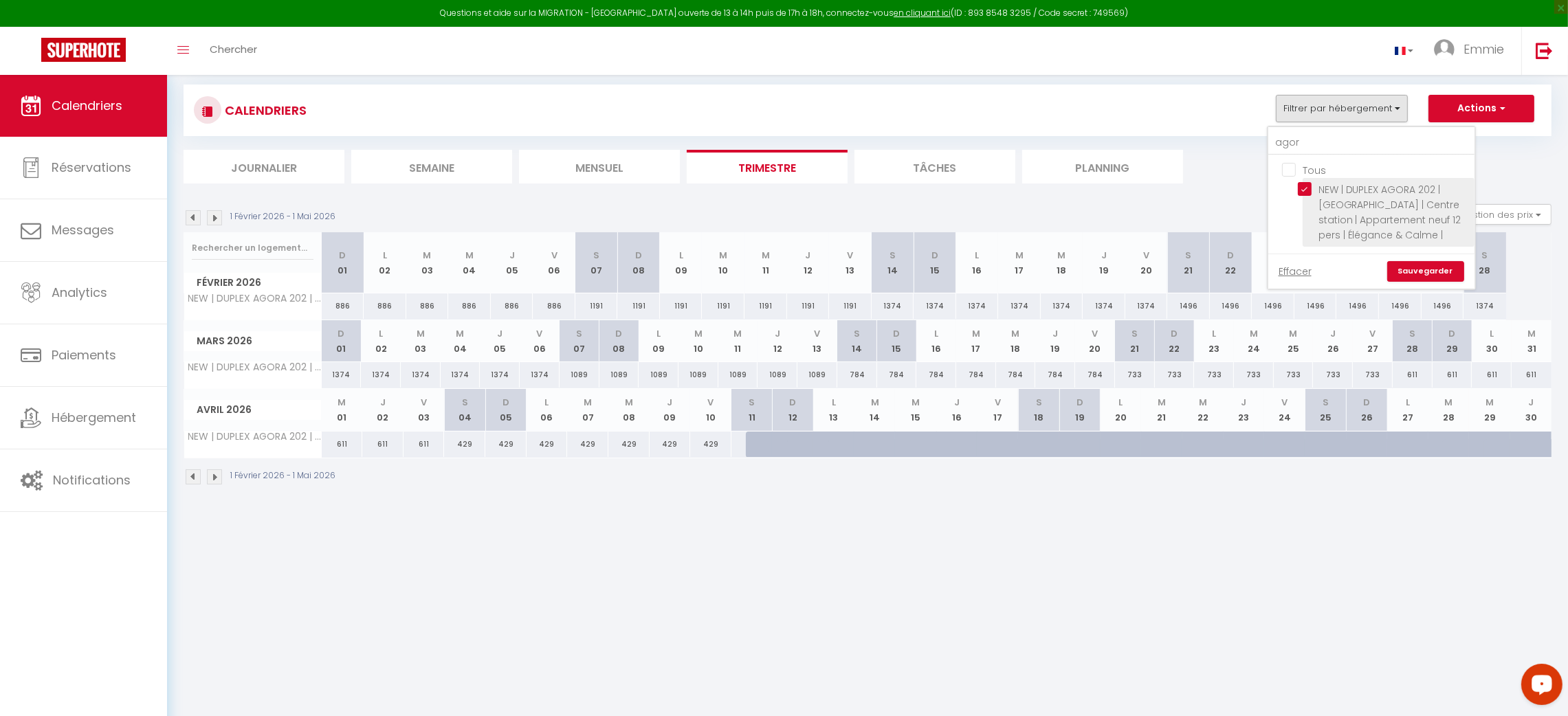
click at [1303, 195] on ul "Tous NEW | DUPLEX AGORA 202 | LES GETS | Centre station | Appartement neuf 12 p…" at bounding box center [1372, 204] width 206 height 98
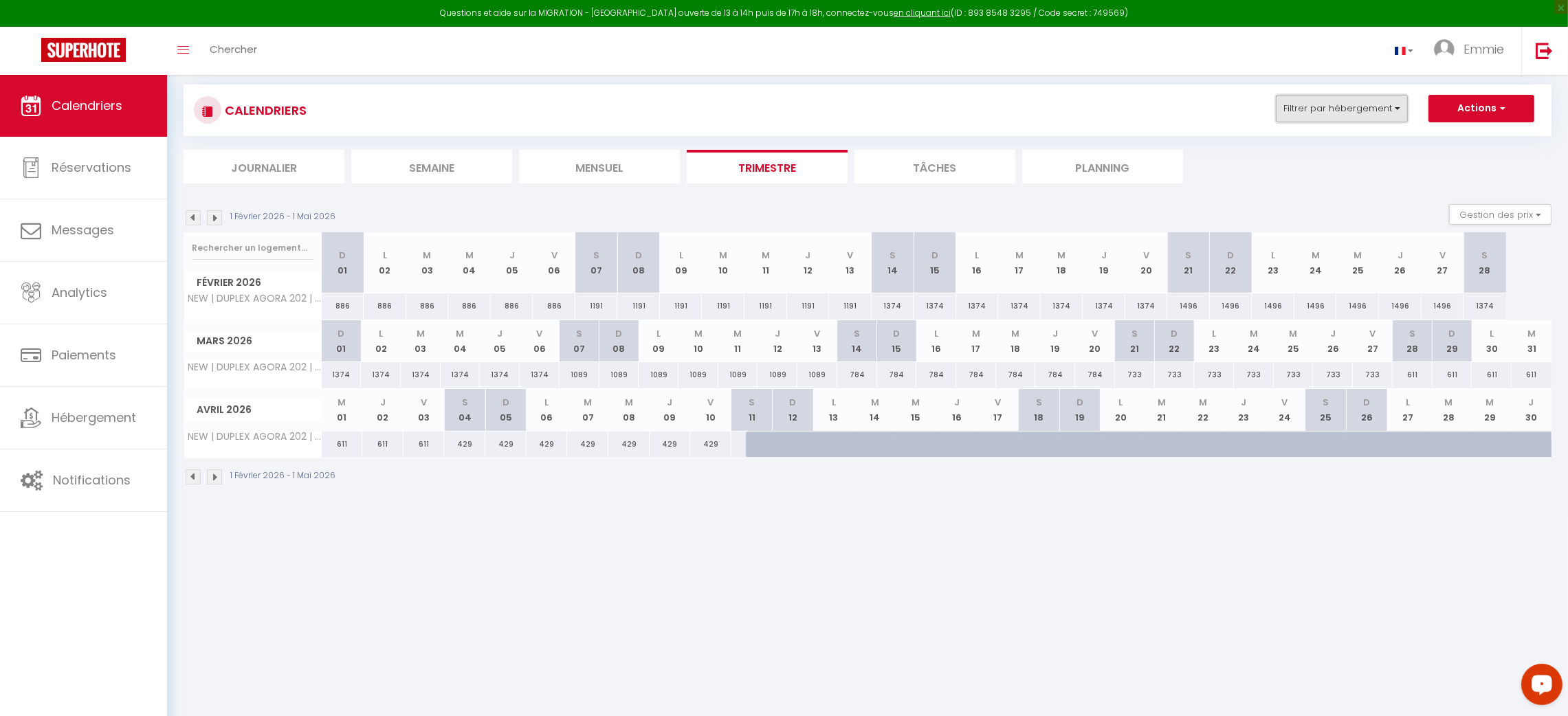
click at [1317, 98] on button "Filtrer par hébergement" at bounding box center [1342, 108] width 132 height 27
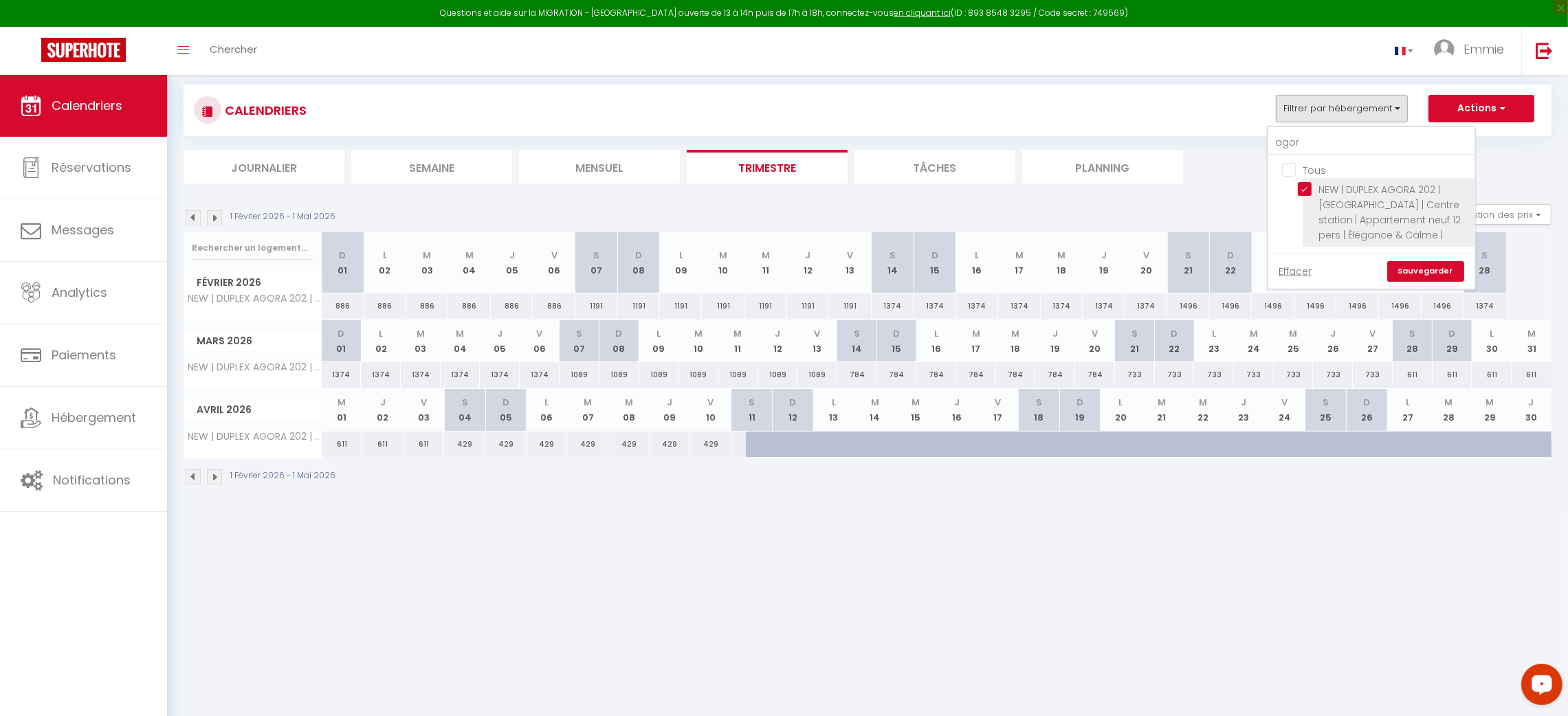
click at [1306, 186] on input "NEW | DUPLEX AGORA 202 | [GEOGRAPHIC_DATA] | Centre station | Appartement neuf …" at bounding box center [1384, 189] width 172 height 14
checkbox input "false"
click at [1421, 271] on link "Sauvegarder" at bounding box center [1425, 271] width 77 height 21
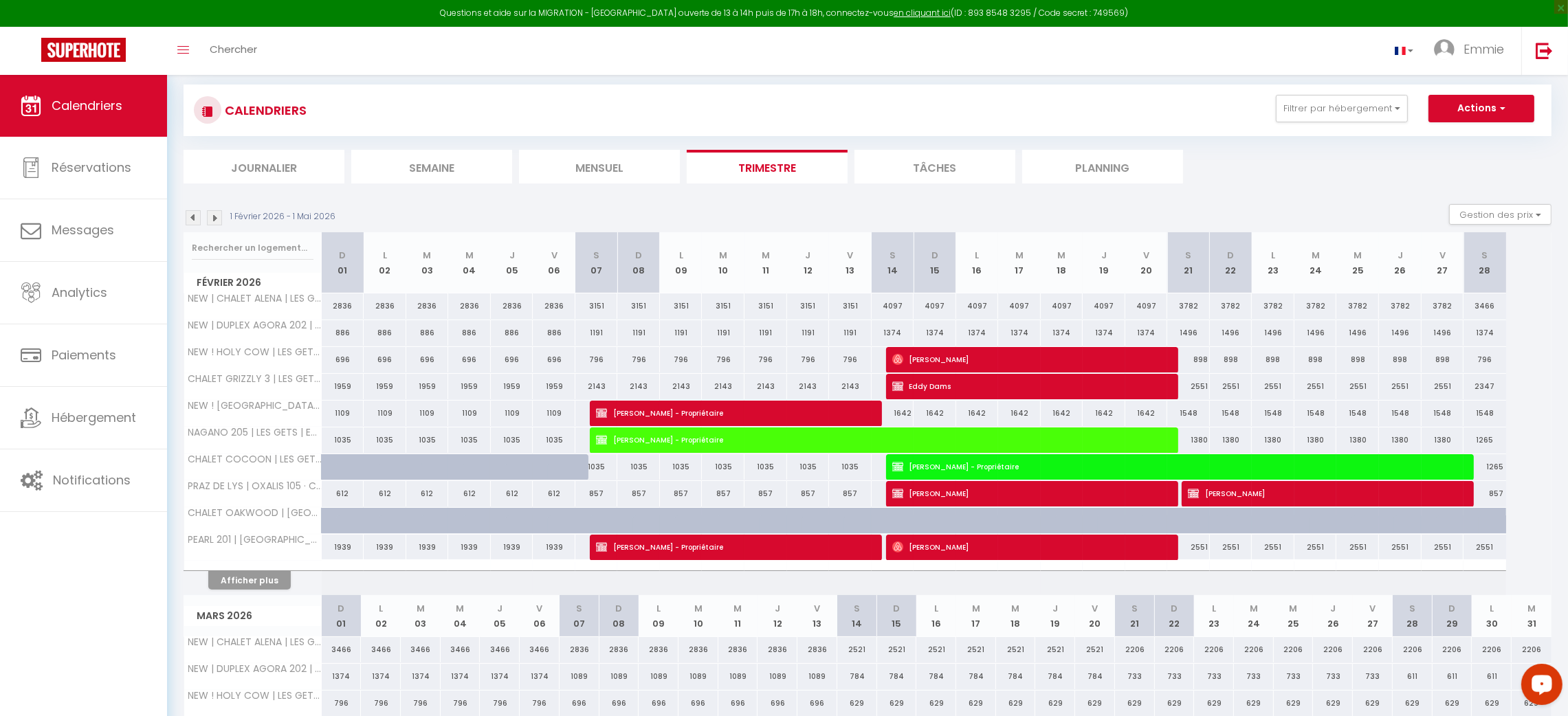
click at [193, 219] on img at bounding box center [193, 218] width 15 height 15
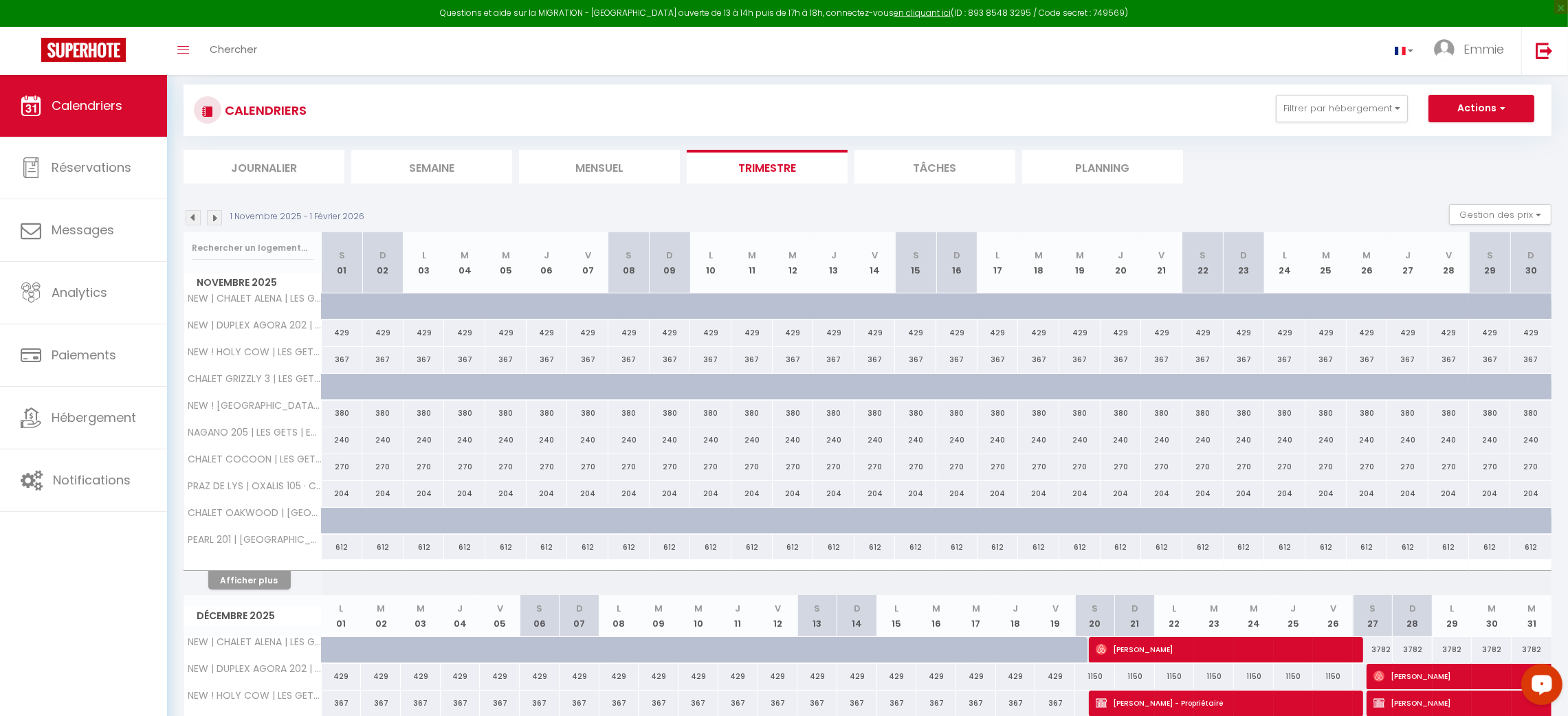
click at [193, 219] on img at bounding box center [193, 218] width 15 height 15
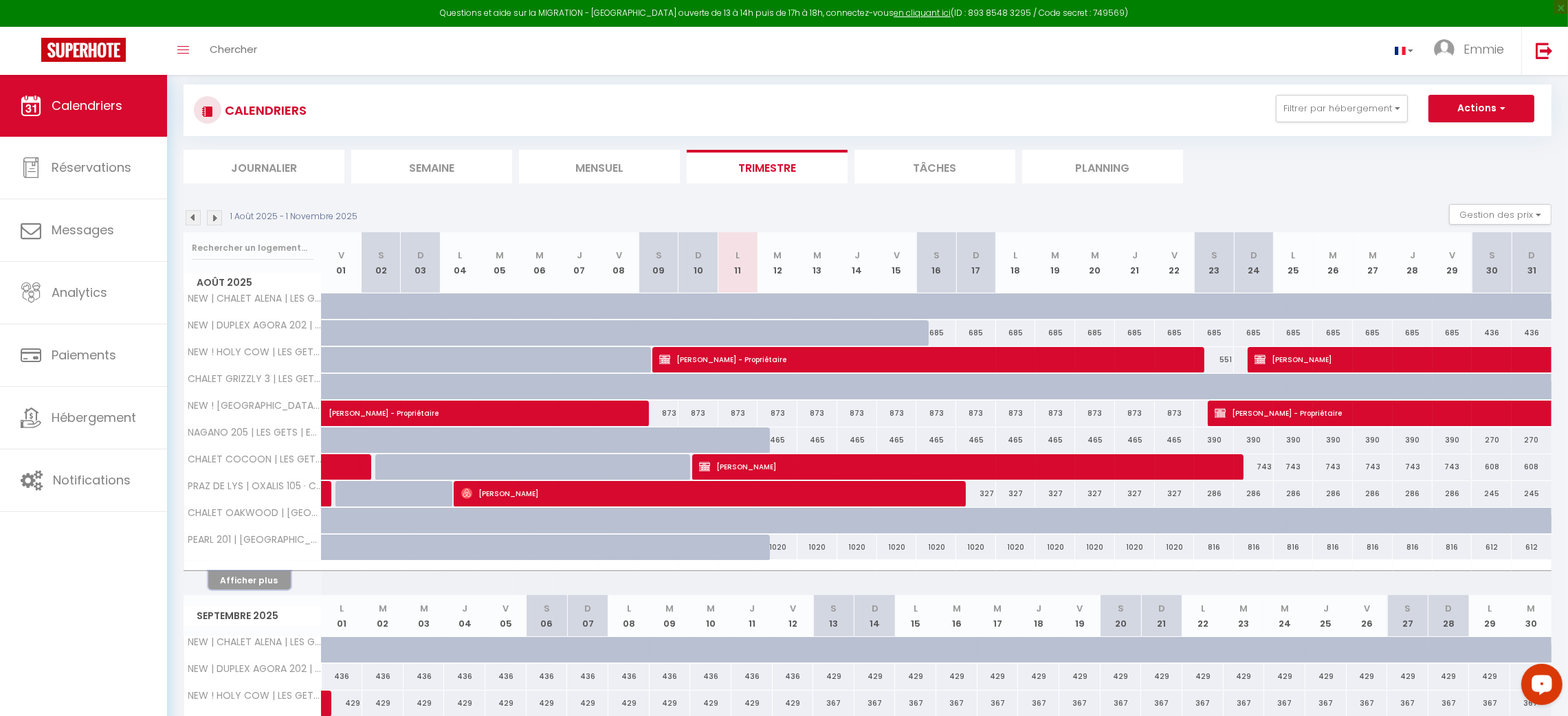
click at [242, 577] on button "Afficher plus" at bounding box center [249, 580] width 83 height 18
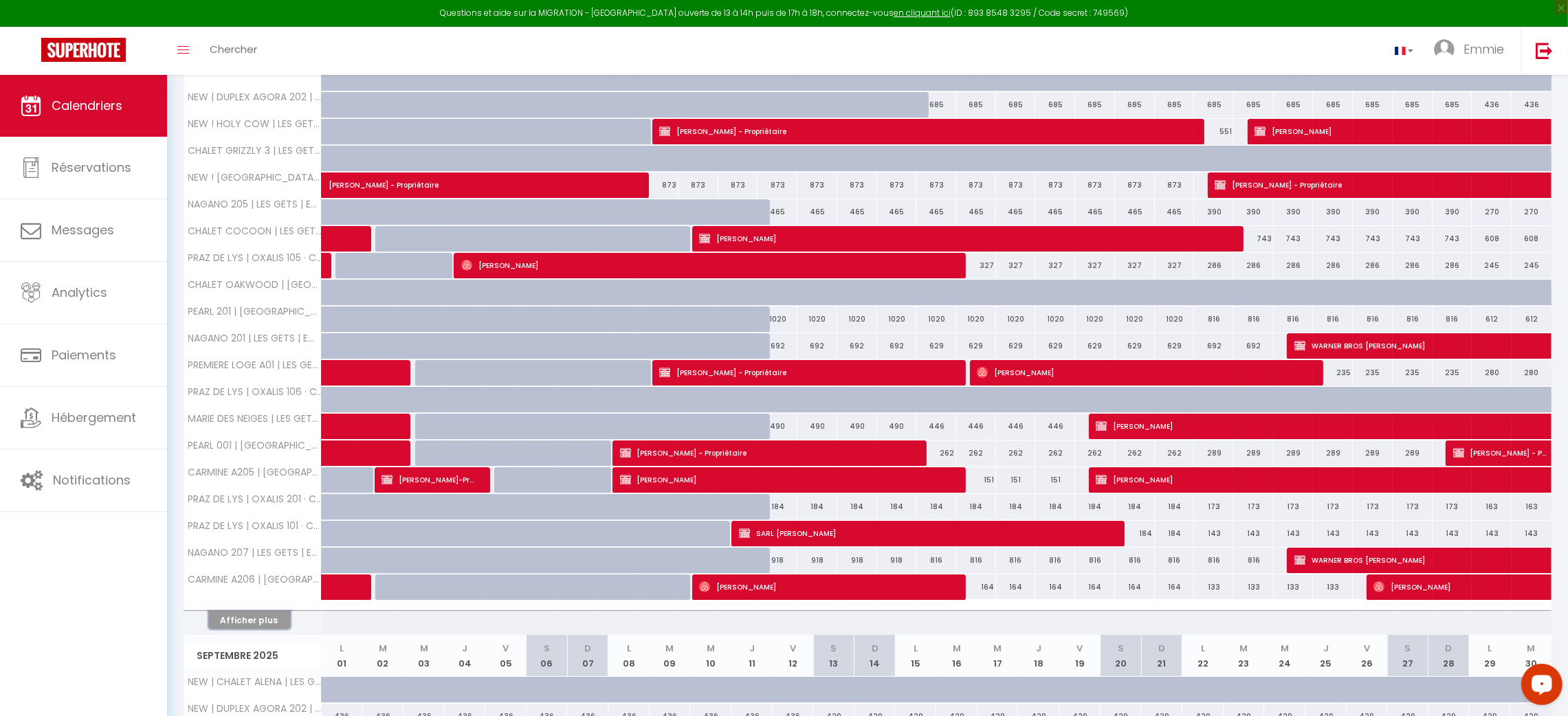
scroll to position [249, 0]
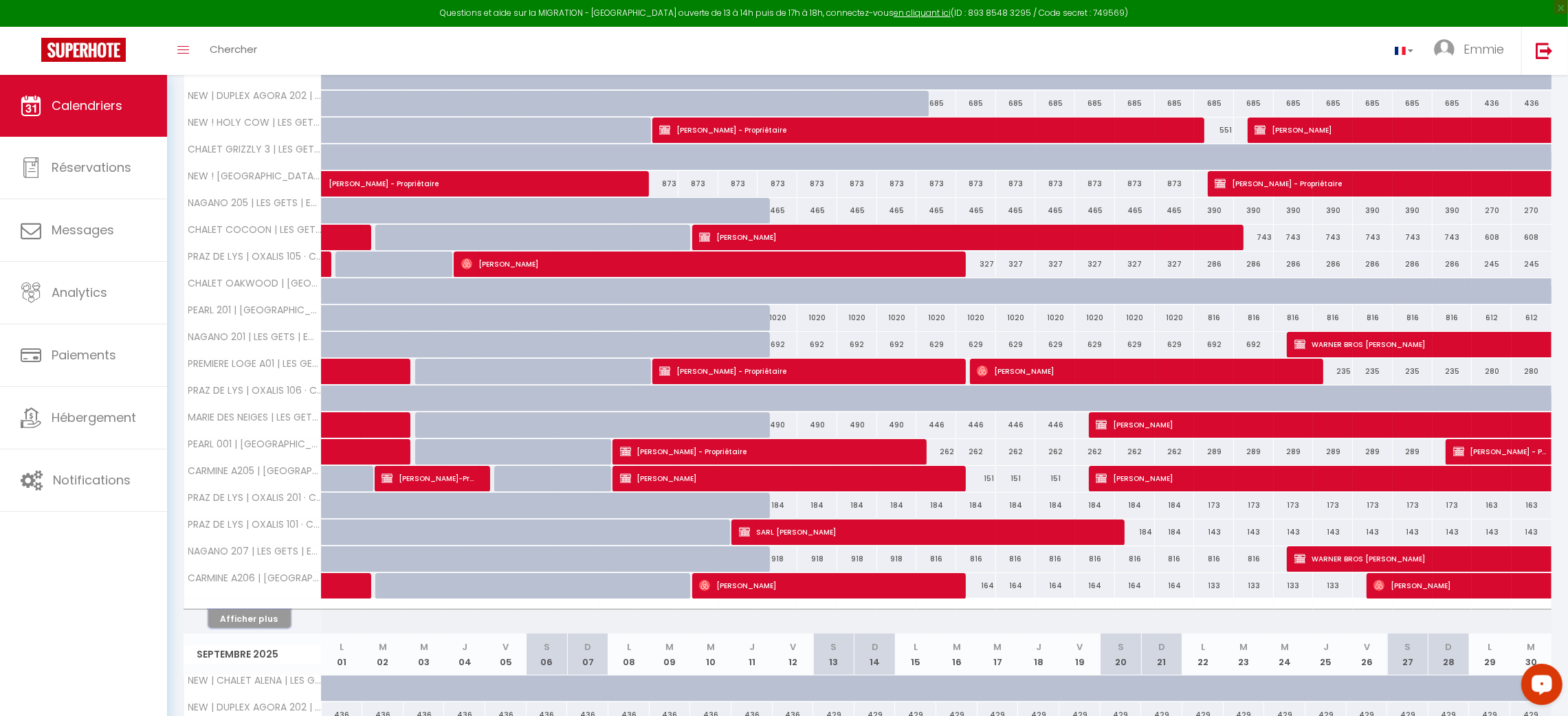
click at [267, 618] on button "Afficher plus" at bounding box center [249, 619] width 83 height 18
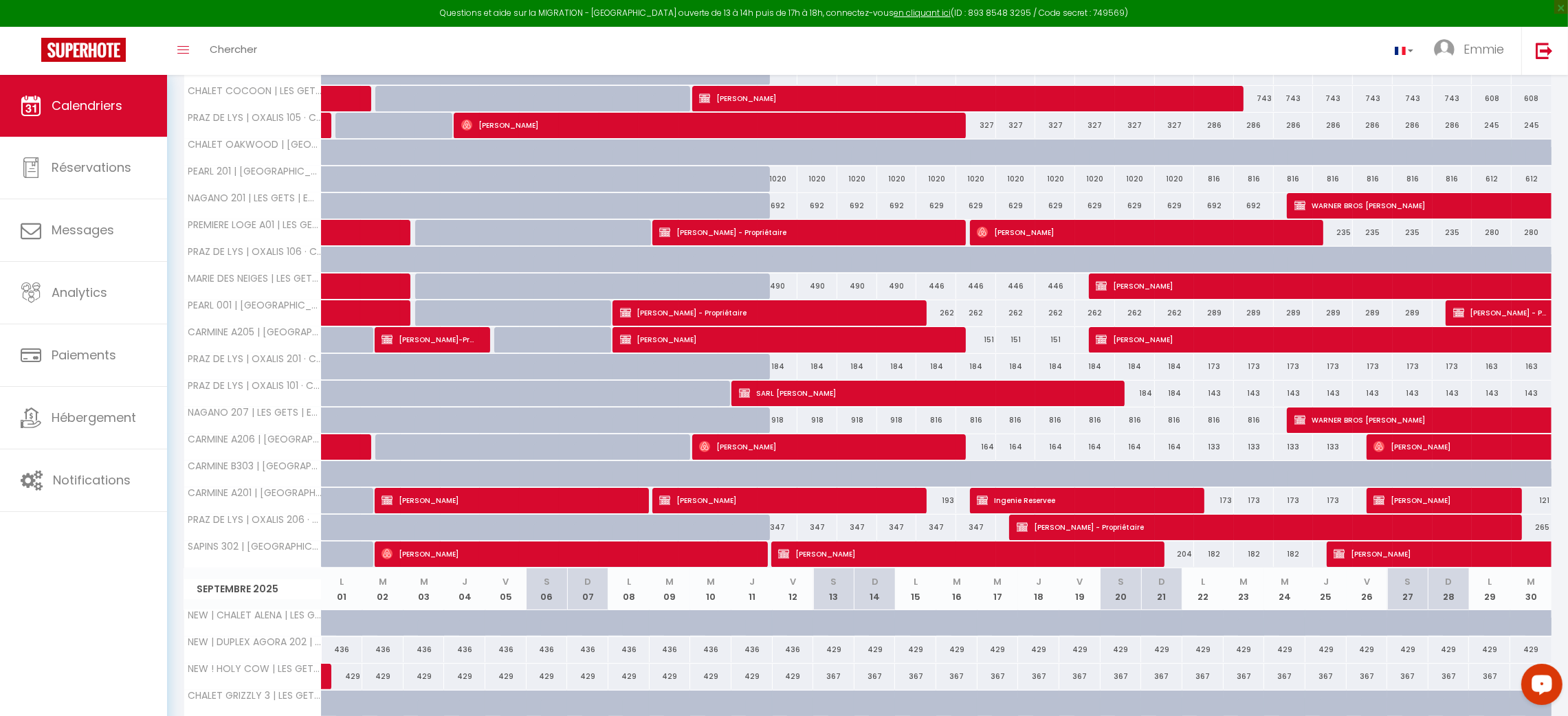
scroll to position [398, 0]
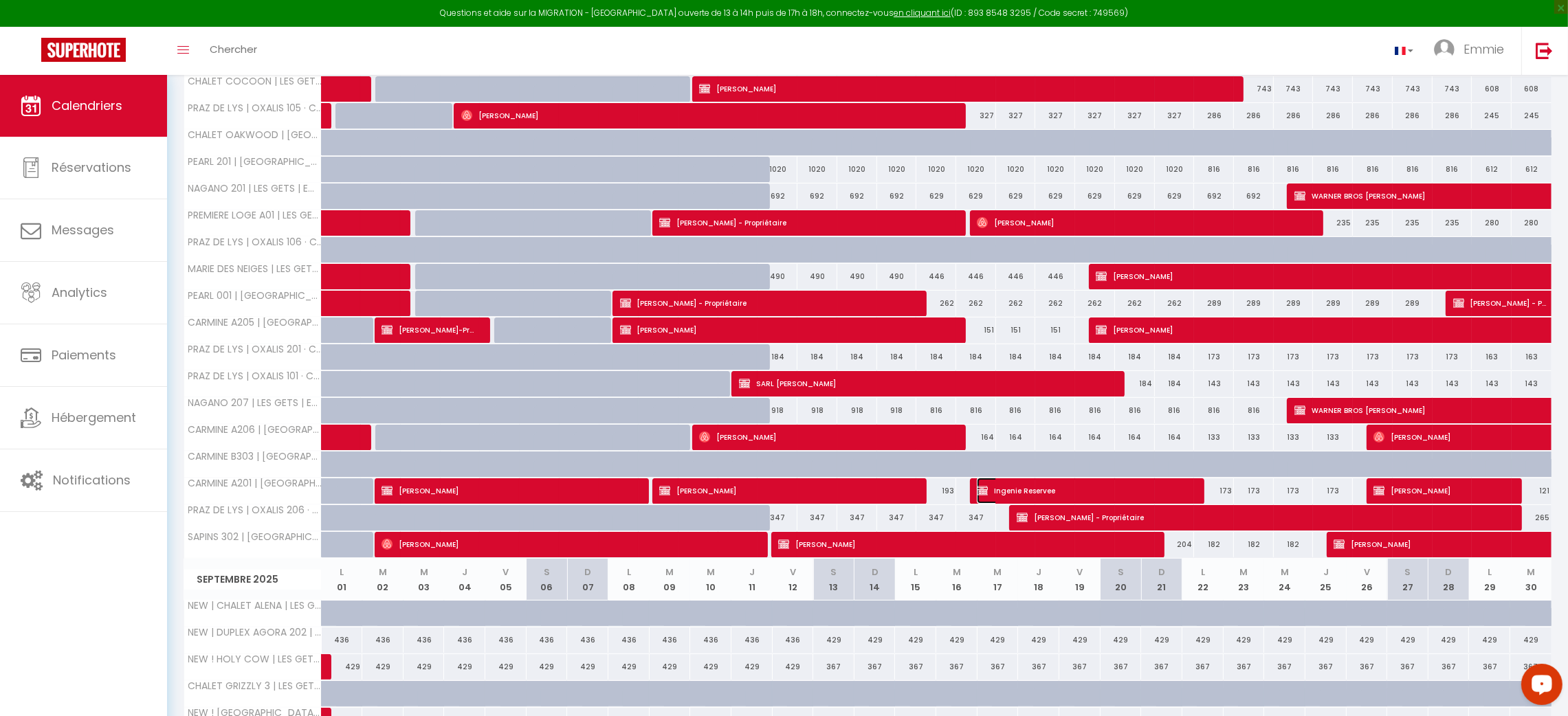
click at [1051, 489] on span "Ingenie Reservee" at bounding box center [1083, 491] width 212 height 26
select select "OK"
select select "KO"
select select "0"
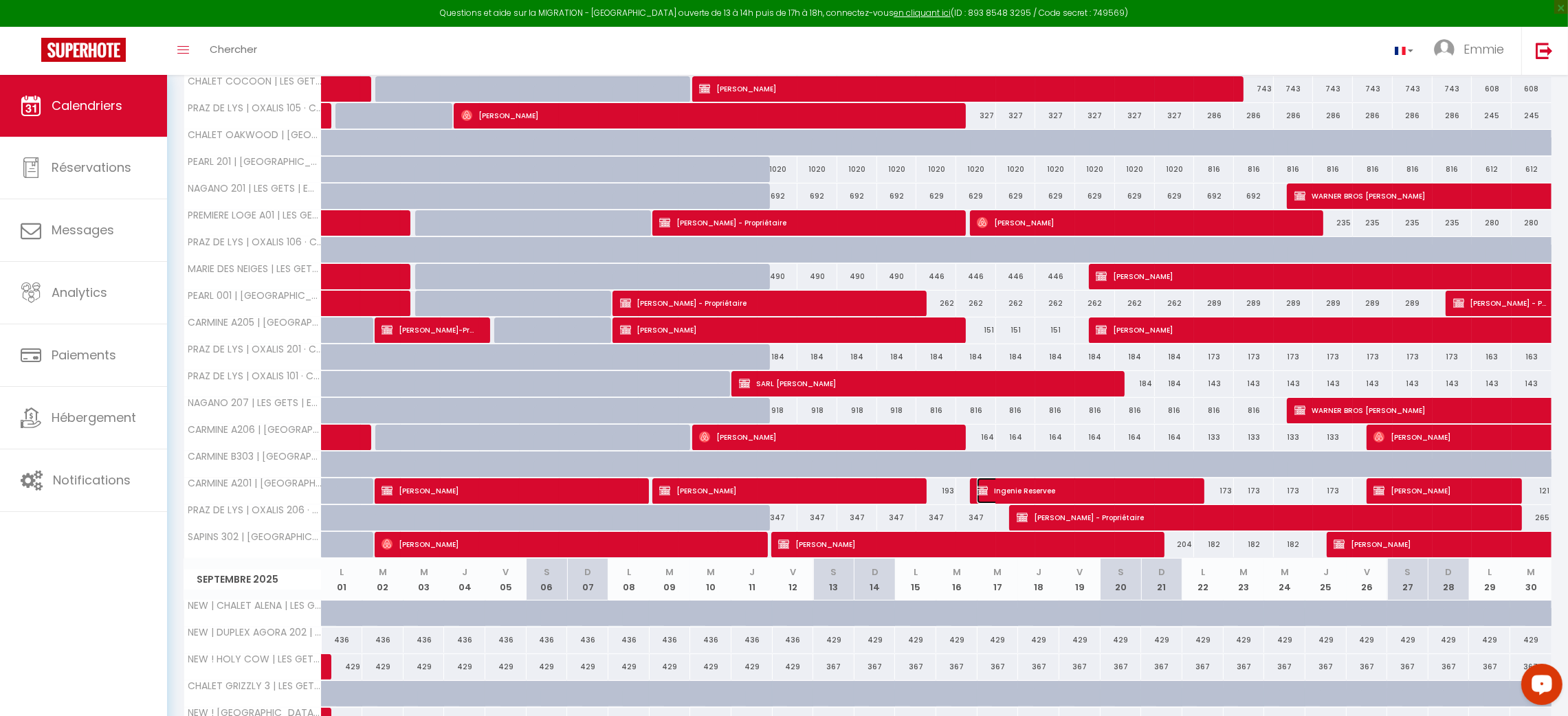
select select "1"
select select
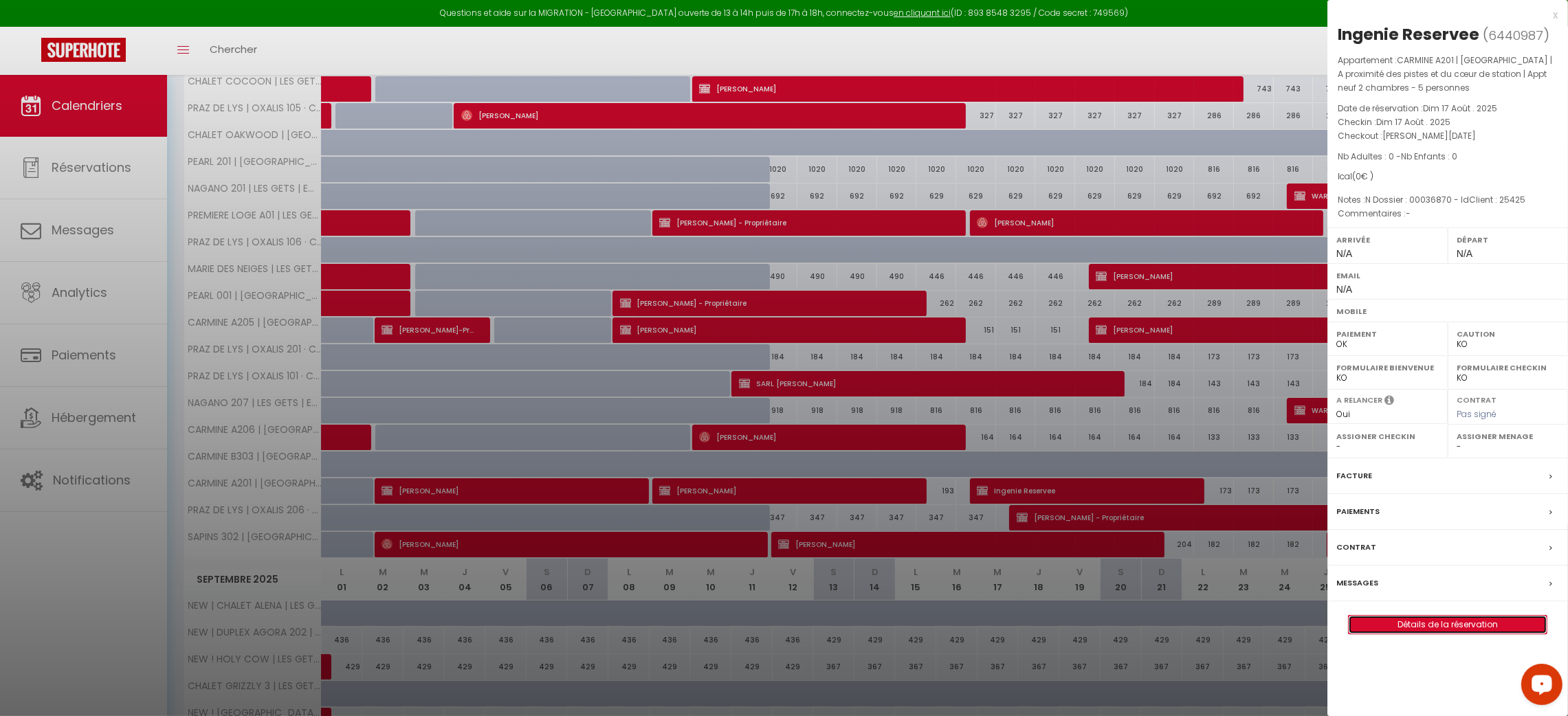
click at [1387, 619] on link "Détails de la réservation" at bounding box center [1448, 624] width 198 height 18
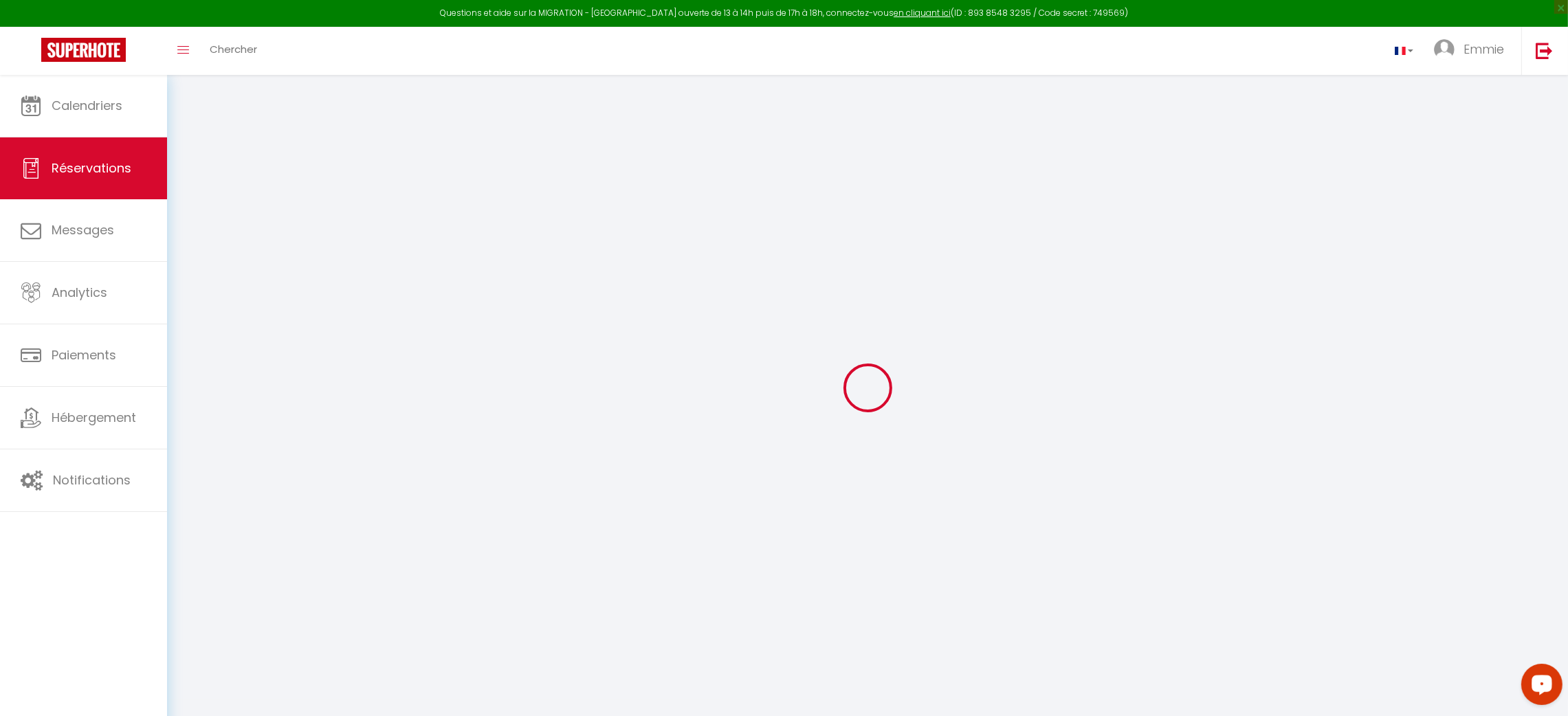
select select
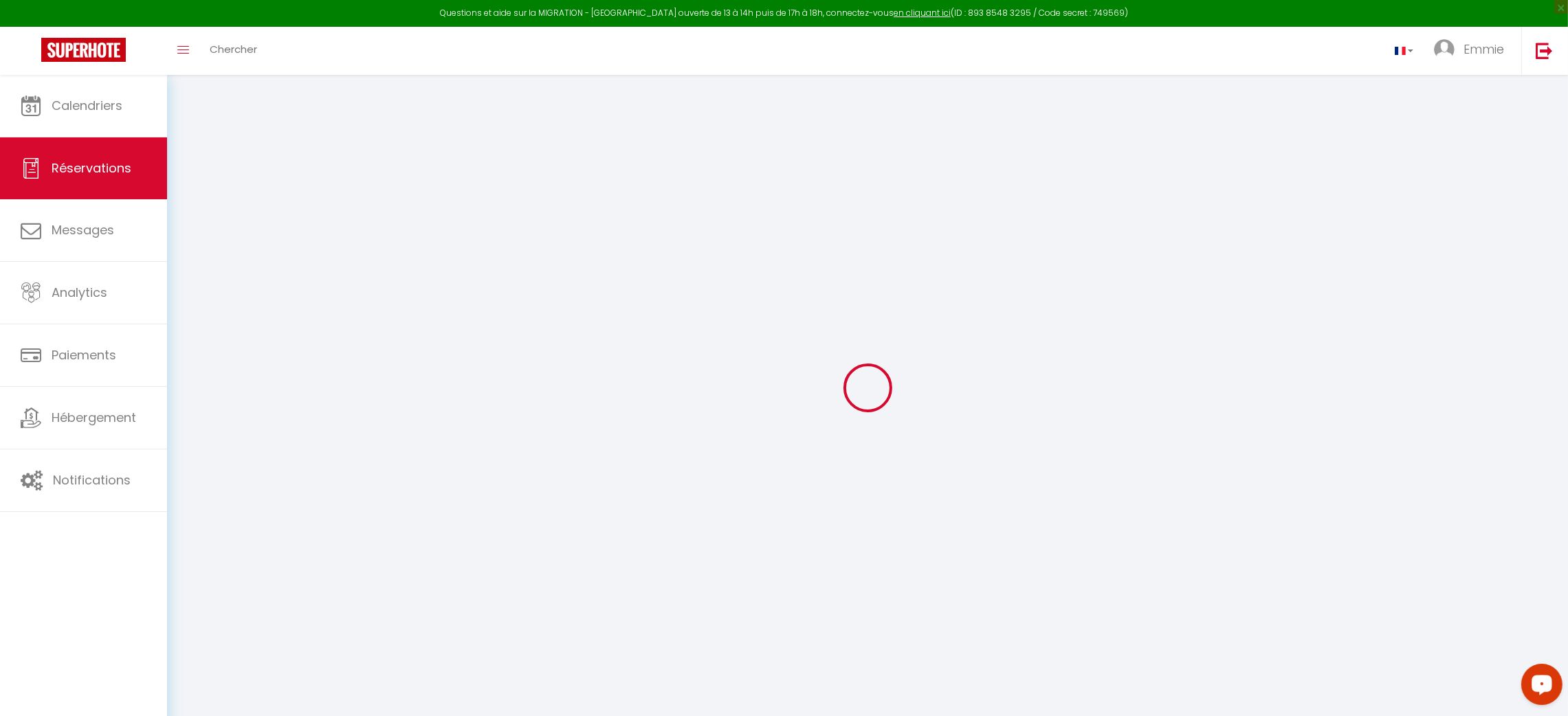
select select
checkbox input "false"
select select
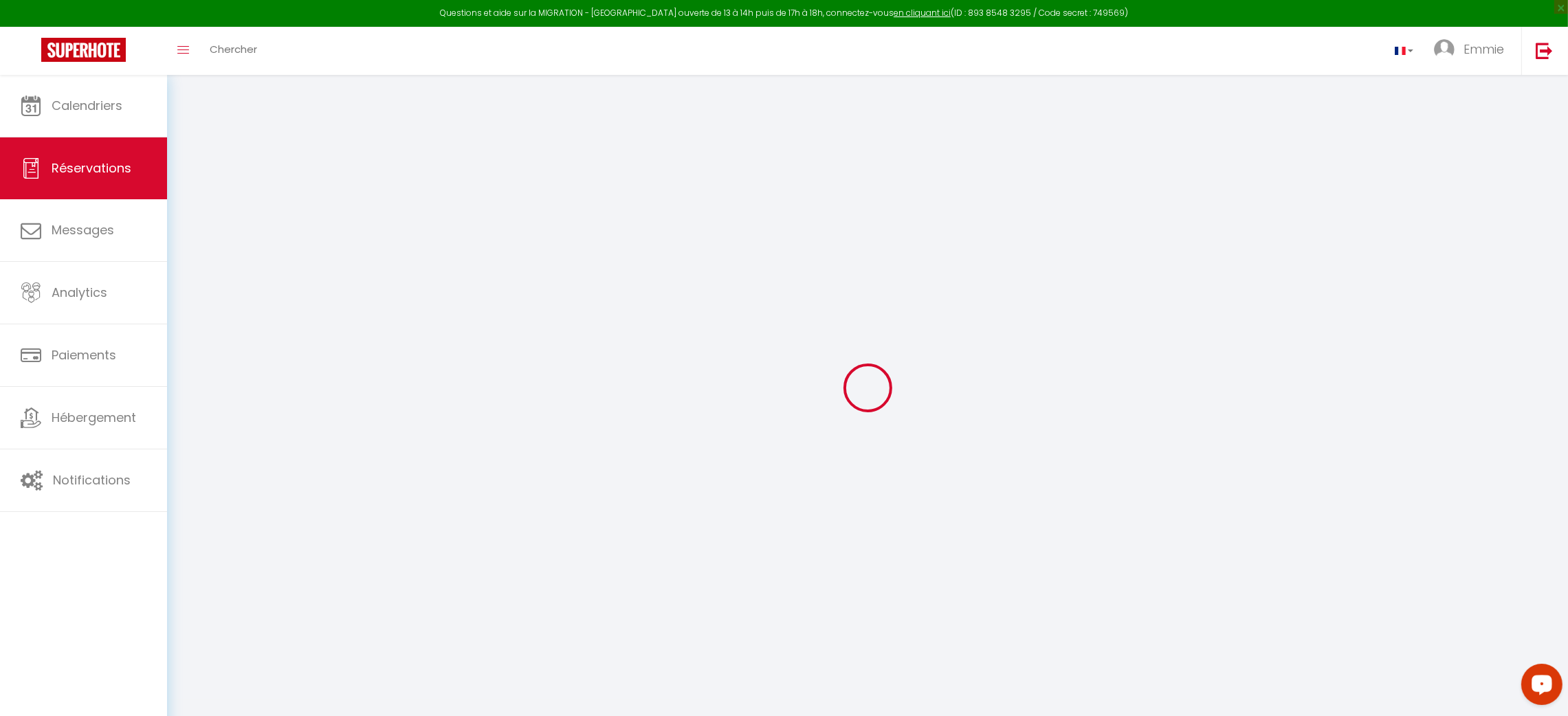
select select
checkbox input "false"
select select
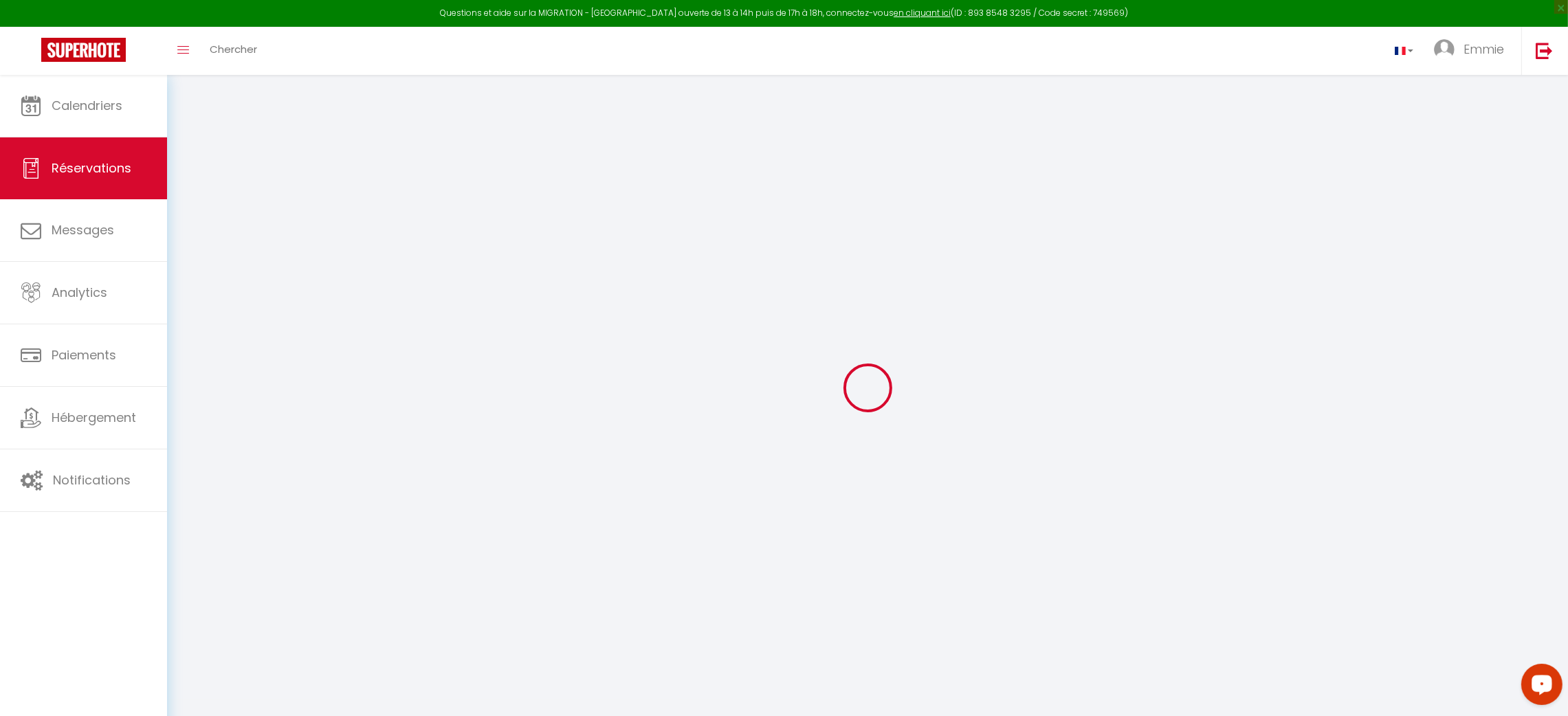
type input "Ingenie"
type input "Reservee"
select select
select select "32951"
select select "1"
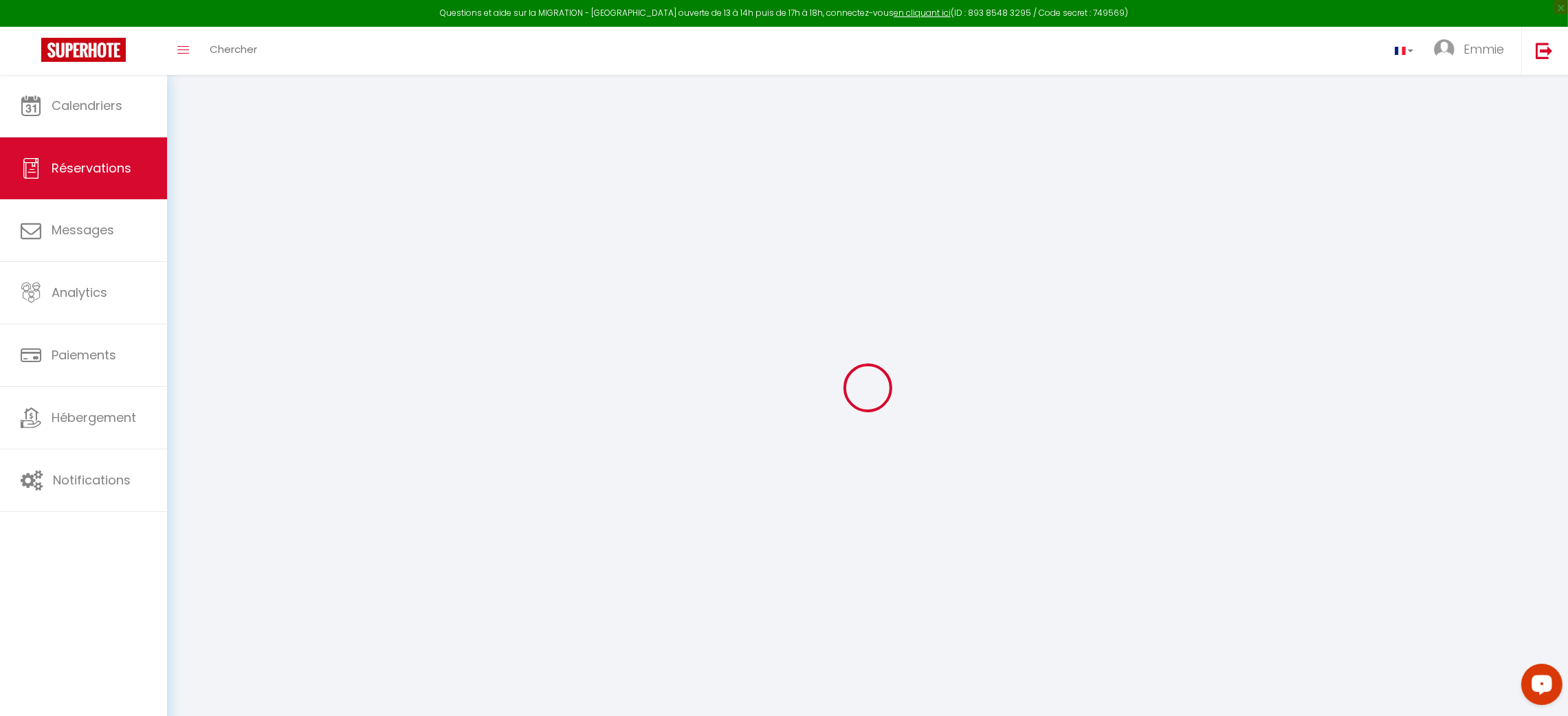
type input "Dim 17 Août 2025"
select select
type input "Sam 23 Août 2025"
select select
type input "0"
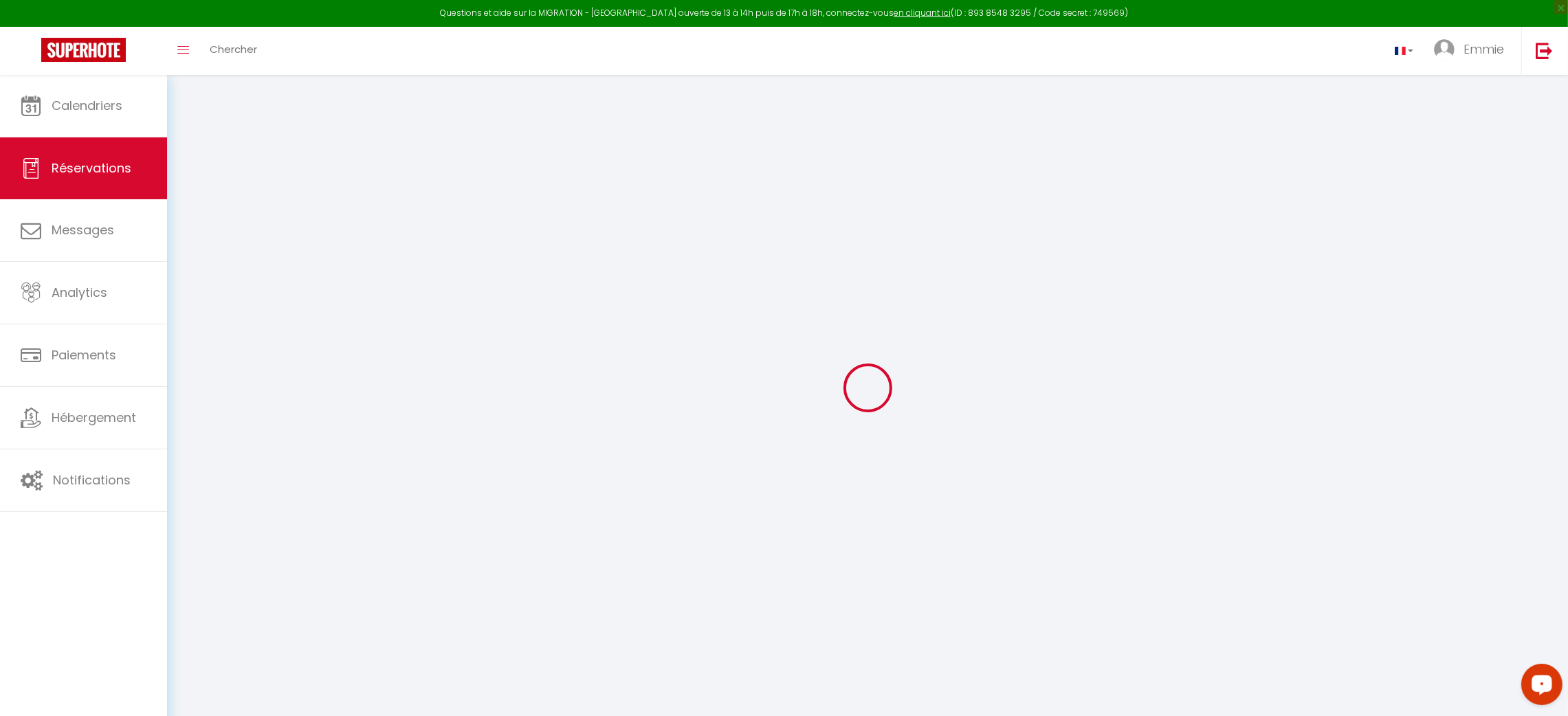
select select "12"
select select
checkbox input "false"
select select "73"
type input "0"
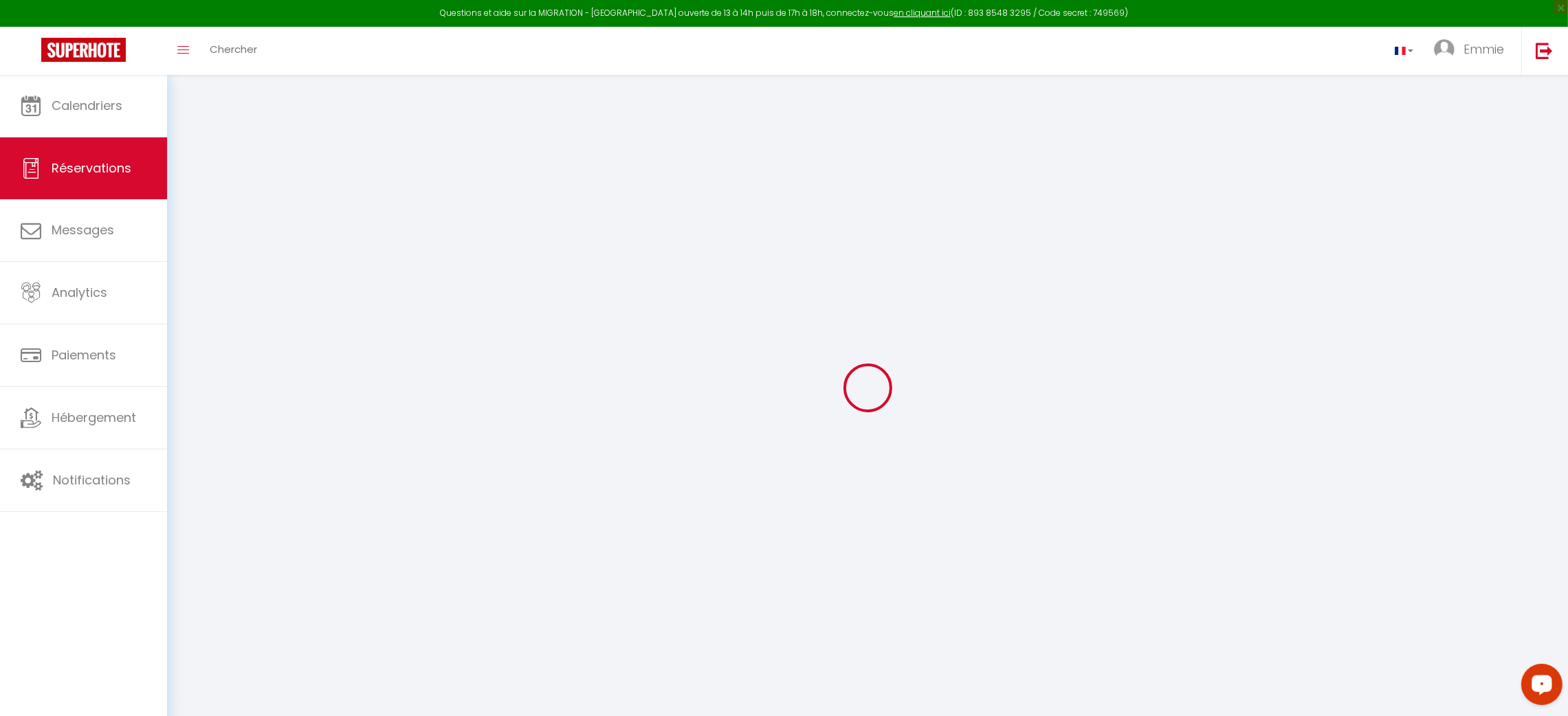
type input "0"
select select
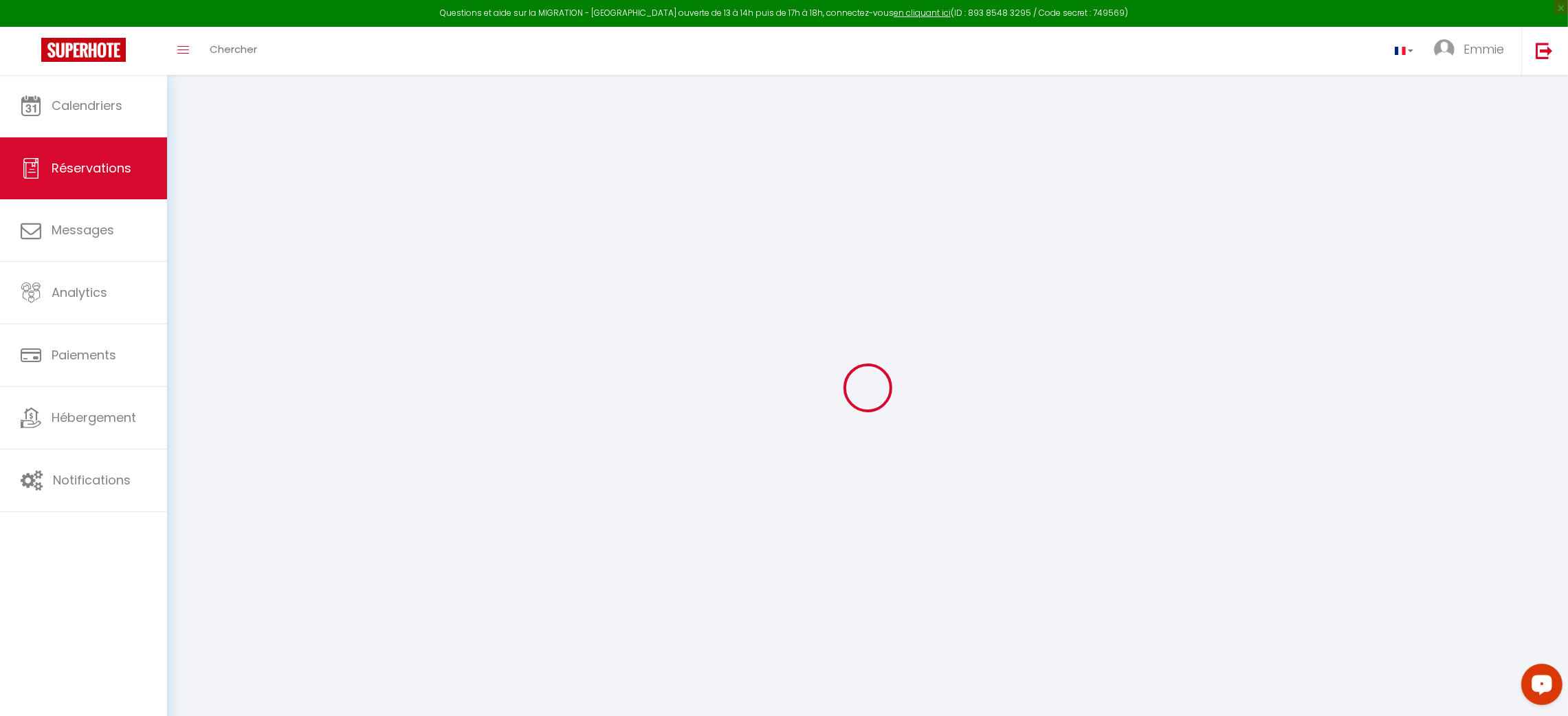
select select "14"
checkbox input "false"
select select
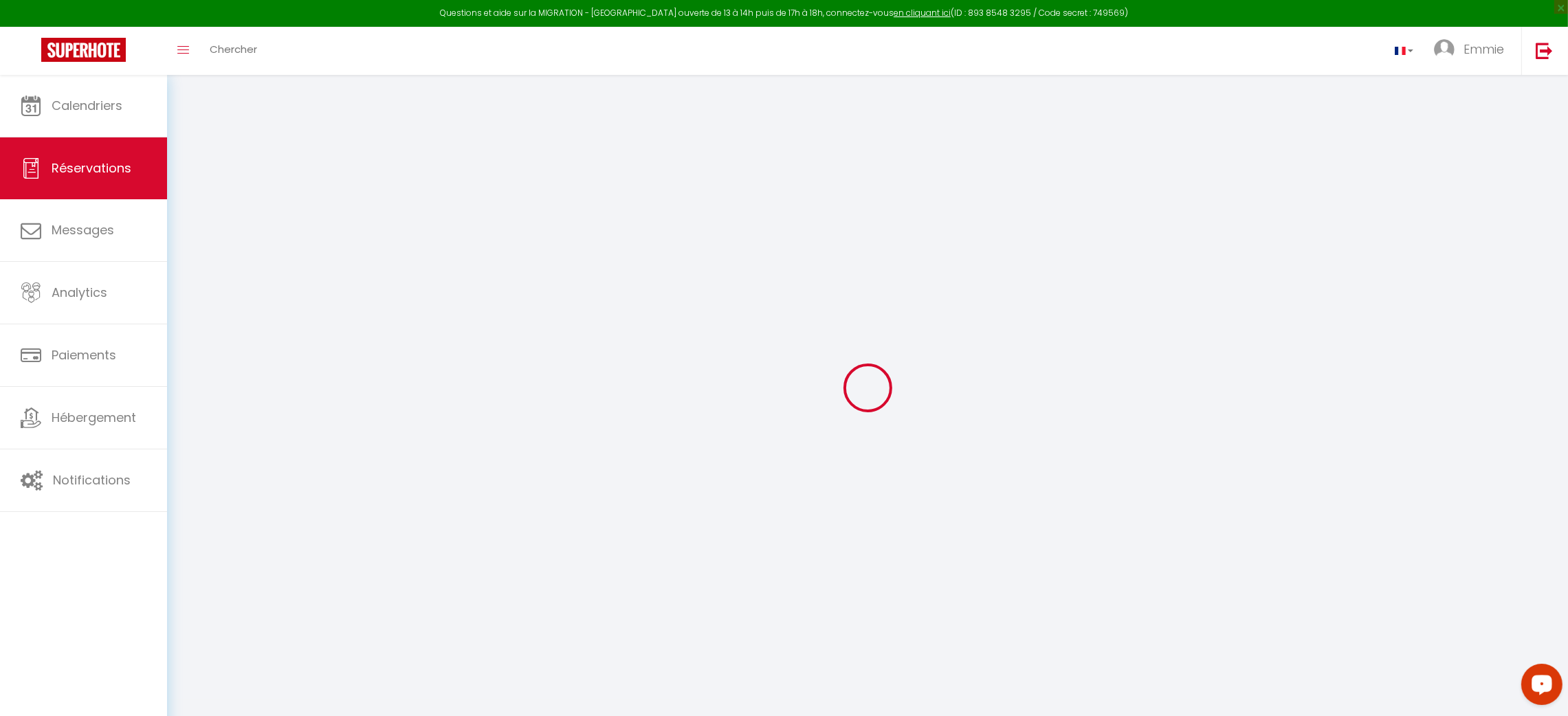
checkbox input "false"
select select
checkbox input "false"
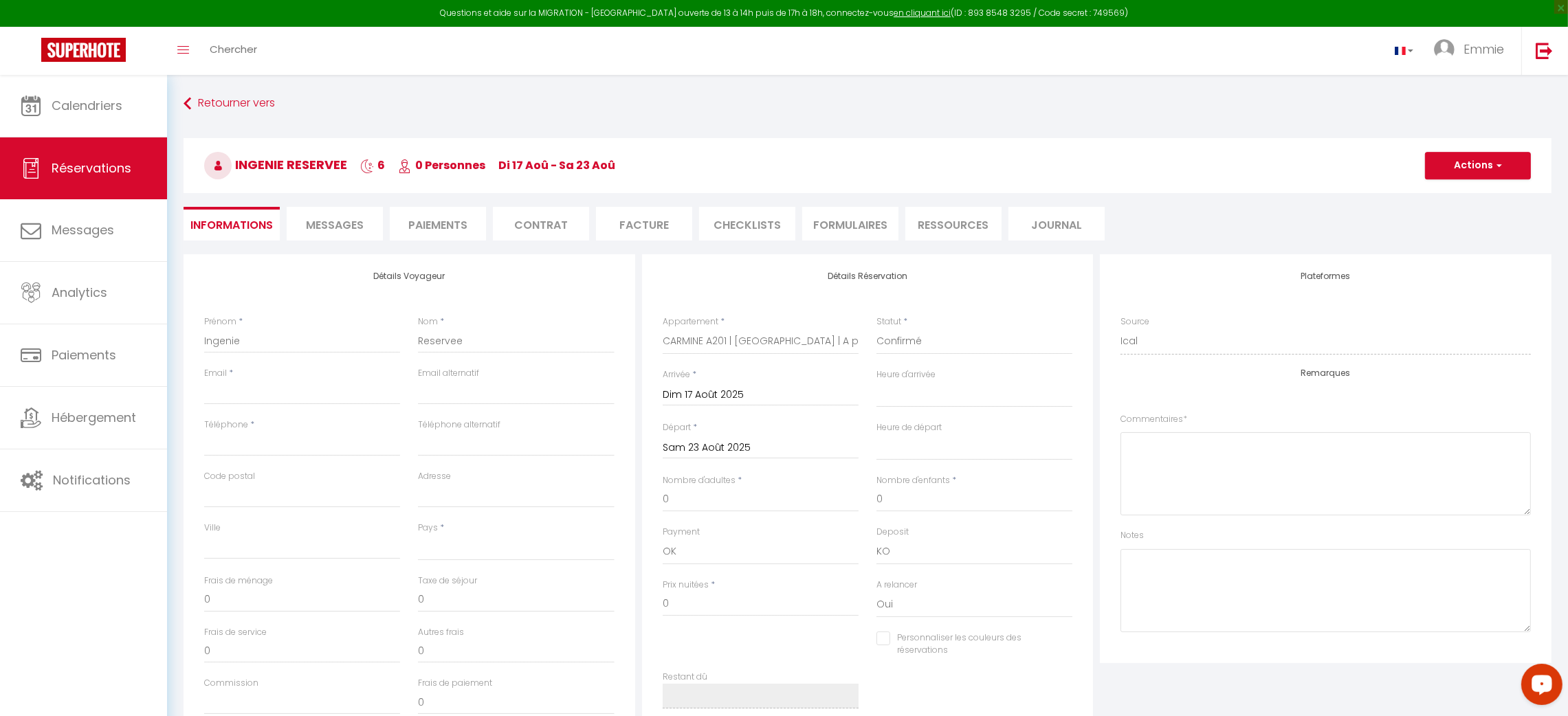
select select
checkbox input "false"
type textarea "N Dossier : 00036870 - IdClient : 25425"
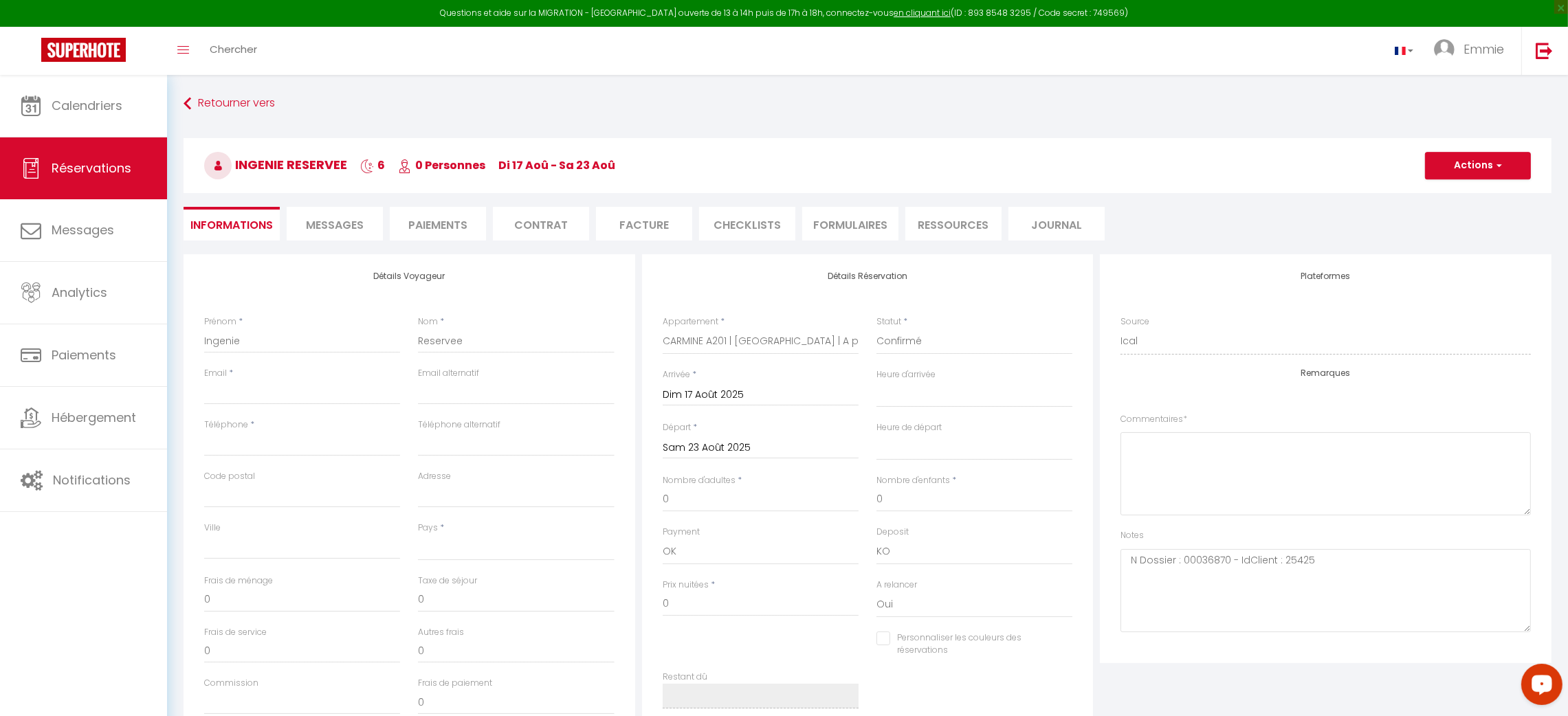
select select
checkbox input "false"
select select
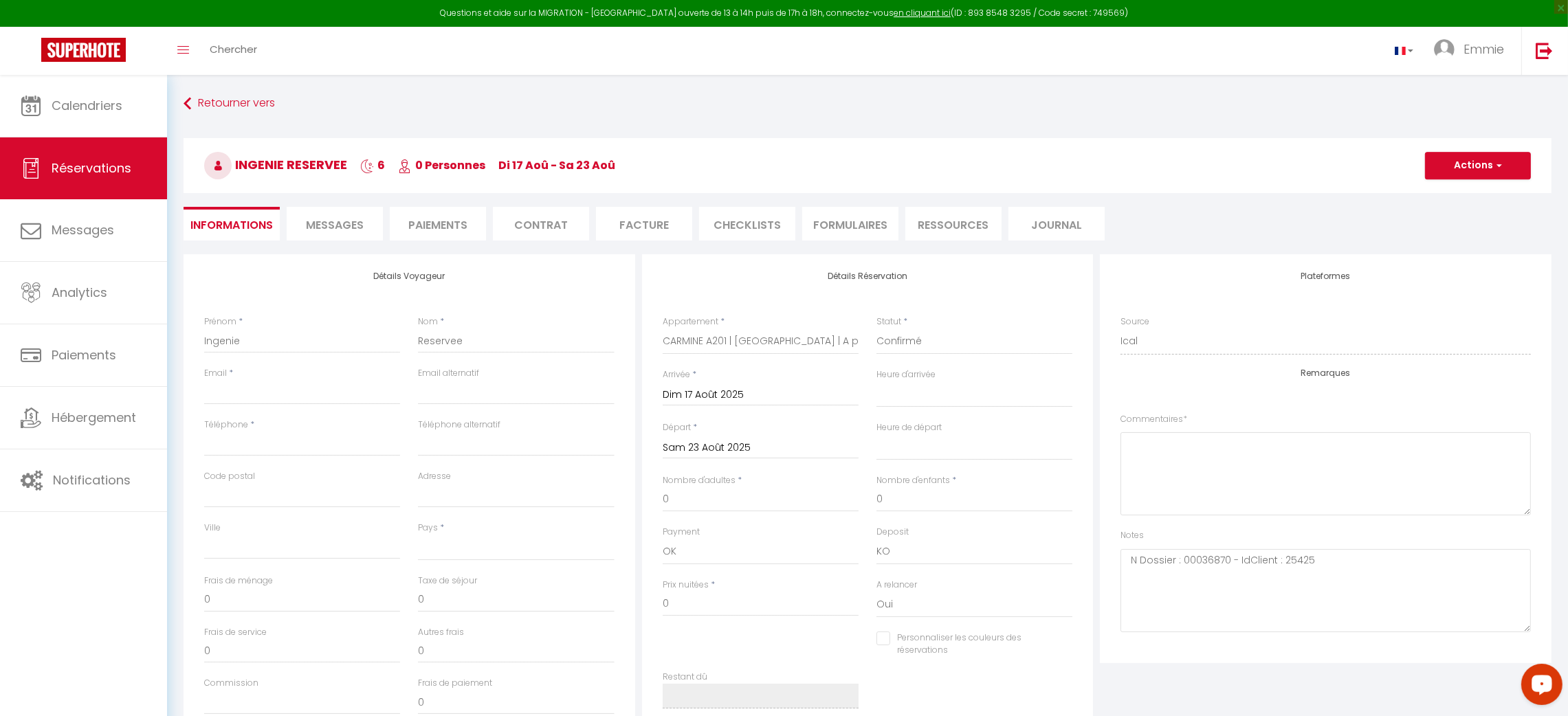
checkbox input "false"
select select
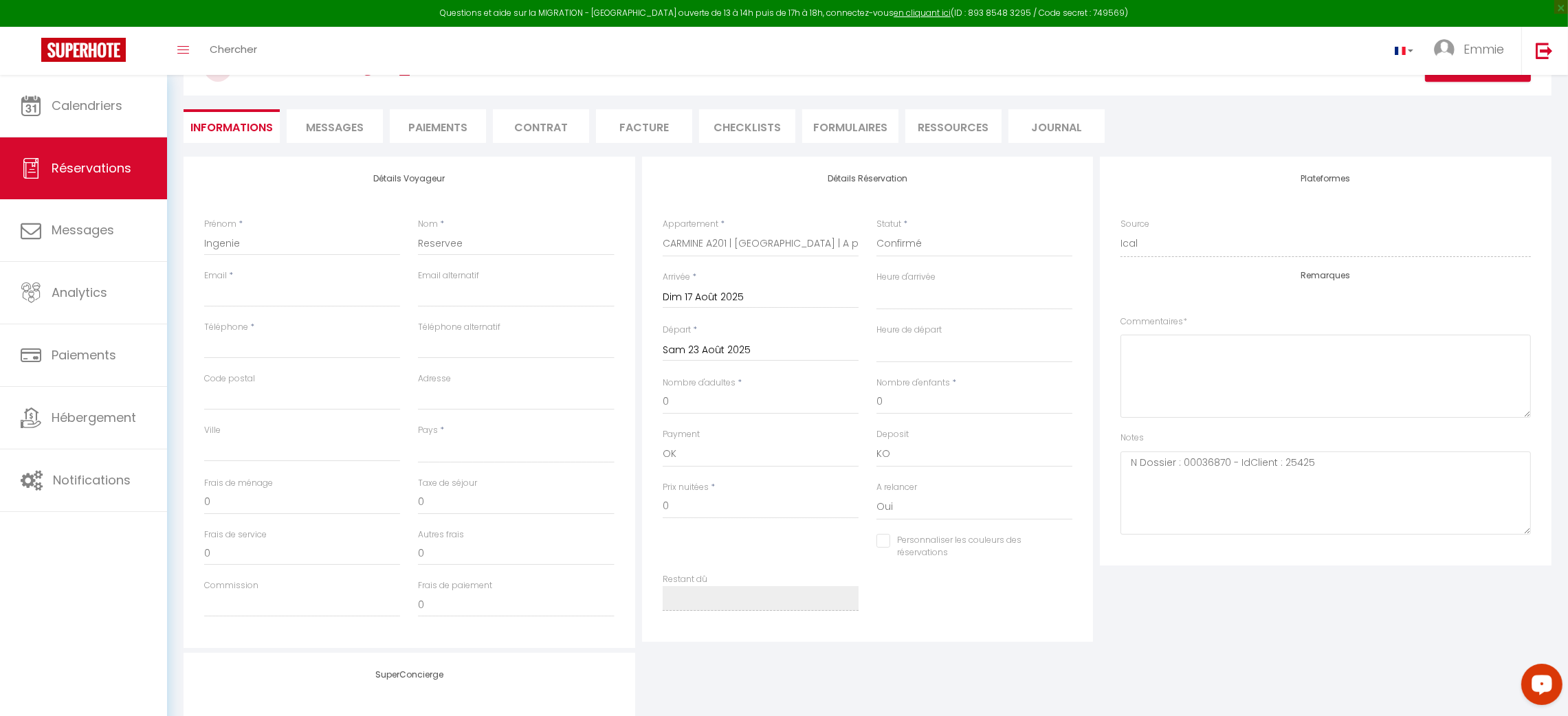
scroll to position [99, 0]
click at [271, 239] on input "Ingenie" at bounding box center [301, 242] width 196 height 25
type input "F"
select select
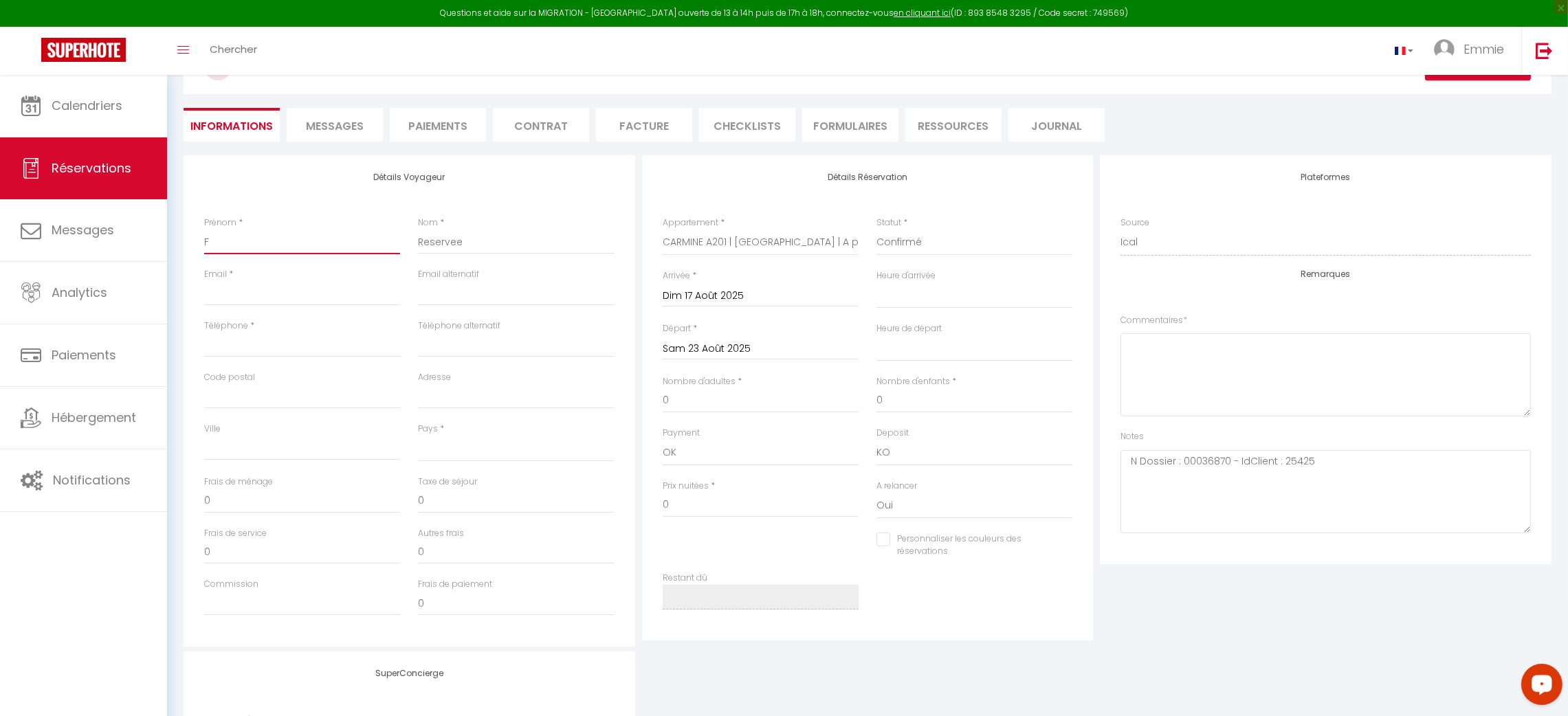
select select
checkbox input "false"
type input "Fr"
select select
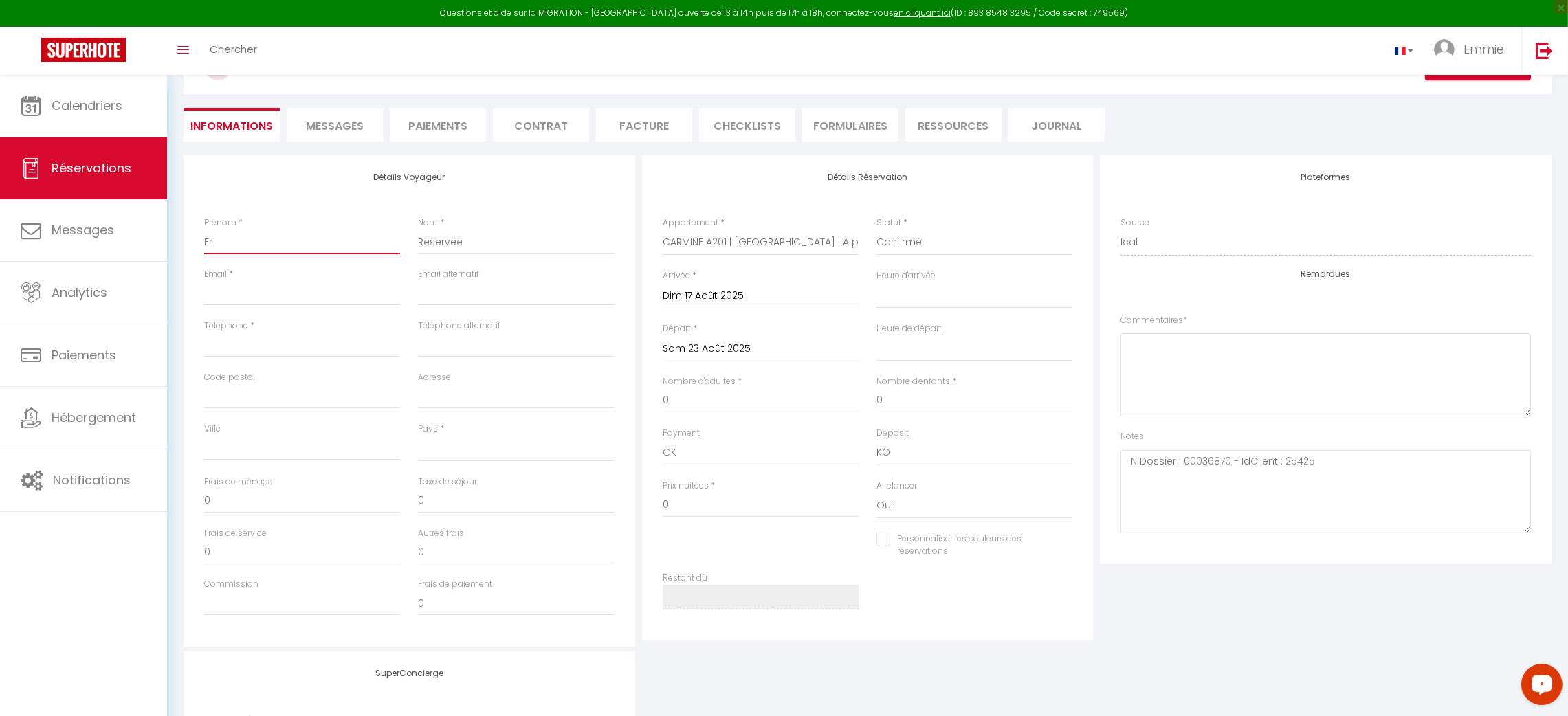
select select
checkbox input "false"
type input "Fra"
select select
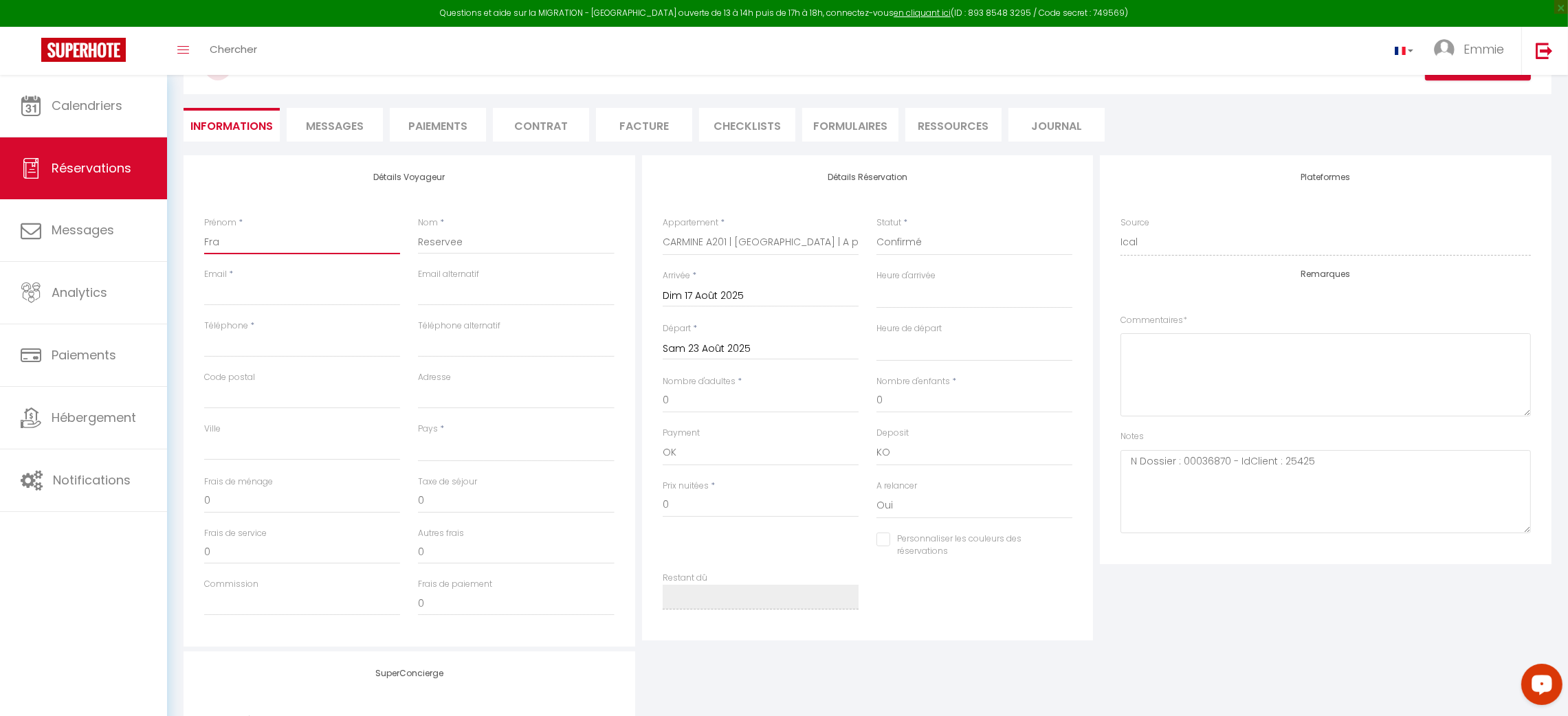
select select
checkbox input "false"
type input "Fran"
select select
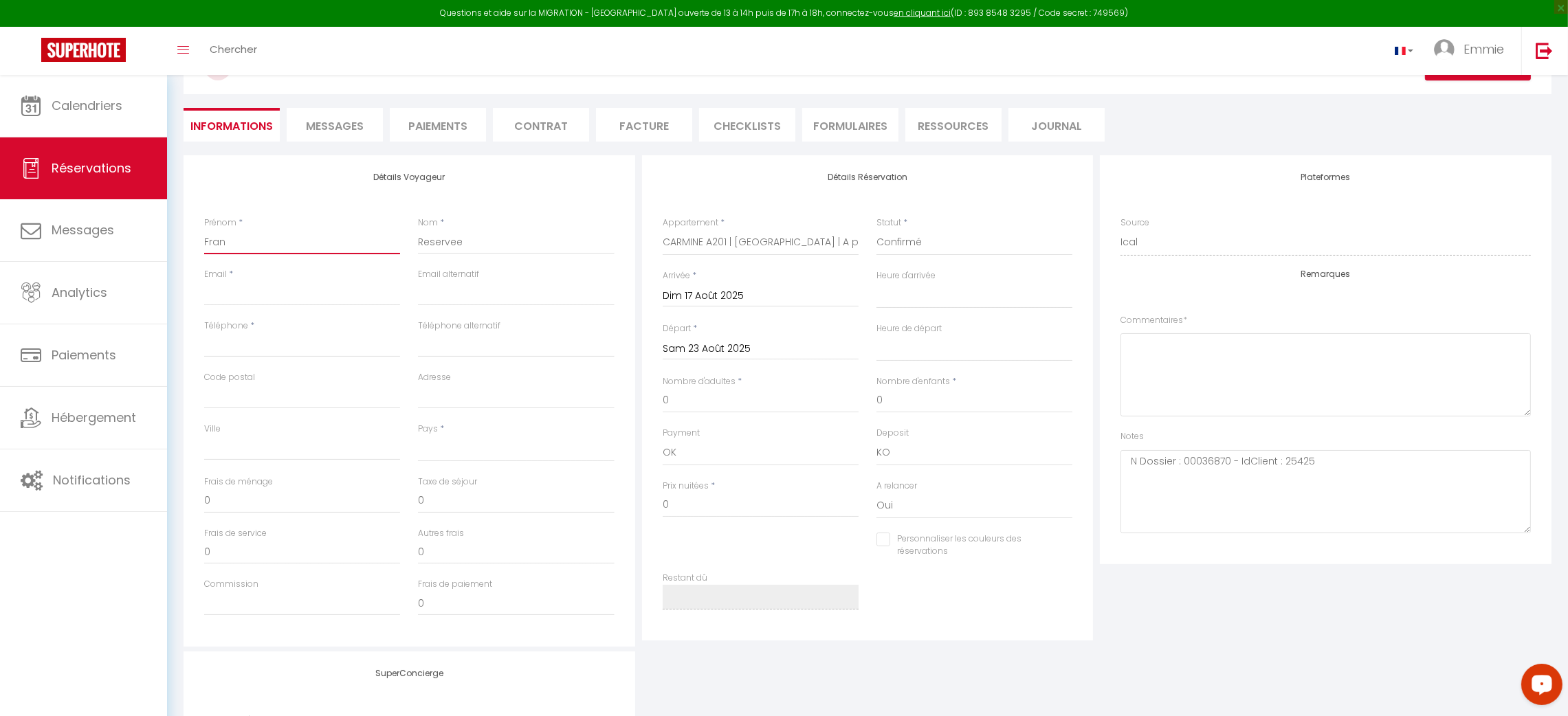
select select
checkbox input "false"
type input "Franç"
select select
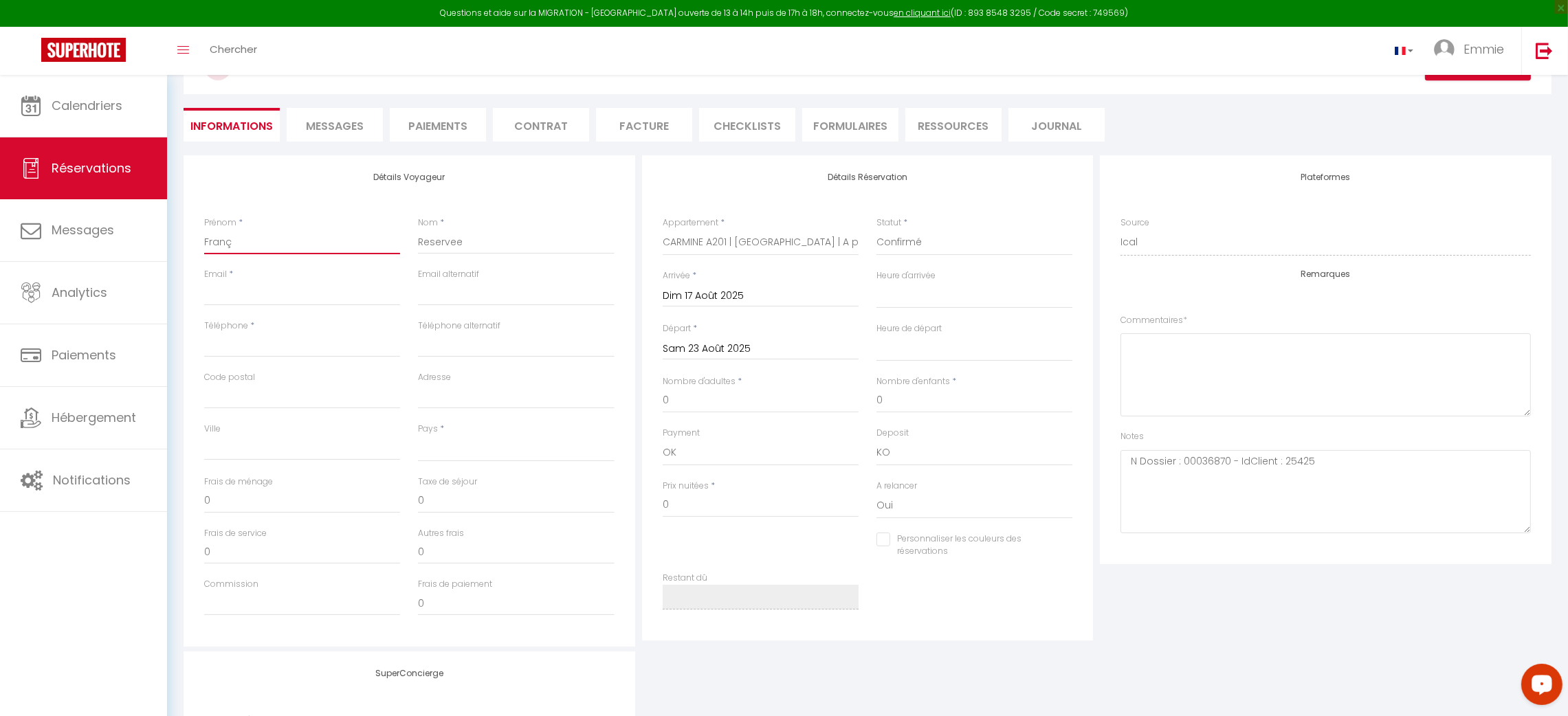
select select
checkbox input "false"
type input "Franço"
select select
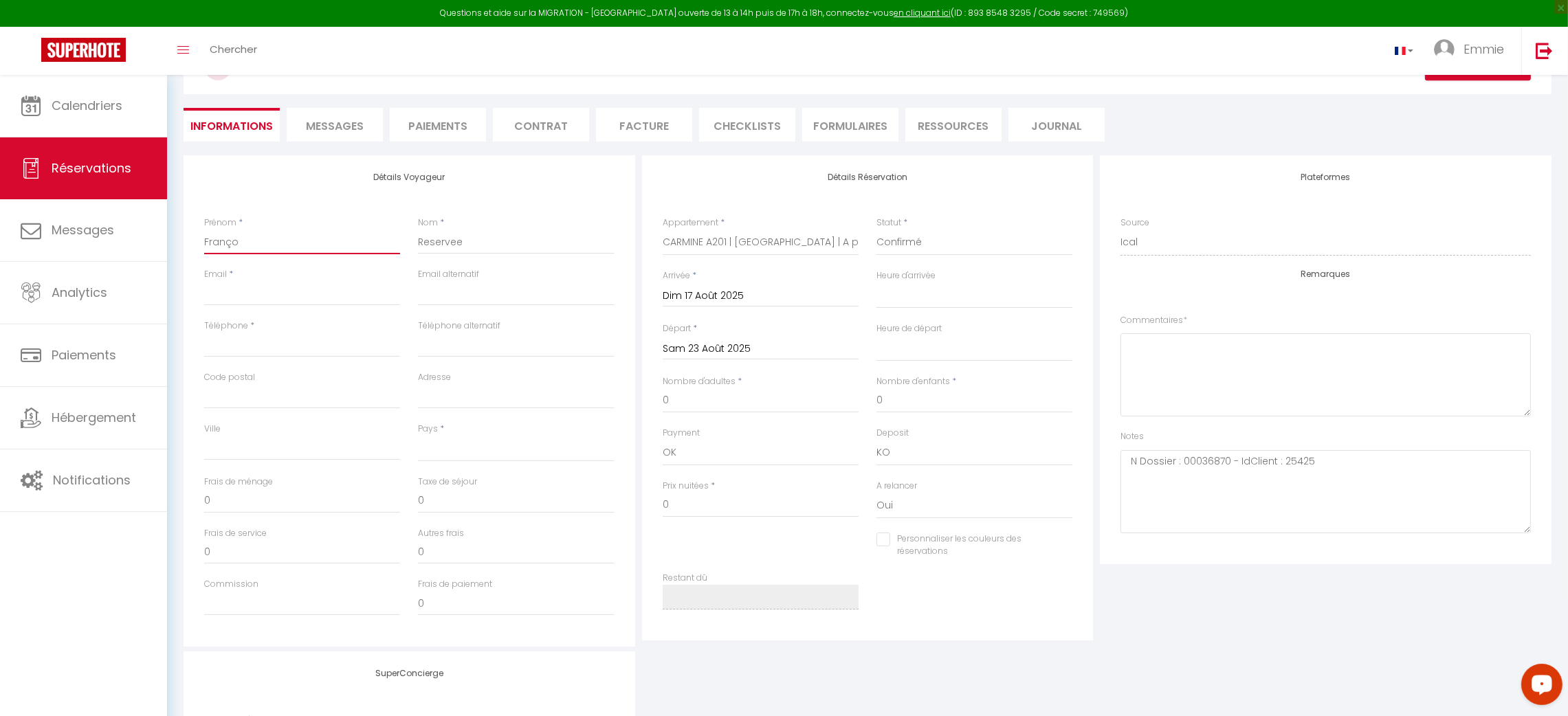
select select
checkbox input "false"
type input "Françoi"
select select
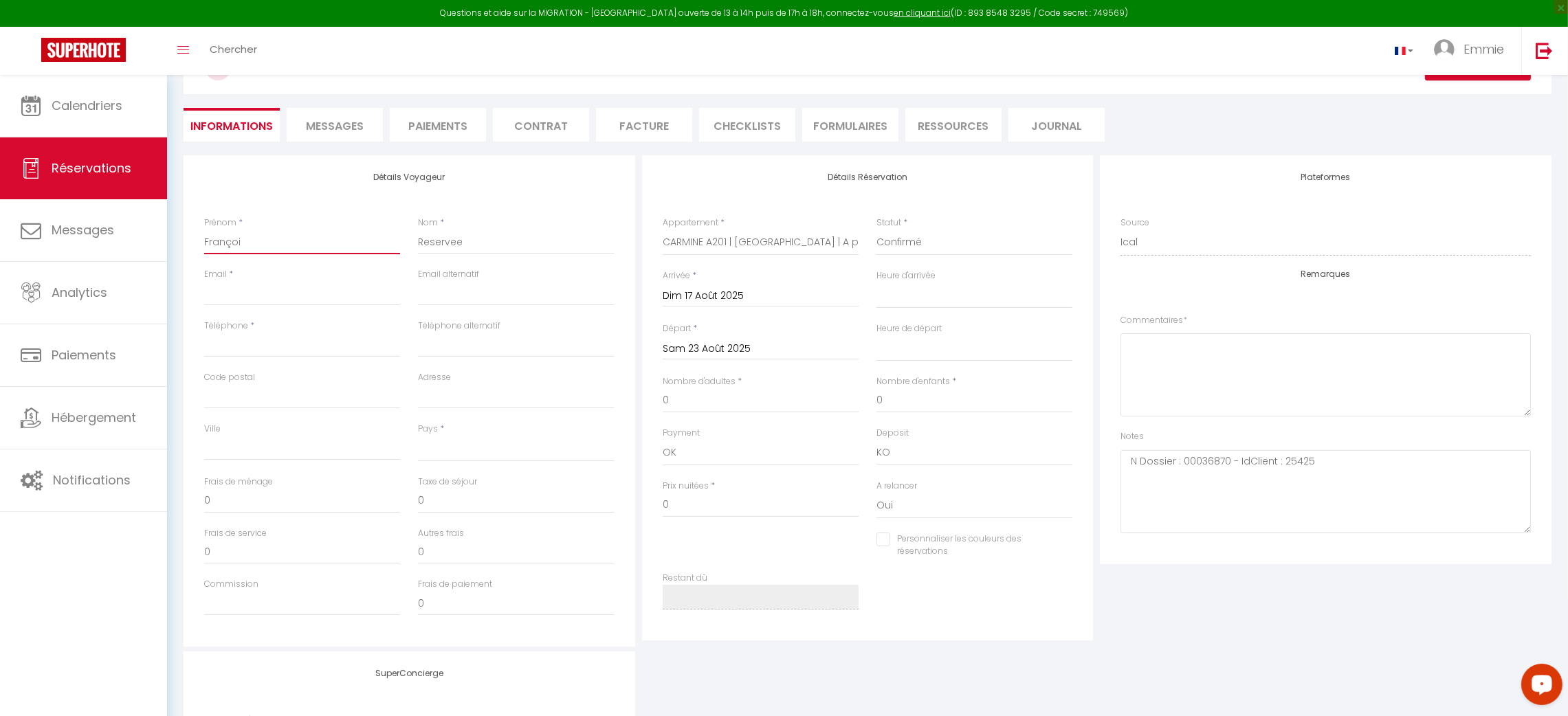
select select
checkbox input "false"
type input "[PERSON_NAME]"
select select
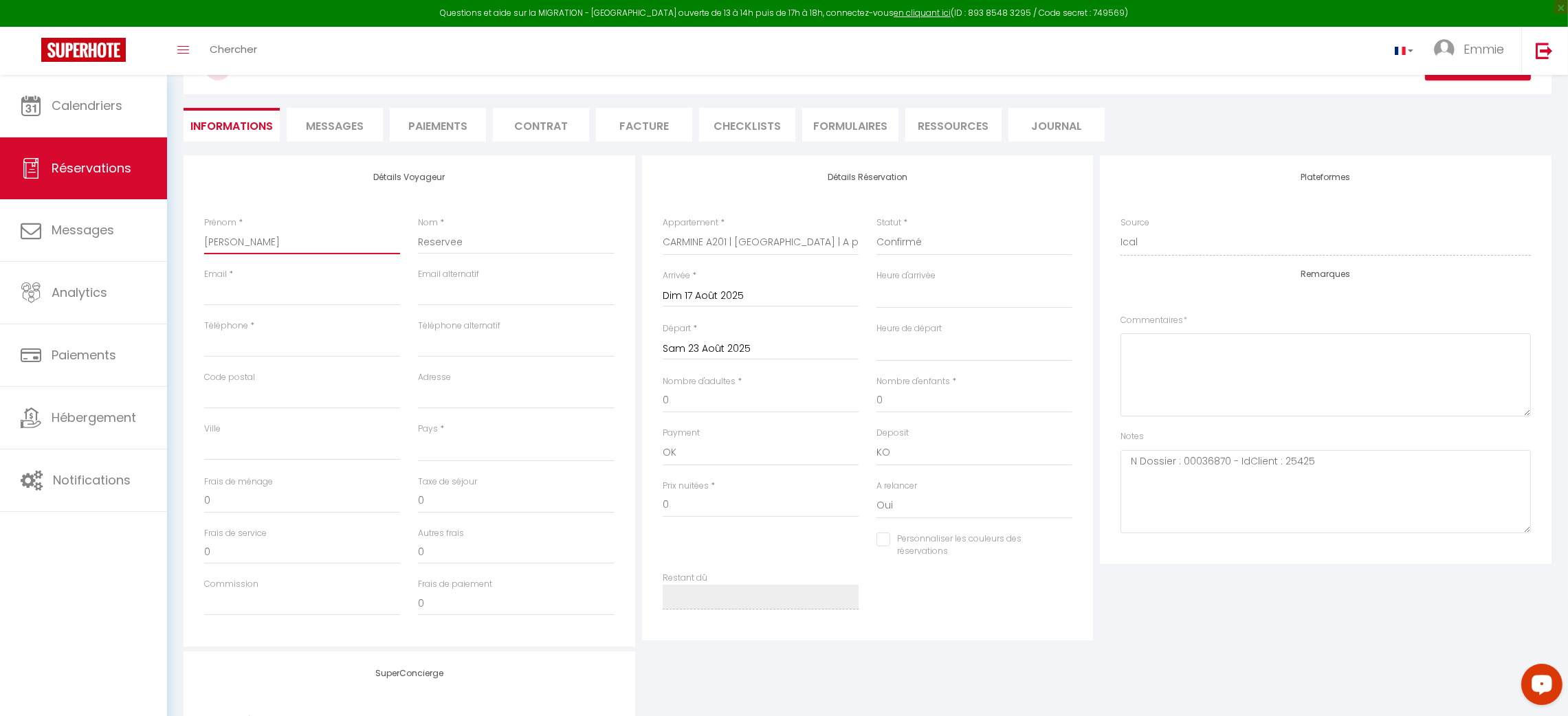
select select
checkbox input "false"
type input "[PERSON_NAME]"
type input "P"
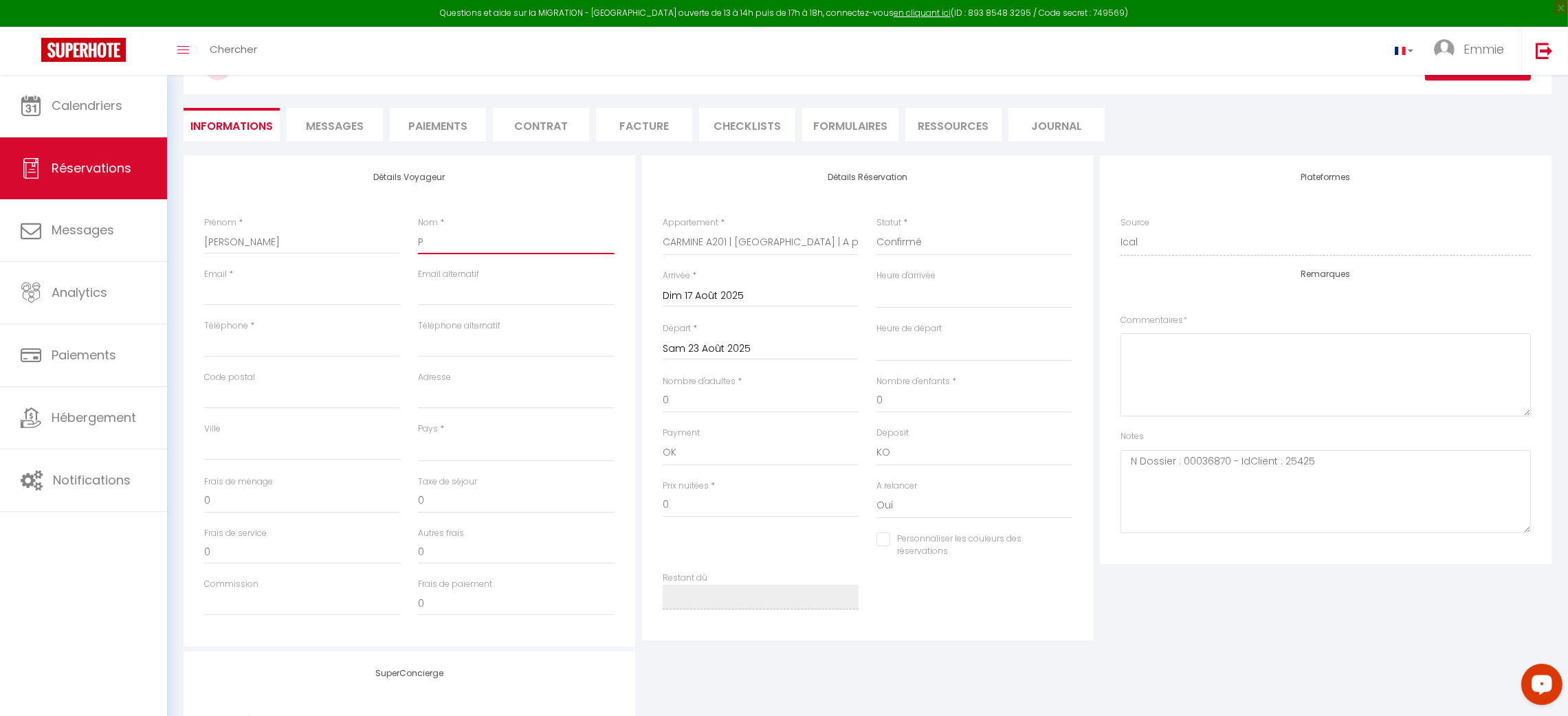
select select
checkbox input "false"
type input "PA"
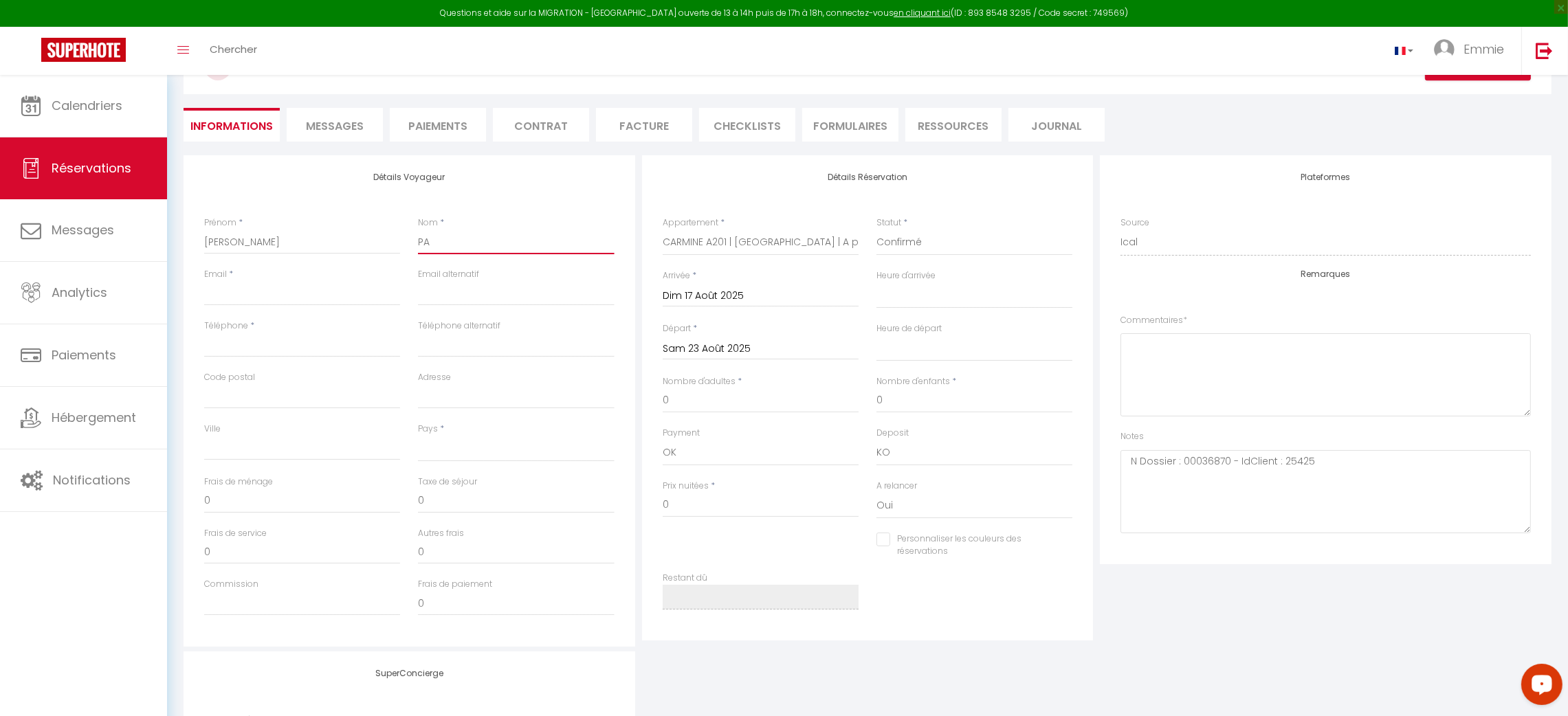
select select
checkbox input "false"
type input "PAC"
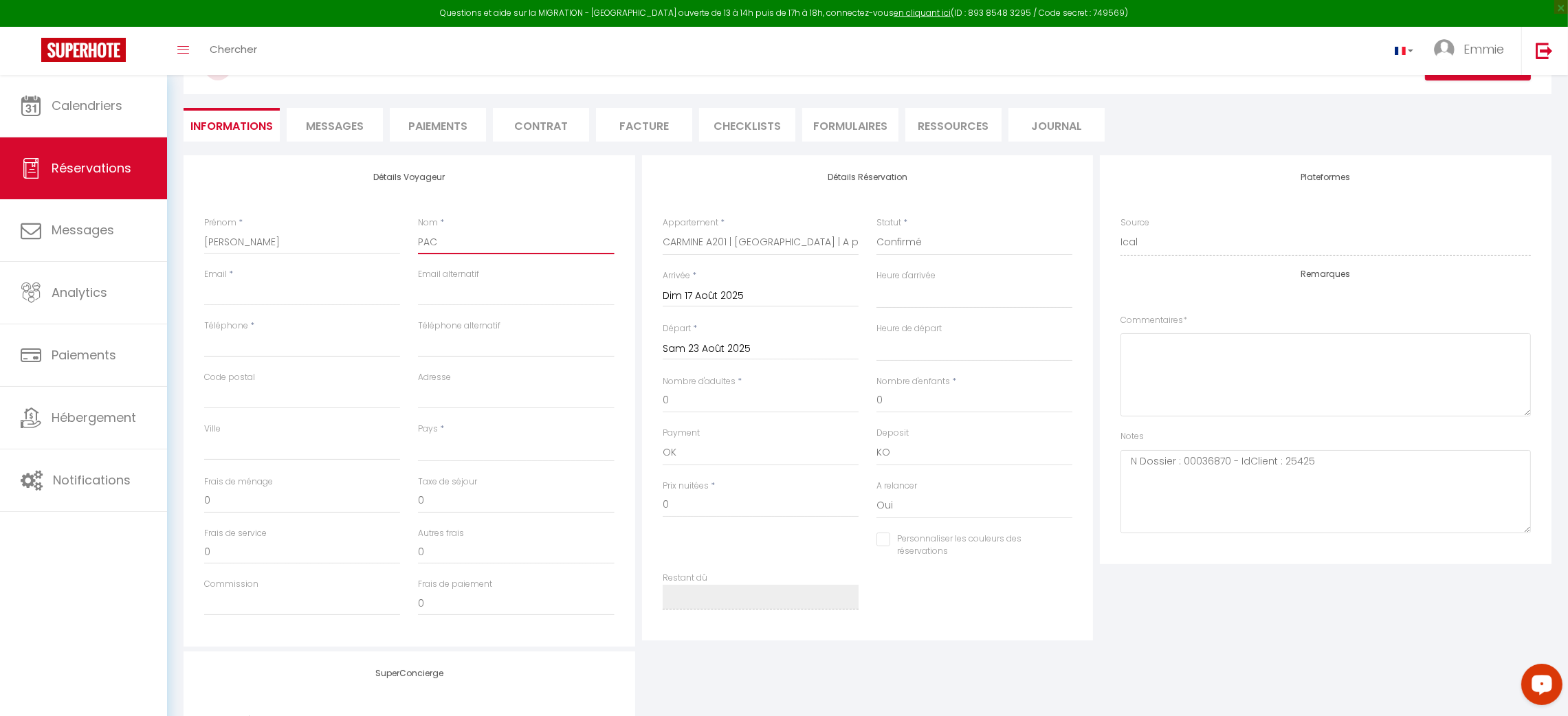
select select
checkbox input "false"
type input "PACU"
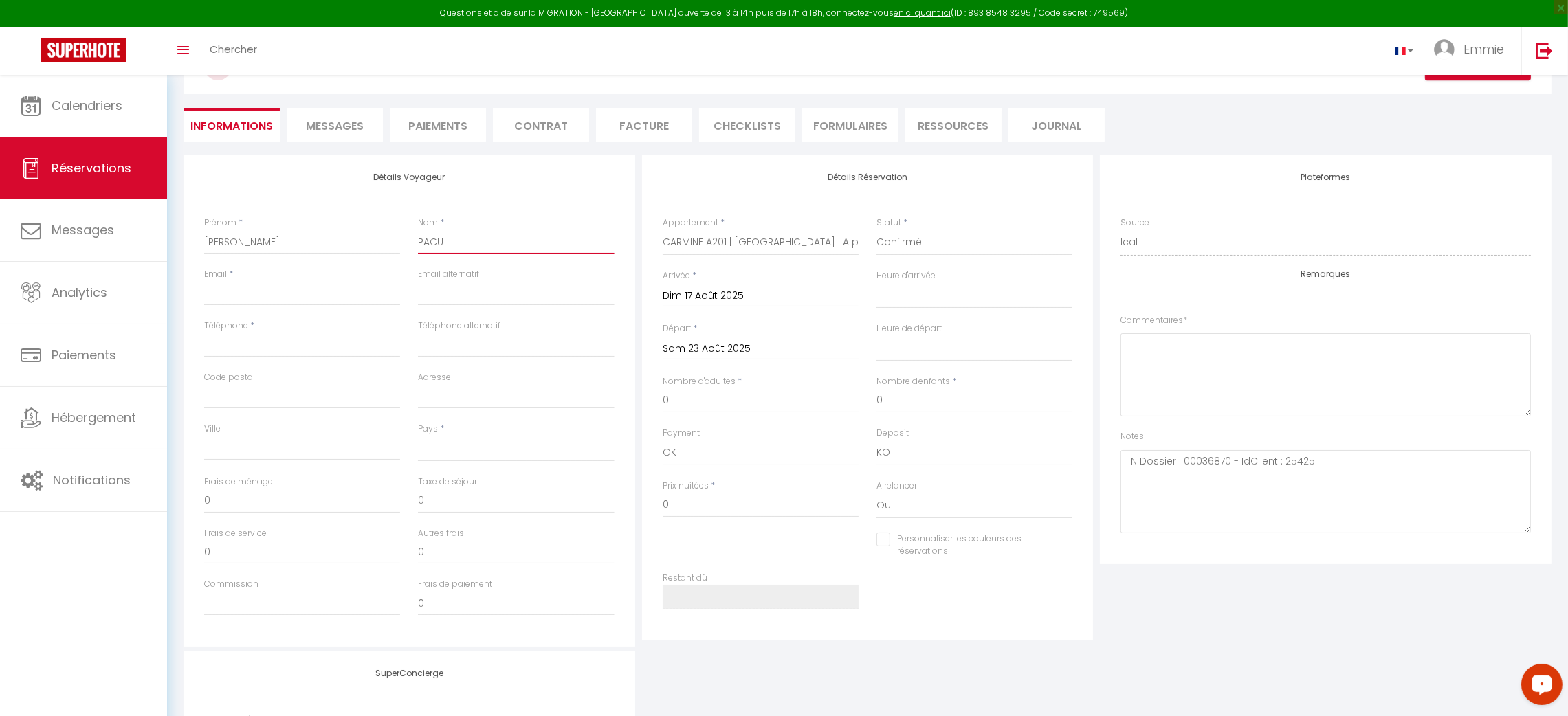
select select
checkbox input "false"
type input "PACUL"
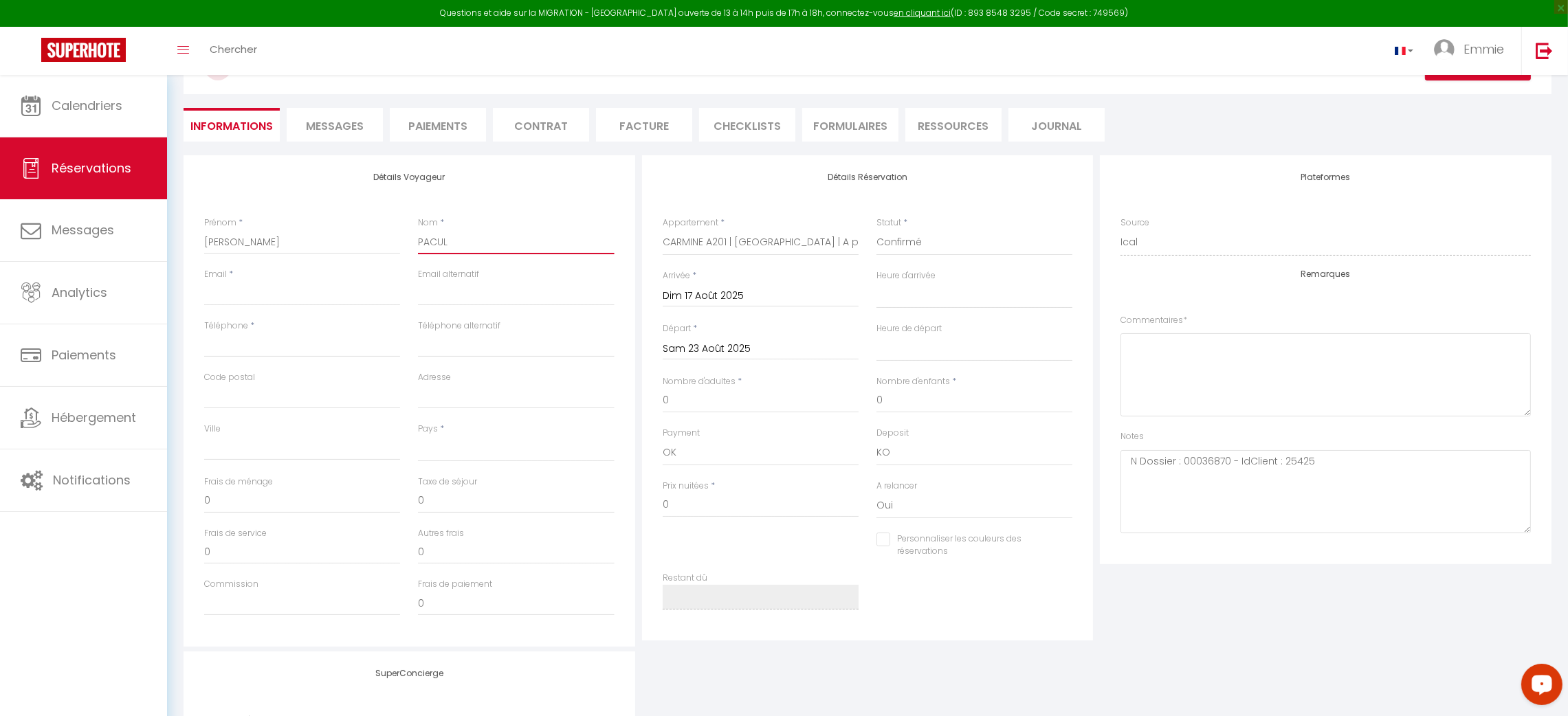
select select
checkbox input "false"
type input "PACULL"
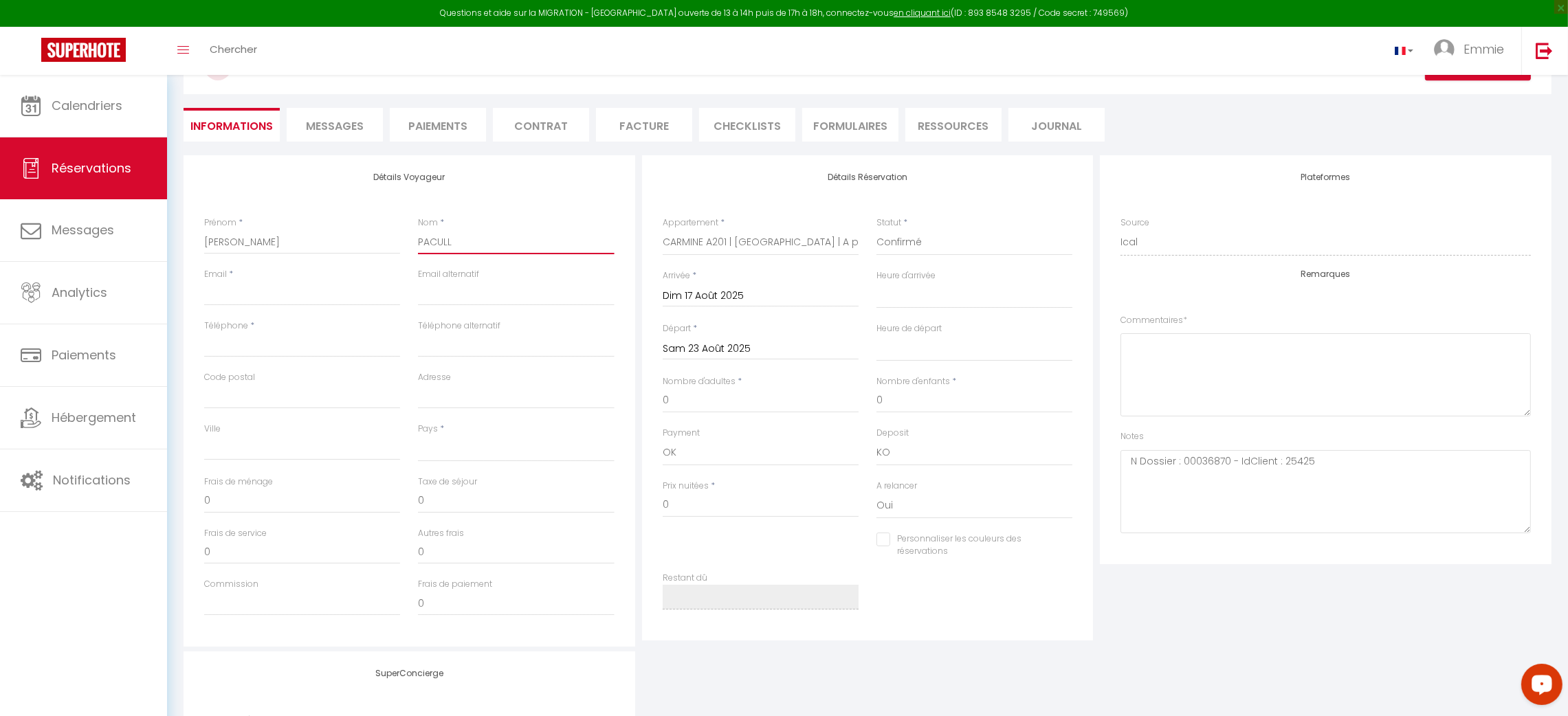
select select
checkbox input "false"
type input "PACULL"
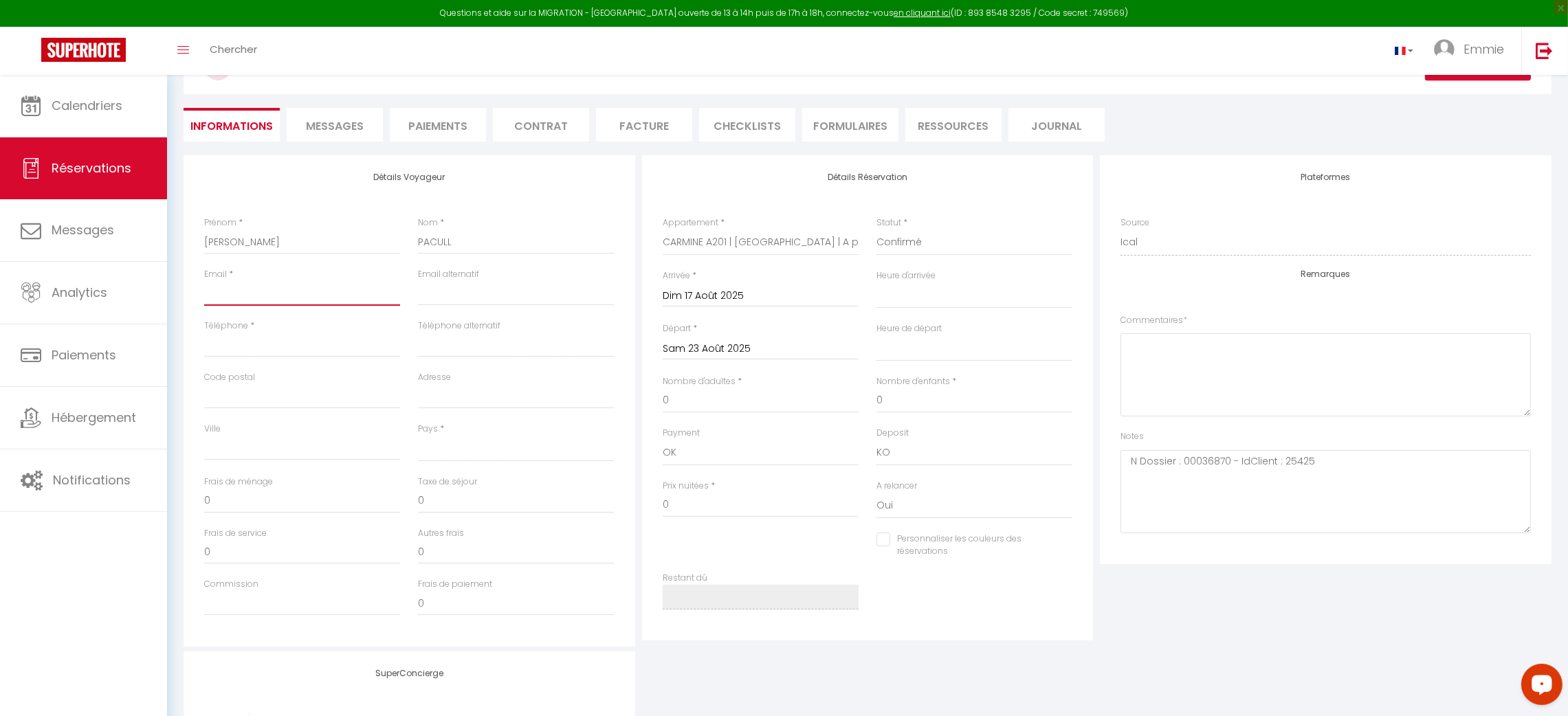
click at [280, 287] on input "Email" at bounding box center [301, 294] width 196 height 25
type input "f"
select select
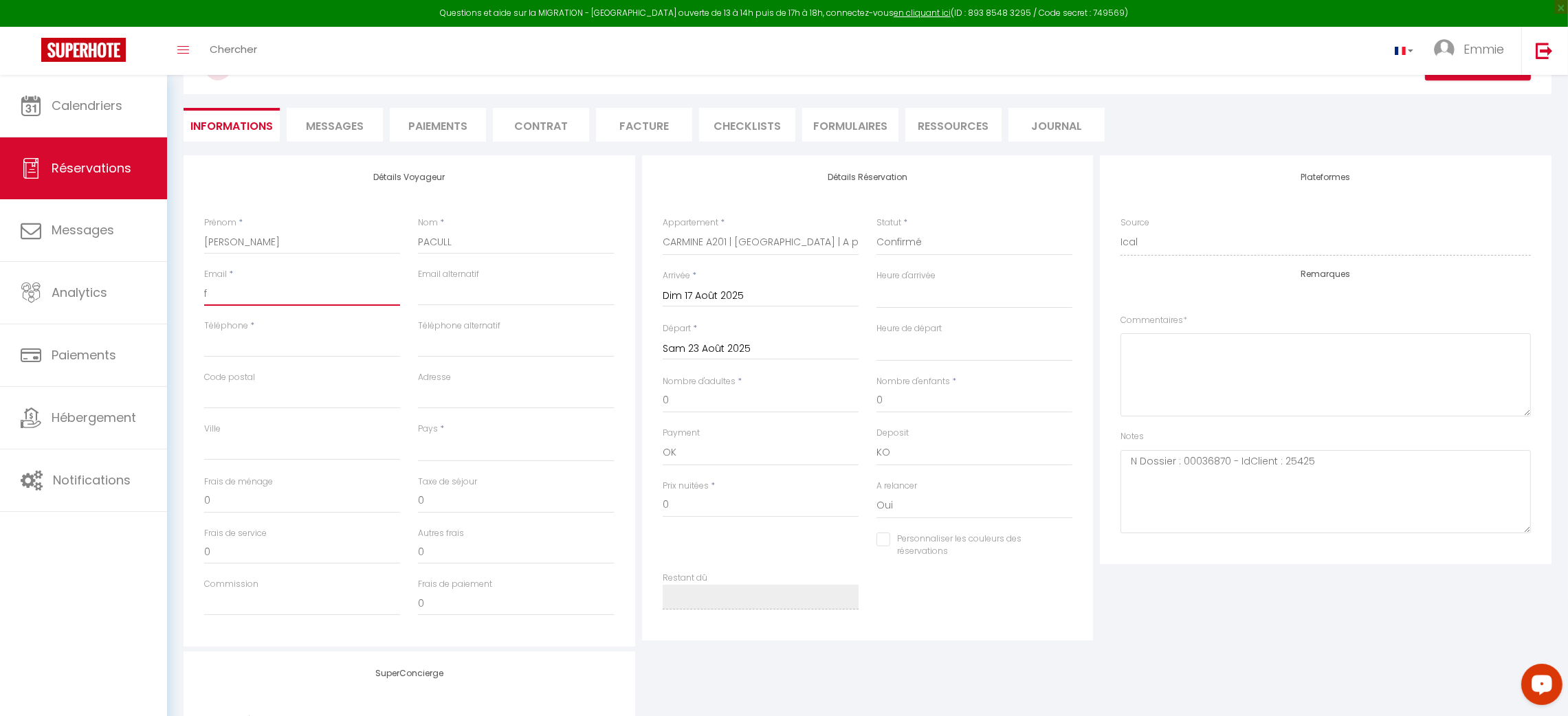
checkbox input "false"
type input "fp"
select select
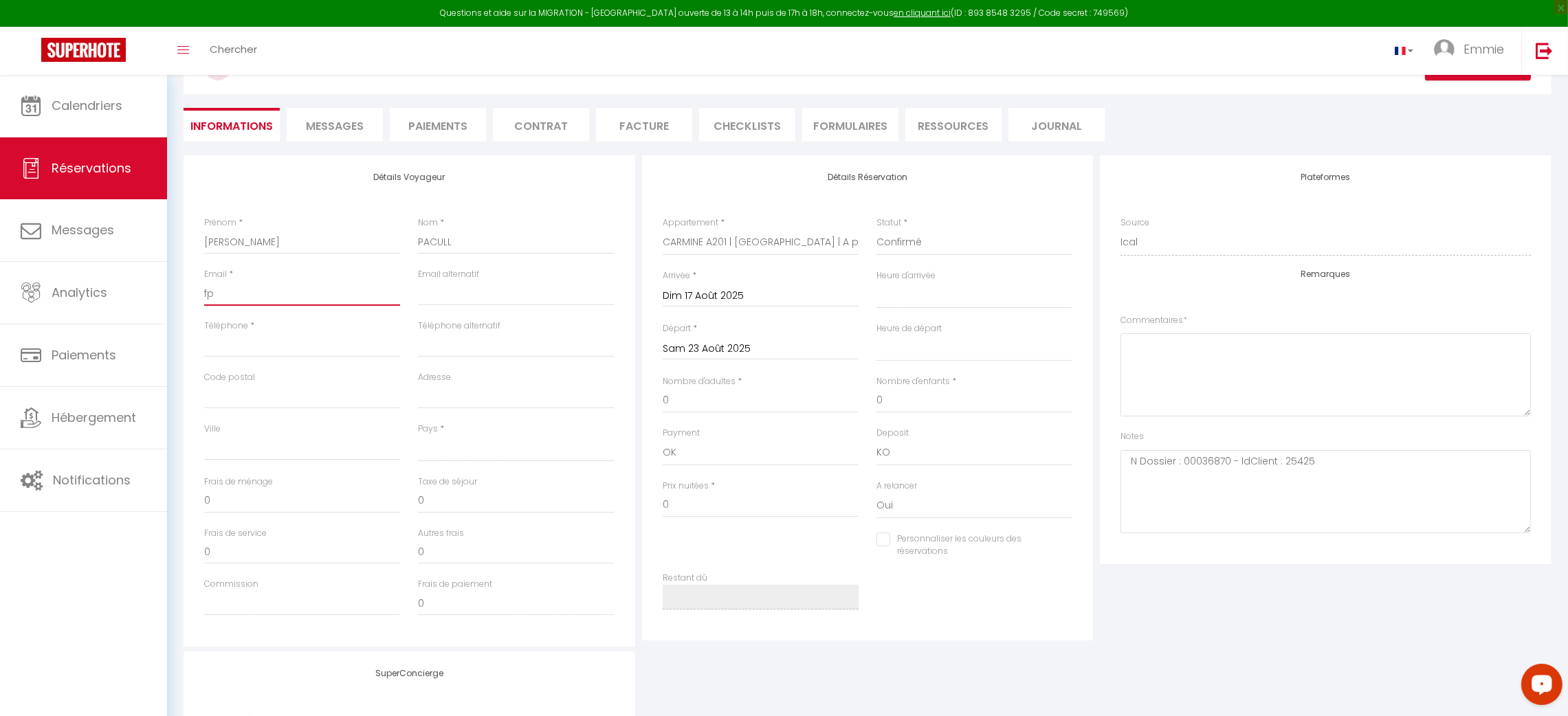
checkbox input "false"
type input "fpa"
select select
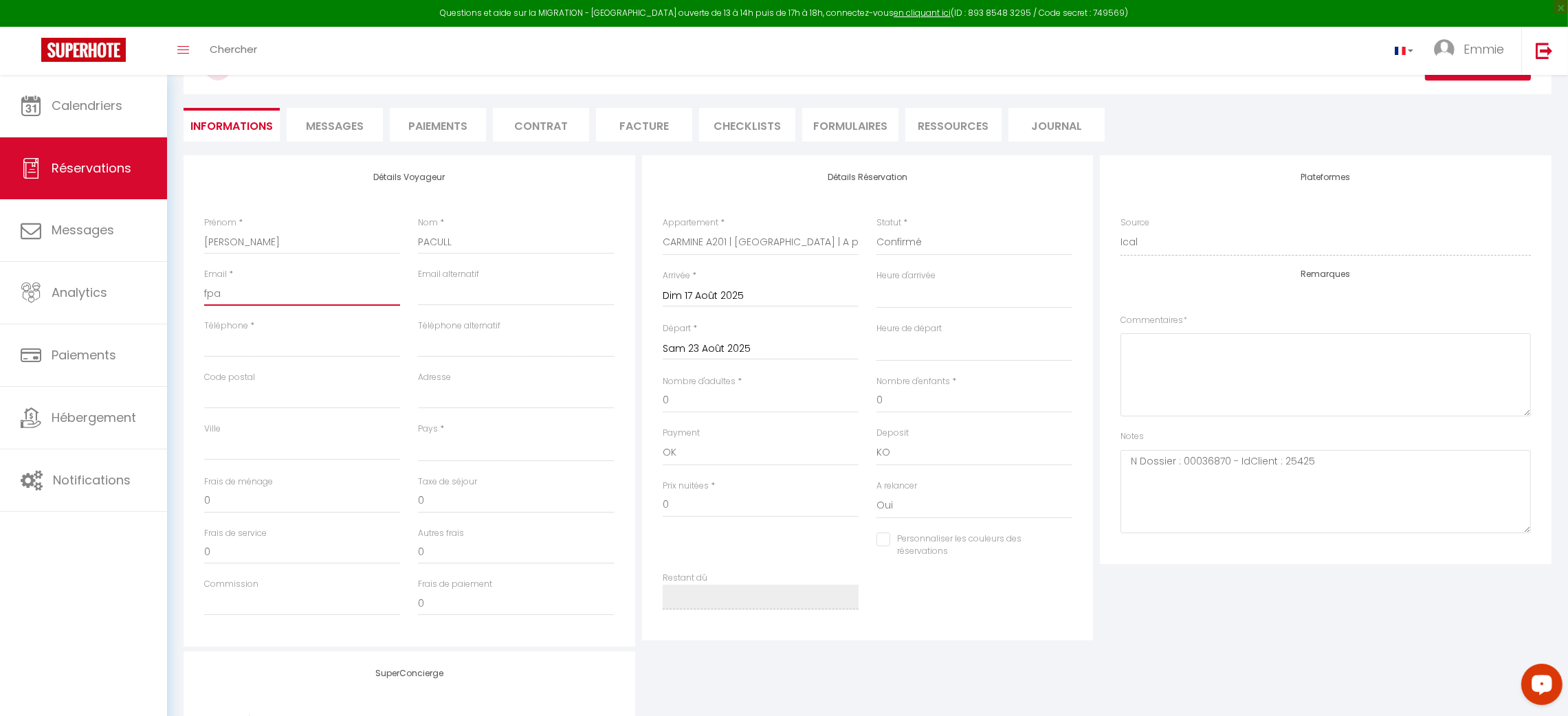
checkbox input "false"
type input "fpac"
select select
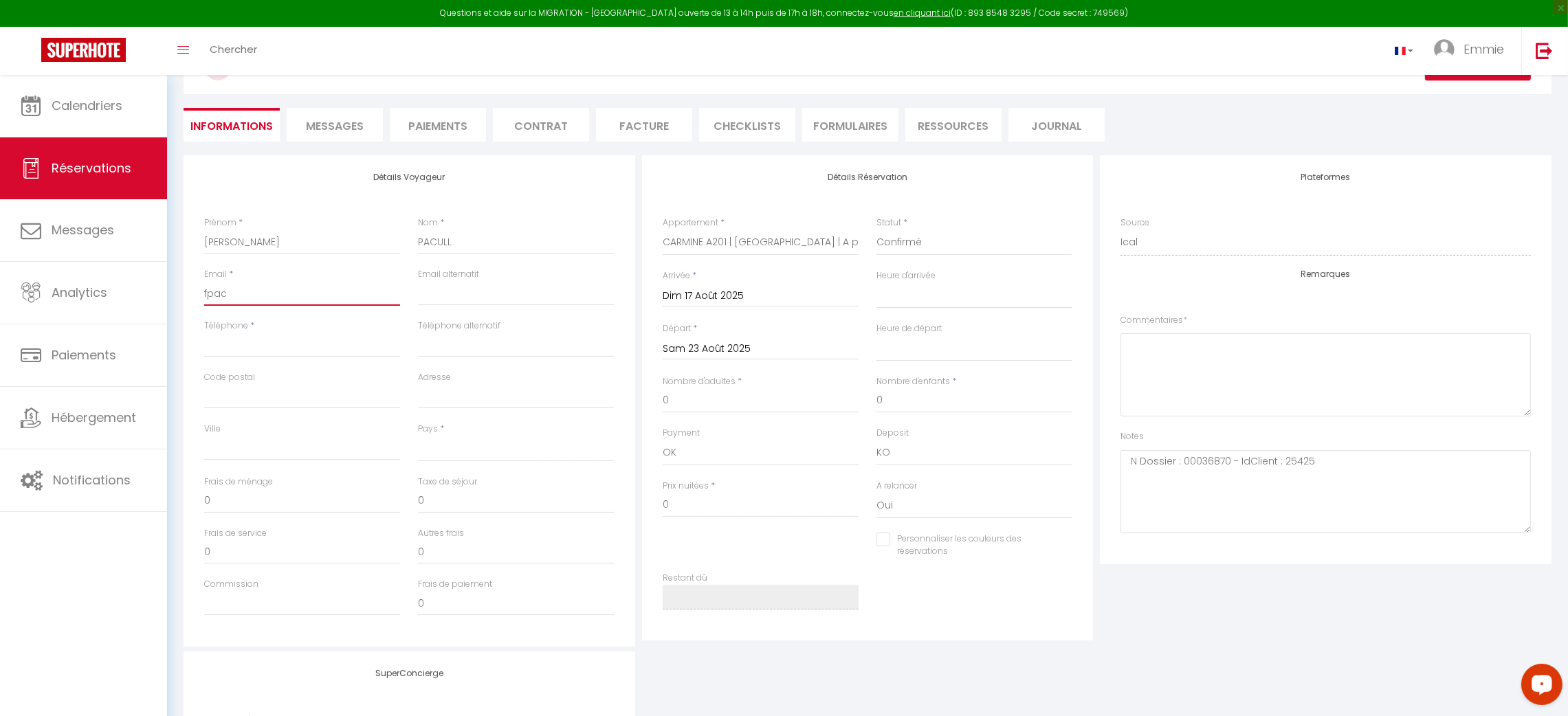
checkbox input "false"
type input "fpacu"
select select
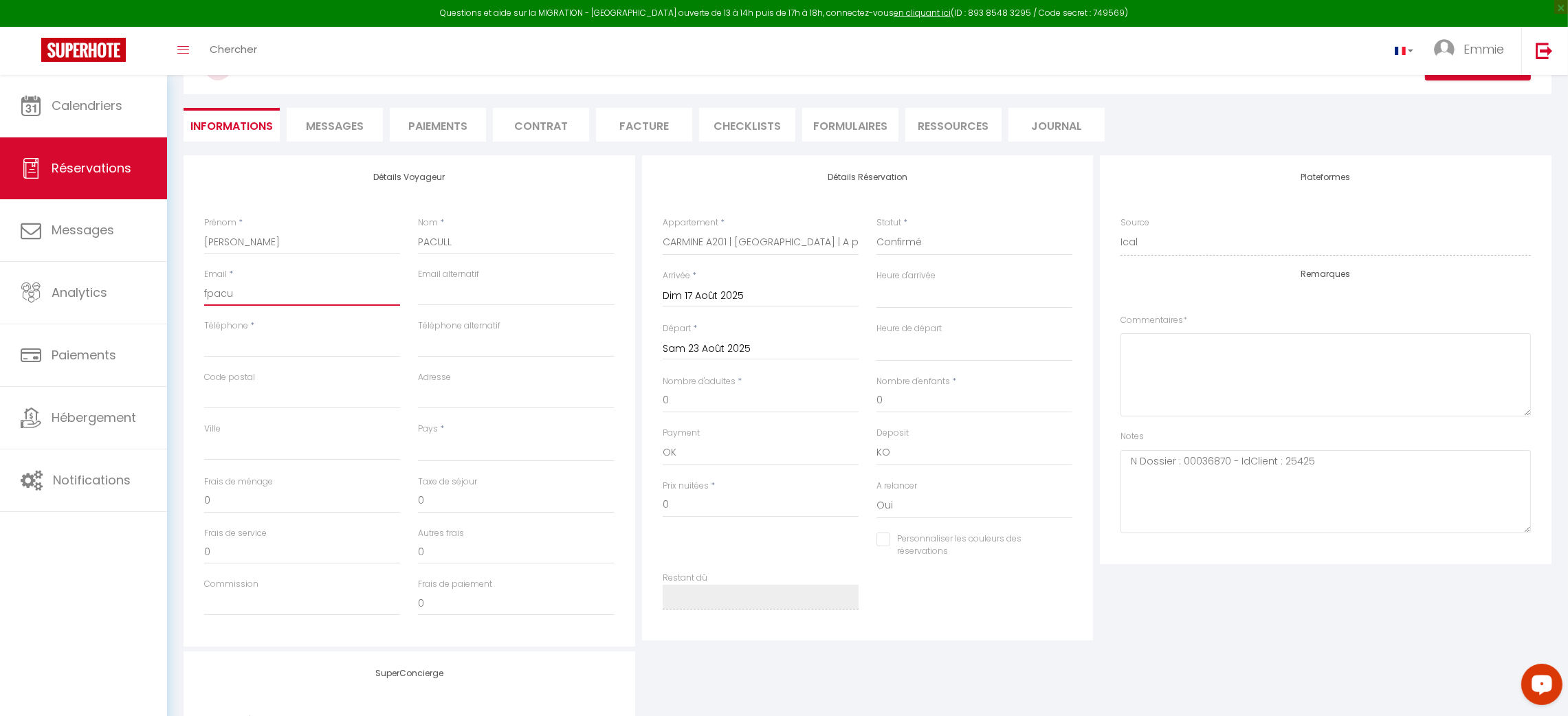
checkbox input "false"
type input "fpacul"
select select
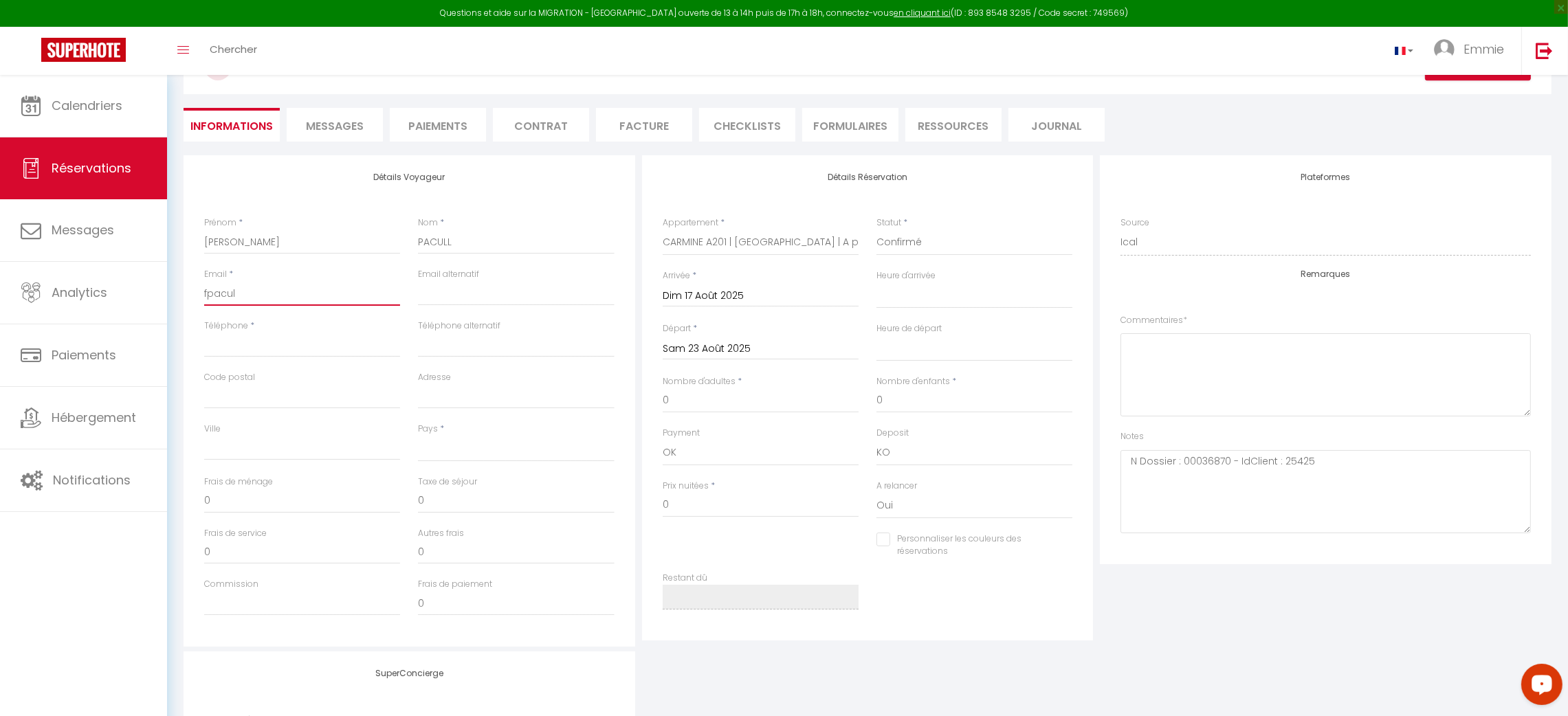
checkbox input "false"
type input "fpacull"
select select
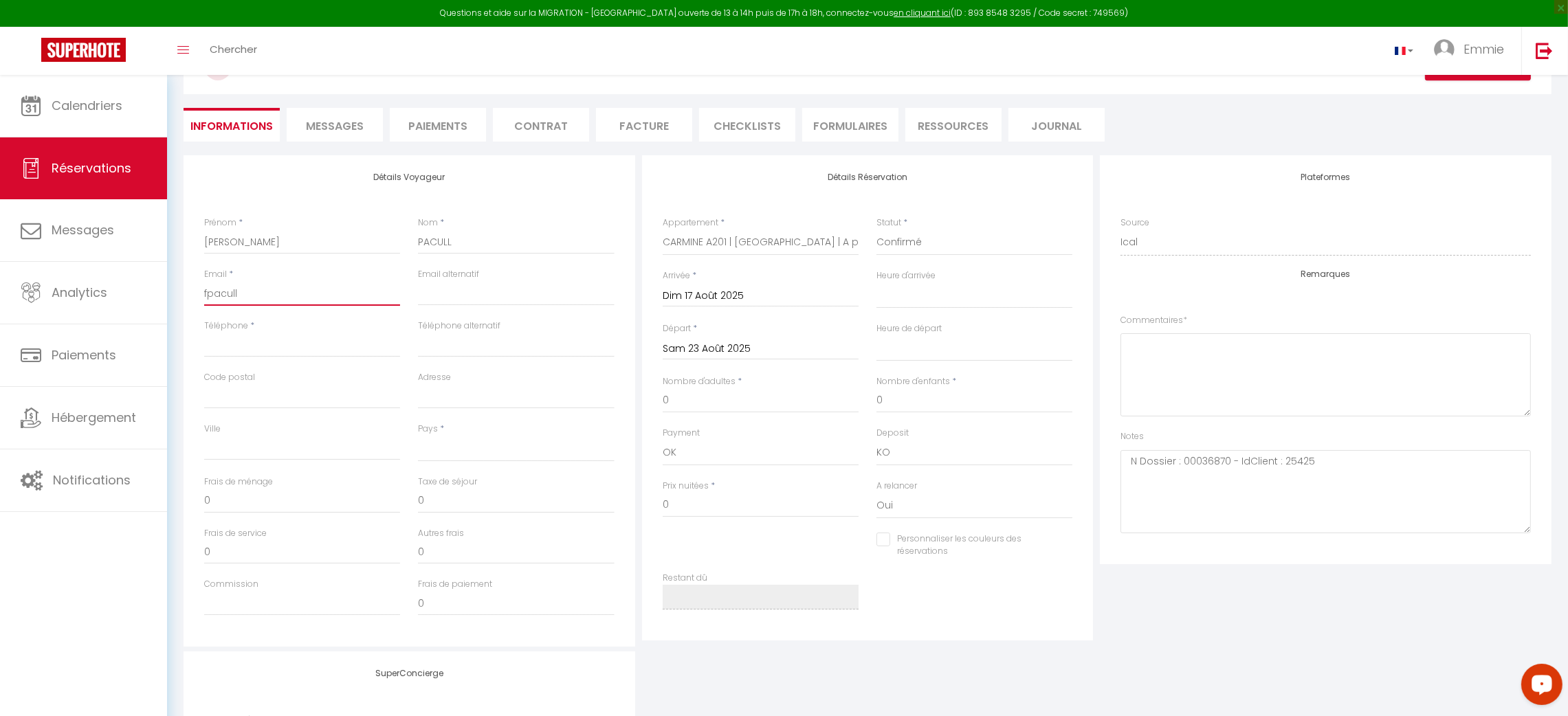
checkbox input "false"
type input "fpacull@"
select select
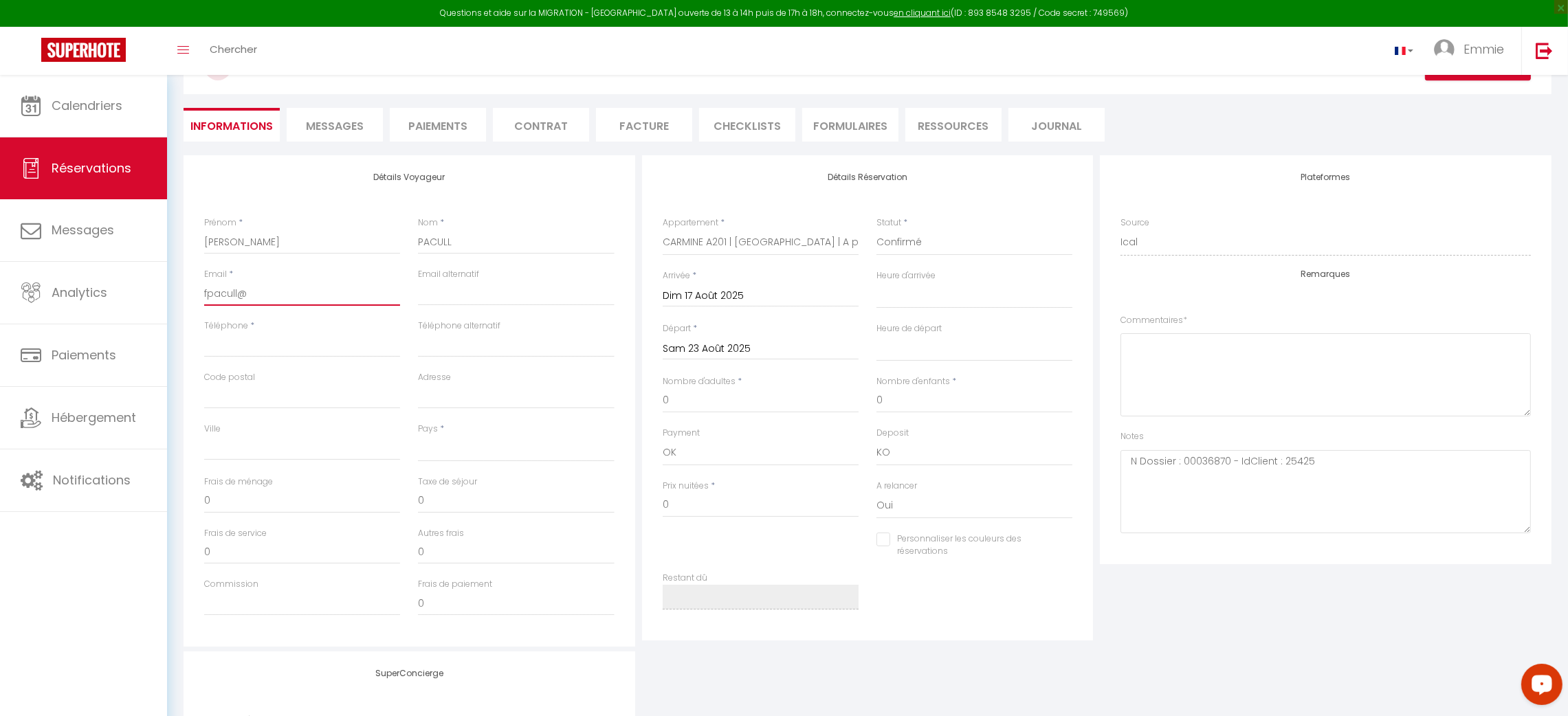
checkbox input "false"
type input "fpacull@h"
select select
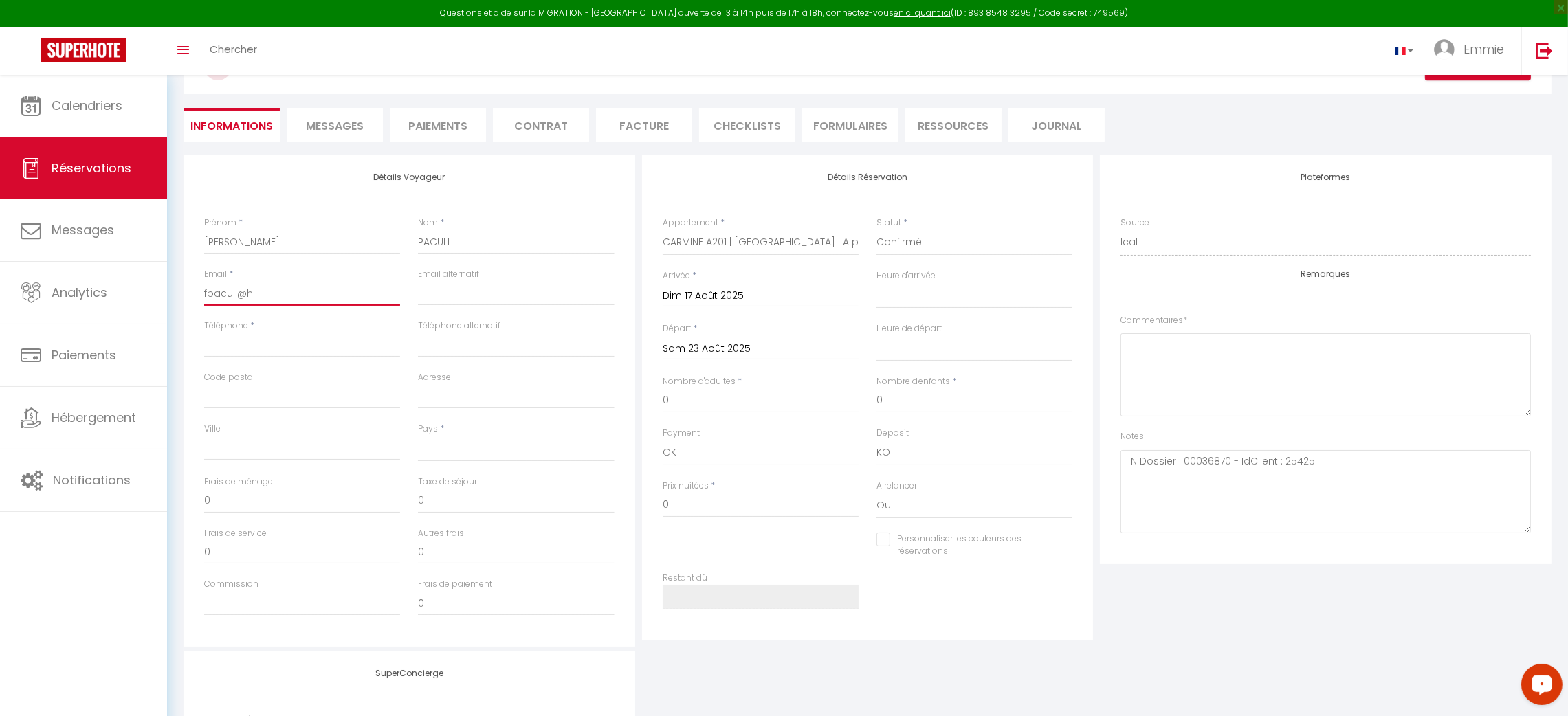
checkbox input "false"
type input "fpacull@ho"
select select
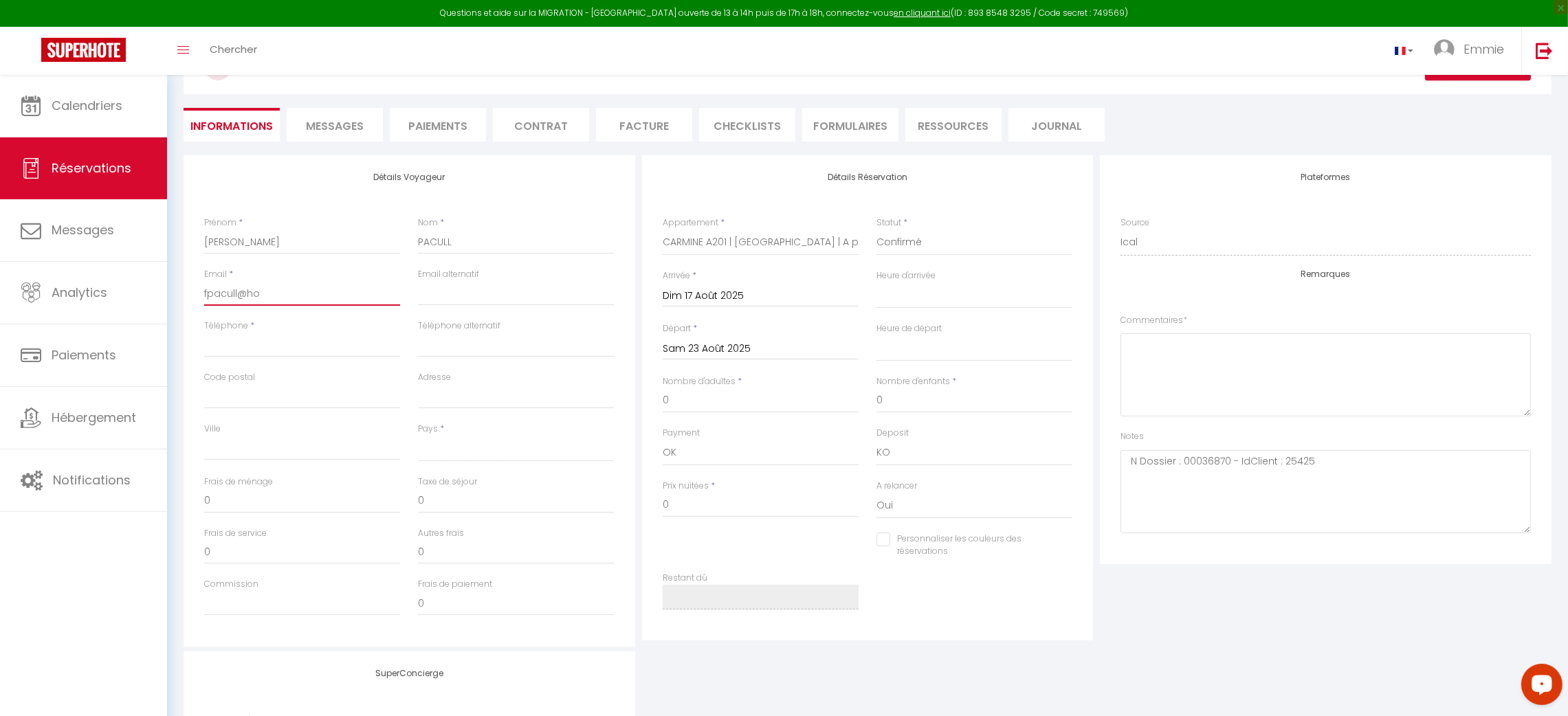
checkbox input "false"
type input "fpacull@hot"
select select
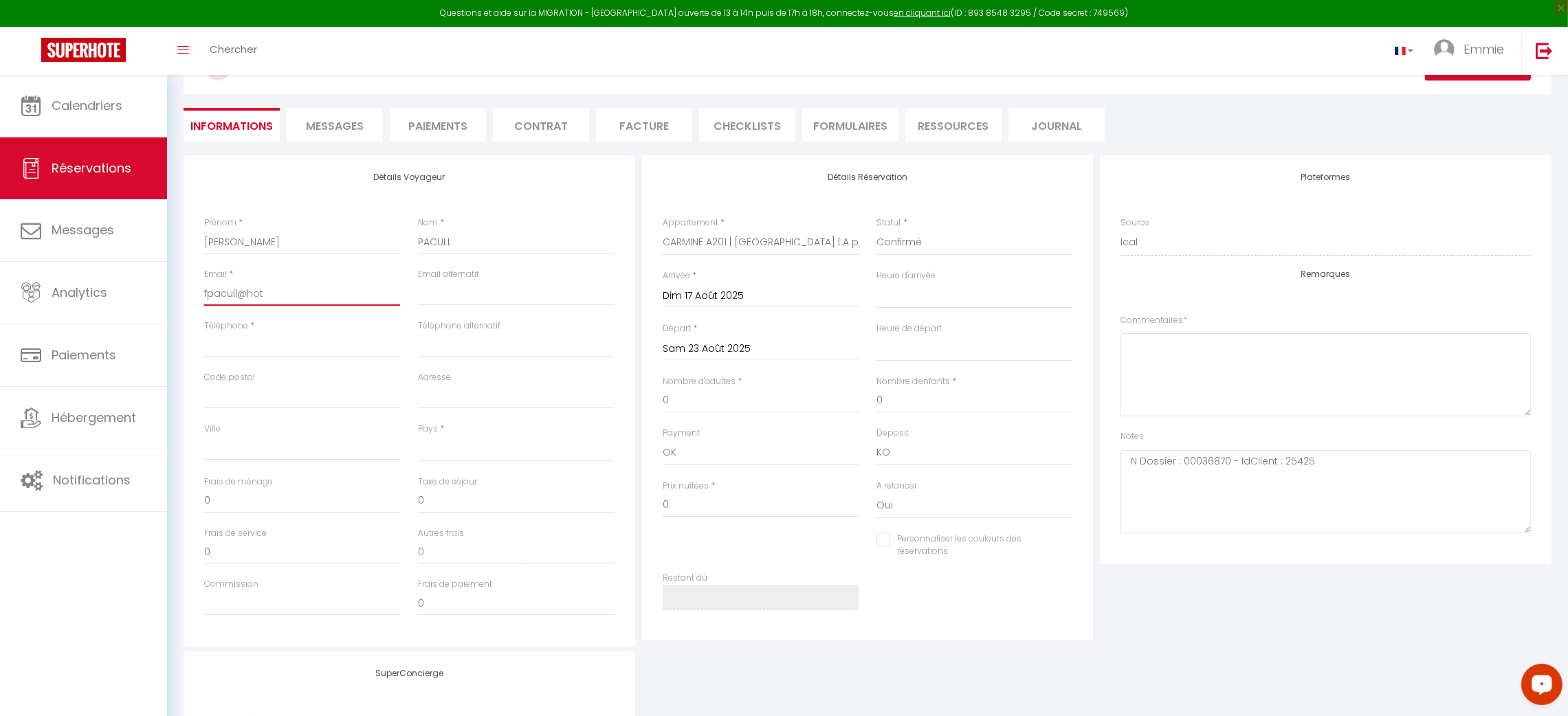
checkbox input "false"
type input "fpacull@hotm"
select select
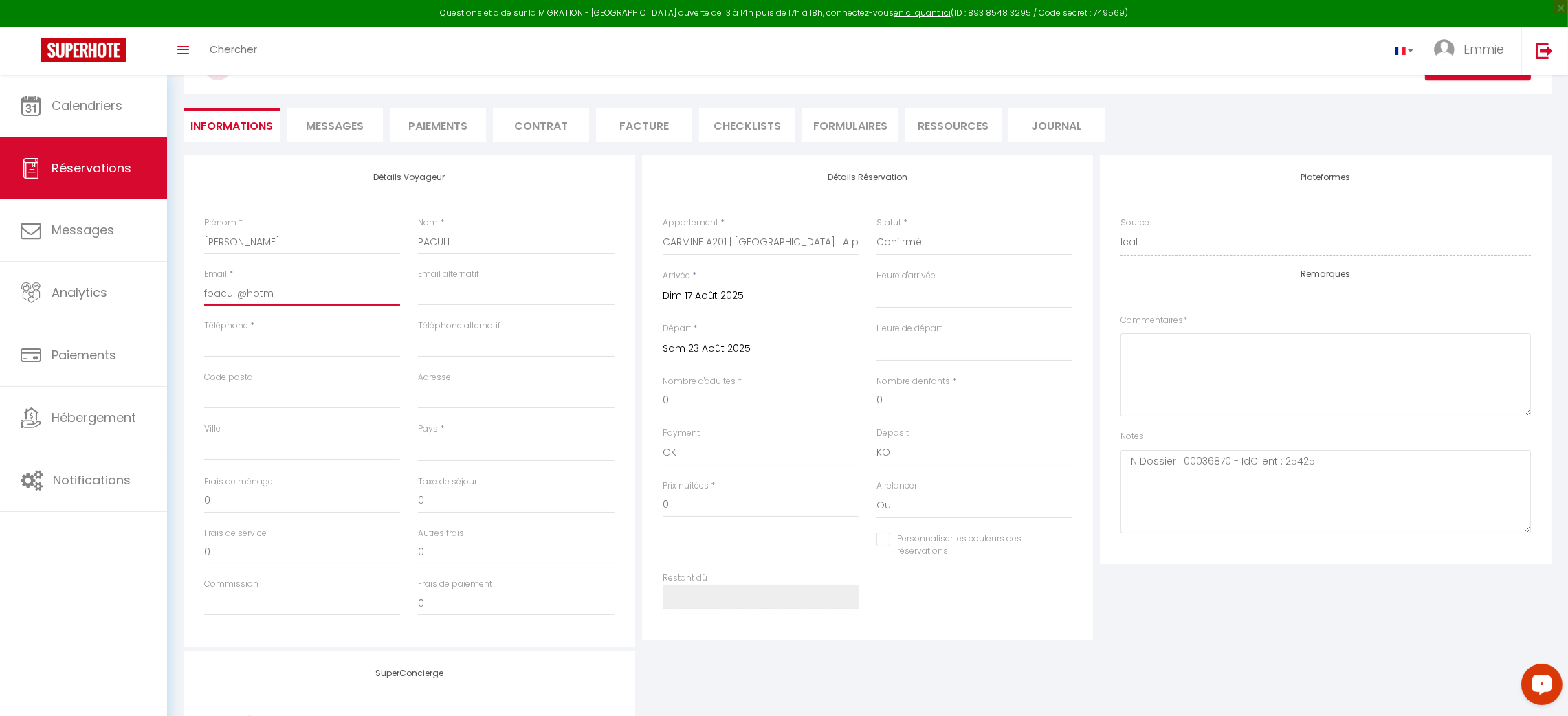
checkbox input "false"
type input "fpacull@hotma"
select select
click at [473, 443] on select "[GEOGRAPHIC_DATA] [GEOGRAPHIC_DATA] [GEOGRAPHIC_DATA] [GEOGRAPHIC_DATA] [GEOGRA…" at bounding box center [515, 449] width 196 height 26
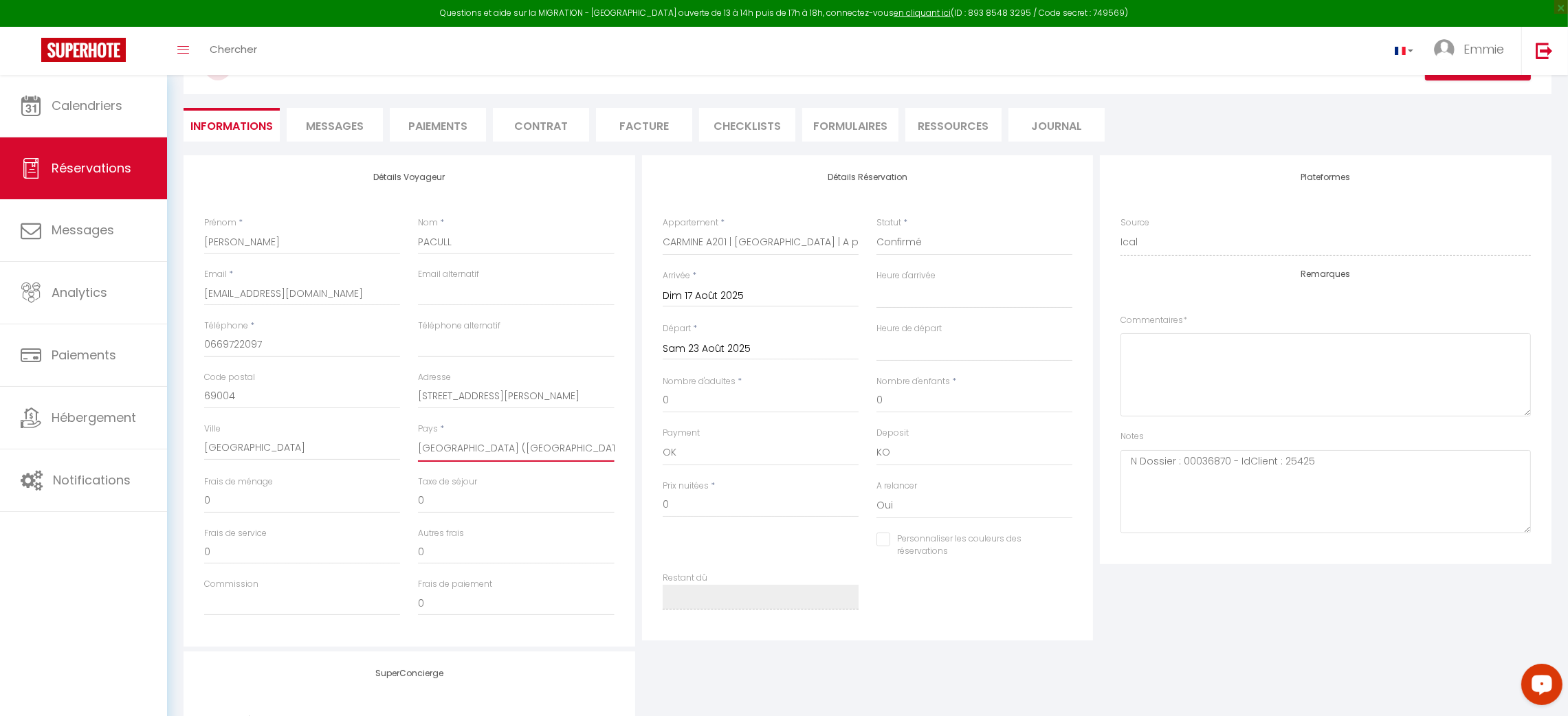
click at [418, 436] on select "[GEOGRAPHIC_DATA] [GEOGRAPHIC_DATA] [GEOGRAPHIC_DATA] [GEOGRAPHIC_DATA] [GEOGRA…" at bounding box center [515, 449] width 196 height 26
click at [698, 505] on input "0" at bounding box center [760, 505] width 196 height 25
click at [310, 551] on input "0" at bounding box center [301, 552] width 196 height 25
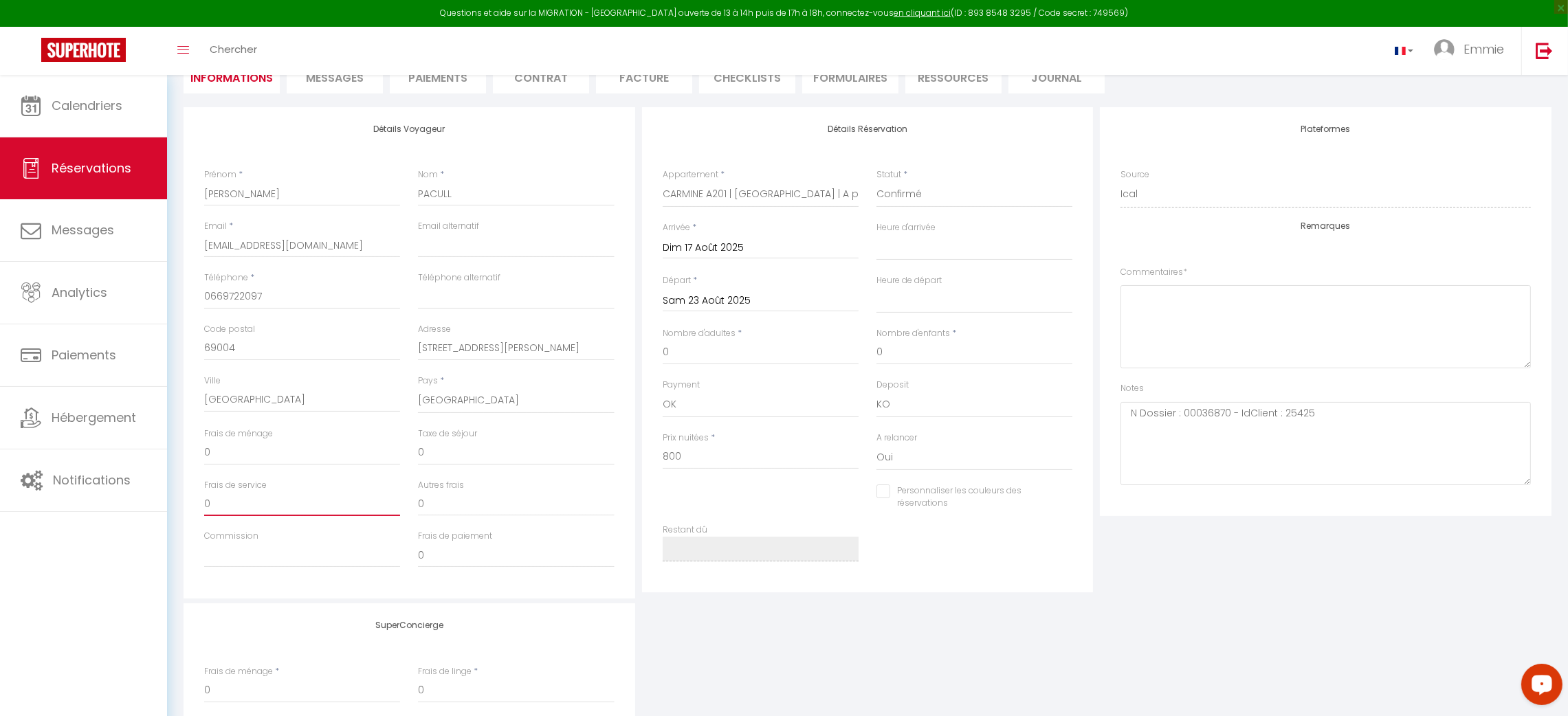
scroll to position [151, 0]
click at [310, 551] on input "Commission" at bounding box center [301, 551] width 196 height 25
click at [287, 516] on div "Frais de service 0" at bounding box center [302, 501] width 214 height 51
click at [244, 451] on input "0" at bounding box center [301, 449] width 196 height 25
click at [282, 503] on input "0" at bounding box center [301, 500] width 196 height 25
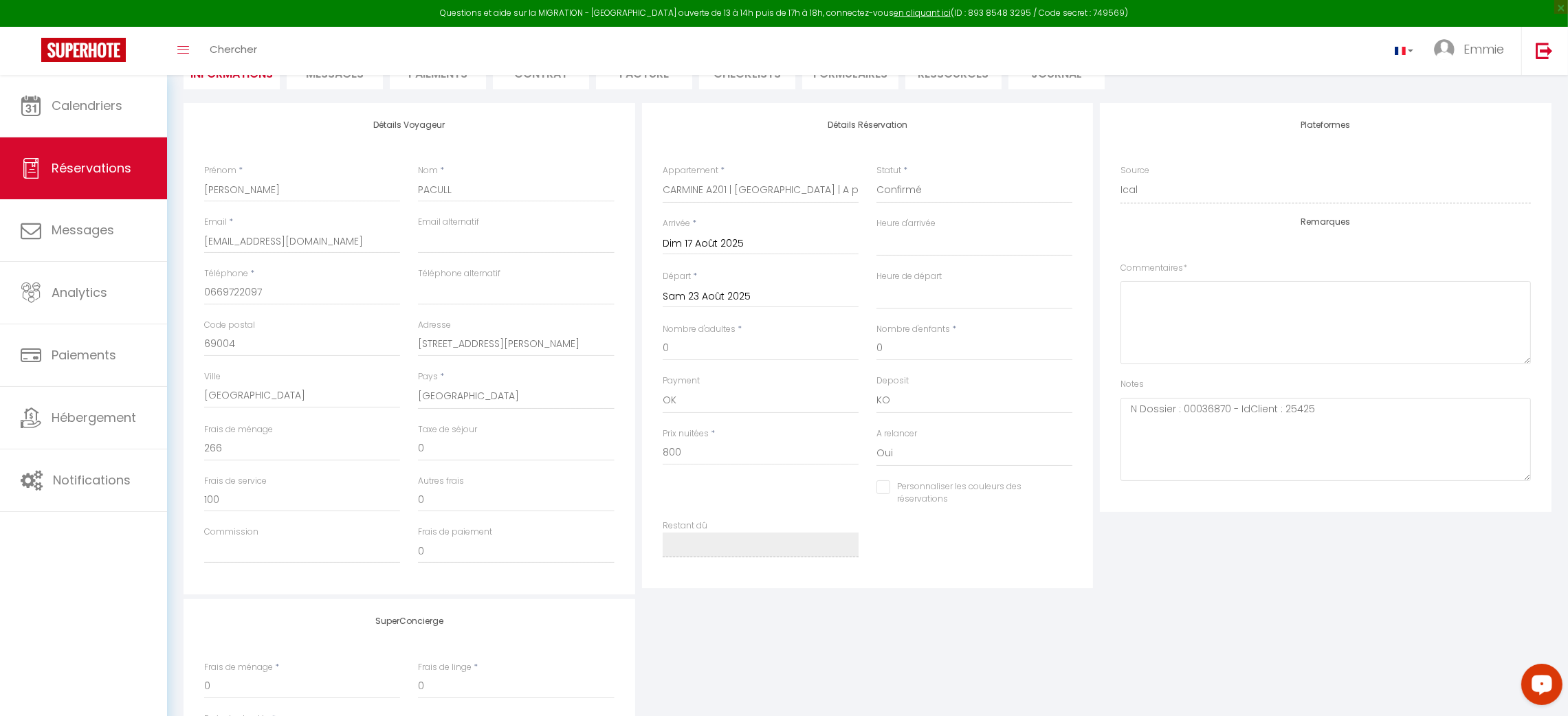
click at [639, 532] on div "Détails Réservation Appartement * PEARL 201 | LES GETS | Centre station - A 200…" at bounding box center [868, 349] width 459 height 492
click at [361, 546] on input "Commission" at bounding box center [301, 551] width 196 height 25
click at [636, 590] on div "Détails Voyageur Prénom * [PERSON_NAME] * PACULL Email * [EMAIL_ADDRESS][DOMAIN…" at bounding box center [409, 349] width 459 height 492
click at [668, 455] on input "800" at bounding box center [760, 460] width 196 height 25
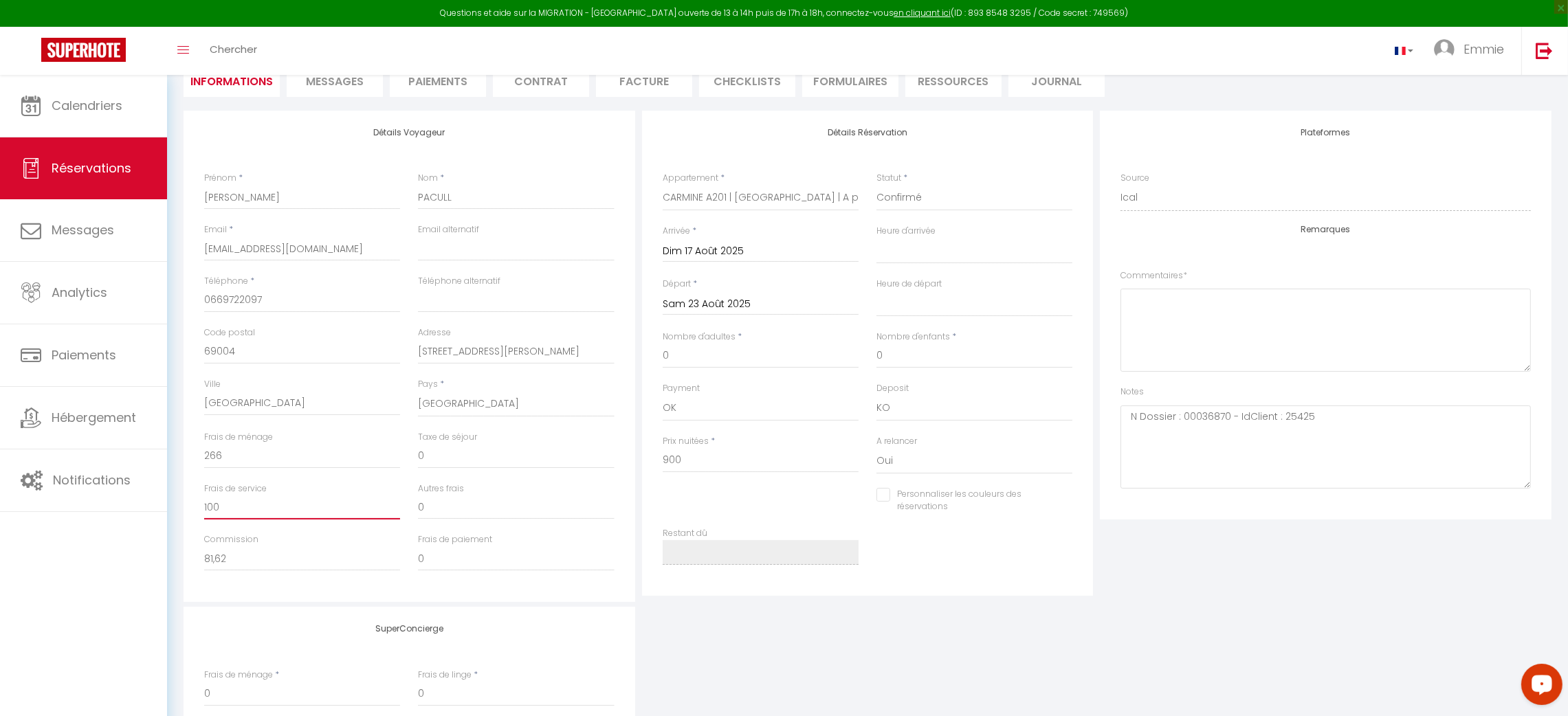
click at [233, 505] on input "100" at bounding box center [301, 507] width 196 height 25
click at [639, 506] on div "Détails Réservation Appartement * PEARL 201 | LES GETS | Centre station - A 200…" at bounding box center [868, 356] width 459 height 492
click at [358, 455] on input "0" at bounding box center [301, 456] width 196 height 25
click at [678, 599] on div "Détails Réservation Appartement * PEARL 201 | LES GETS | Centre station - A 200…" at bounding box center [868, 356] width 459 height 492
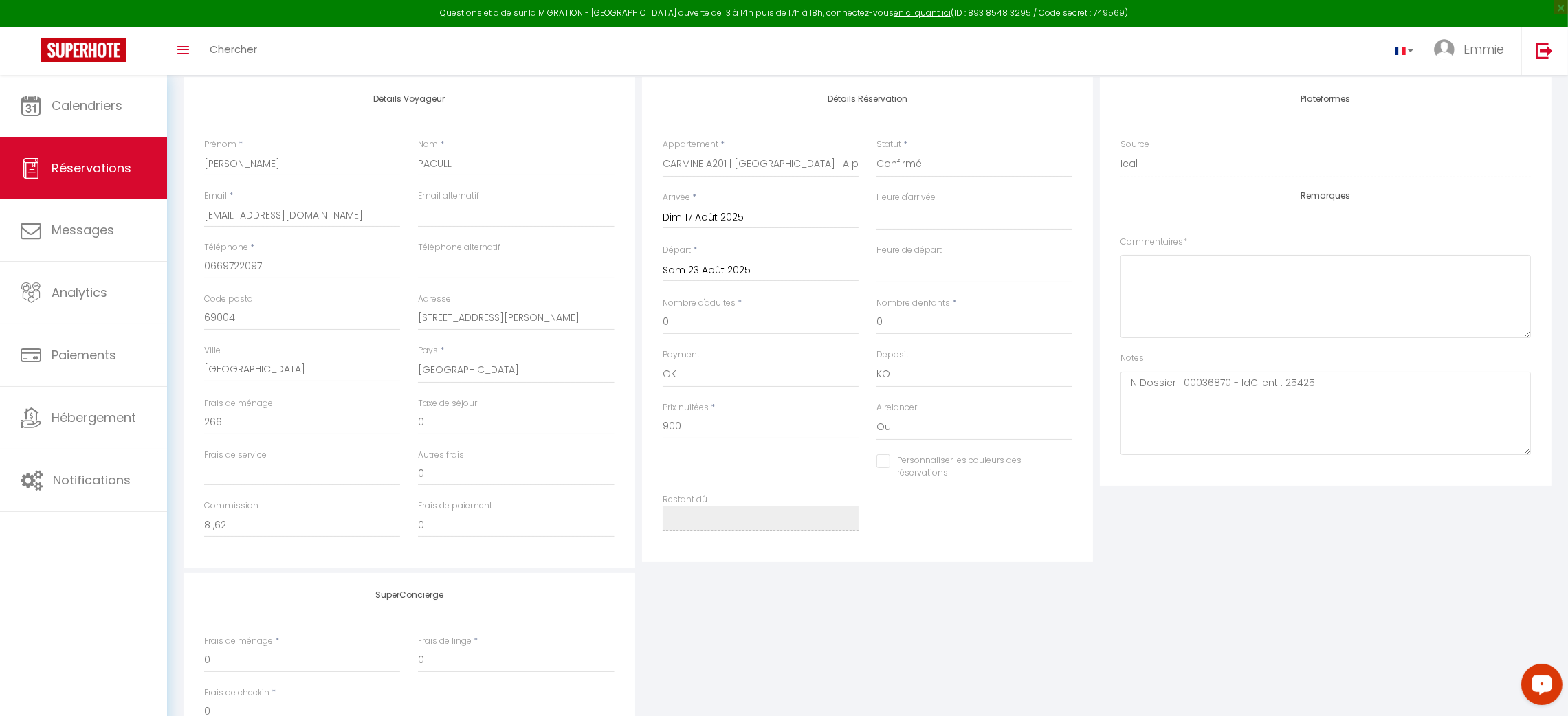
scroll to position [178, 0]
click at [779, 318] on input "0" at bounding box center [760, 322] width 196 height 25
click at [731, 424] on input "1158" at bounding box center [760, 426] width 196 height 25
click at [399, 454] on div "Frais de service" at bounding box center [301, 467] width 196 height 38
click at [354, 423] on input "0" at bounding box center [301, 422] width 196 height 25
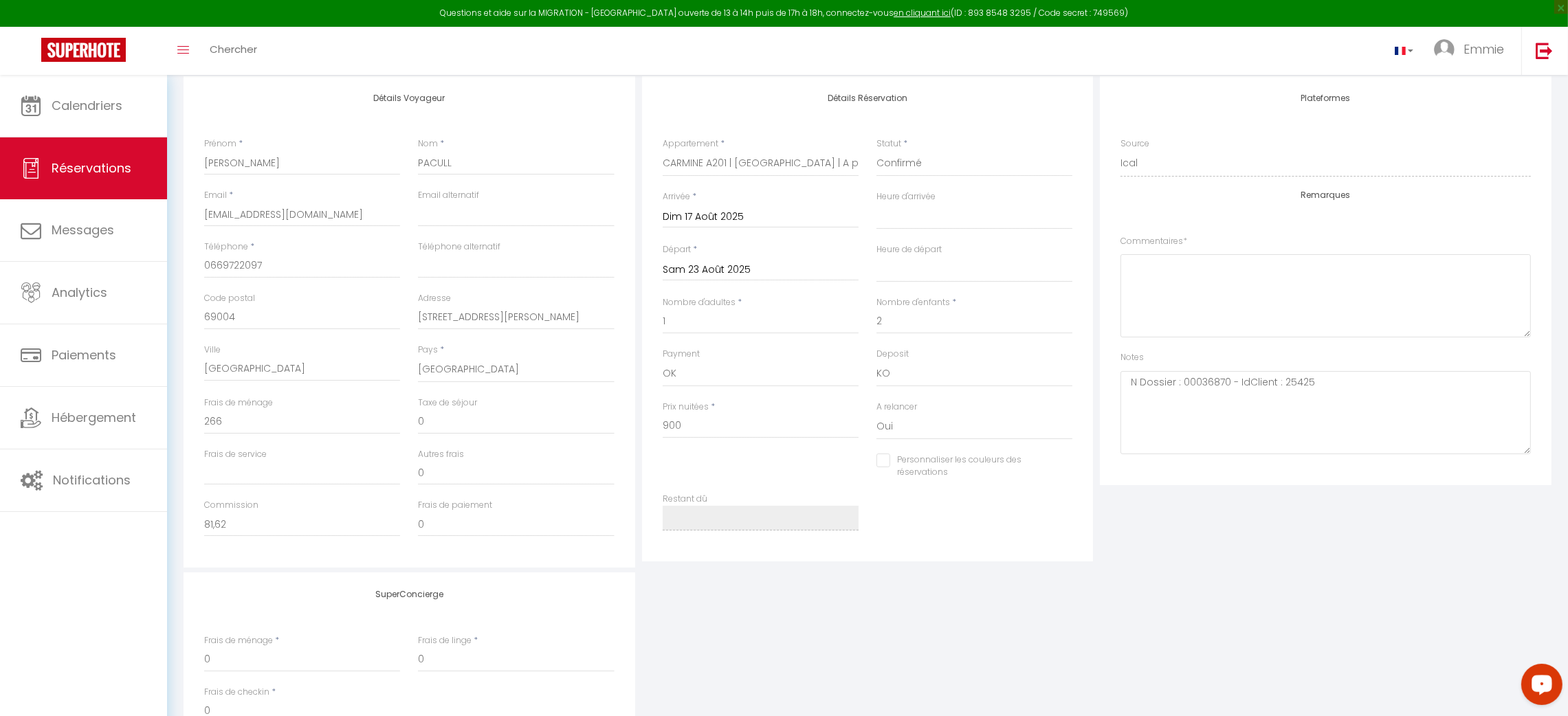
click at [639, 483] on div "Détails Réservation Appartement * PEARL 201 | LES GETS | Centre station - A 200…" at bounding box center [868, 322] width 459 height 492
click at [216, 523] on input "81,62" at bounding box center [301, 525] width 196 height 25
click at [730, 600] on div "SuperConcierge Frais de ménage * 0 Frais de linge * 0 Frais de checkin * 0" at bounding box center [867, 663] width 1375 height 181
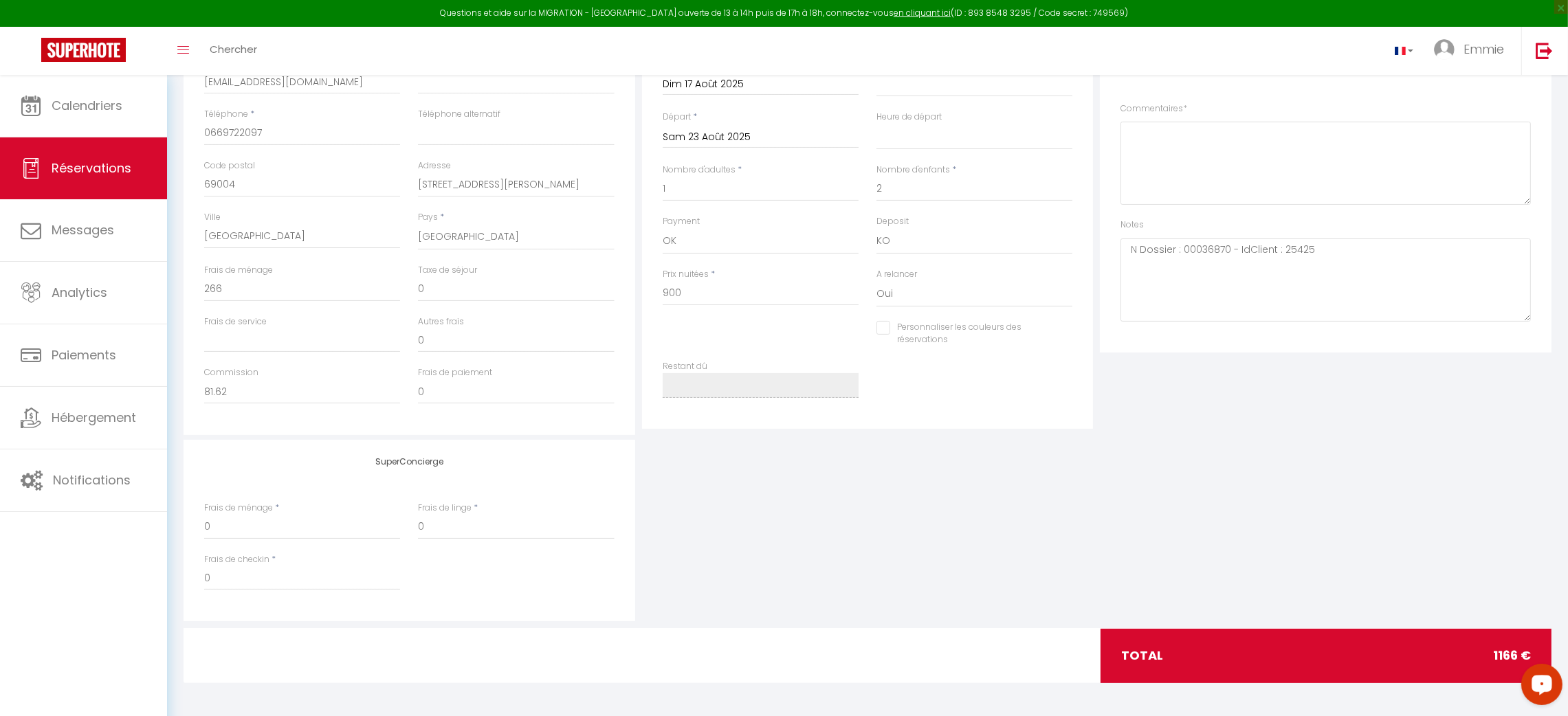
scroll to position [0, 0]
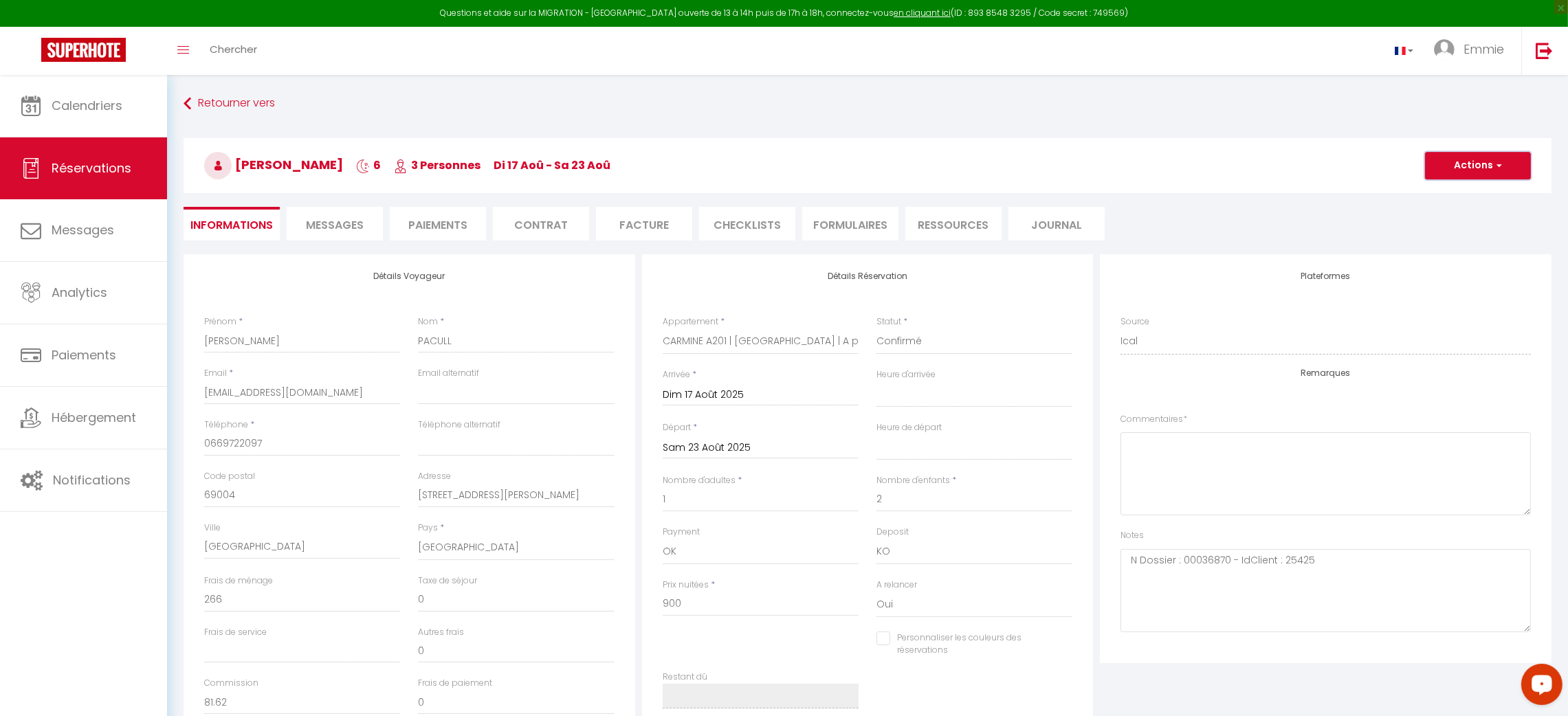
click at [1471, 167] on button "Actions" at bounding box center [1478, 165] width 106 height 27
click at [347, 389] on input "[EMAIL_ADDRESS][DOMAIN_NAME]" at bounding box center [301, 393] width 196 height 25
click at [1445, 168] on button "Actions" at bounding box center [1478, 165] width 106 height 27
click at [1436, 191] on link "Enregistrer" at bounding box center [1464, 196] width 109 height 18
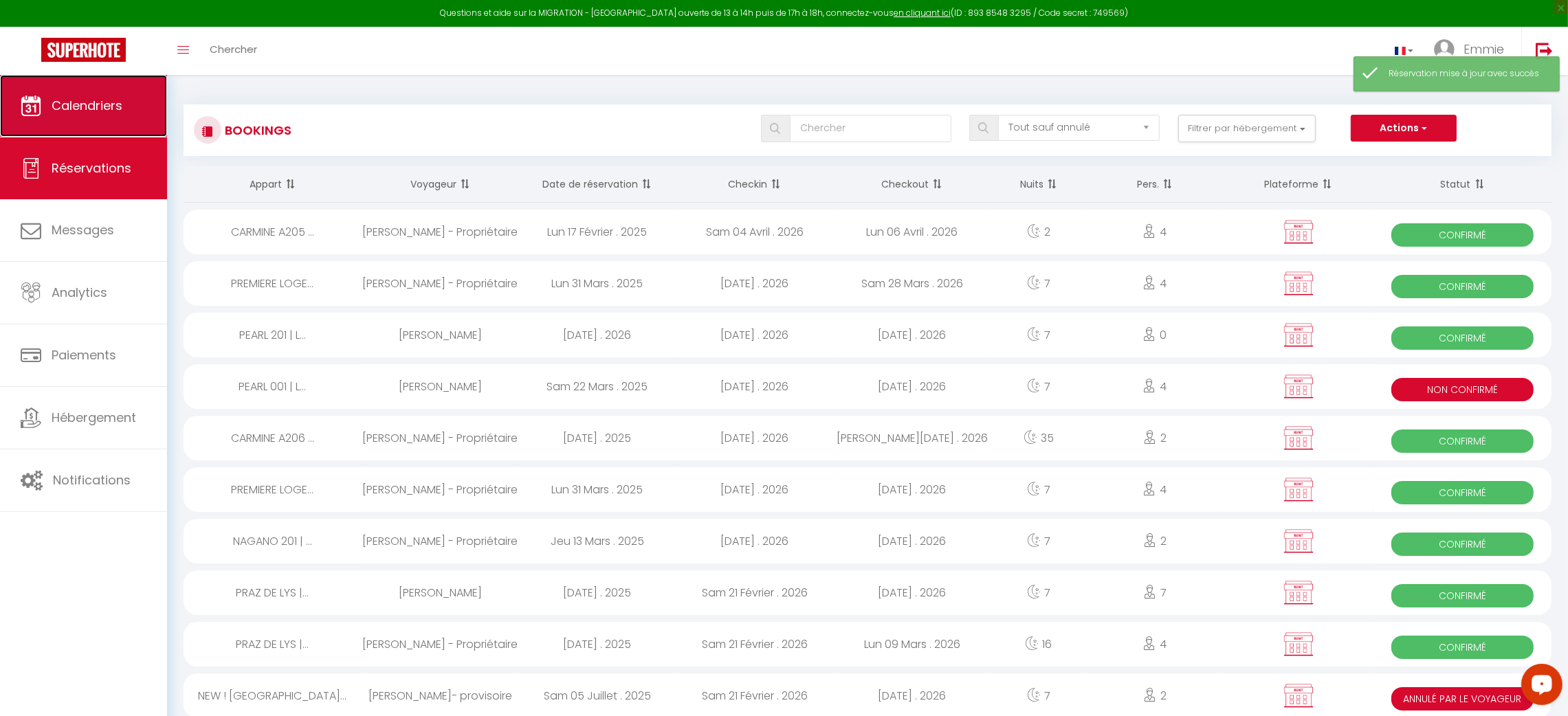
click at [88, 105] on span "Calendriers" at bounding box center [87, 105] width 71 height 17
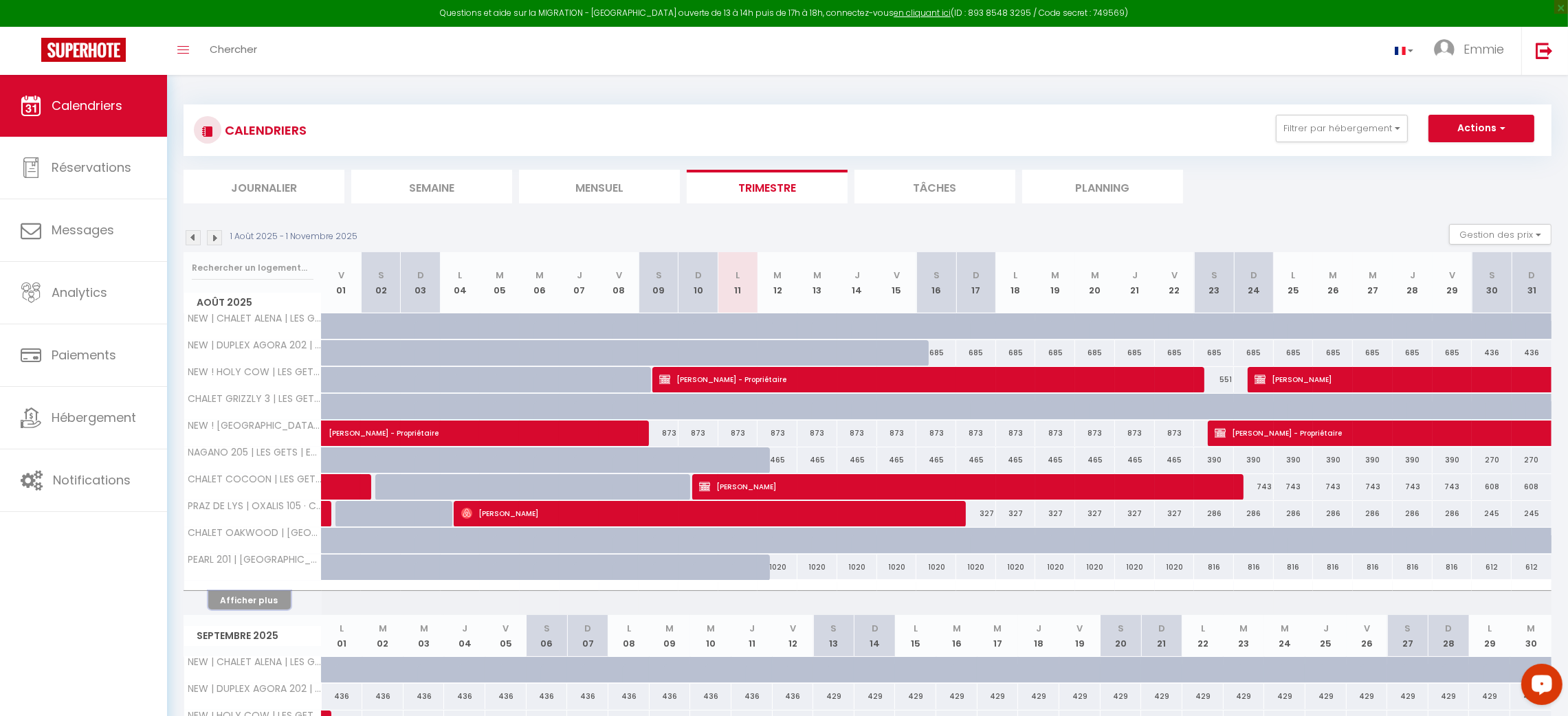
click at [273, 595] on button "Afficher plus" at bounding box center [249, 600] width 83 height 18
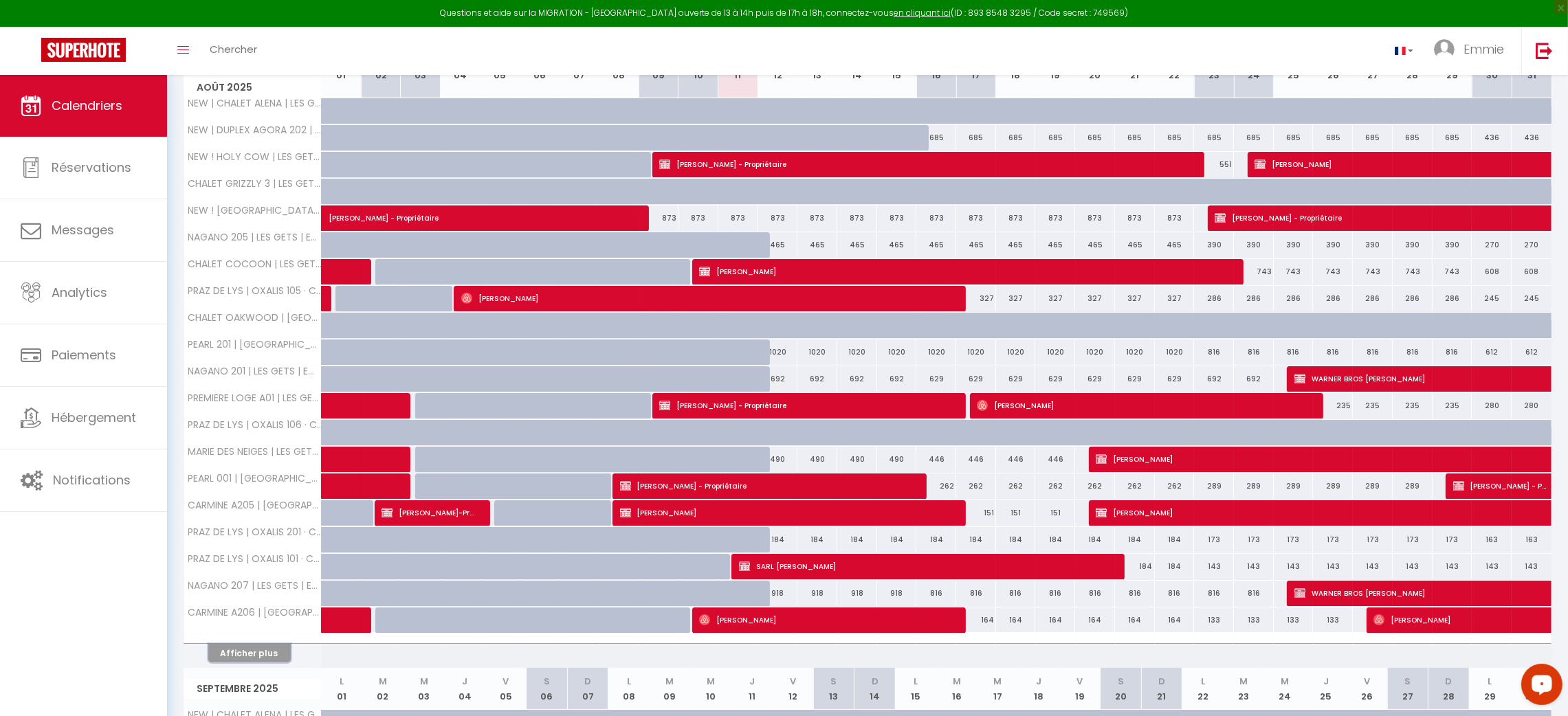
scroll to position [250, 0]
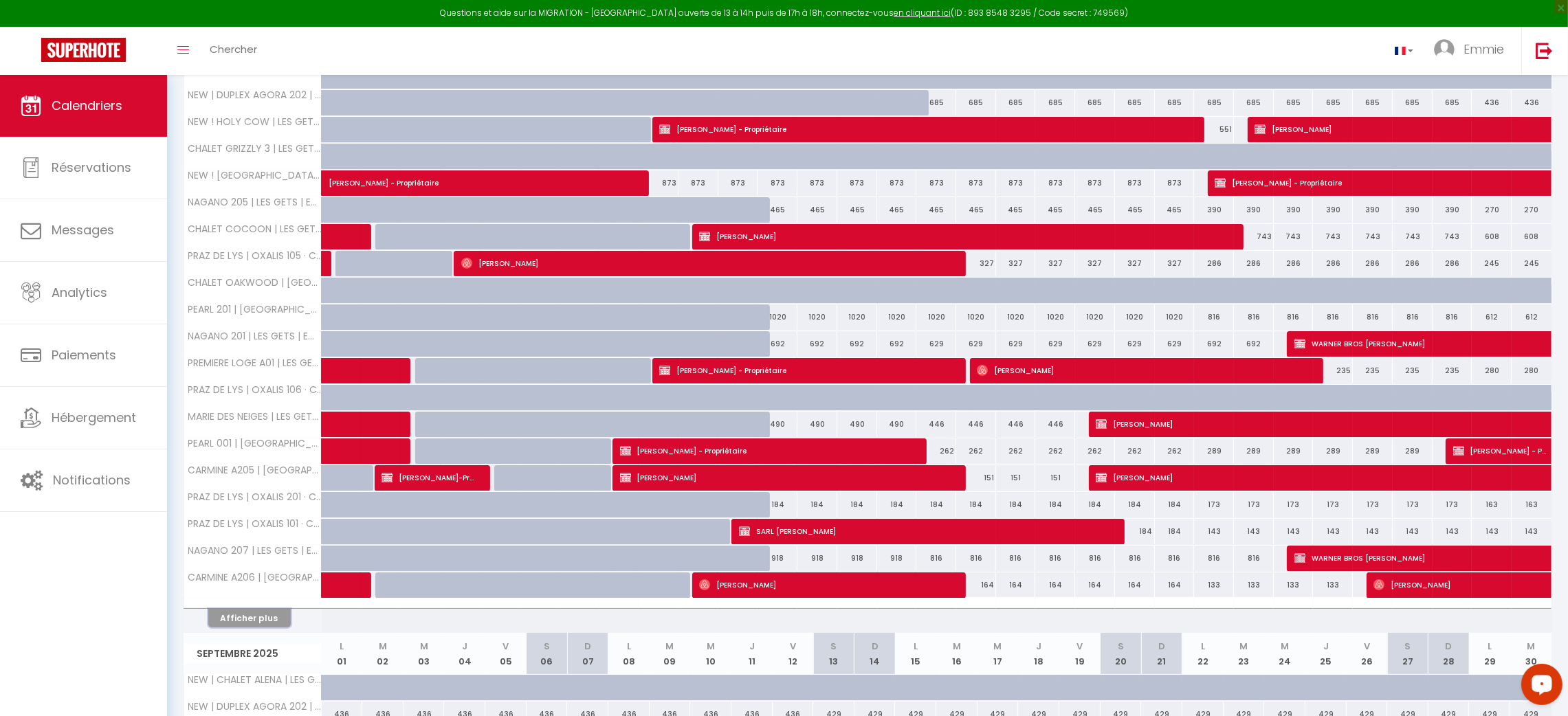
click at [266, 627] on button "Afficher plus" at bounding box center [249, 618] width 83 height 18
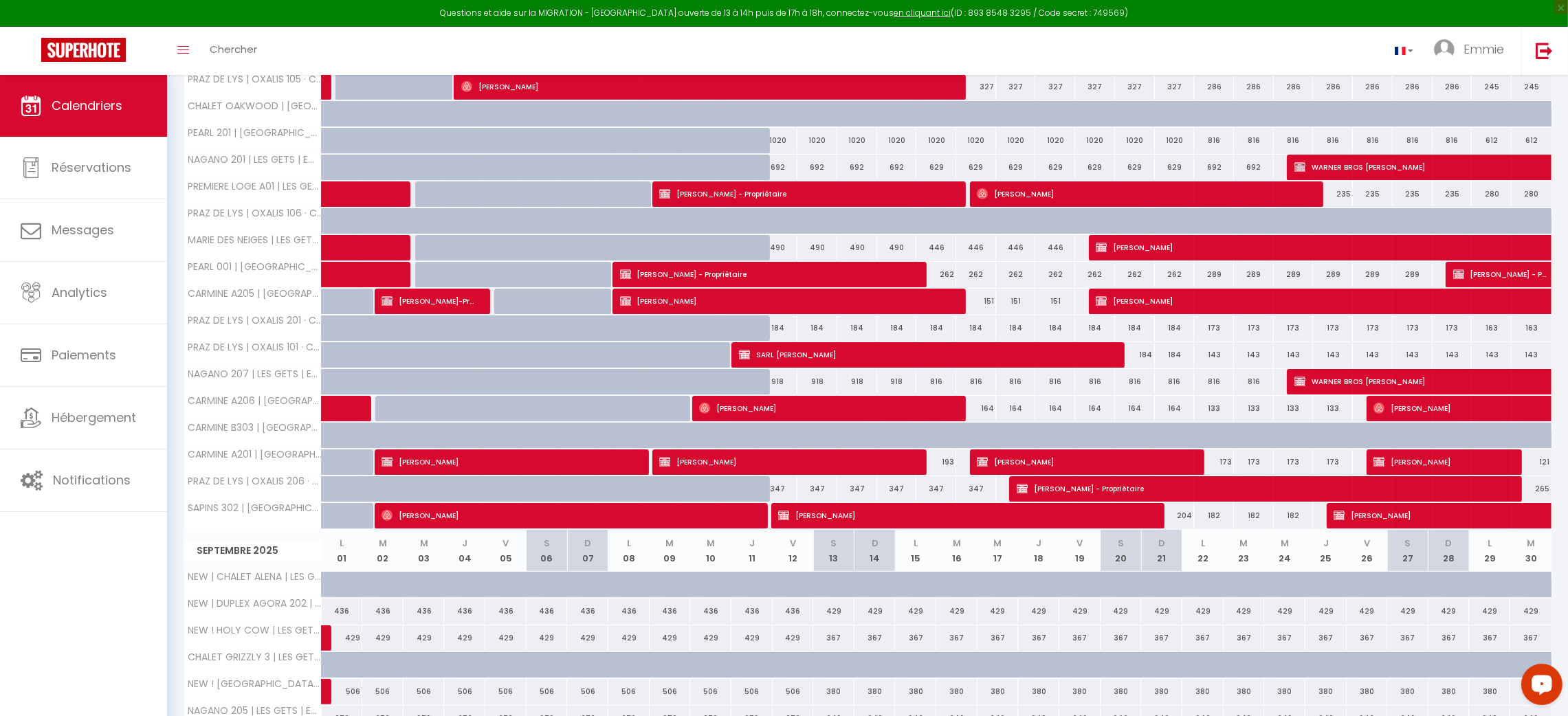
scroll to position [429, 0]
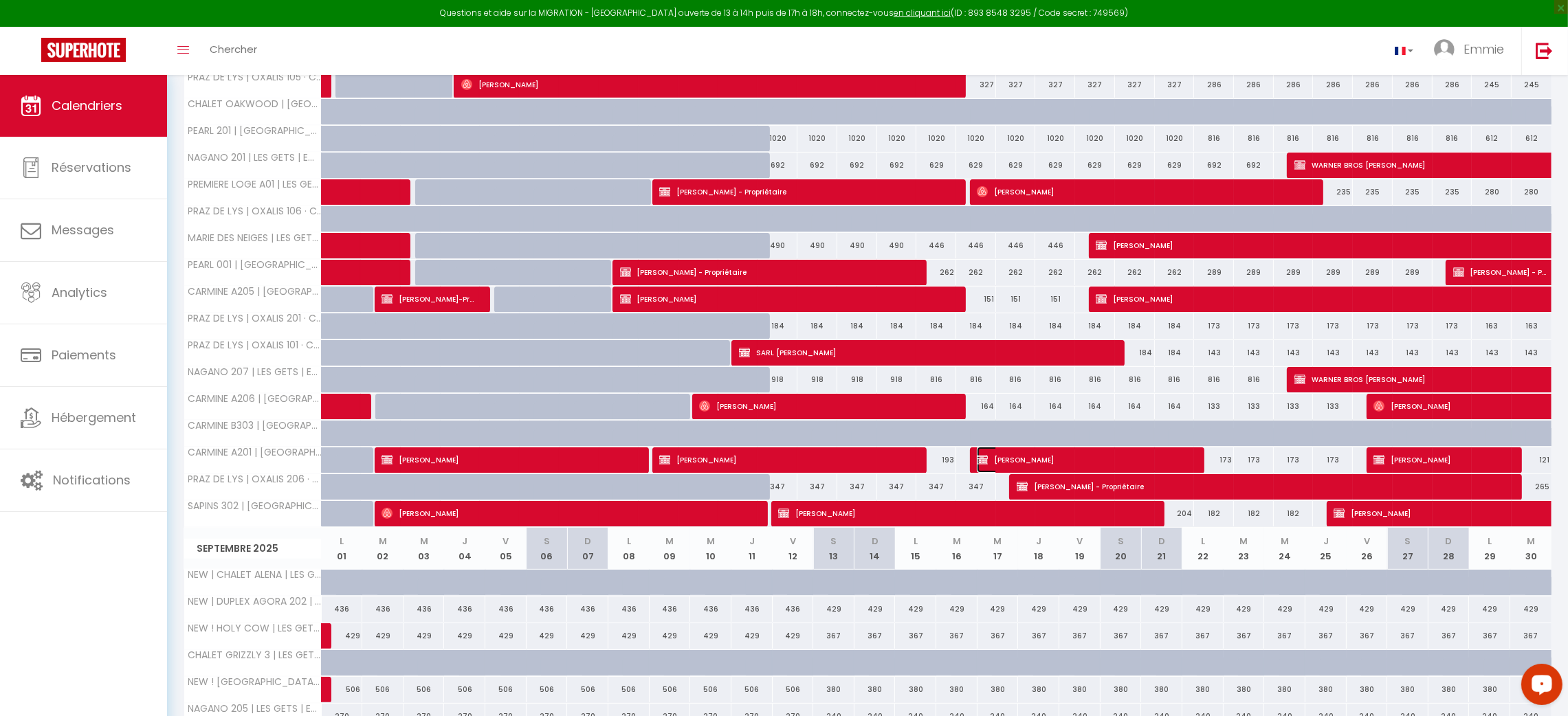
click at [1051, 461] on span "[PERSON_NAME]" at bounding box center [1083, 459] width 212 height 26
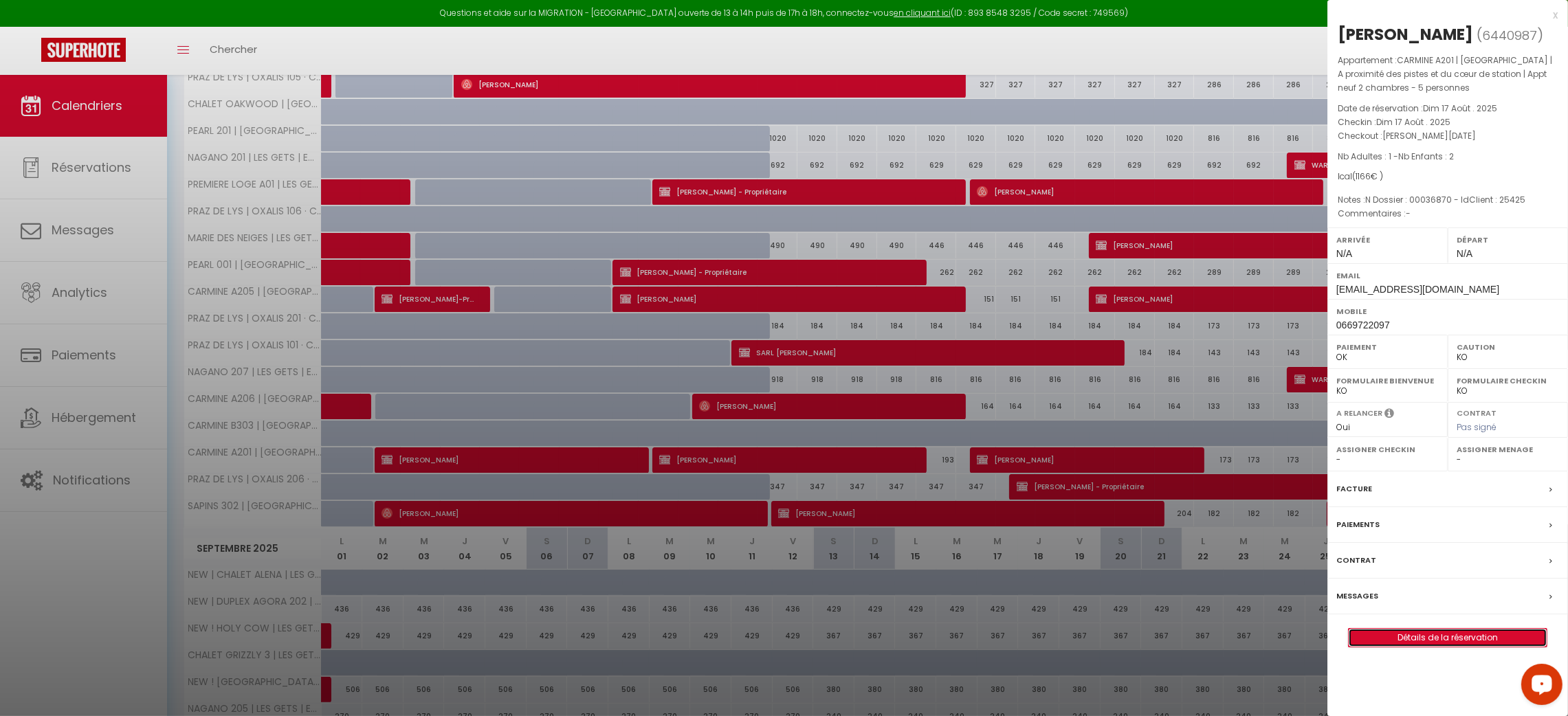
click at [1459, 639] on link "Détails de la réservation" at bounding box center [1448, 638] width 198 height 18
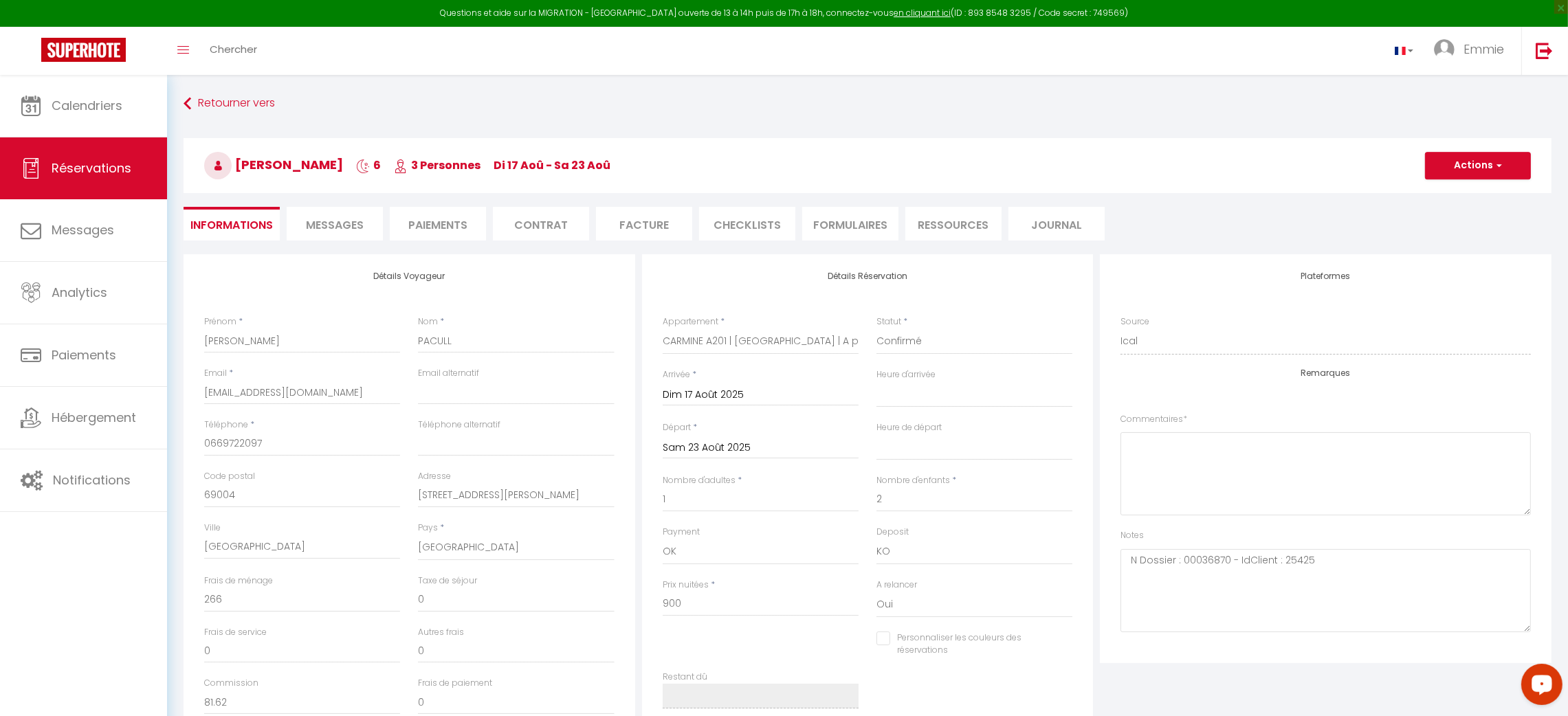
click at [354, 225] on span "Messages" at bounding box center [335, 224] width 58 height 16
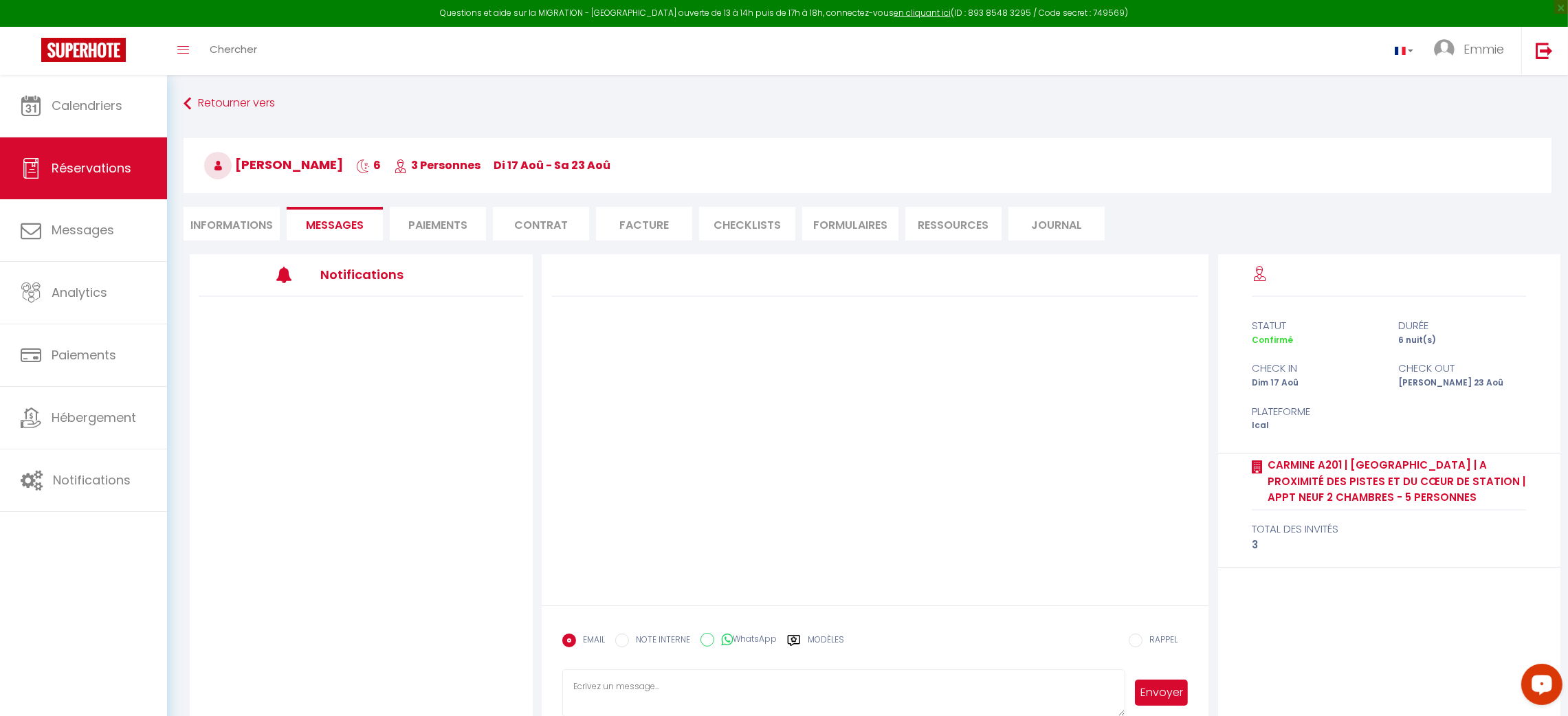
scroll to position [75, 0]
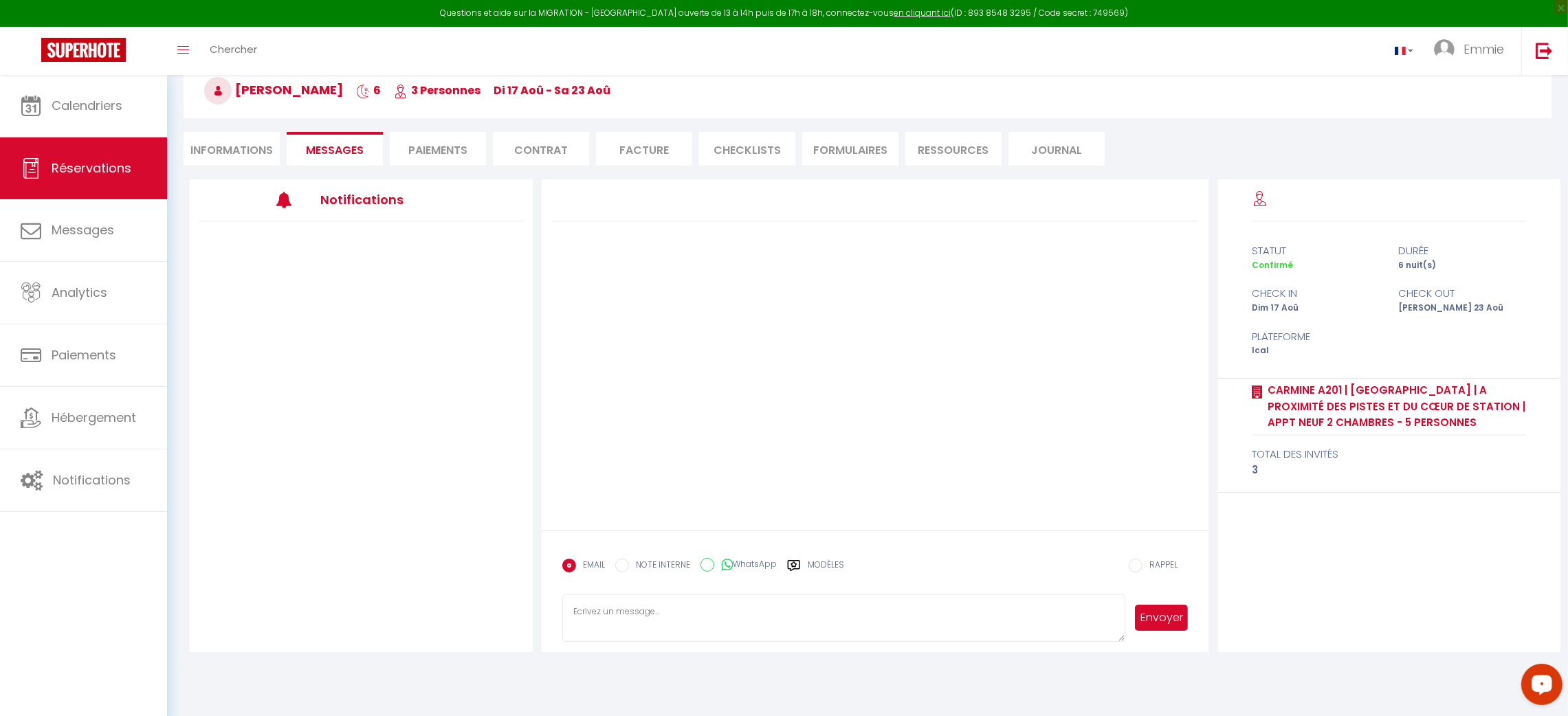
click at [649, 565] on label "NOTE INTERNE" at bounding box center [659, 566] width 61 height 15
click at [629, 565] on input "NOTE INTERNE" at bounding box center [622, 565] width 14 height 14
click at [709, 563] on input "WhatsApp" at bounding box center [707, 564] width 14 height 14
click at [587, 563] on label "EMAIL" at bounding box center [590, 566] width 29 height 15
click at [576, 563] on input "EMAIL" at bounding box center [569, 565] width 14 height 14
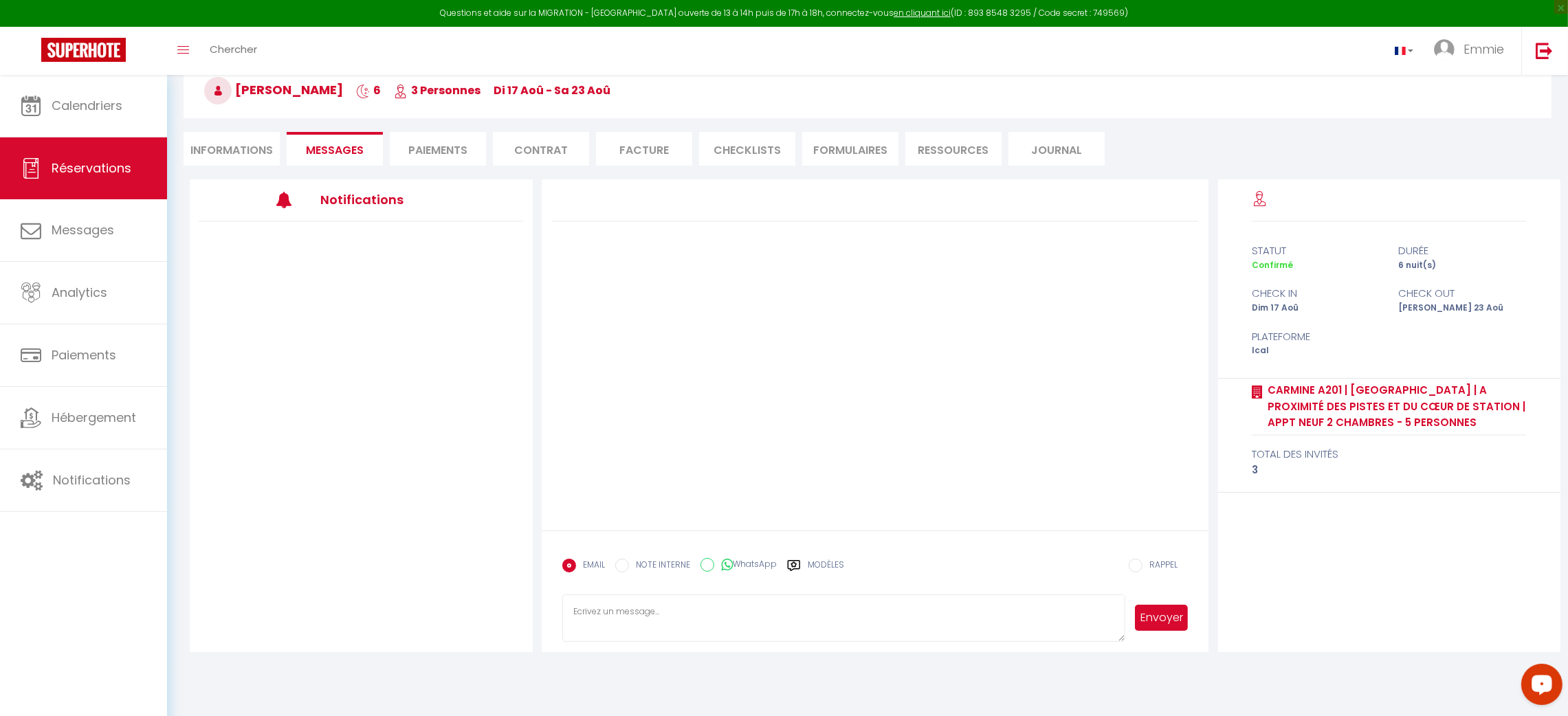
click at [243, 148] on li "Informations" at bounding box center [231, 148] width 97 height 34
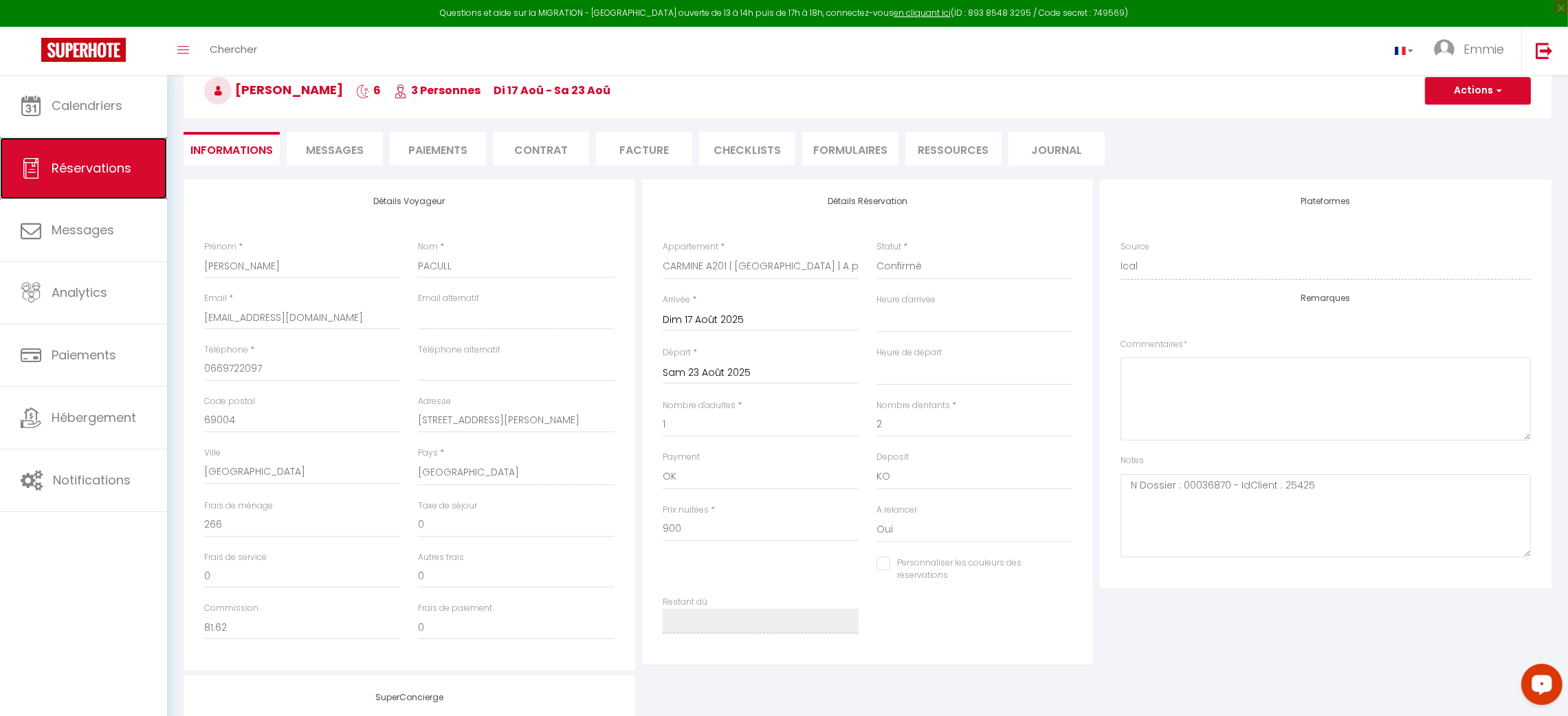
click at [109, 164] on span "Réservations" at bounding box center [91, 167] width 80 height 17
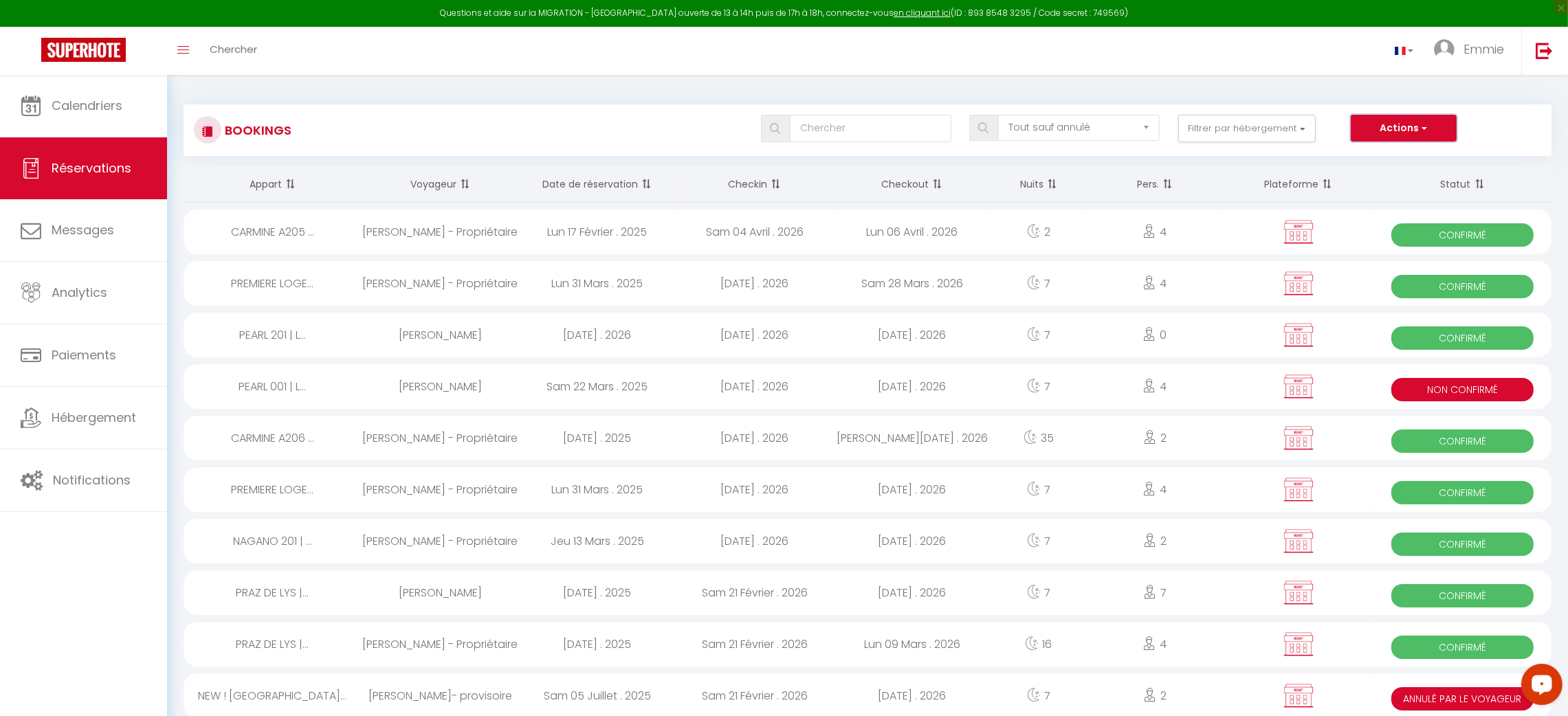
click at [1399, 122] on button "Actions" at bounding box center [1404, 128] width 106 height 27
click at [1397, 172] on link "Exporter les réservations" at bounding box center [1382, 176] width 147 height 18
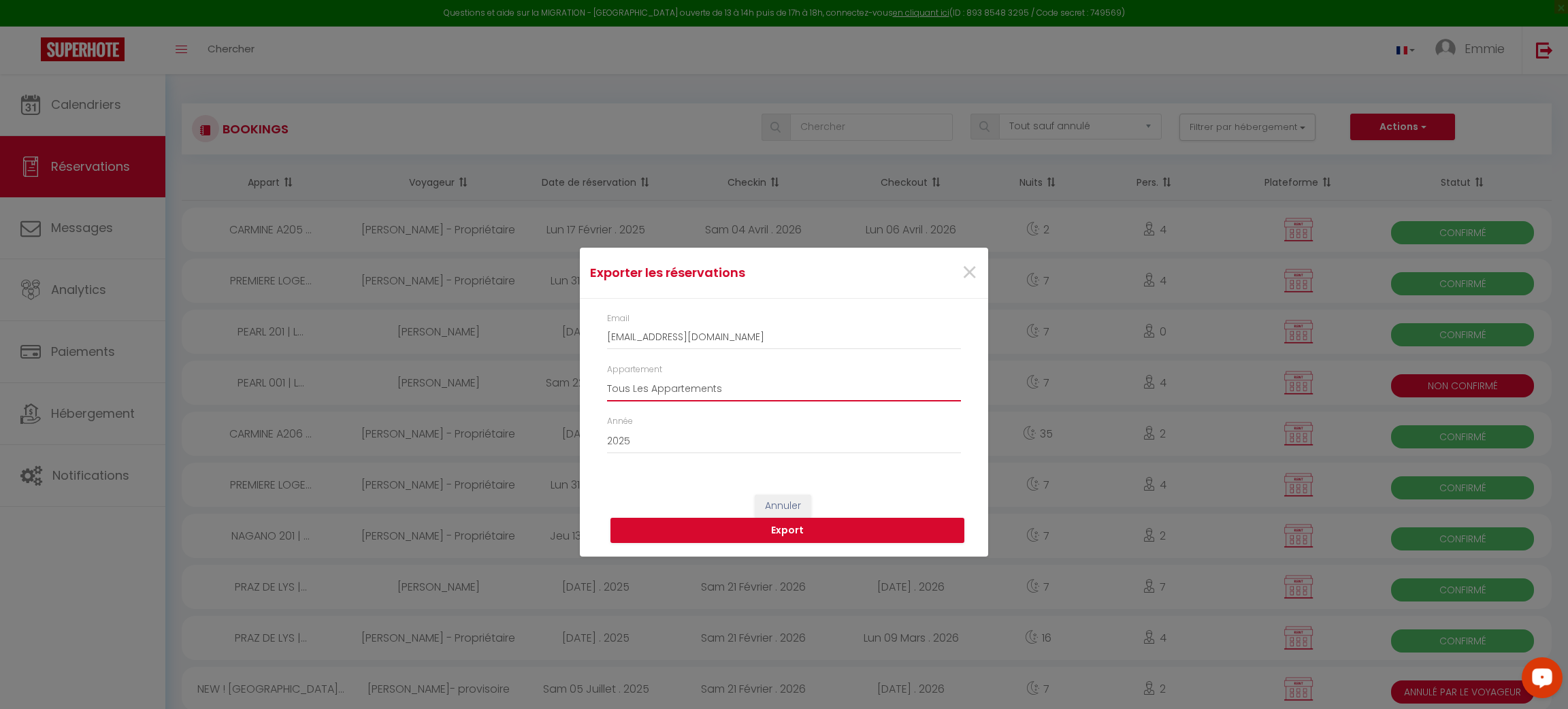
click at [788, 399] on select "Tous Les Appartements PEARL 201 | LES GETS | Centre station - A 200m des pistes…" at bounding box center [784, 389] width 354 height 26
drag, startPoint x: 788, startPoint y: 399, endPoint x: 760, endPoint y: 447, distance: 55.6
click at [760, 447] on div "Email [EMAIL_ADDRESS][DOMAIN_NAME] Appartement Tous Les Appartements PEARL 201 …" at bounding box center [784, 390] width 372 height 156
click at [760, 447] on select "2015 2016 2017 2018 2019 2020 2021 2022 2023 2024 2025 2026 2027 2028" at bounding box center [784, 441] width 354 height 26
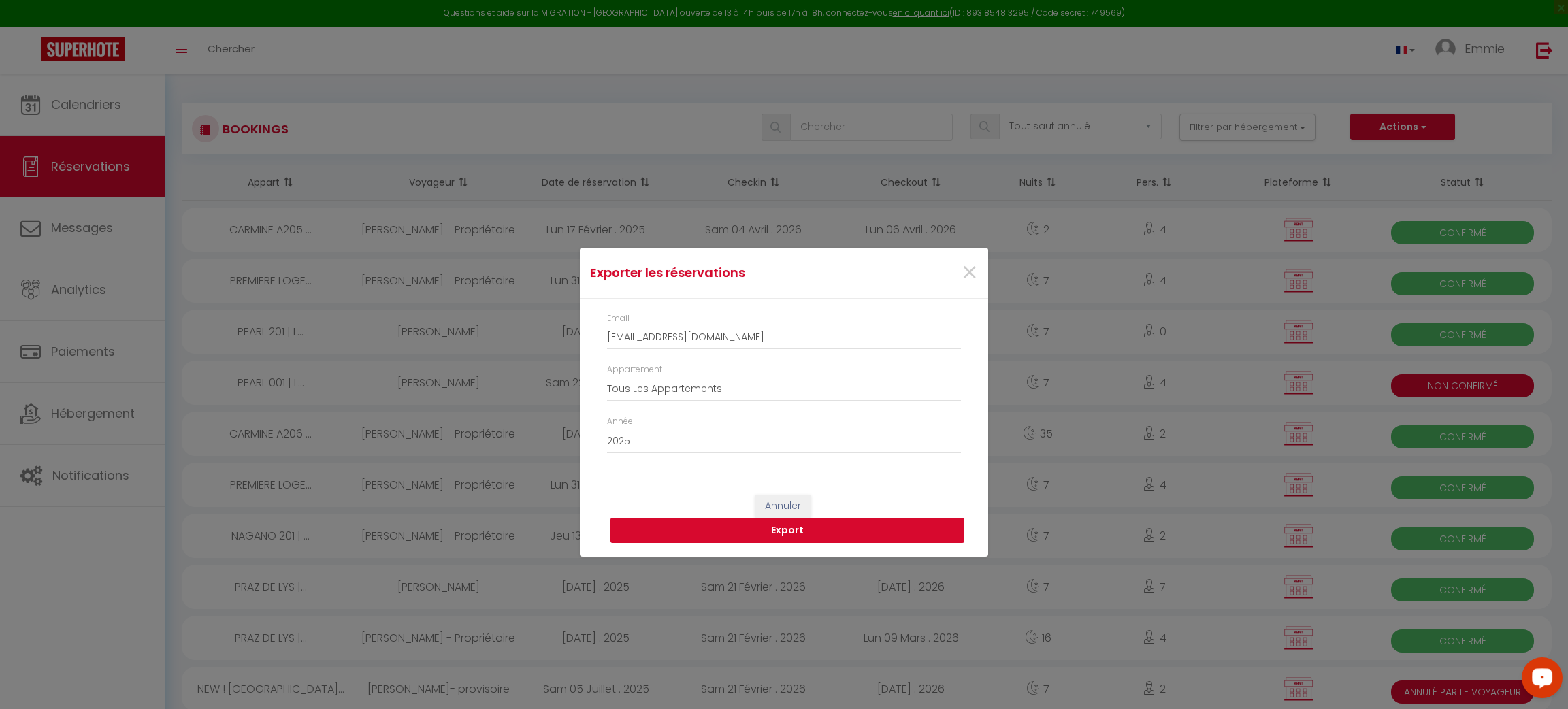
click at [741, 528] on button "Export" at bounding box center [787, 531] width 354 height 26
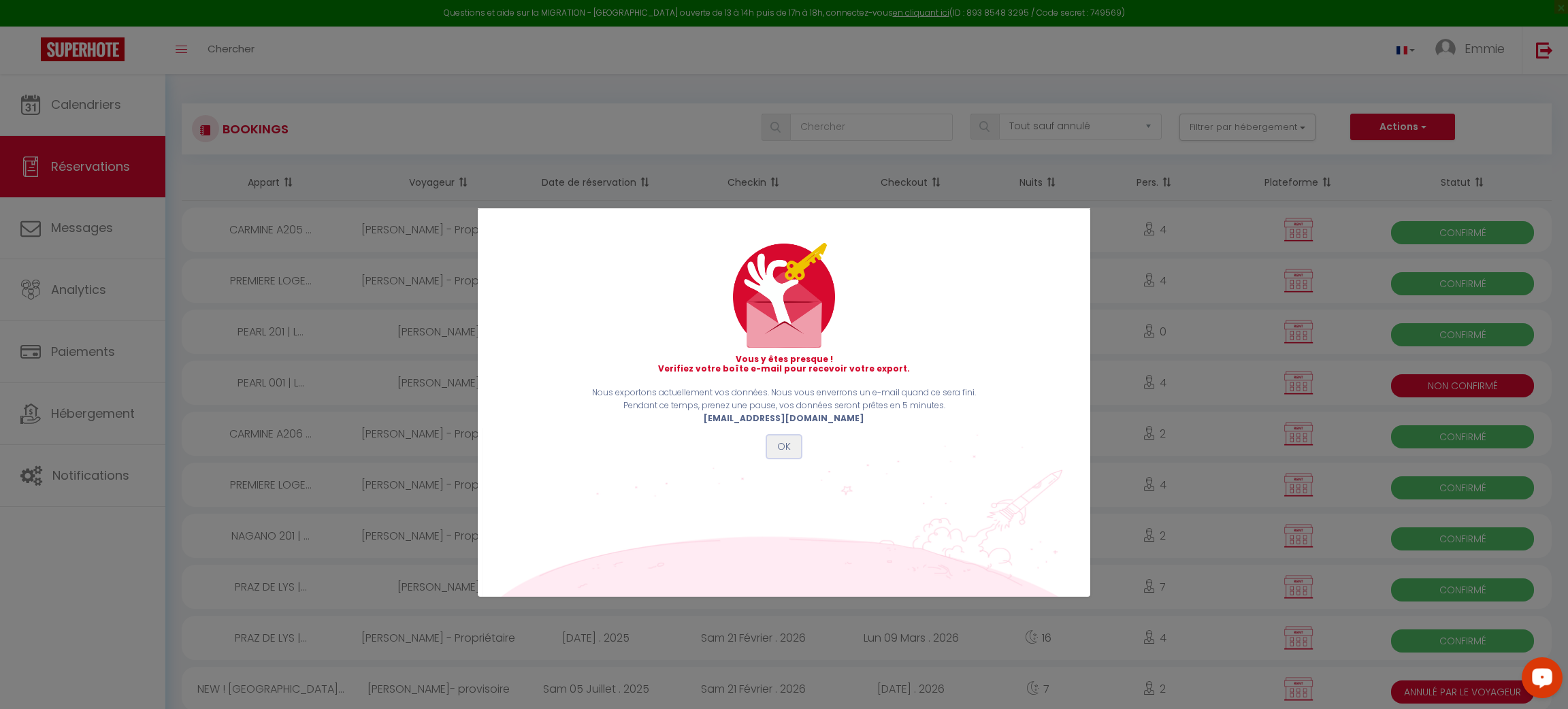
click at [785, 445] on button "OK" at bounding box center [784, 447] width 34 height 23
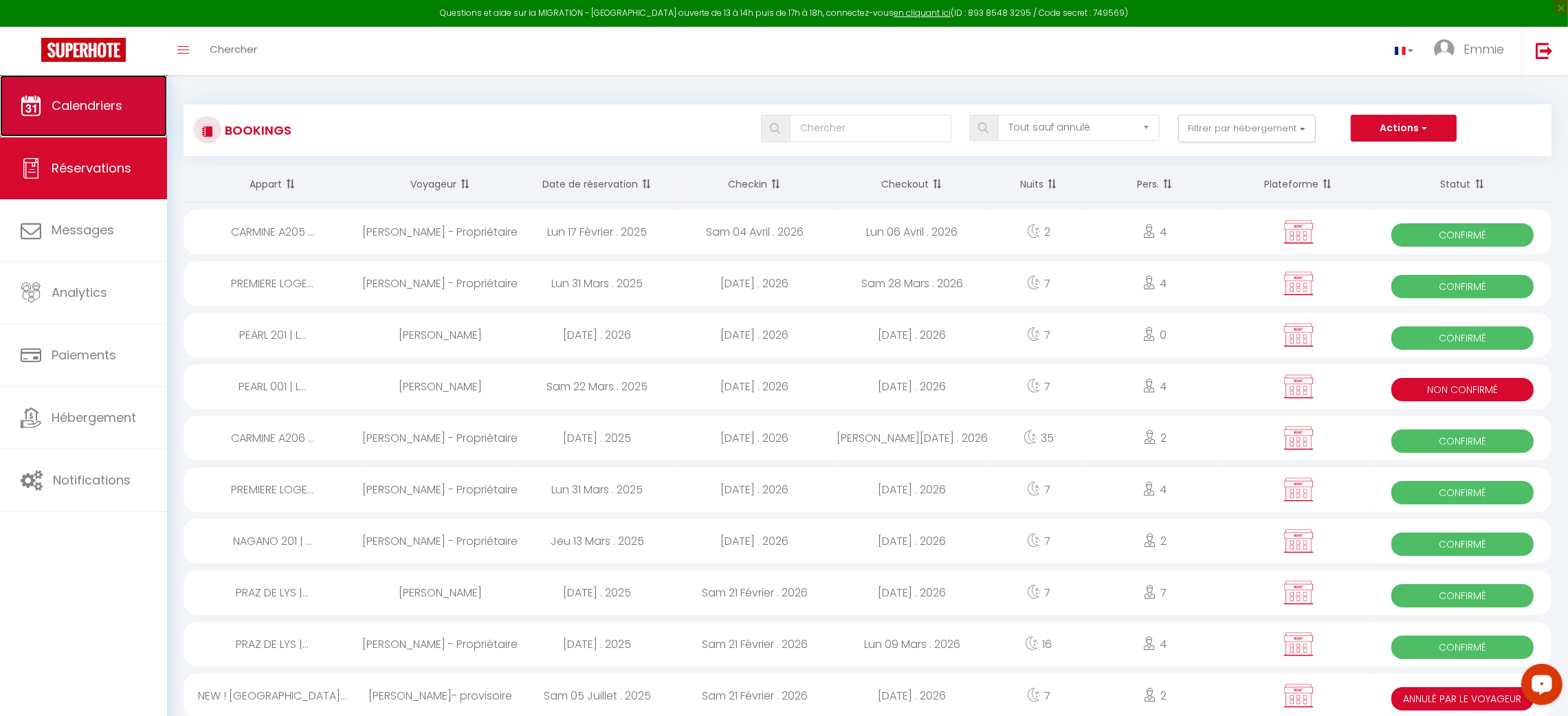
click at [92, 97] on span "Calendriers" at bounding box center [87, 105] width 71 height 17
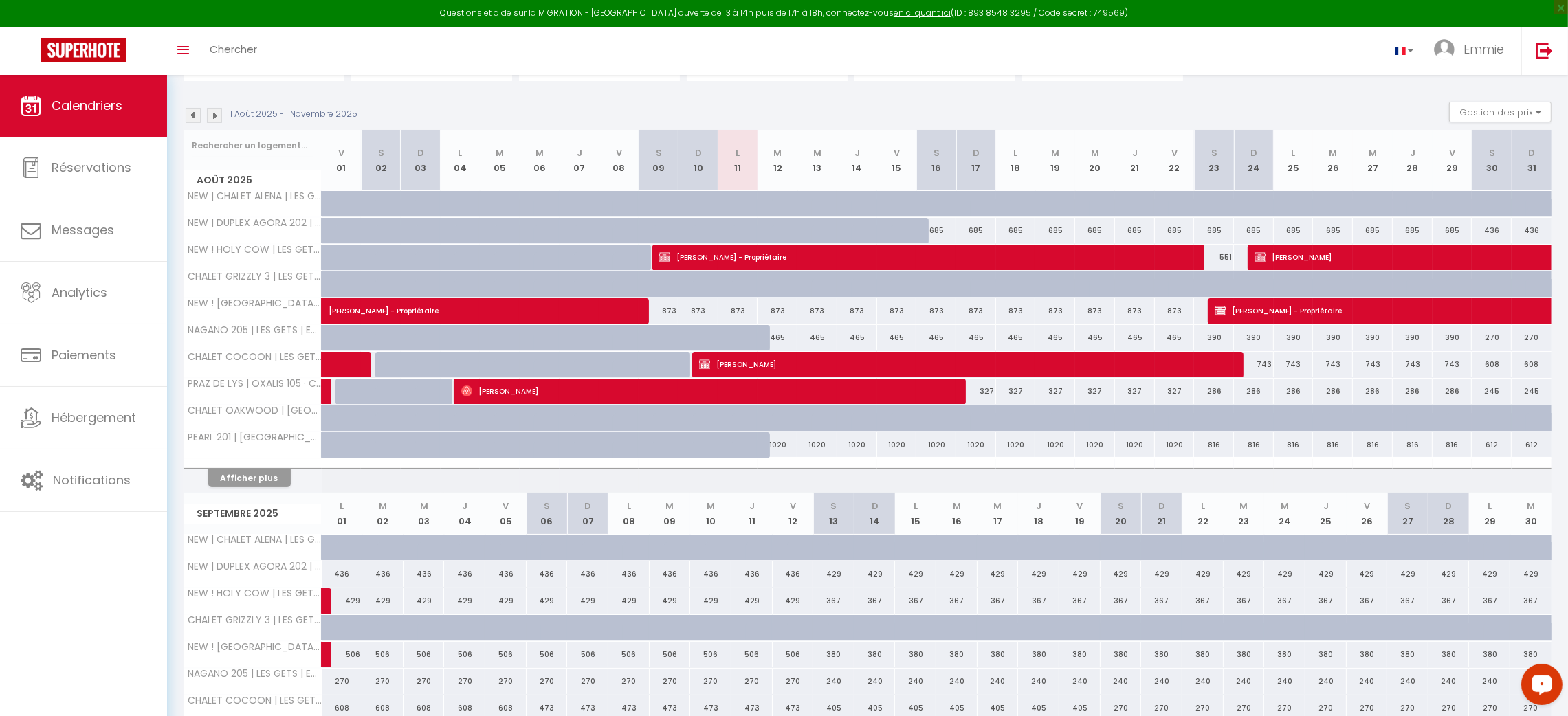
scroll to position [125, 0]
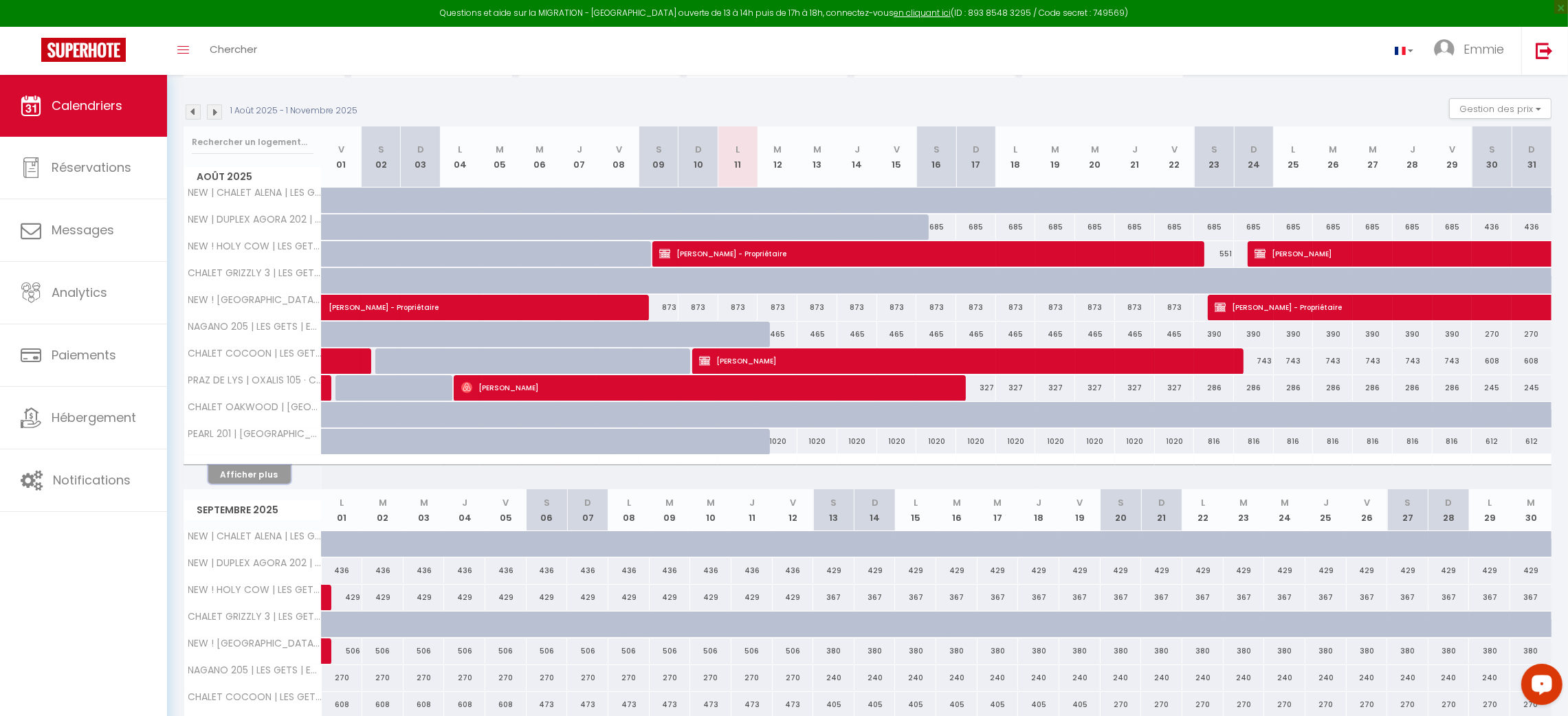
click at [259, 474] on button "Afficher plus" at bounding box center [249, 474] width 83 height 18
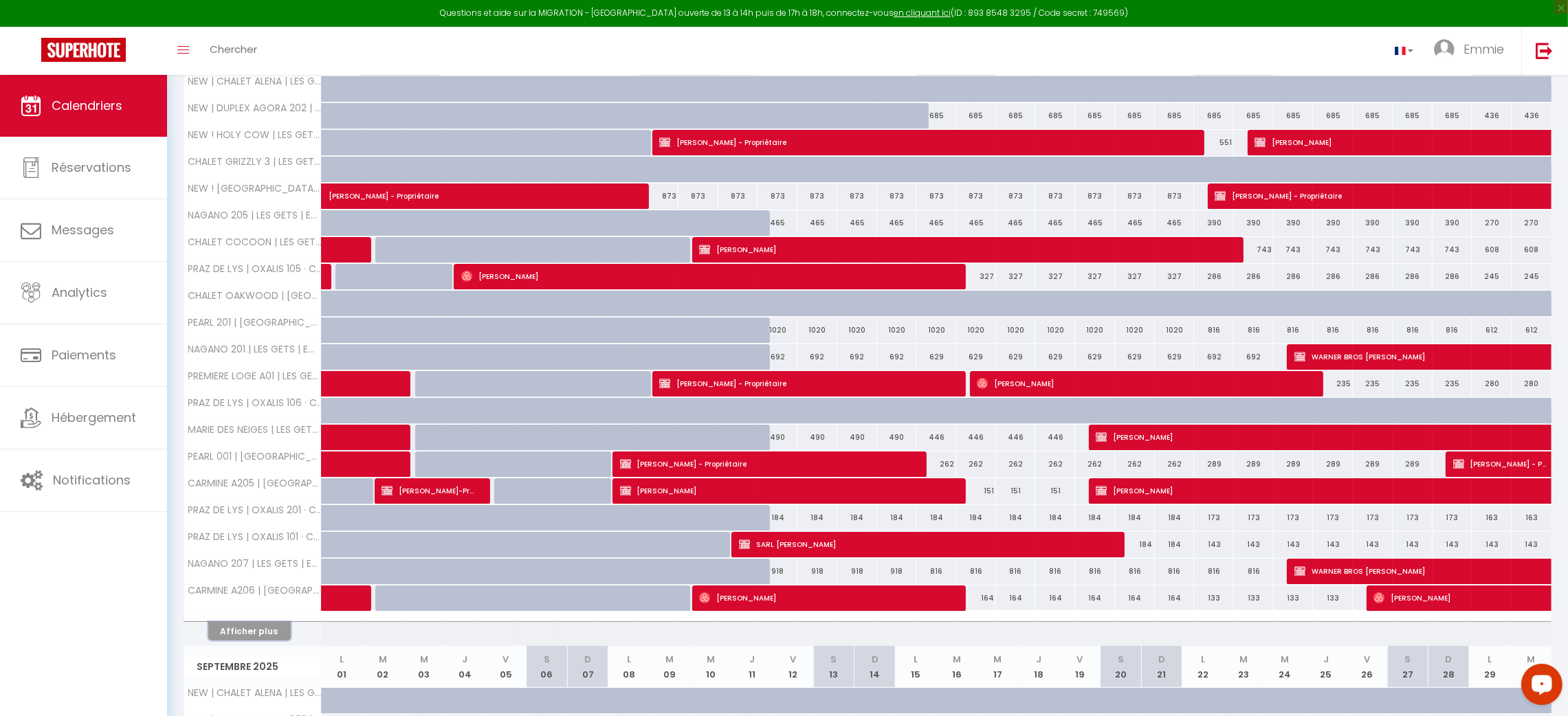
scroll to position [287, 0]
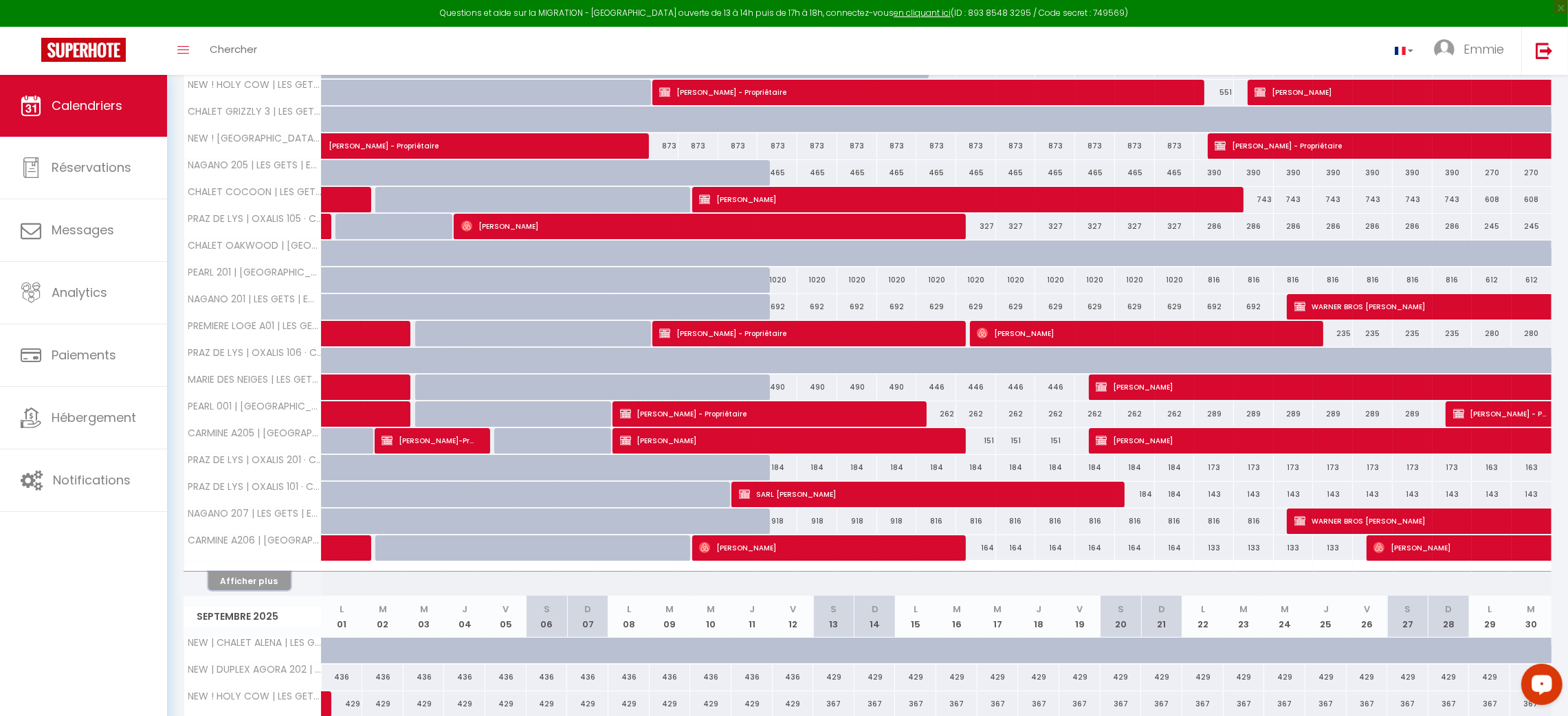
click at [234, 589] on button "Afficher plus" at bounding box center [249, 581] width 83 height 18
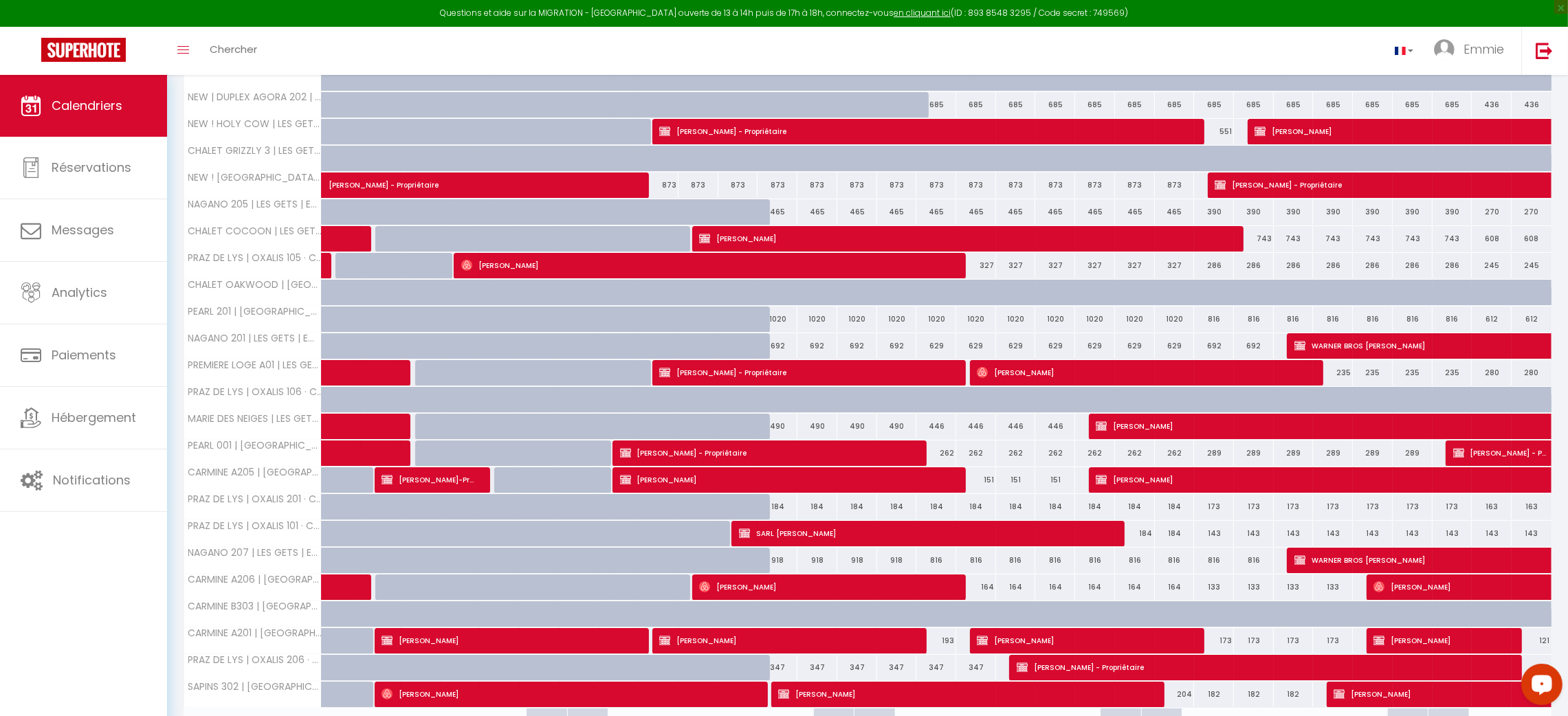
scroll to position [243, 0]
